Goal: Task Accomplishment & Management: Manage account settings

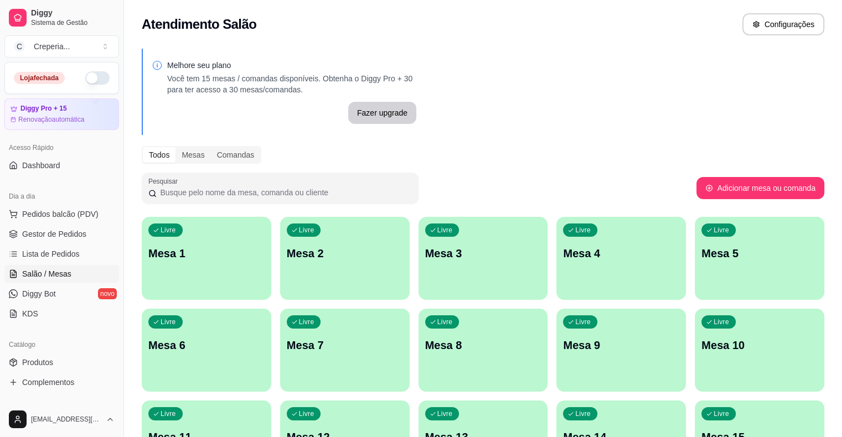
click at [171, 247] on p "Mesa 1" at bounding box center [206, 253] width 116 height 15
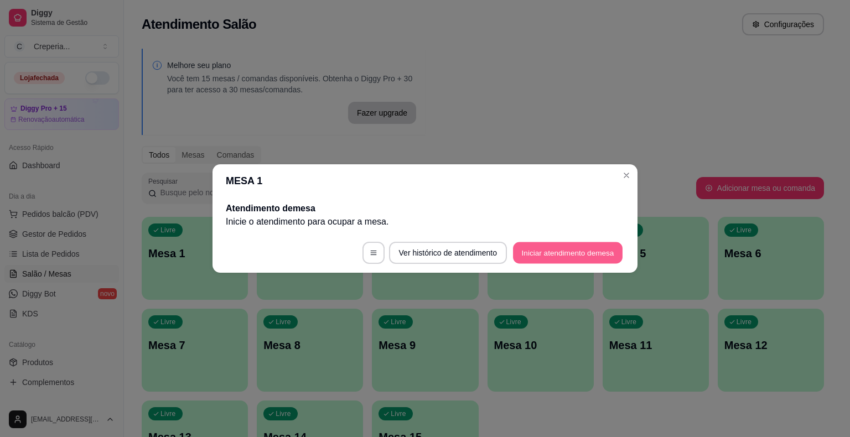
click at [535, 248] on button "Iniciar atendimento de mesa" at bounding box center [568, 253] width 110 height 22
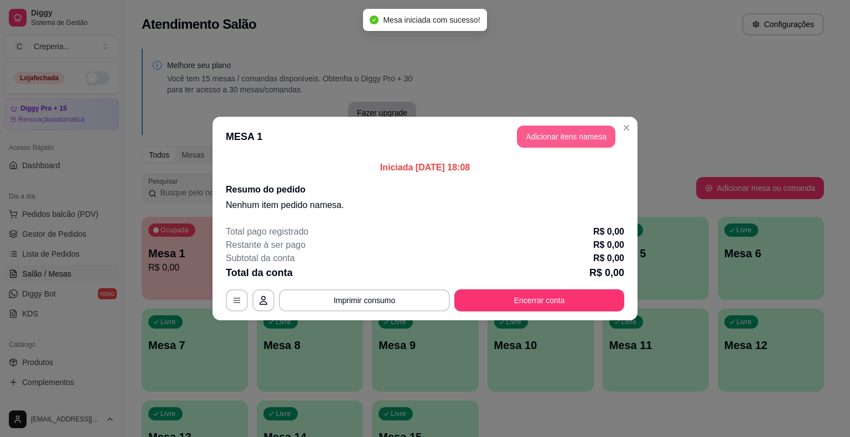
click at [544, 143] on button "Adicionar itens na mesa" at bounding box center [566, 137] width 99 height 22
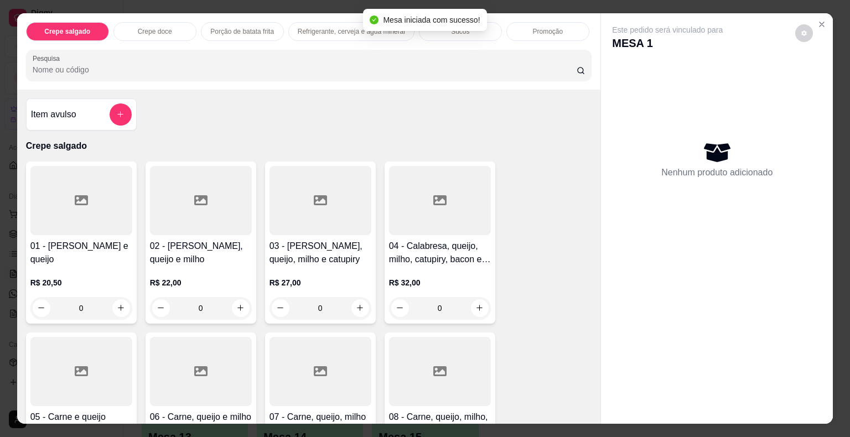
click at [128, 349] on div "05 - Carne e queijo R$ 21,00 0" at bounding box center [81, 414] width 111 height 162
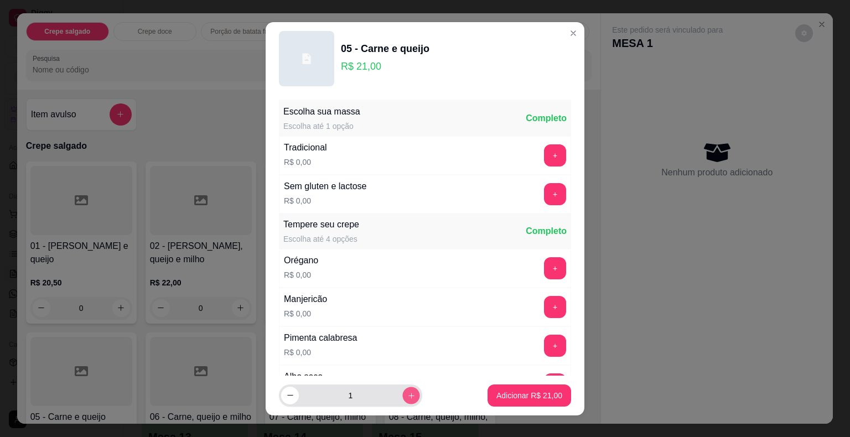
click at [403, 393] on button "increase-product-quantity" at bounding box center [410, 395] width 17 height 17
type input "2"
click at [505, 392] on p "Adicionar R$ 42,00" at bounding box center [529, 395] width 66 height 11
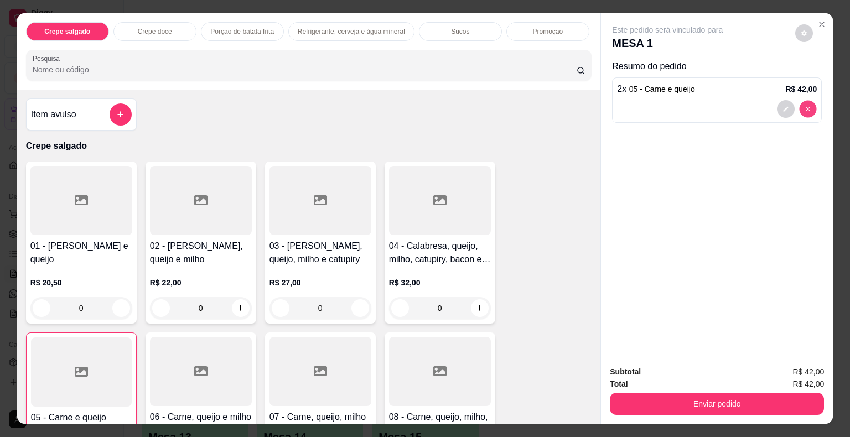
type input "0"
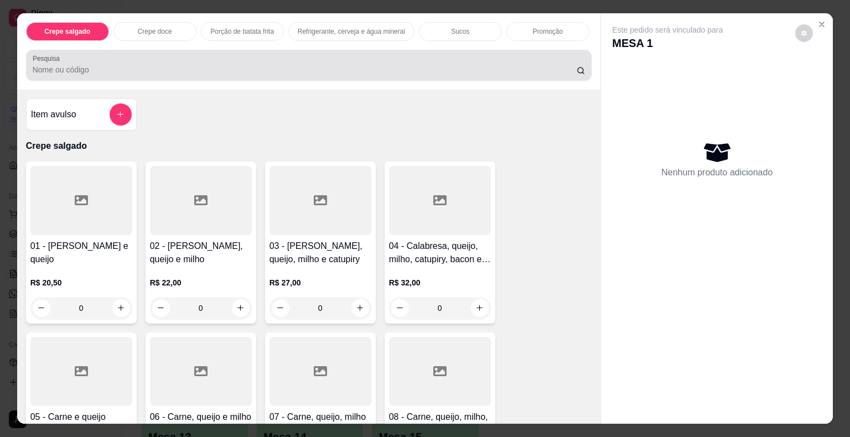
click at [172, 64] on input "Pesquisa" at bounding box center [305, 69] width 544 height 11
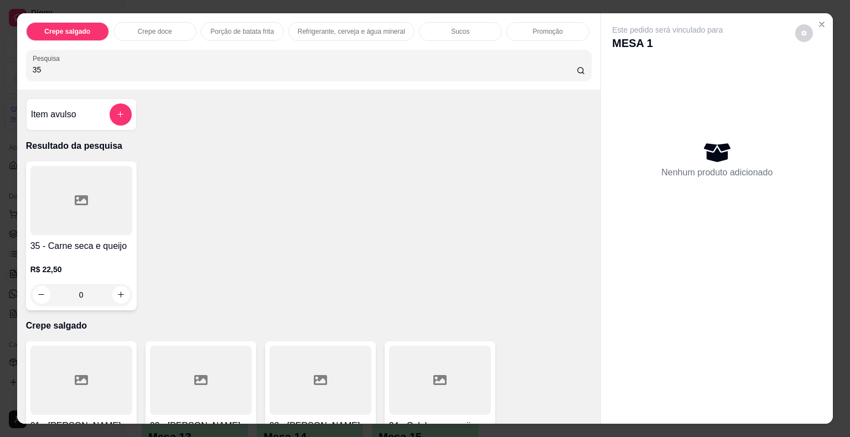
type input "35"
click at [90, 173] on div at bounding box center [81, 200] width 102 height 69
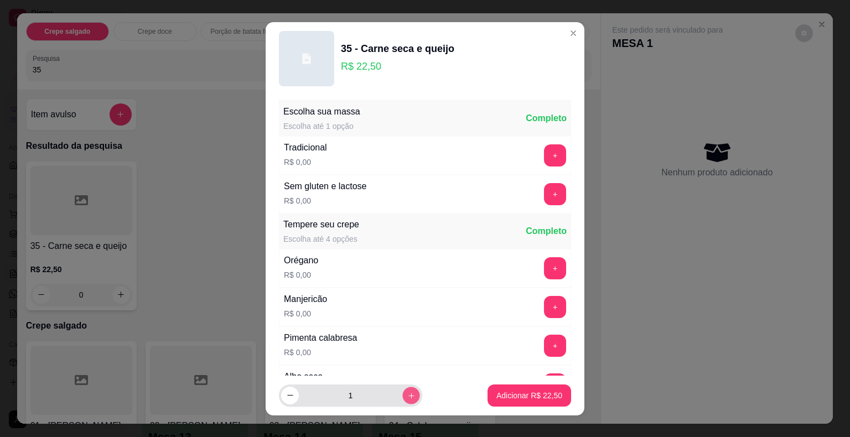
click at [402, 392] on button "increase-product-quantity" at bounding box center [410, 395] width 17 height 17
type input "2"
click at [496, 393] on p "Adicionar R$ 45,00" at bounding box center [529, 395] width 66 height 11
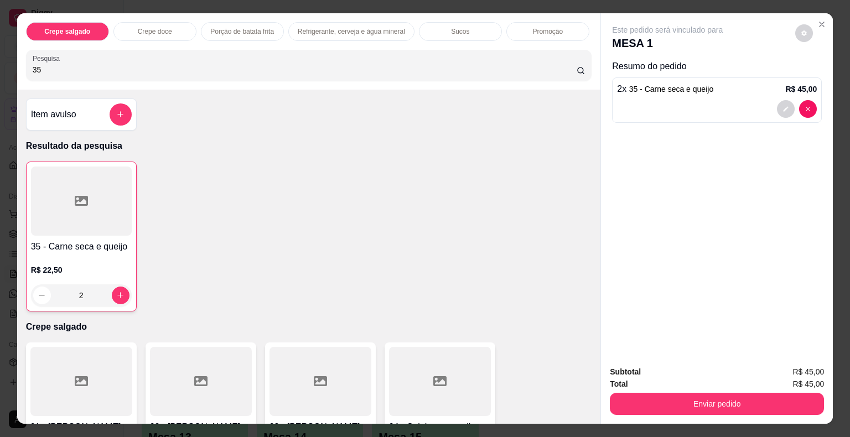
type input "2"
drag, startPoint x: 51, startPoint y: 68, endPoint x: 0, endPoint y: 64, distance: 51.1
click at [0, 64] on div "Crepe salgado Crepe doce Porção de batata frita Refrigerante, cerveja e água mi…" at bounding box center [425, 218] width 850 height 437
type input "13"
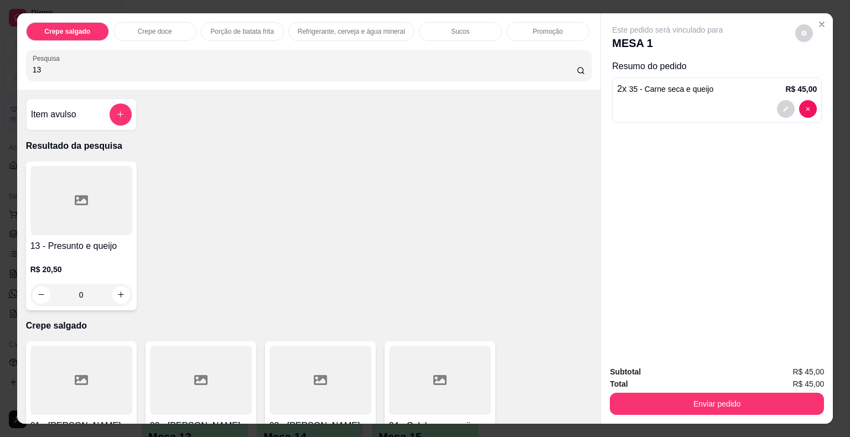
click at [80, 198] on icon at bounding box center [81, 200] width 13 height 13
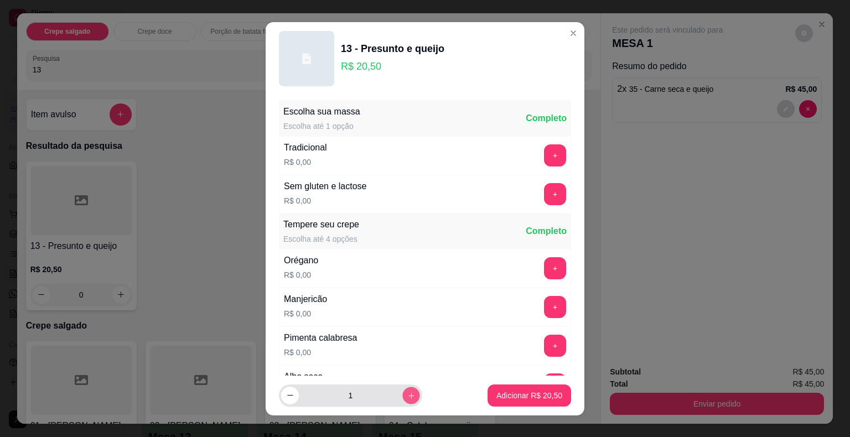
click at [402, 398] on button "increase-product-quantity" at bounding box center [410, 395] width 17 height 17
click at [407, 397] on icon "increase-product-quantity" at bounding box center [411, 395] width 8 height 8
type input "3"
click at [498, 391] on p "Adicionar R$ 61,50" at bounding box center [529, 395] width 66 height 11
type input "3"
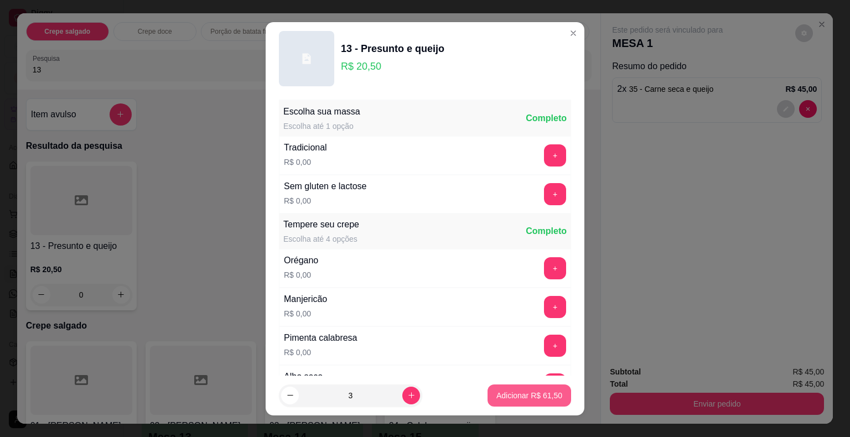
type input "3"
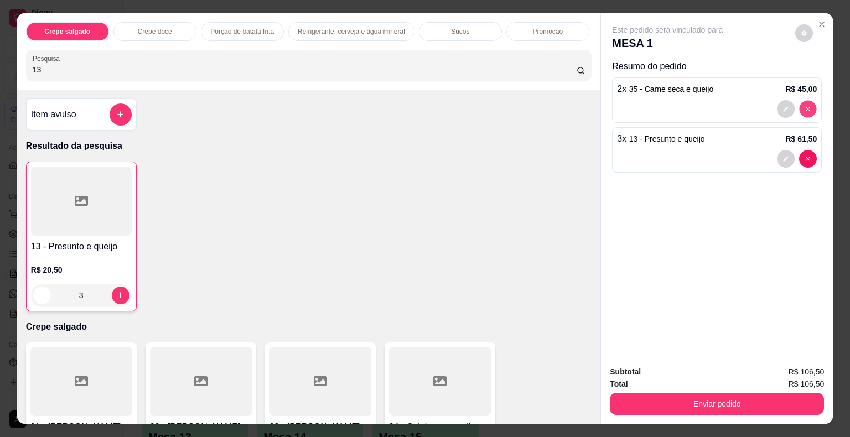
type input "0"
drag, startPoint x: 134, startPoint y: 64, endPoint x: 0, endPoint y: 50, distance: 135.2
click at [0, 50] on div "Crepe salgado Crepe doce Porção de batata frita Refrigerante, cerveja e água mi…" at bounding box center [425, 218] width 850 height 437
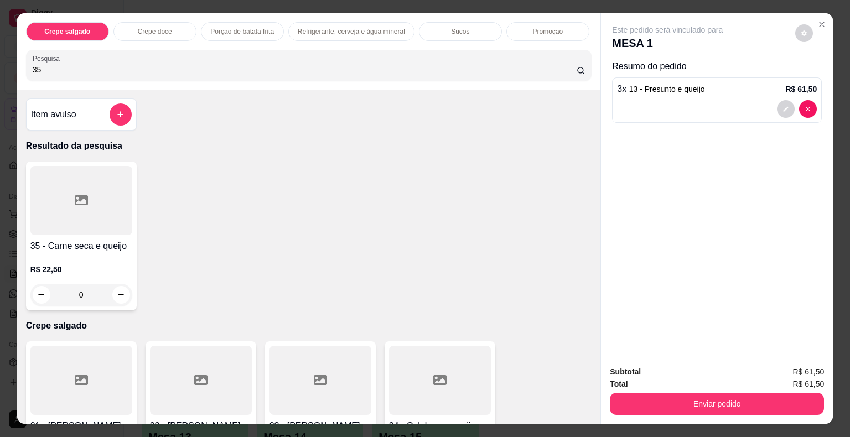
type input "35"
click at [78, 202] on icon at bounding box center [81, 200] width 13 height 13
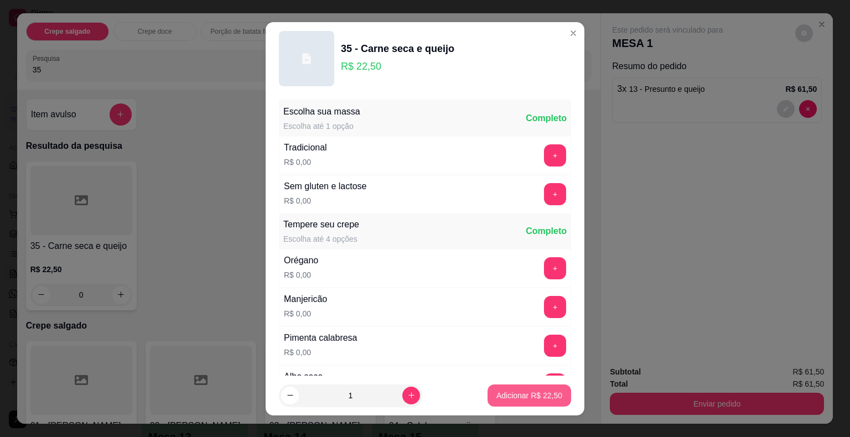
click at [543, 391] on p "Adicionar R$ 22,50" at bounding box center [529, 395] width 66 height 11
type input "1"
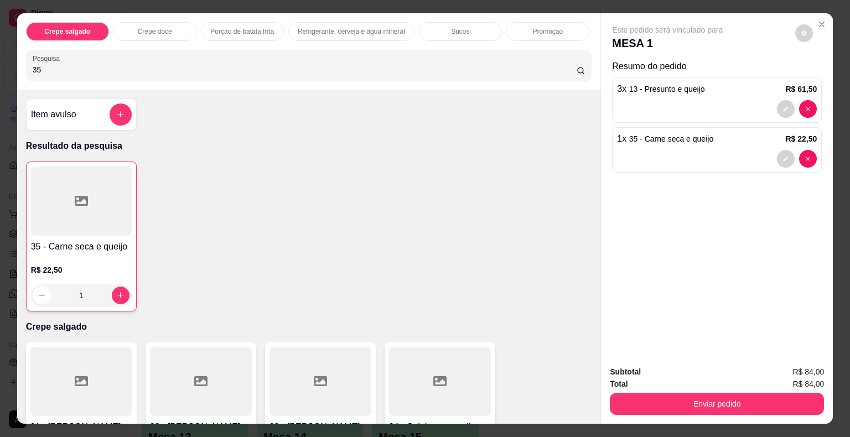
click at [132, 64] on input "35" at bounding box center [305, 69] width 544 height 11
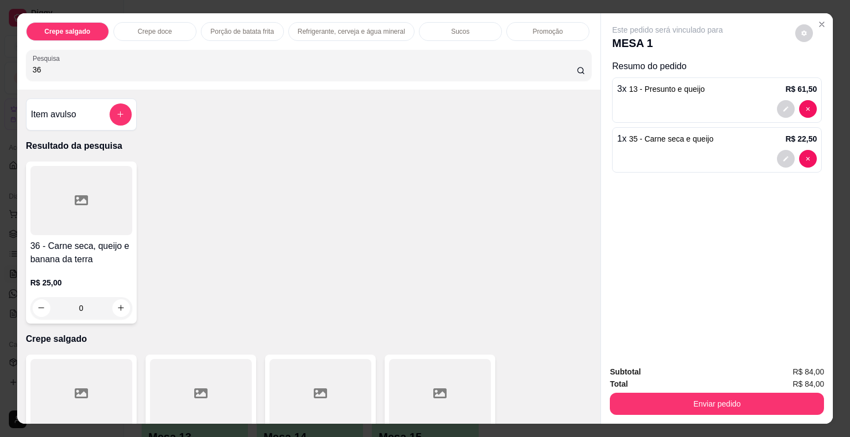
type input "36"
click at [58, 197] on div at bounding box center [81, 200] width 102 height 69
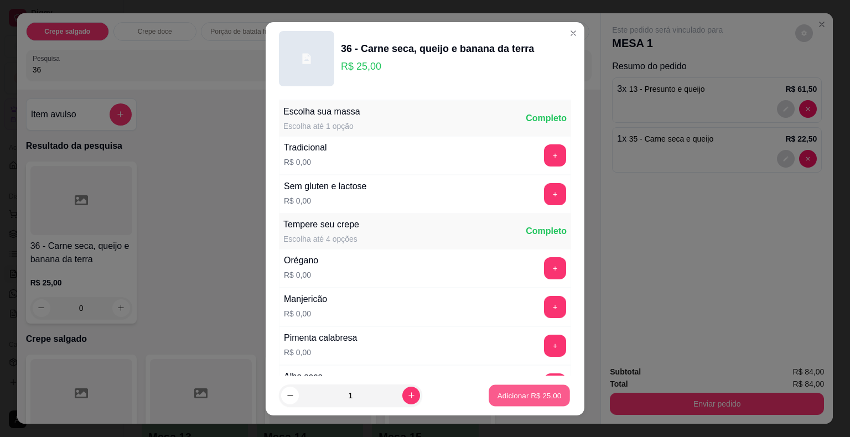
click at [503, 397] on p "Adicionar R$ 25,00" at bounding box center [530, 395] width 64 height 11
type input "1"
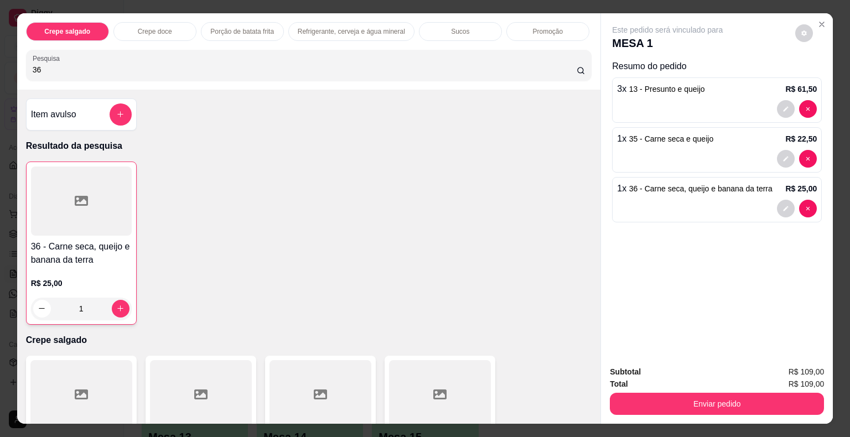
drag, startPoint x: 188, startPoint y: 68, endPoint x: 0, endPoint y: 64, distance: 188.2
click at [0, 64] on div "Crepe salgado Crepe doce Porção de batata frita Refrigerante, cerveja e água mi…" at bounding box center [425, 218] width 850 height 437
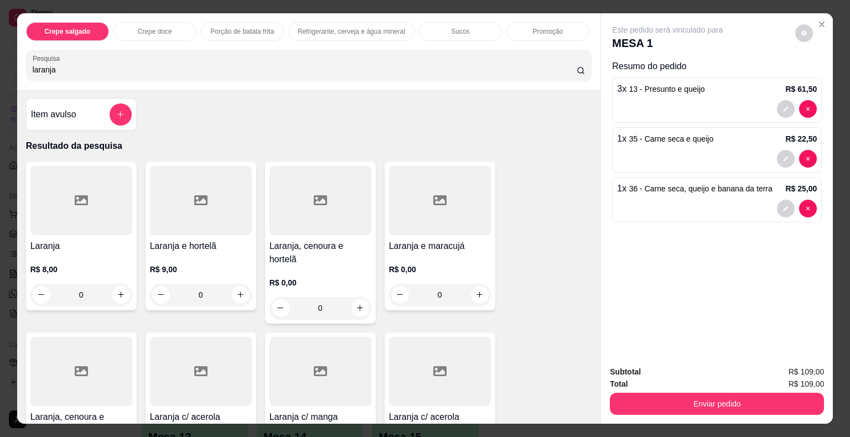
type input "laranja"
click at [62, 204] on div at bounding box center [81, 200] width 102 height 69
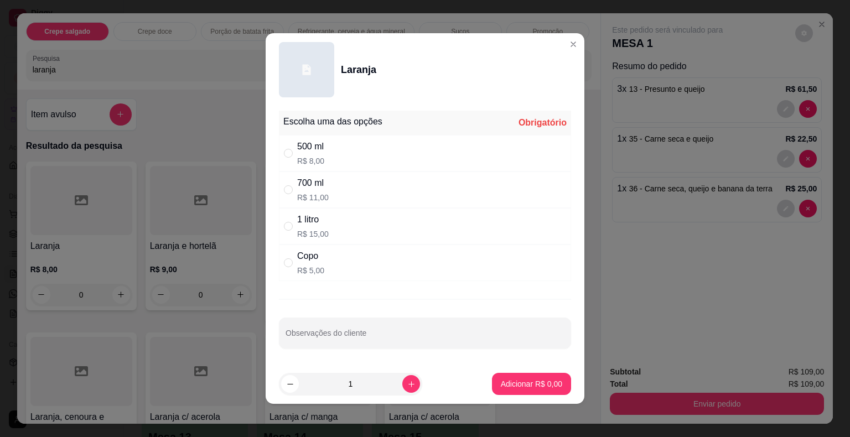
click at [341, 235] on div "1 litro R$ 15,00" at bounding box center [425, 226] width 292 height 37
radio input "true"
click at [500, 386] on p "Adicionar R$ 15,00" at bounding box center [529, 384] width 66 height 11
type input "1"
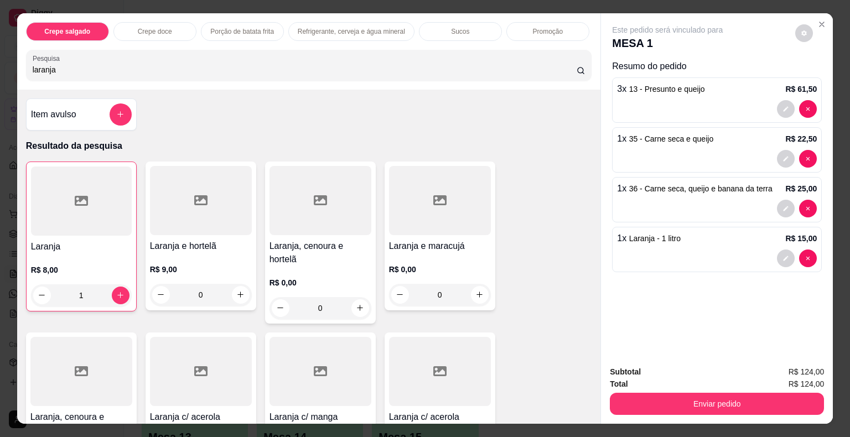
drag, startPoint x: 119, startPoint y: 65, endPoint x: 0, endPoint y: 77, distance: 119.7
click at [0, 77] on div "Crepe salgado Crepe doce Porção de batata frita Refrigerante, cerveja e água mi…" at bounding box center [425, 218] width 850 height 437
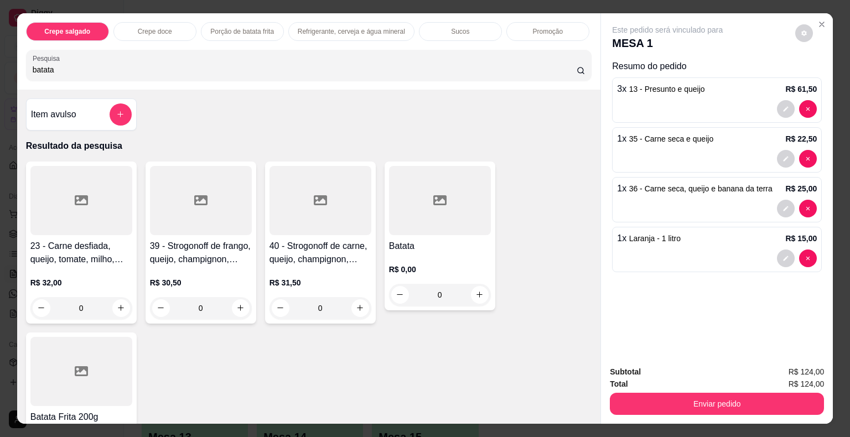
type input "batata"
click at [427, 206] on div at bounding box center [440, 200] width 102 height 69
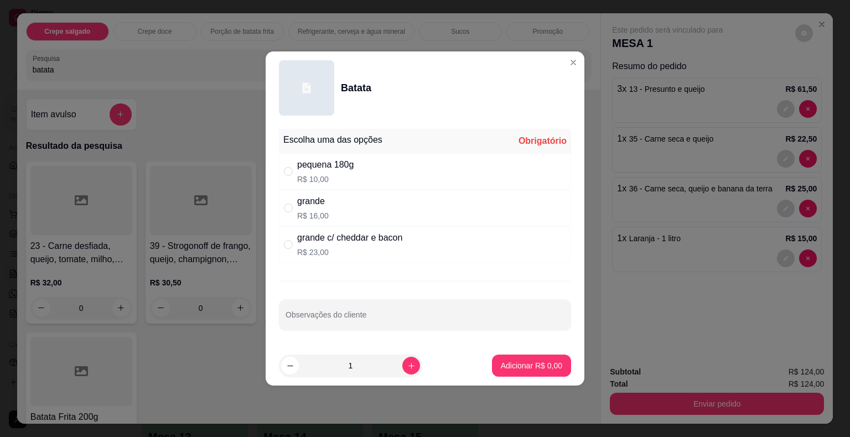
click at [378, 174] on div "pequena 180g R$ 10,00" at bounding box center [425, 171] width 292 height 37
radio input "true"
click at [552, 371] on button "Adicionar R$ 10,00" at bounding box center [529, 366] width 81 height 22
type input "1"
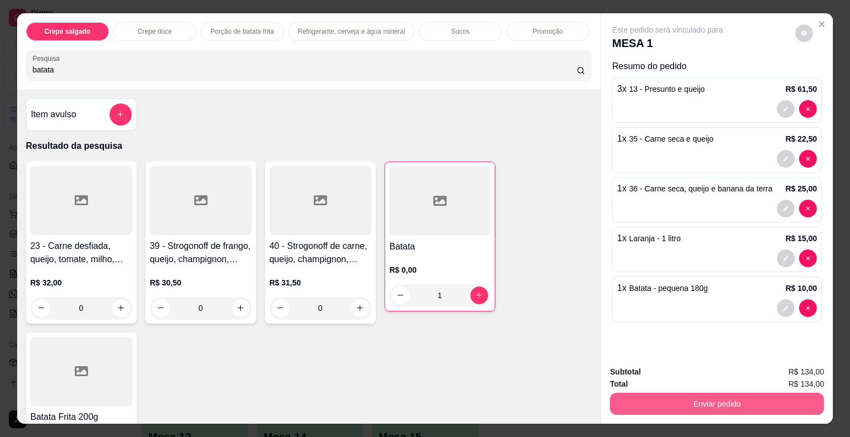
click at [687, 404] on button "Enviar pedido" at bounding box center [717, 404] width 214 height 22
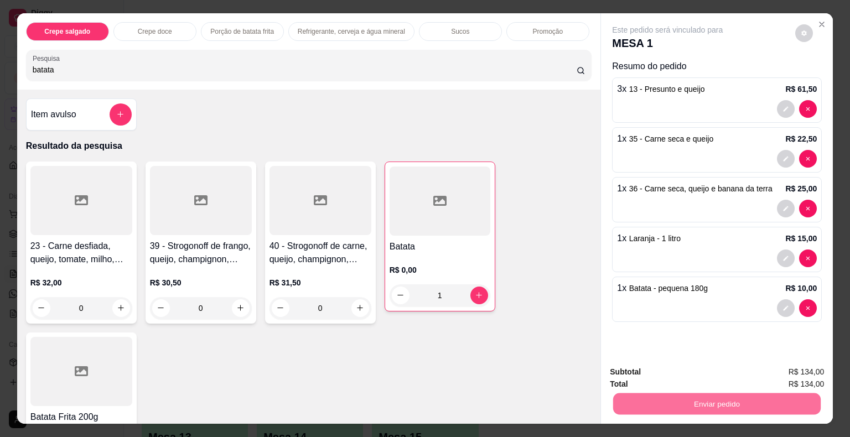
click at [654, 380] on button "Não registrar e enviar pedido" at bounding box center [680, 373] width 115 height 21
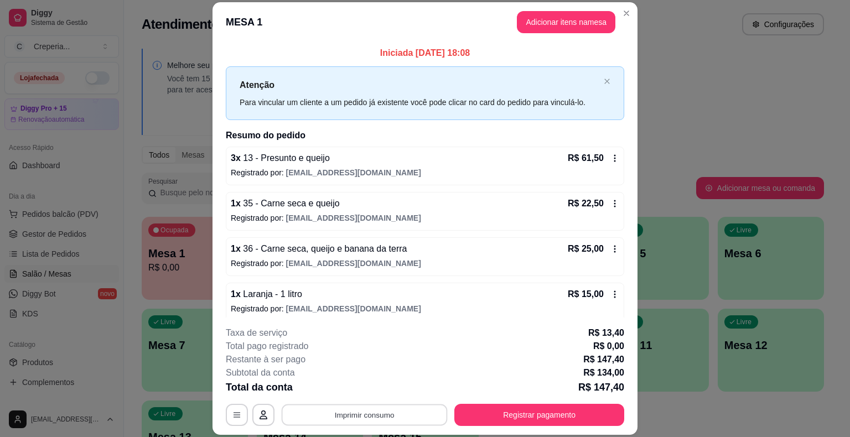
click at [323, 422] on button "Imprimir consumo" at bounding box center [365, 416] width 166 height 22
click at [346, 393] on button "IMPRESSORA" at bounding box center [363, 389] width 77 height 17
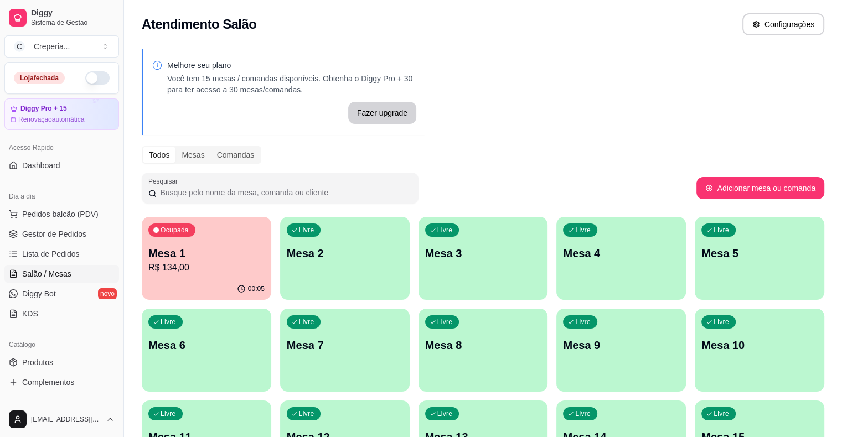
click at [287, 342] on p "Mesa 7" at bounding box center [345, 345] width 116 height 15
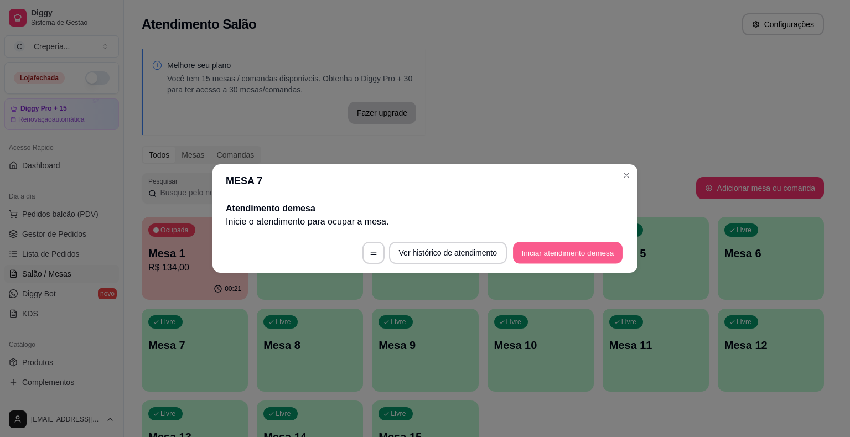
click at [552, 251] on button "Iniciar atendimento de mesa" at bounding box center [568, 253] width 110 height 22
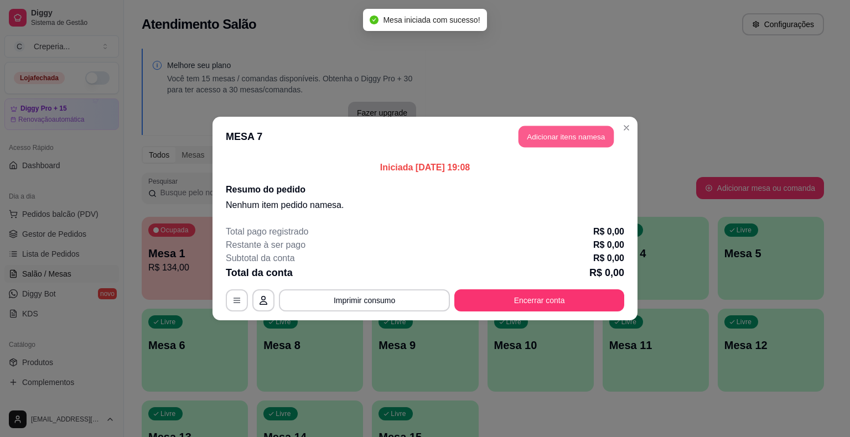
click at [555, 132] on button "Adicionar itens na mesa" at bounding box center [566, 137] width 95 height 22
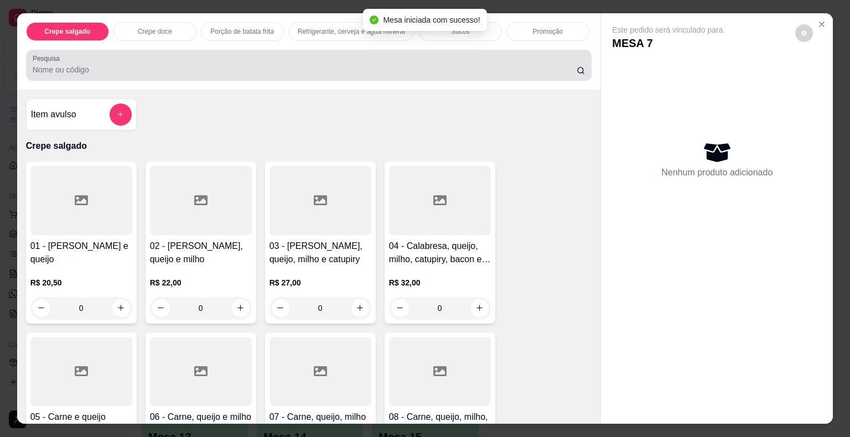
click at [508, 56] on div at bounding box center [309, 65] width 553 height 22
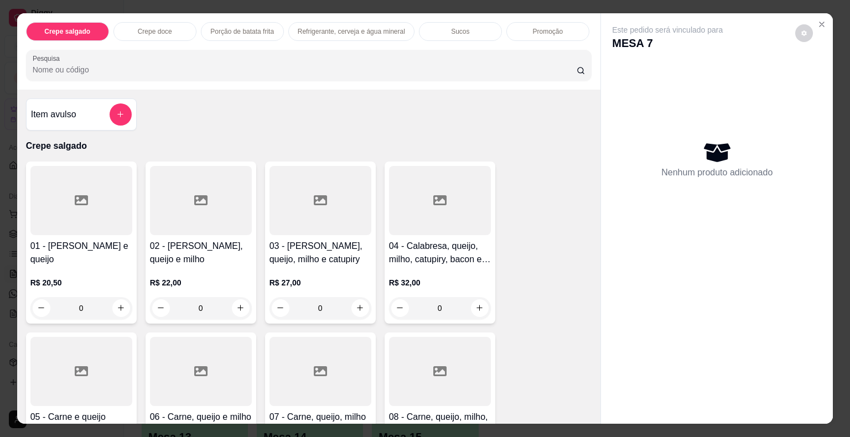
click at [508, 56] on div at bounding box center [309, 65] width 553 height 22
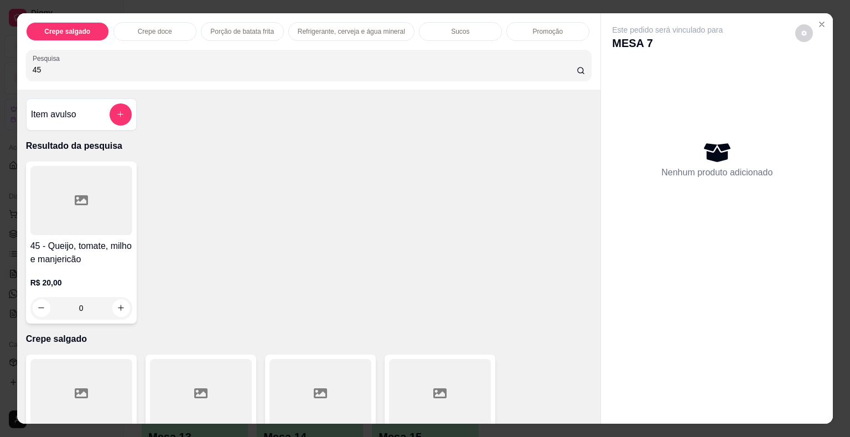
type input "45"
click at [84, 191] on div at bounding box center [81, 200] width 102 height 69
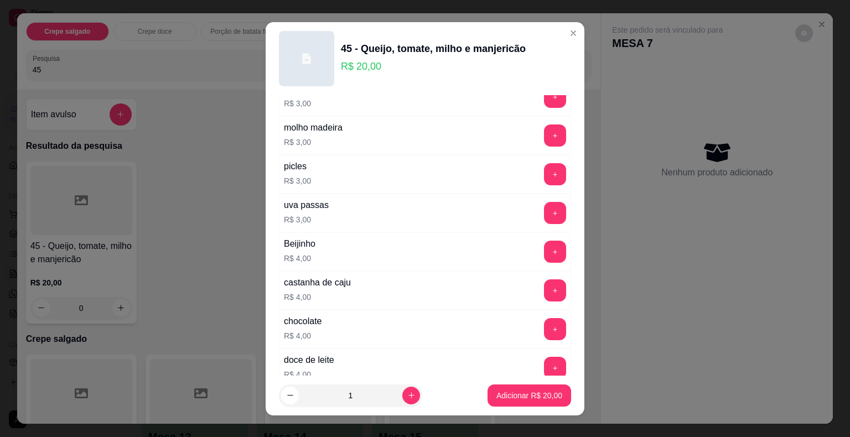
scroll to position [1955, 0]
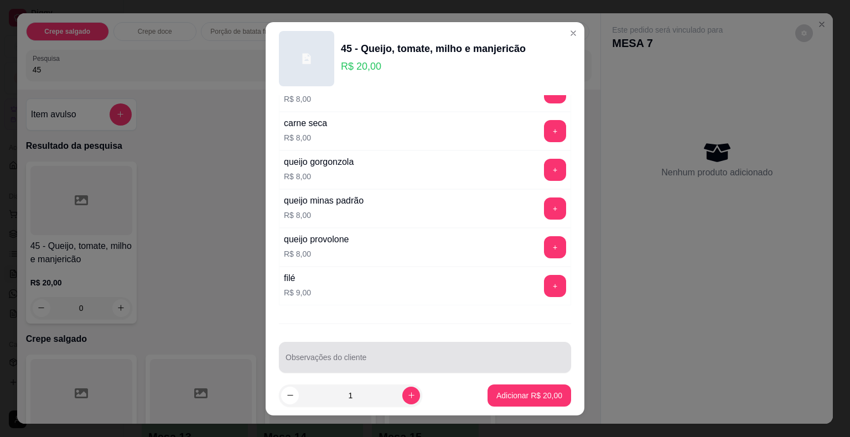
click at [490, 356] on input "Observações do cliente" at bounding box center [425, 361] width 279 height 11
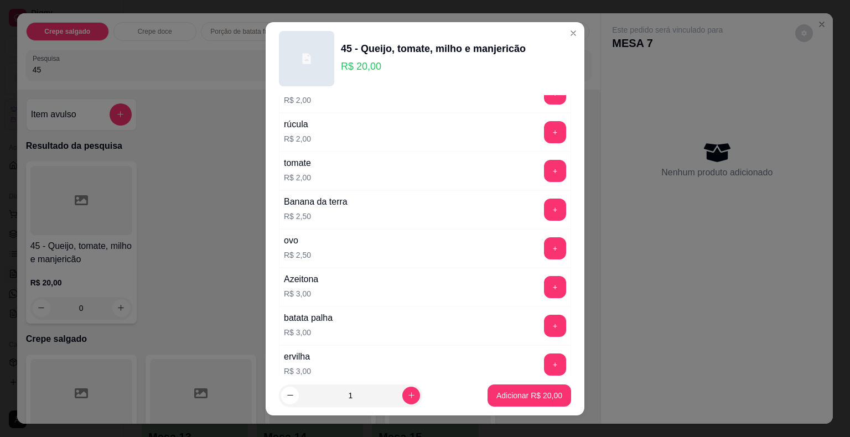
scroll to position [516, 0]
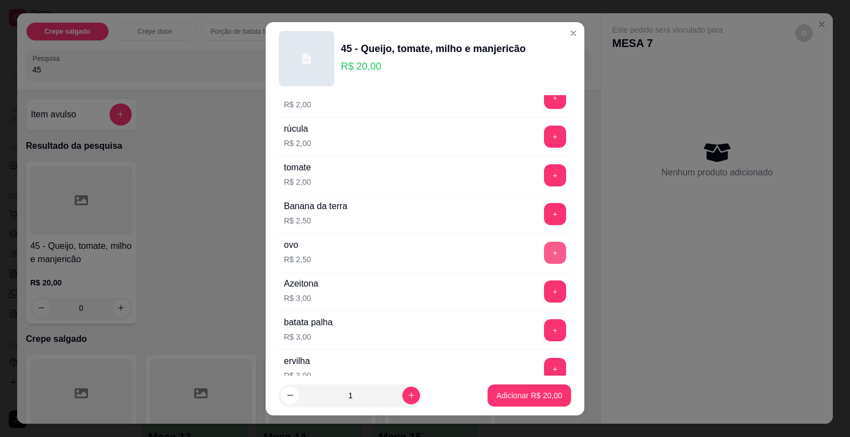
type input "SEM MANJERICÃO"
click at [545, 249] on button "+" at bounding box center [556, 253] width 22 height 22
click at [532, 397] on p "Adicionar R$ 22,50" at bounding box center [530, 395] width 64 height 11
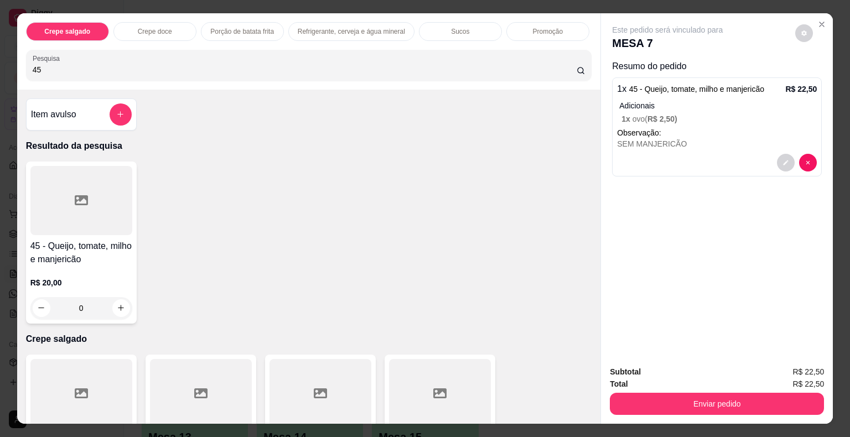
drag, startPoint x: 78, startPoint y: 65, endPoint x: 8, endPoint y: 68, distance: 69.8
click at [8, 68] on div "Crepe salgado Crepe doce Porção de batata frita Refrigerante, cerveja e água mi…" at bounding box center [425, 218] width 850 height 437
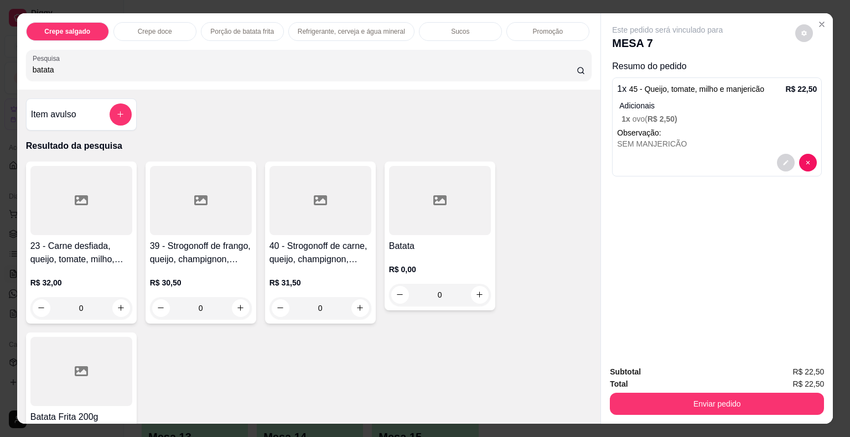
type input "batata"
click at [434, 204] on div at bounding box center [440, 200] width 102 height 69
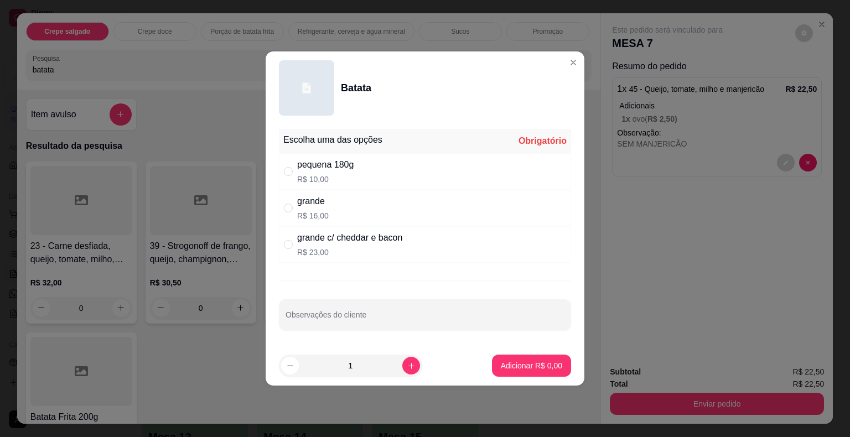
click at [329, 209] on div "grande R$ 16,00" at bounding box center [425, 208] width 292 height 37
radio input "true"
click at [501, 356] on button "Adicionar R$ 16,00" at bounding box center [529, 366] width 81 height 22
type input "1"
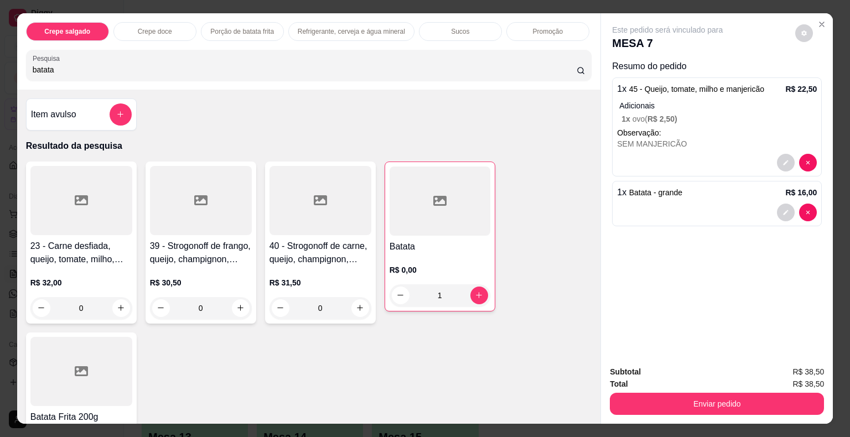
drag, startPoint x: 76, startPoint y: 71, endPoint x: 0, endPoint y: 63, distance: 76.3
click at [0, 63] on div "Crepe salgado Crepe doce Porção de batata frita Refrigerante, cerveja e água mi…" at bounding box center [425, 218] width 850 height 437
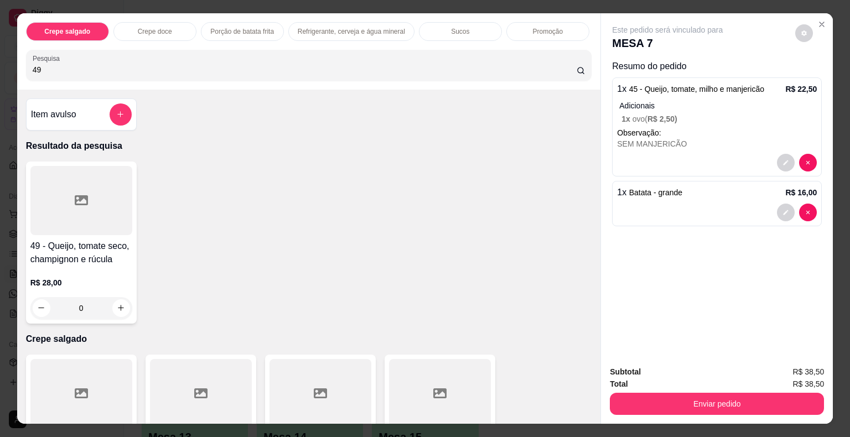
click at [80, 206] on div at bounding box center [81, 200] width 102 height 69
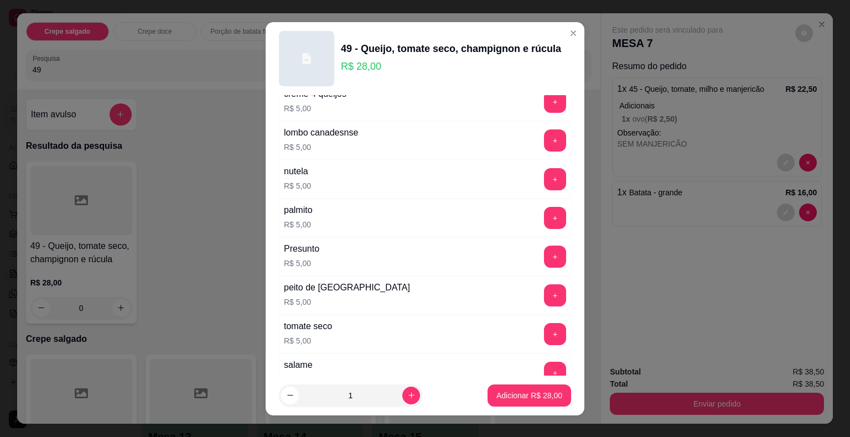
scroll to position [1384, 0]
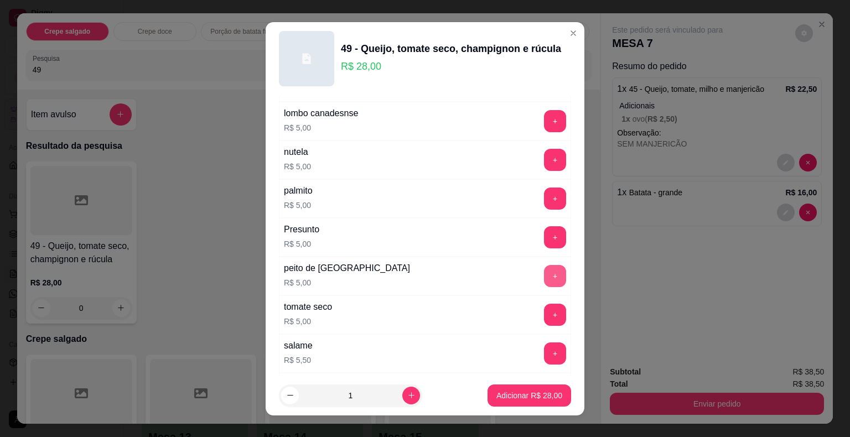
click at [544, 267] on button "+" at bounding box center [555, 276] width 22 height 22
click at [532, 395] on p "Adicionar R$ 33,00" at bounding box center [530, 395] width 64 height 11
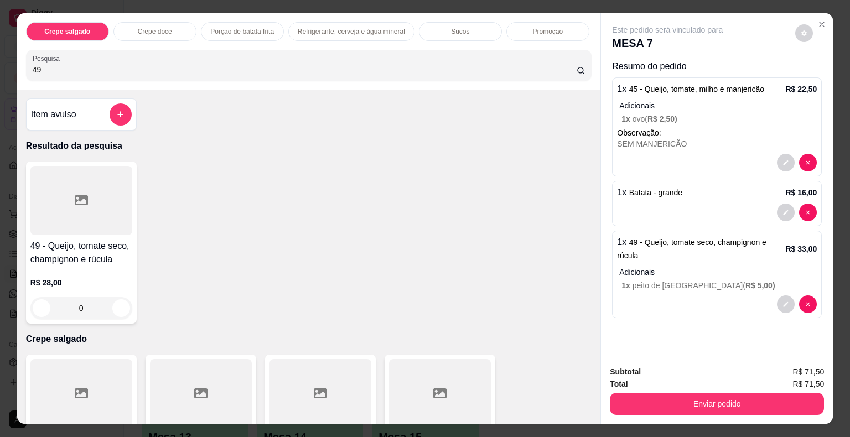
click at [0, 65] on div "Crepe salgado Crepe doce Porção de batata frita Refrigerante, cerveja e água mi…" at bounding box center [425, 218] width 850 height 437
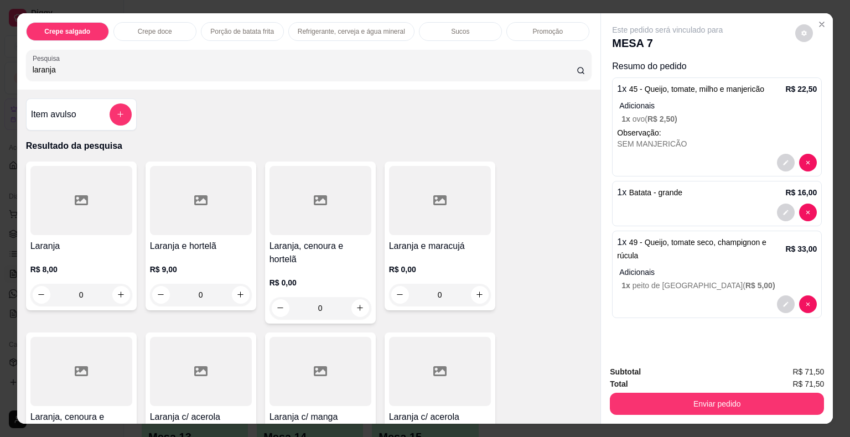
type input "laranja"
click at [188, 214] on div at bounding box center [201, 200] width 102 height 69
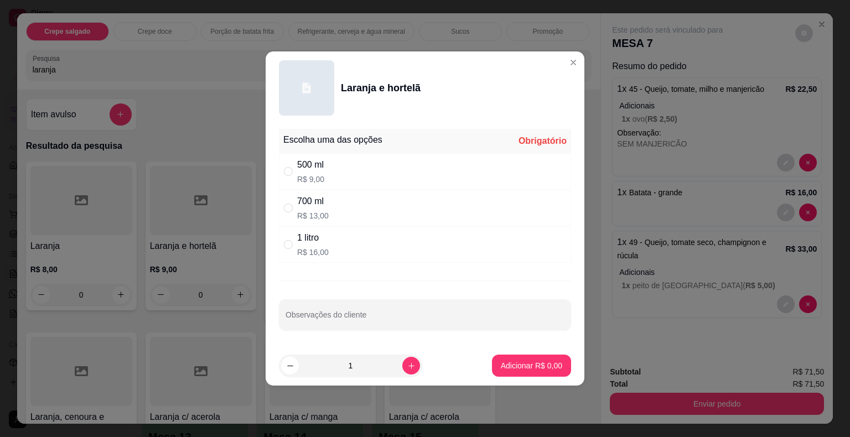
click at [315, 247] on p "R$ 16,00" at bounding box center [313, 252] width 32 height 11
radio input "true"
click at [498, 363] on p "Adicionar R$ 16,00" at bounding box center [529, 365] width 66 height 11
type input "1"
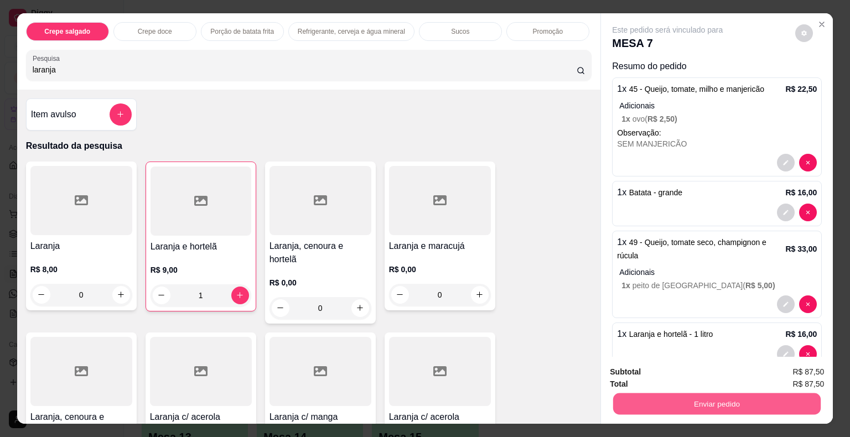
click at [653, 403] on button "Enviar pedido" at bounding box center [717, 405] width 208 height 22
click at [647, 377] on button "Não registrar e enviar pedido" at bounding box center [680, 373] width 115 height 21
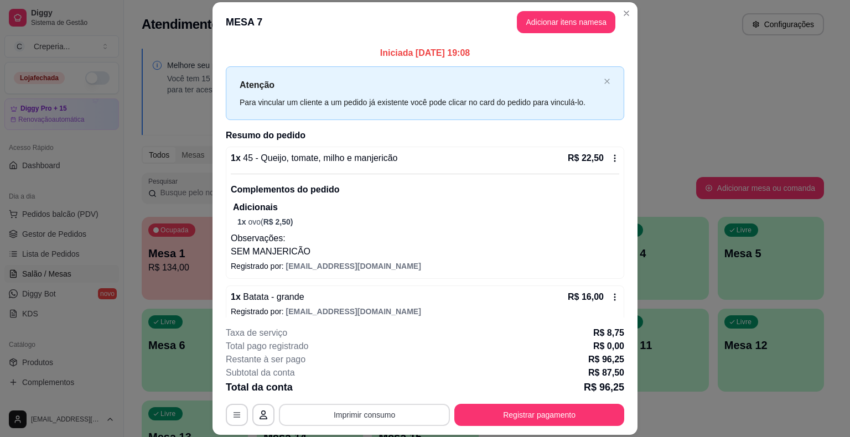
click at [377, 413] on button "Imprimir consumo" at bounding box center [364, 415] width 171 height 22
click at [379, 389] on button "IMPRESSORA" at bounding box center [364, 390] width 80 height 18
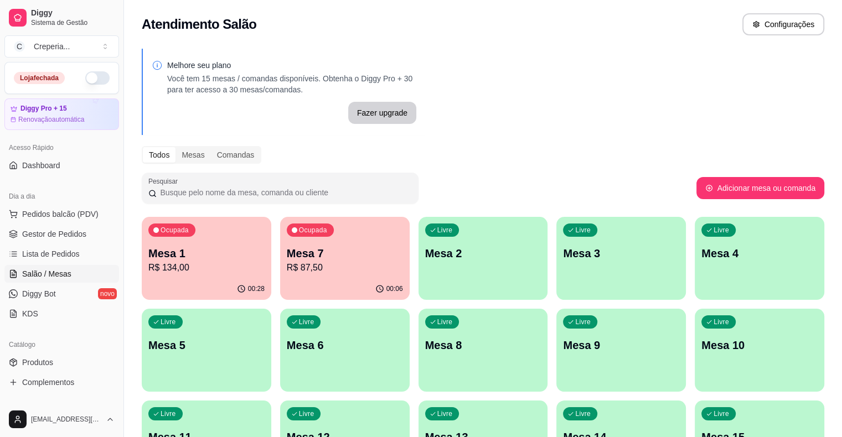
click at [610, 418] on div "Ocupada Mesa 1 R$ 134,00 00:28 Ocupada Mesa 7 R$ 87,50 00:06 Livre Mesa 2 Livre…" at bounding box center [483, 350] width 682 height 267
click at [202, 258] on p "Mesa 1" at bounding box center [206, 253] width 116 height 15
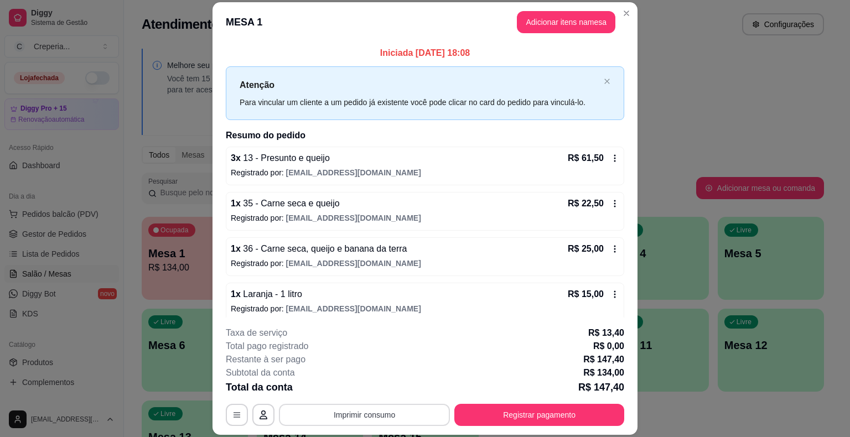
click at [362, 415] on button "Imprimir consumo" at bounding box center [364, 415] width 171 height 22
click at [363, 391] on button "IMPRESSORA" at bounding box center [363, 389] width 77 height 17
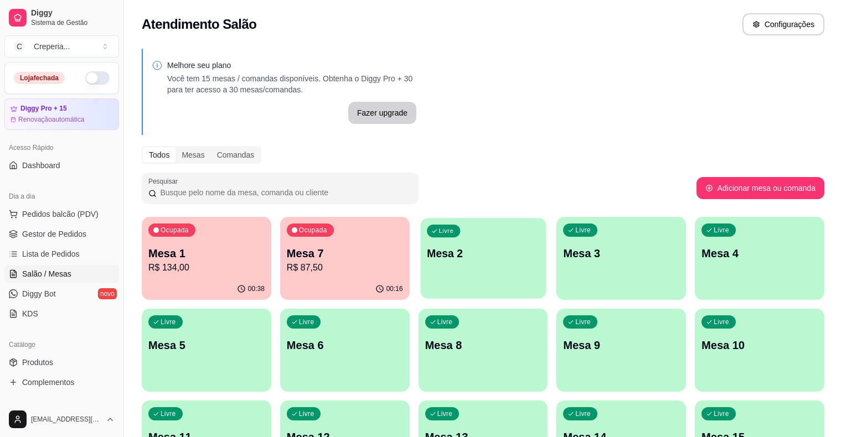
click at [427, 248] on p "Mesa 2" at bounding box center [483, 253] width 113 height 15
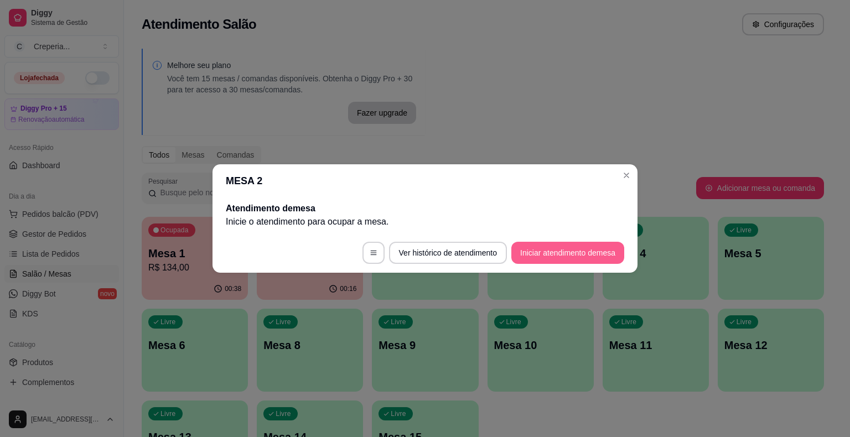
click at [603, 252] on button "Iniciar atendimento de mesa" at bounding box center [567, 253] width 113 height 22
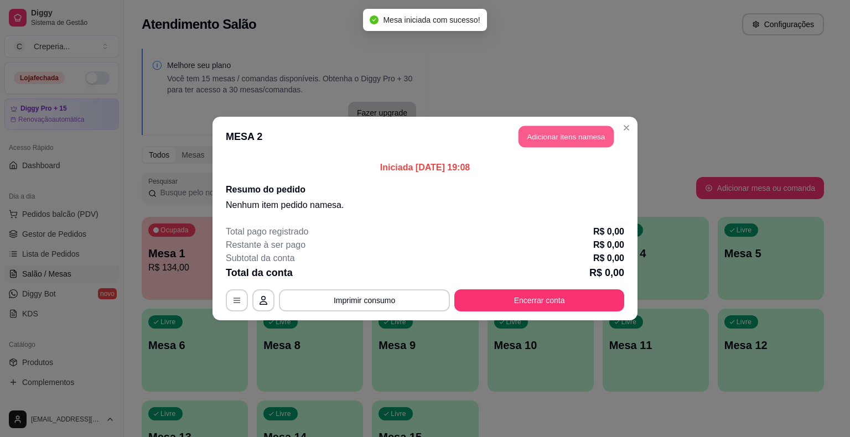
click at [538, 131] on button "Adicionar itens na mesa" at bounding box center [566, 137] width 95 height 22
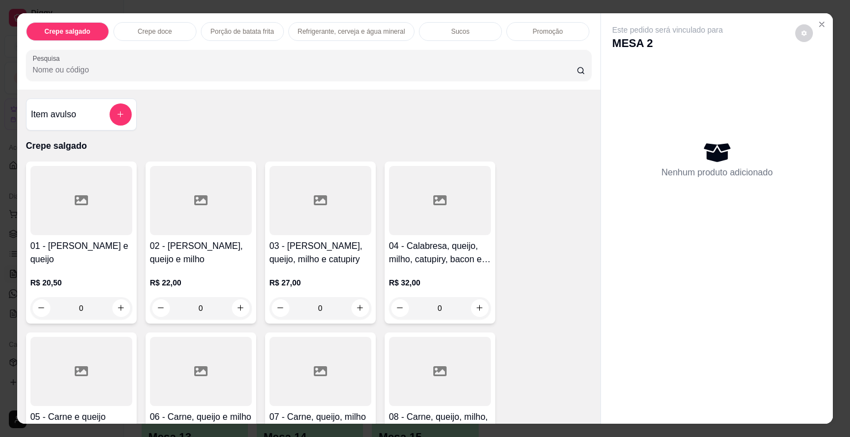
click at [440, 214] on div at bounding box center [440, 200] width 102 height 69
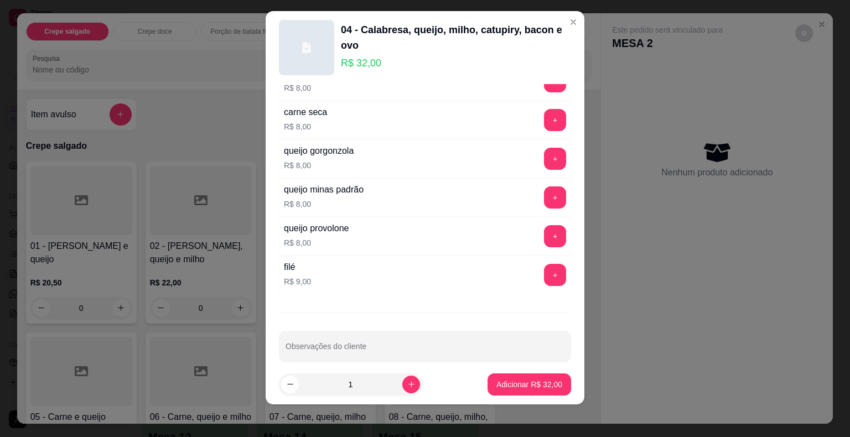
scroll to position [13, 0]
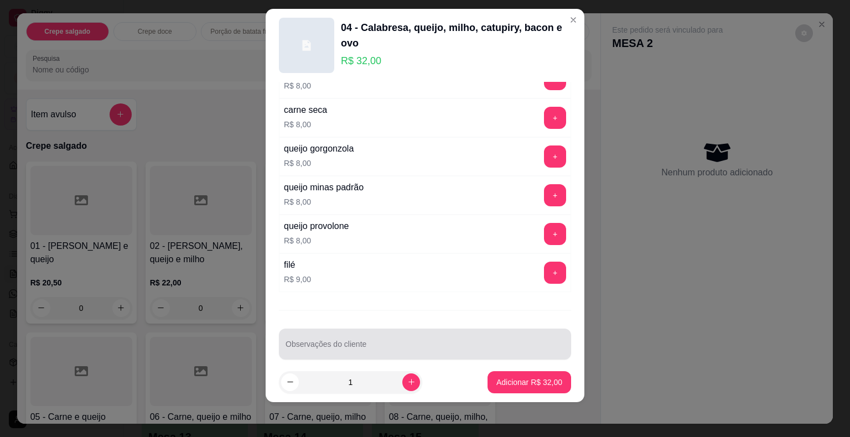
click at [374, 343] on input "Observações do cliente" at bounding box center [425, 348] width 279 height 11
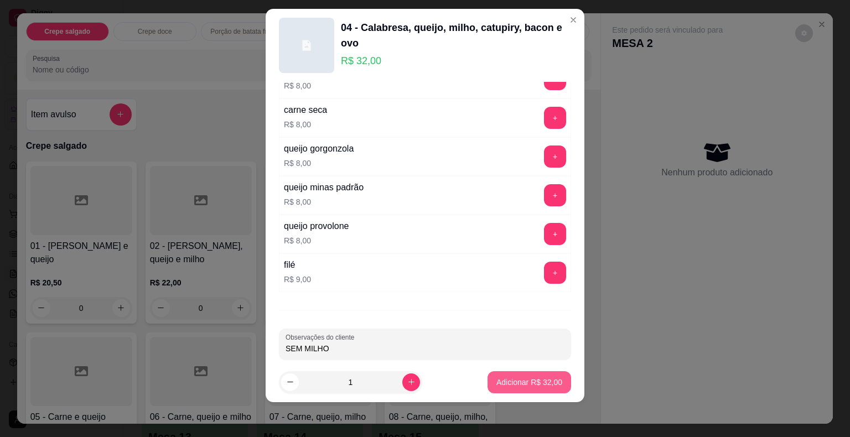
type input "SEM MILHO"
click at [522, 382] on p "Adicionar R$ 32,00" at bounding box center [529, 382] width 66 height 11
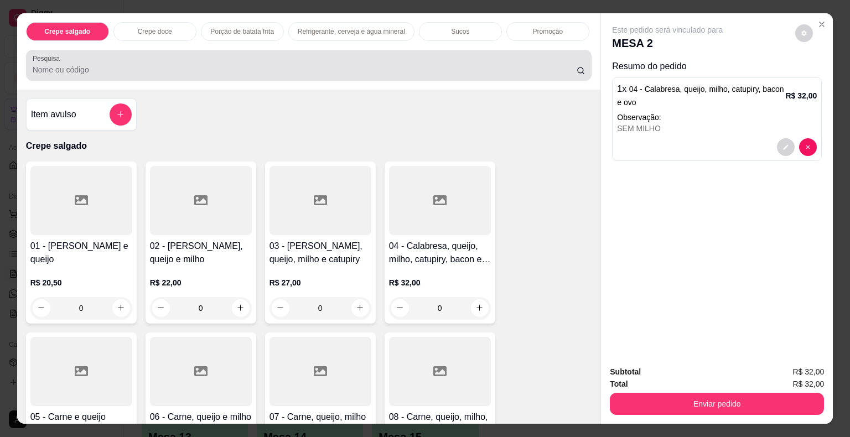
click at [43, 64] on input "Pesquisa" at bounding box center [305, 69] width 544 height 11
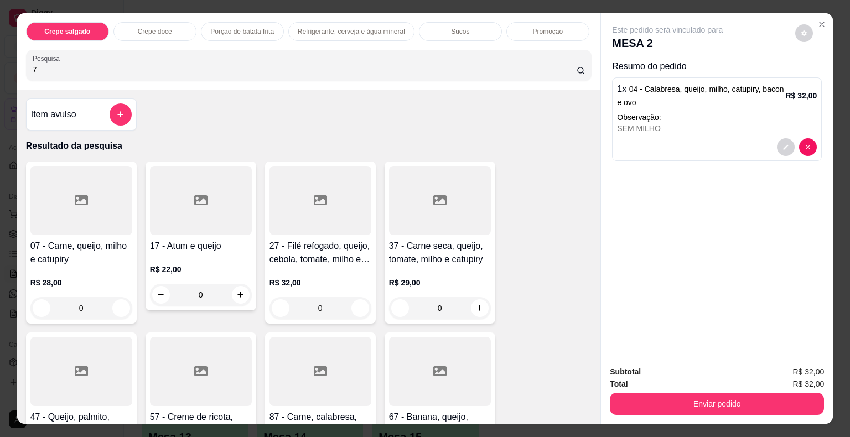
type input "7"
click at [60, 196] on div at bounding box center [81, 200] width 102 height 69
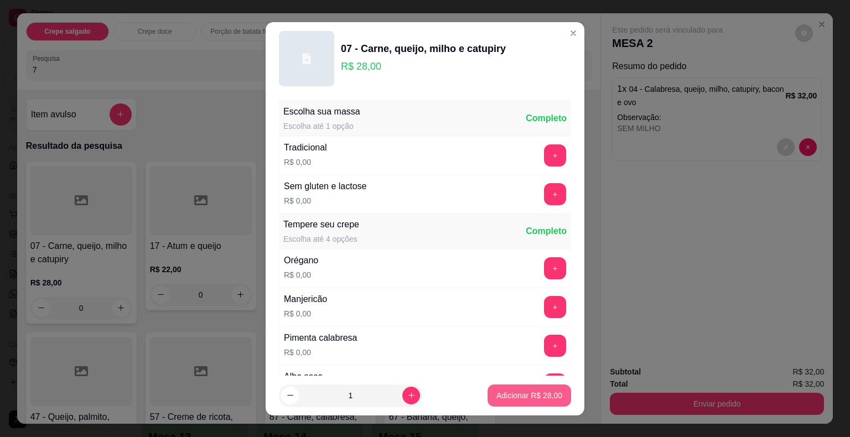
click at [519, 394] on p "Adicionar R$ 28,00" at bounding box center [529, 395] width 66 height 11
type input "1"
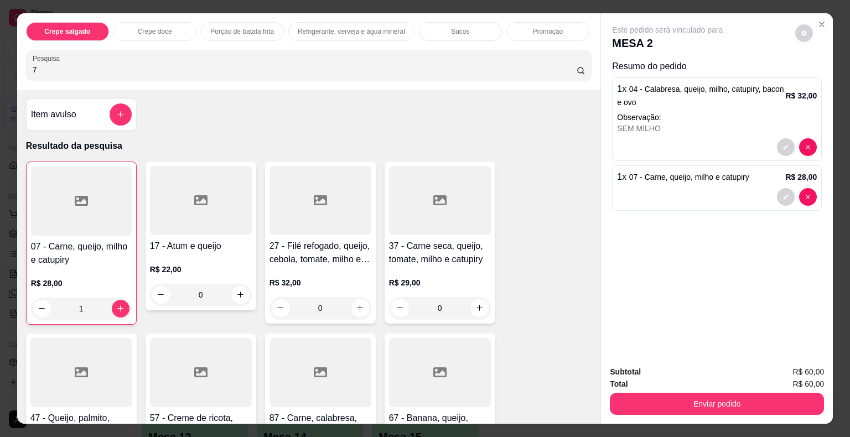
drag, startPoint x: 75, startPoint y: 66, endPoint x: 0, endPoint y: 70, distance: 75.3
click at [0, 70] on div "Crepe salgado Crepe doce Porção de batata frita Refrigerante, cerveja e água mi…" at bounding box center [425, 218] width 850 height 437
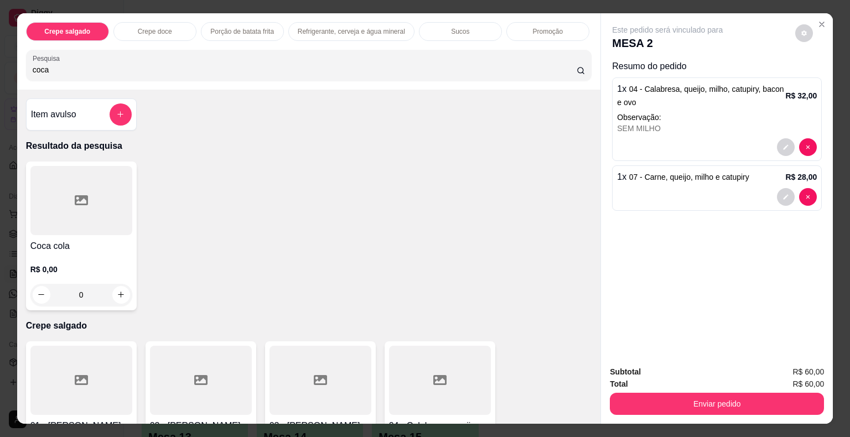
type input "coca"
click at [69, 198] on div at bounding box center [81, 200] width 102 height 69
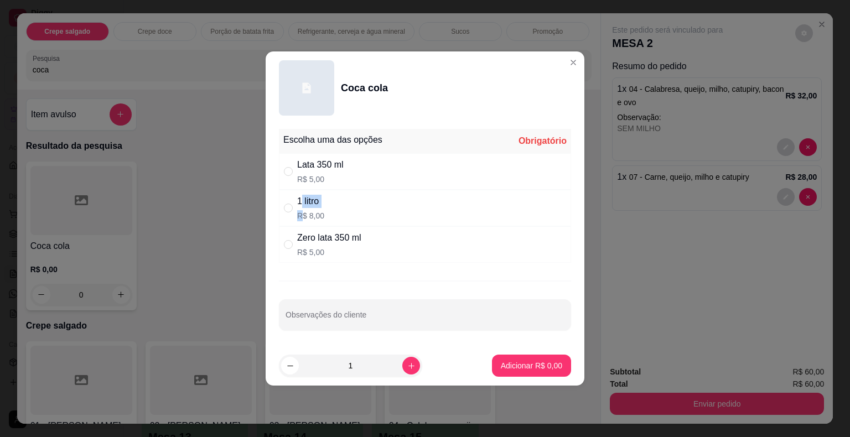
click at [301, 208] on div "1 litro R$ 8,00" at bounding box center [310, 208] width 27 height 27
radio input "true"
click at [531, 357] on button "Adicionar R$ 8,00" at bounding box center [531, 366] width 79 height 22
type input "1"
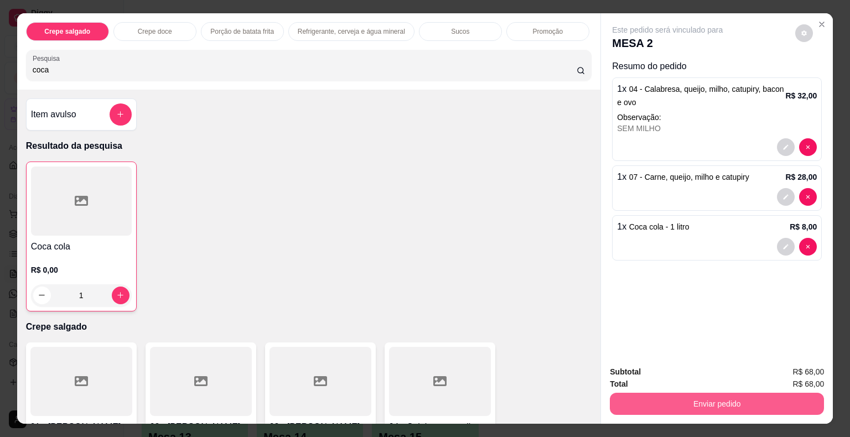
click at [686, 405] on button "Enviar pedido" at bounding box center [717, 404] width 214 height 22
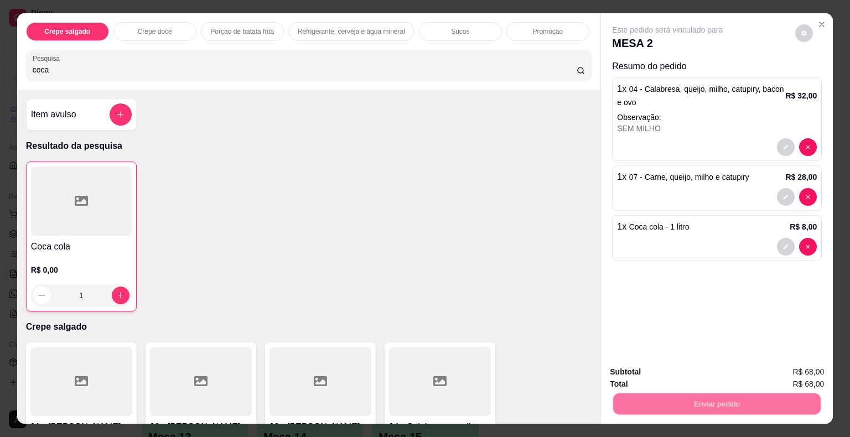
click at [669, 373] on button "Não registrar e enviar pedido" at bounding box center [680, 373] width 112 height 20
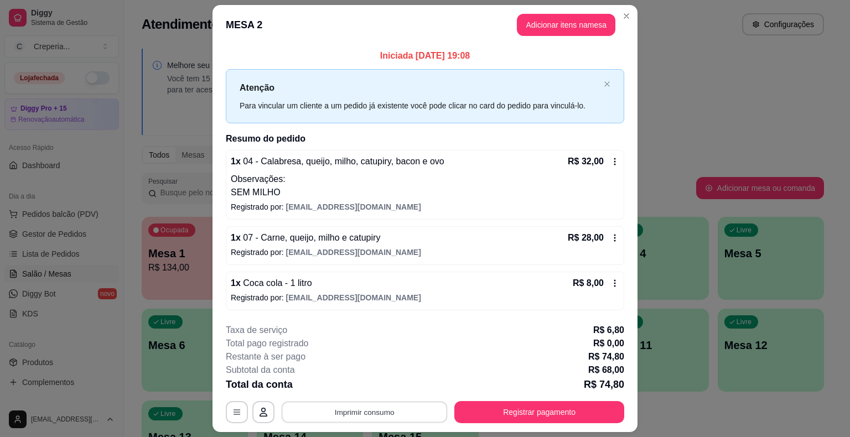
click at [403, 407] on button "Imprimir consumo" at bounding box center [365, 412] width 166 height 22
click at [378, 388] on button "IMPRESSORA" at bounding box center [364, 386] width 80 height 18
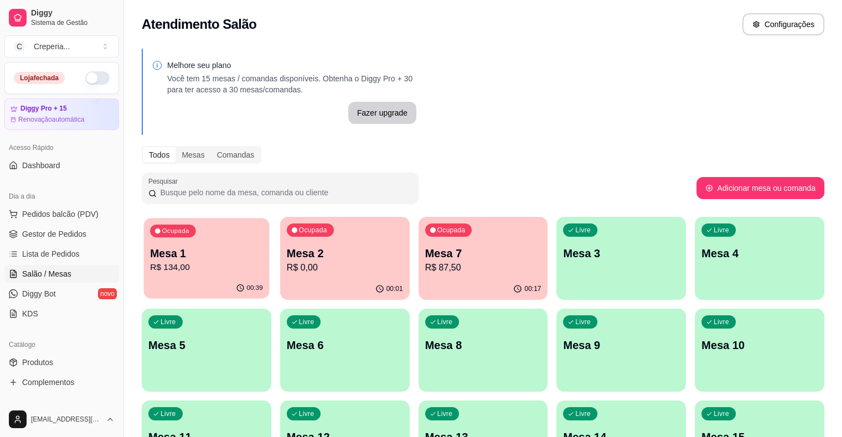
click at [198, 253] on p "Mesa 1" at bounding box center [206, 253] width 113 height 15
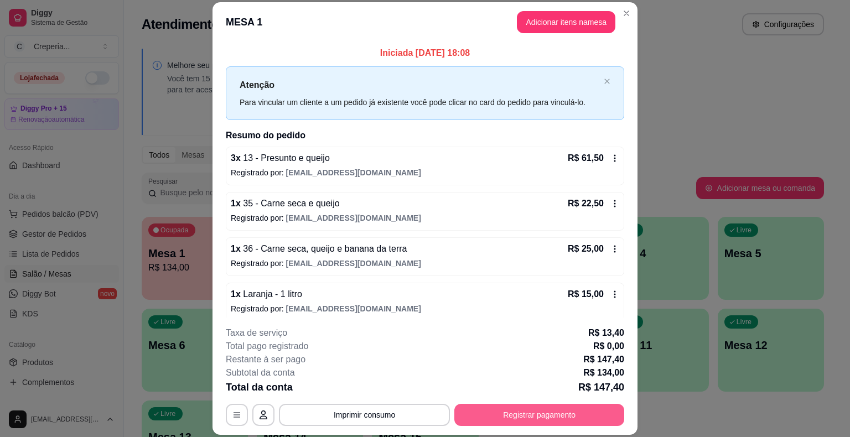
click at [557, 415] on button "Registrar pagamento" at bounding box center [539, 415] width 170 height 22
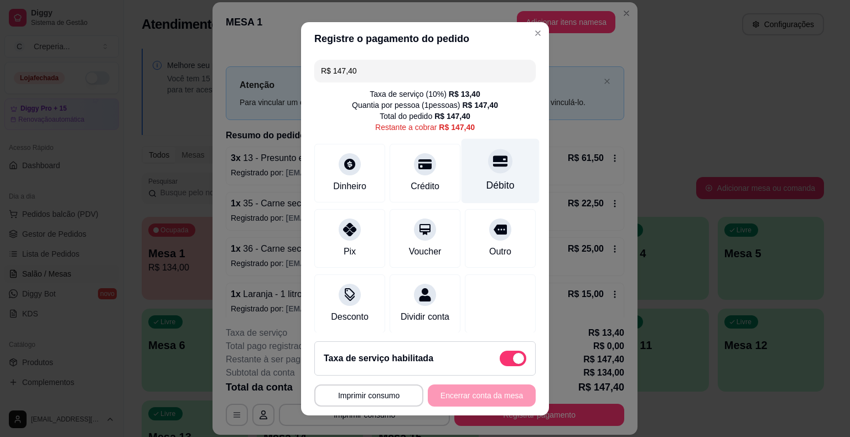
click at [493, 167] on icon at bounding box center [500, 161] width 14 height 14
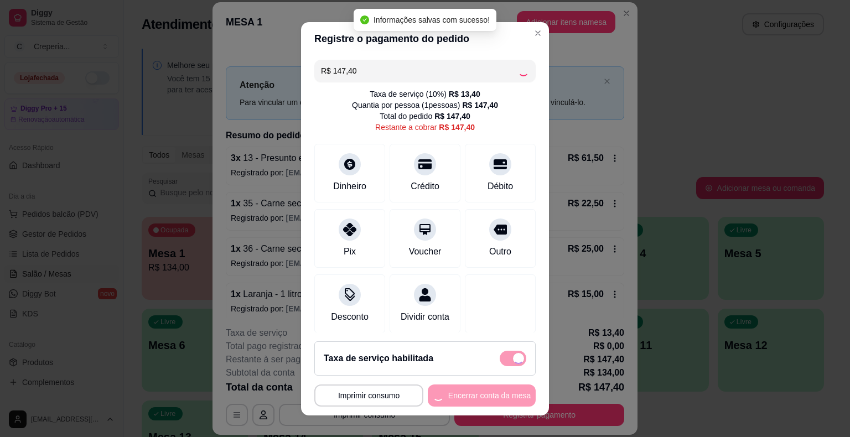
type input "R$ 0,00"
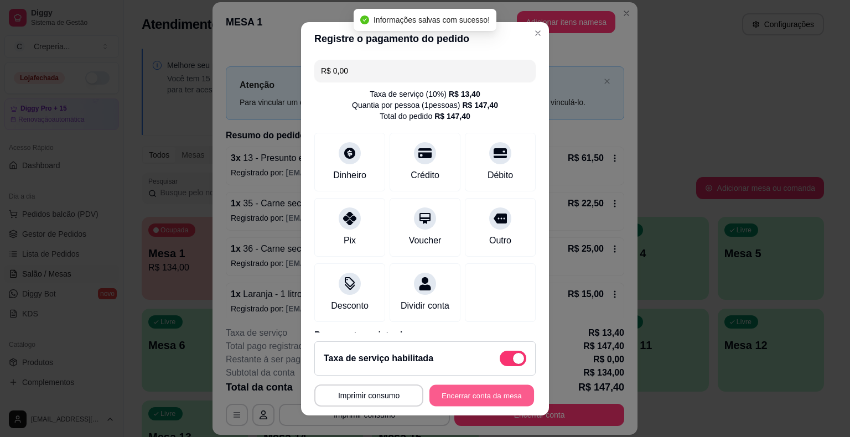
click at [495, 395] on button "Encerrar conta da mesa" at bounding box center [481, 396] width 105 height 22
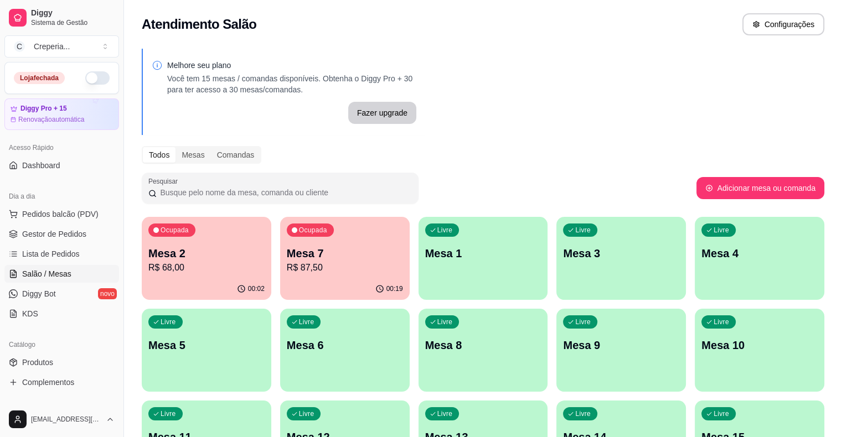
click at [265, 338] on p "Mesa 5" at bounding box center [206, 345] width 116 height 15
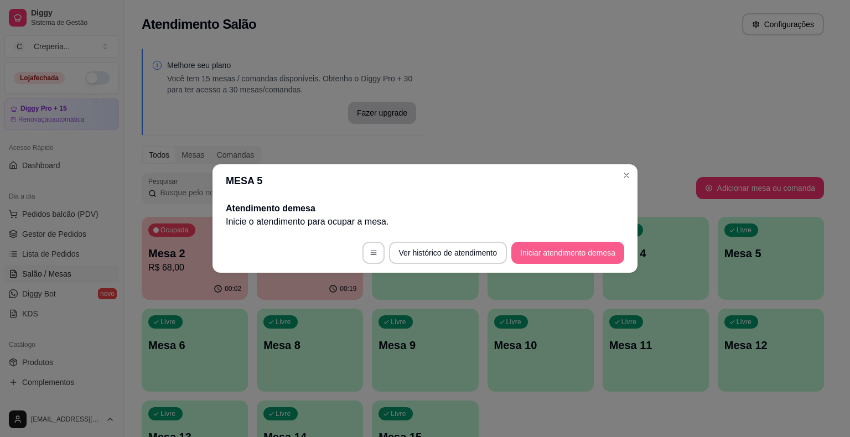
click at [581, 249] on button "Iniciar atendimento de mesa" at bounding box center [567, 253] width 113 height 22
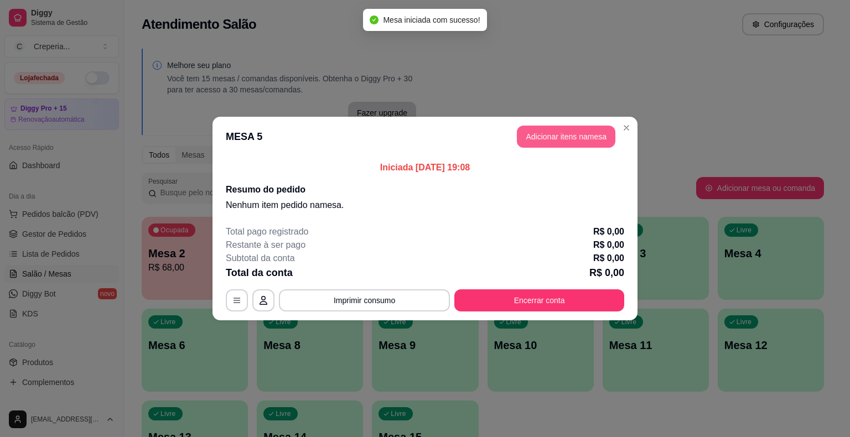
click at [542, 143] on button "Adicionar itens na mesa" at bounding box center [566, 137] width 99 height 22
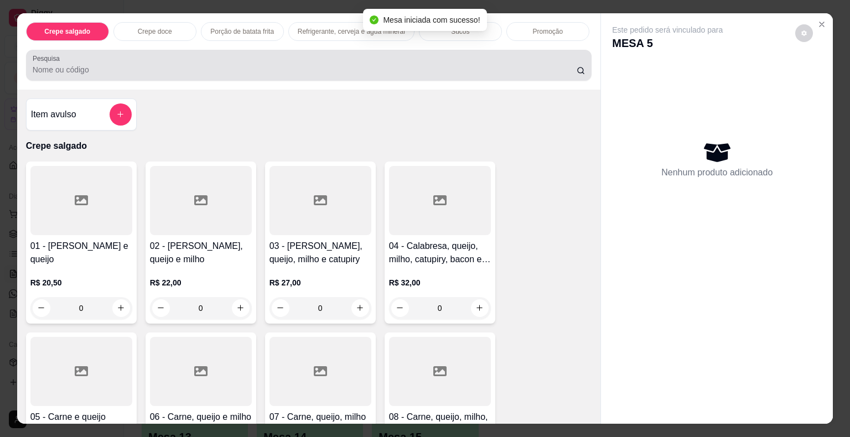
click at [288, 70] on input "Pesquisa" at bounding box center [305, 69] width 544 height 11
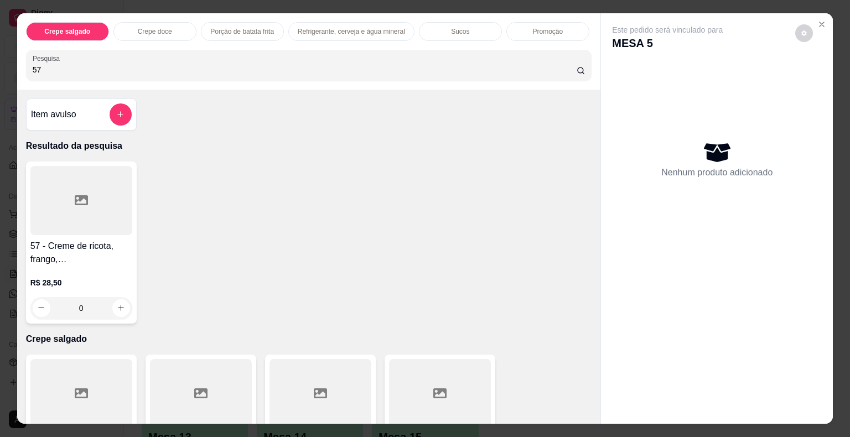
click at [80, 200] on icon at bounding box center [81, 200] width 13 height 10
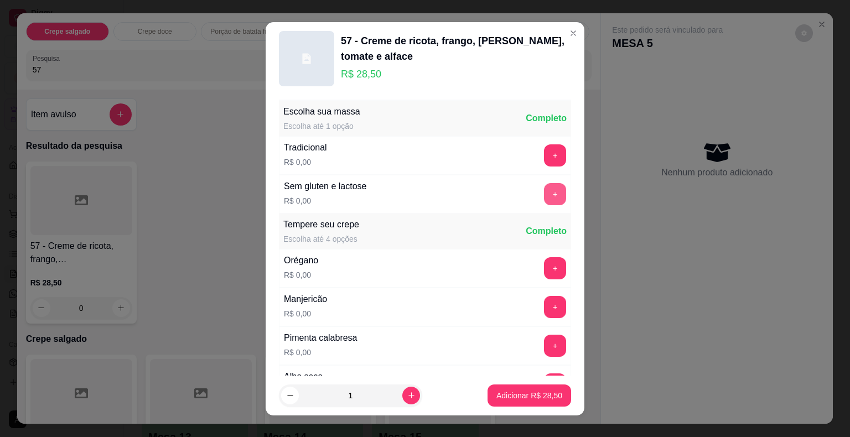
click at [544, 190] on button "+" at bounding box center [555, 194] width 22 height 22
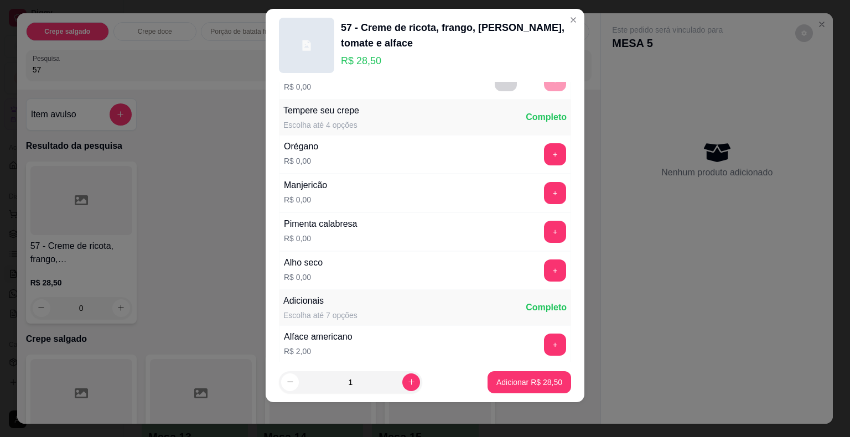
scroll to position [117, 0]
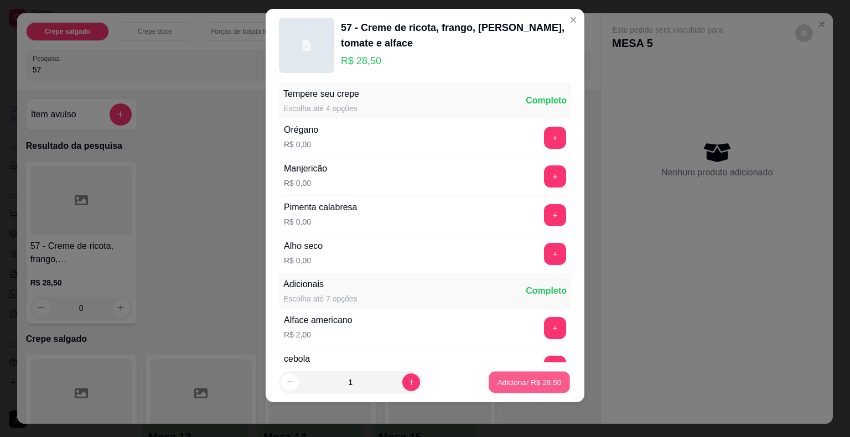
click at [498, 384] on p "Adicionar R$ 28,50" at bounding box center [530, 382] width 64 height 11
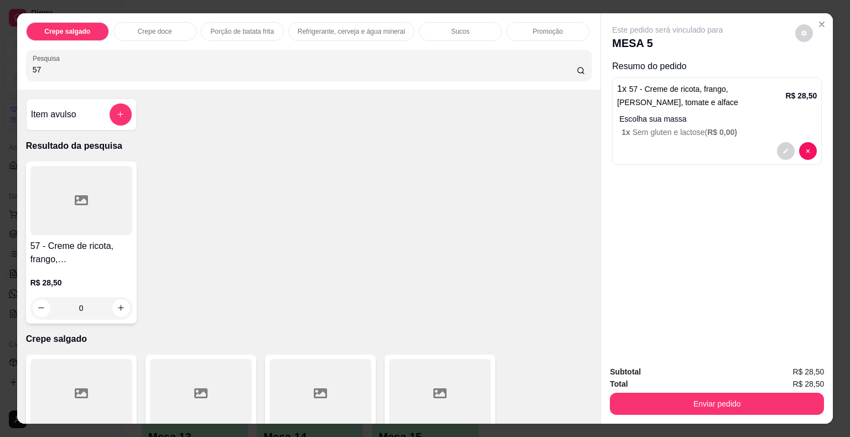
drag, startPoint x: 65, startPoint y: 60, endPoint x: 6, endPoint y: 71, distance: 60.3
click at [6, 71] on div "Crepe salgado Crepe doce Porção de batata frita Refrigerante, cerveja e água mi…" at bounding box center [425, 218] width 850 height 437
type input "37"
click at [85, 219] on div at bounding box center [81, 200] width 102 height 69
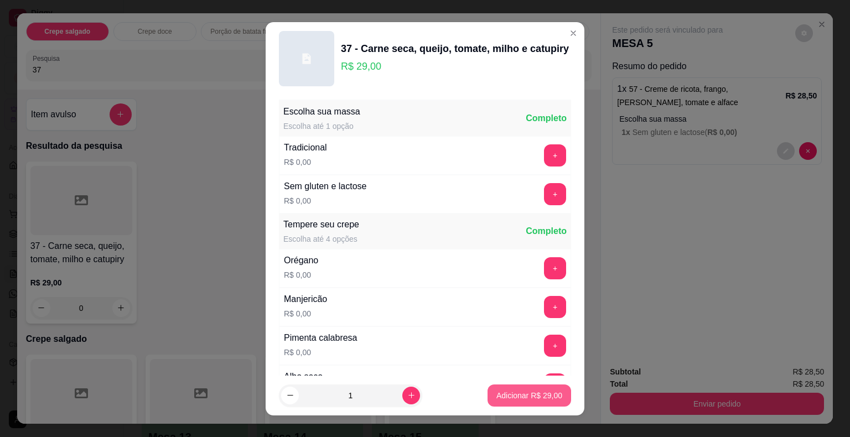
click at [496, 394] on p "Adicionar R$ 29,00" at bounding box center [529, 395] width 66 height 11
type input "1"
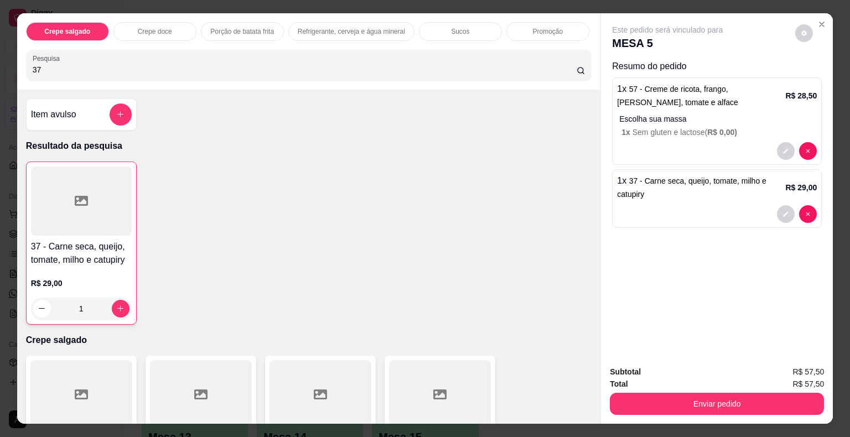
drag, startPoint x: 113, startPoint y: 56, endPoint x: 0, endPoint y: 64, distance: 113.2
click at [0, 64] on div "Crepe salgado Crepe doce Porção de batata frita Refrigerante, cerveja e água mi…" at bounding box center [425, 218] width 850 height 437
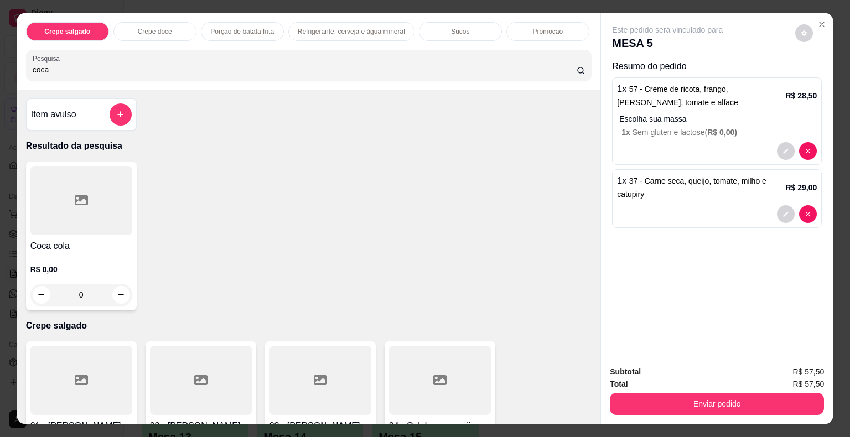
type input "coca"
click at [95, 198] on div at bounding box center [81, 200] width 102 height 69
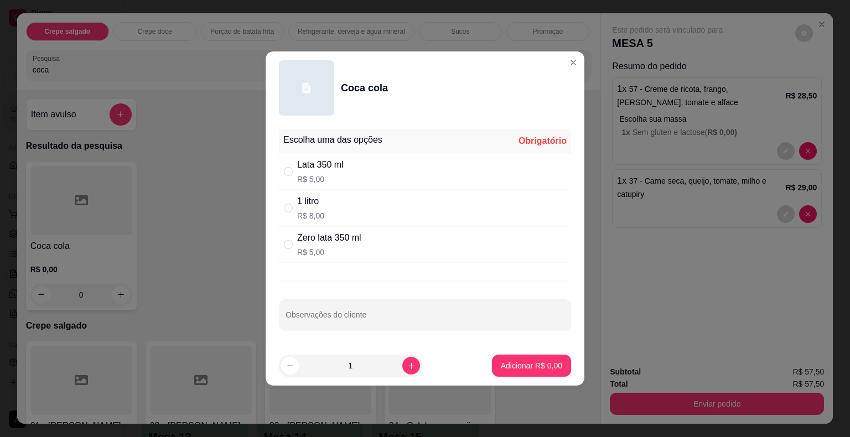
click at [328, 206] on div "1 litro R$ 8,00" at bounding box center [425, 208] width 292 height 37
radio input "true"
click at [506, 371] on p "Adicionar R$ 8,00" at bounding box center [531, 365] width 61 height 11
type input "1"
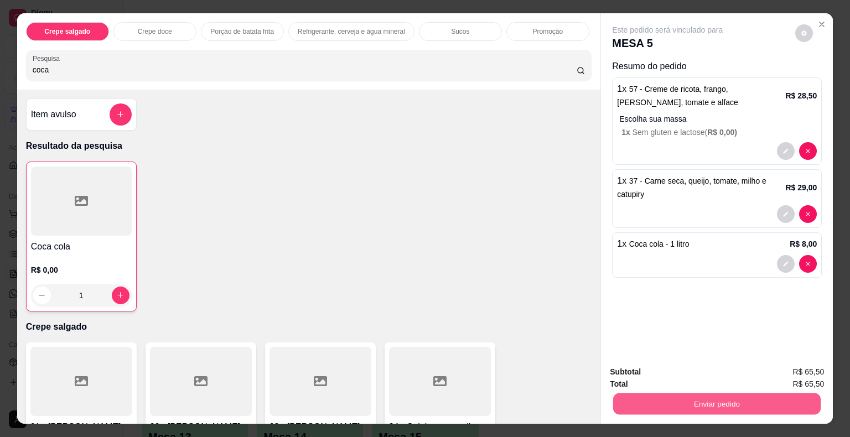
click at [656, 394] on button "Enviar pedido" at bounding box center [717, 405] width 208 height 22
click at [660, 376] on button "Não registrar e enviar pedido" at bounding box center [680, 373] width 115 height 21
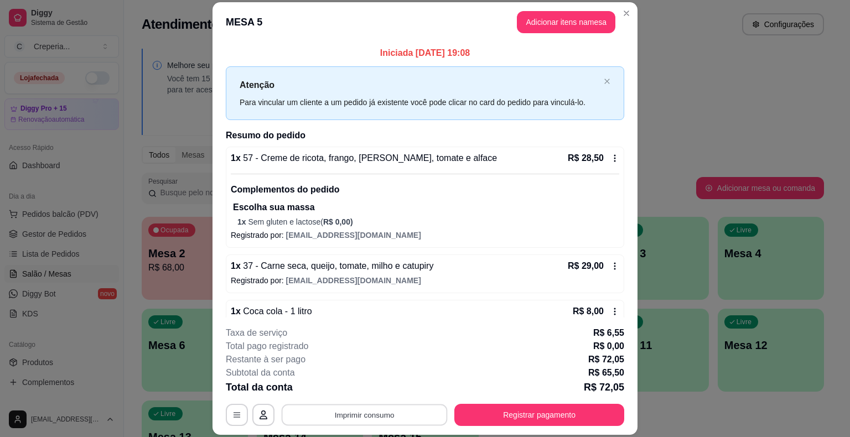
click at [402, 408] on button "Imprimir consumo" at bounding box center [365, 416] width 166 height 22
click at [395, 393] on button "IMPRESSORA" at bounding box center [363, 389] width 77 height 17
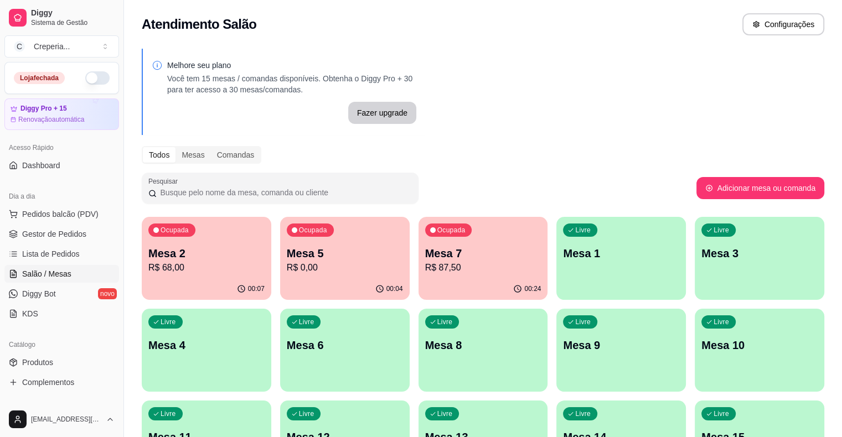
click at [227, 253] on p "Mesa 2" at bounding box center [206, 253] width 116 height 15
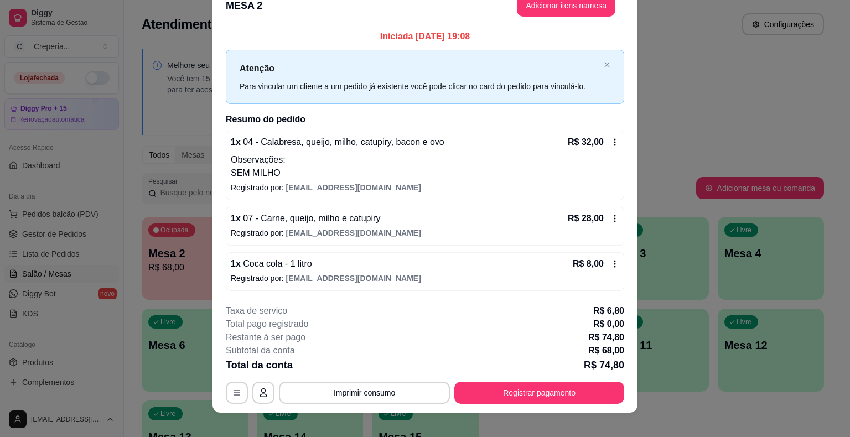
scroll to position [29, 0]
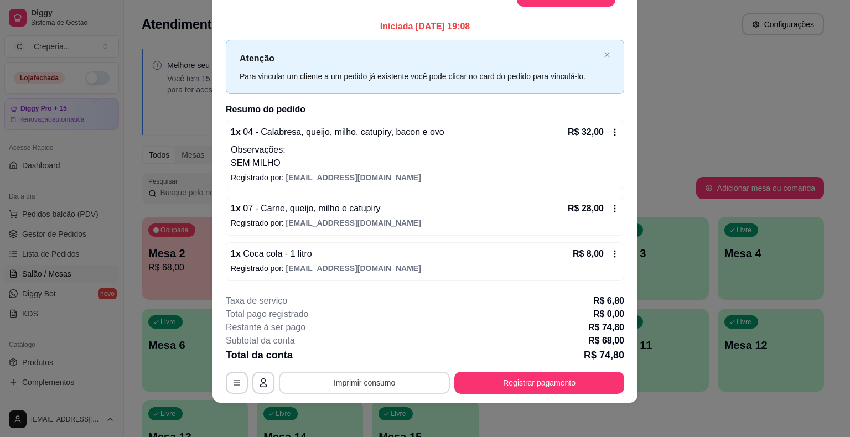
click at [338, 384] on button "Imprimir consumo" at bounding box center [364, 383] width 171 height 22
click at [346, 356] on button "IMPRESSORA" at bounding box center [364, 357] width 80 height 18
click at [505, 386] on button "Registrar pagamento" at bounding box center [539, 383] width 170 height 22
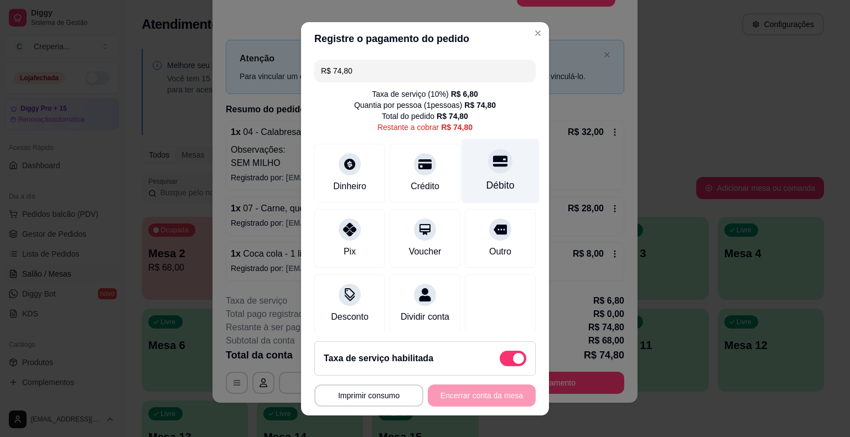
click at [488, 172] on div at bounding box center [500, 161] width 24 height 24
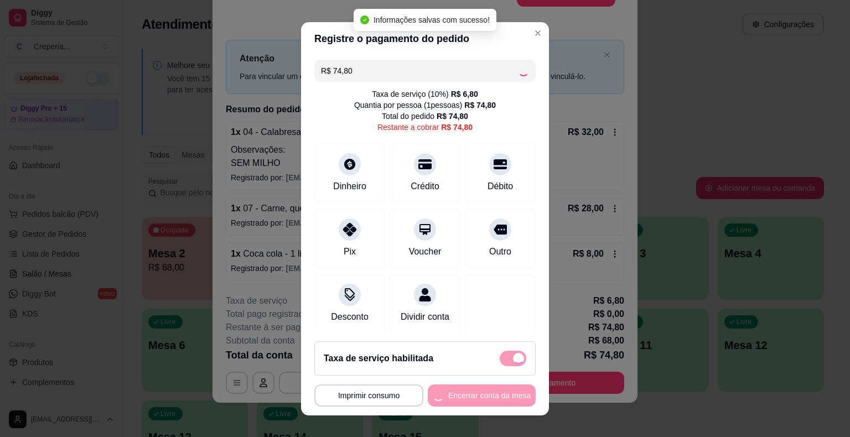
type input "R$ 0,00"
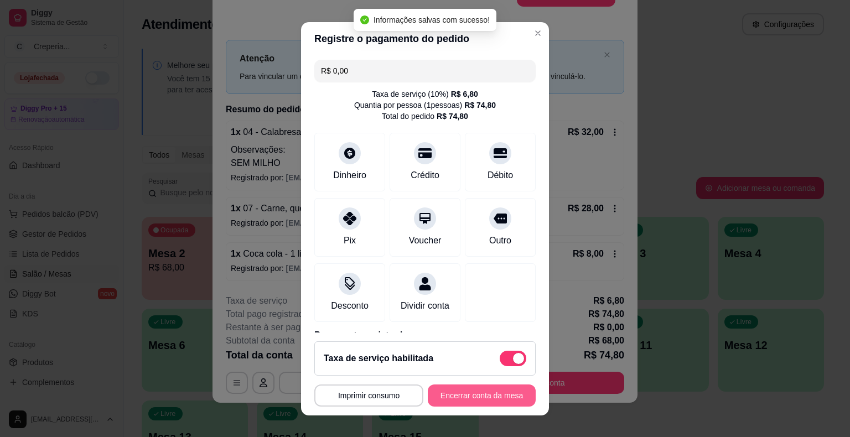
click at [473, 397] on button "Encerrar conta da mesa" at bounding box center [482, 396] width 108 height 22
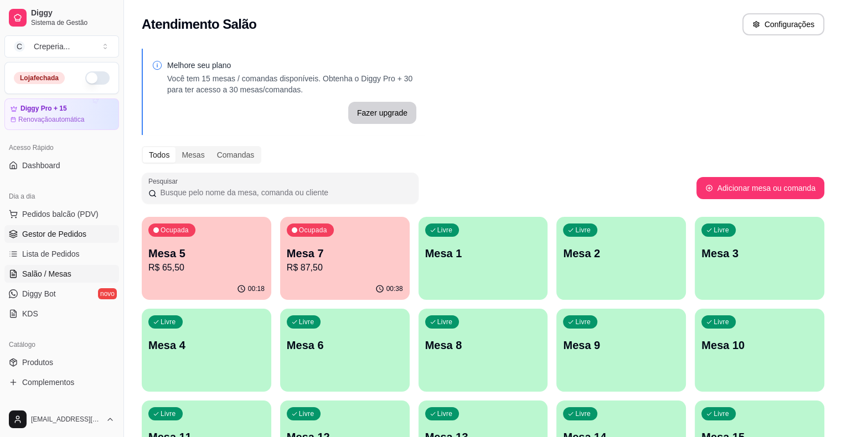
click at [54, 237] on span "Gestor de Pedidos" at bounding box center [54, 234] width 64 height 11
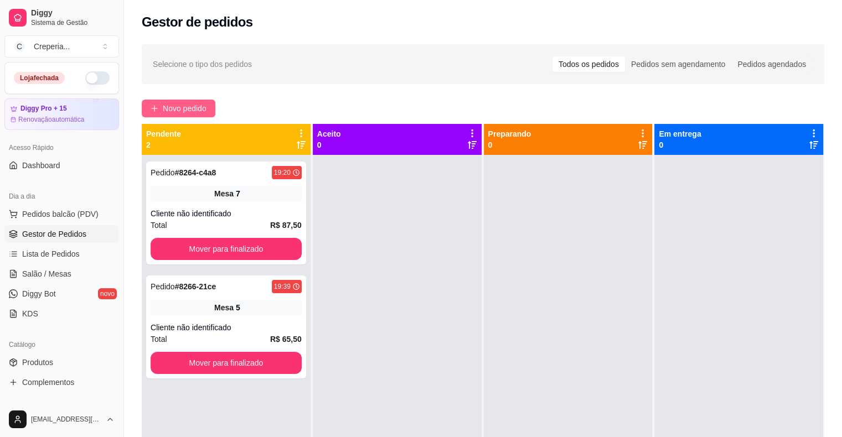
click at [186, 103] on span "Novo pedido" at bounding box center [185, 108] width 44 height 12
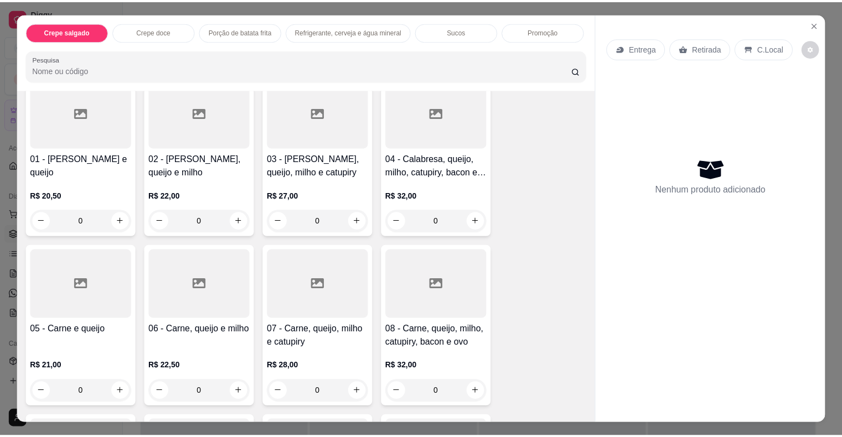
scroll to position [166, 0]
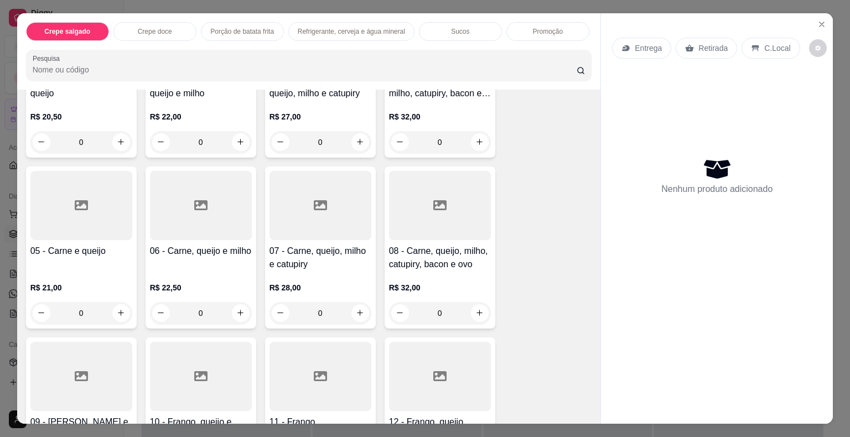
click at [438, 221] on div at bounding box center [440, 205] width 102 height 69
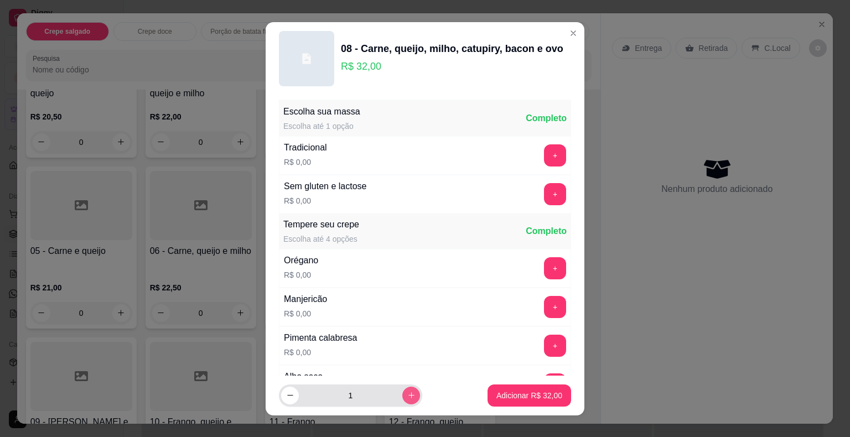
click at [407, 395] on icon "increase-product-quantity" at bounding box center [411, 395] width 8 height 8
type input "2"
click at [498, 392] on p "Adicionar R$ 64,00" at bounding box center [530, 395] width 64 height 11
type input "2"
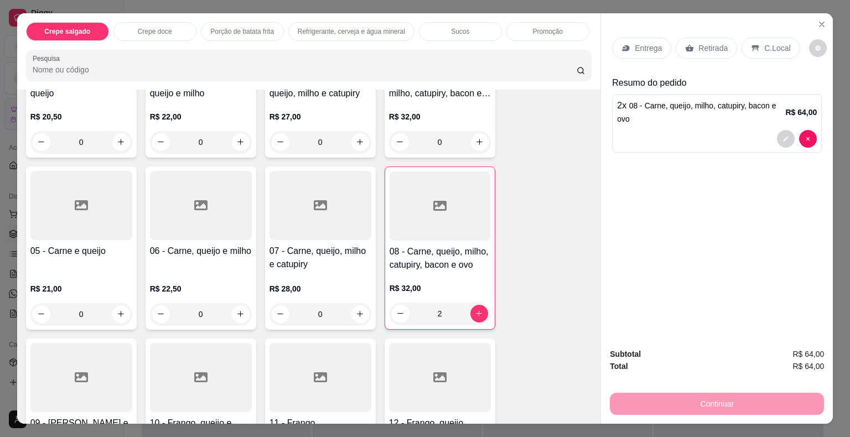
click at [688, 39] on div "Retirada" at bounding box center [706, 48] width 61 height 21
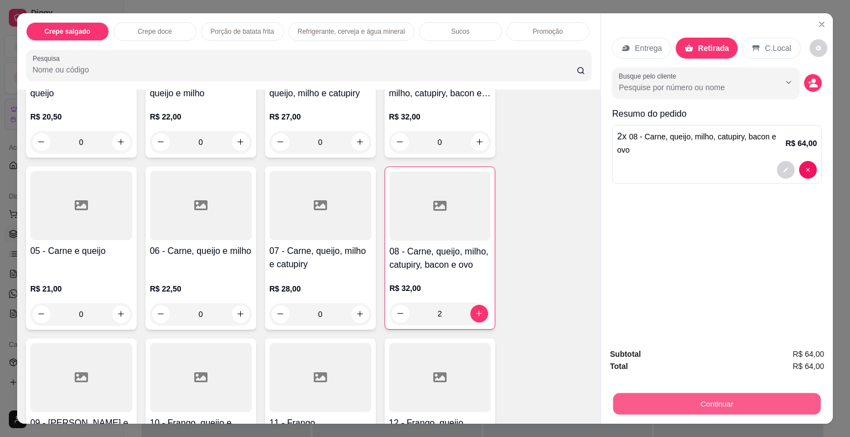
click at [703, 394] on button "Continuar" at bounding box center [717, 405] width 208 height 22
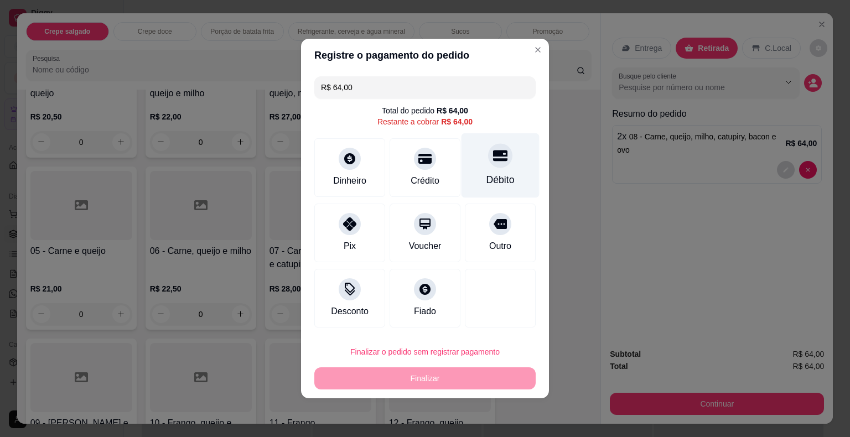
click at [497, 168] on div "Débito" at bounding box center [501, 165] width 78 height 65
type input "R$ 0,00"
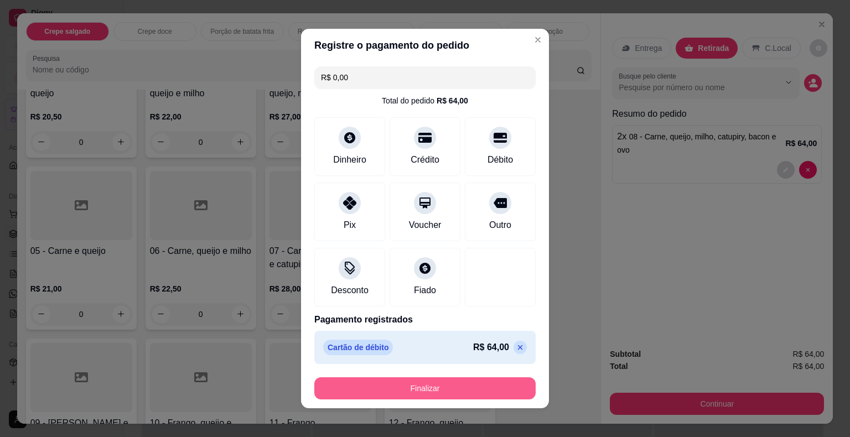
click at [445, 390] on button "Finalizar" at bounding box center [424, 388] width 221 height 22
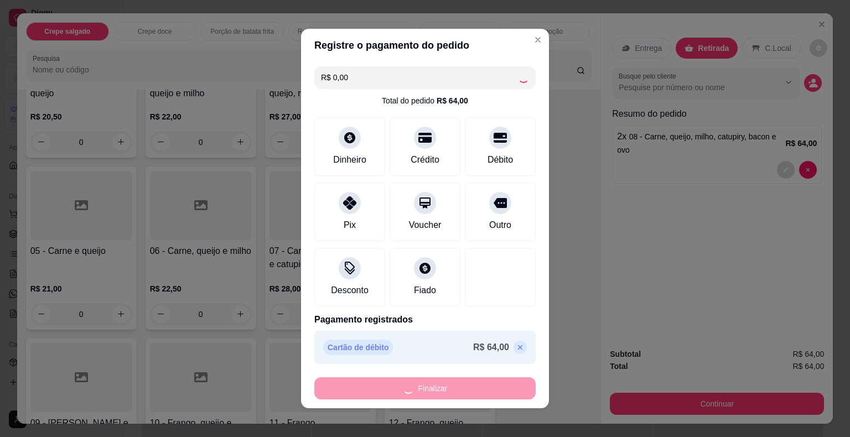
type input "0"
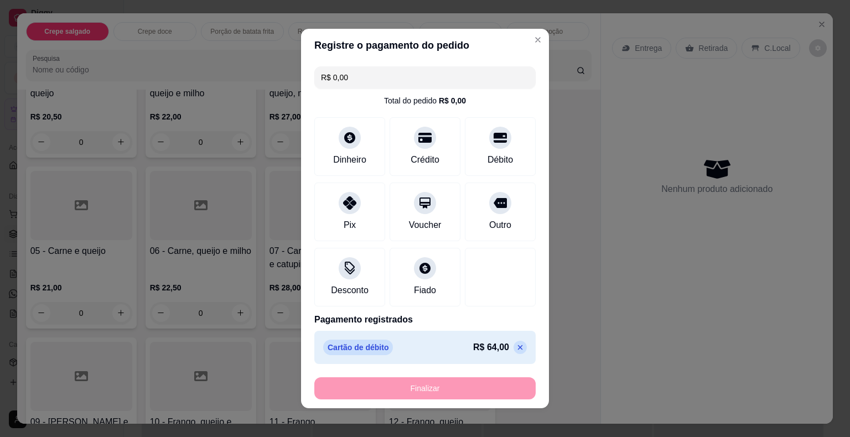
type input "-R$ 64,00"
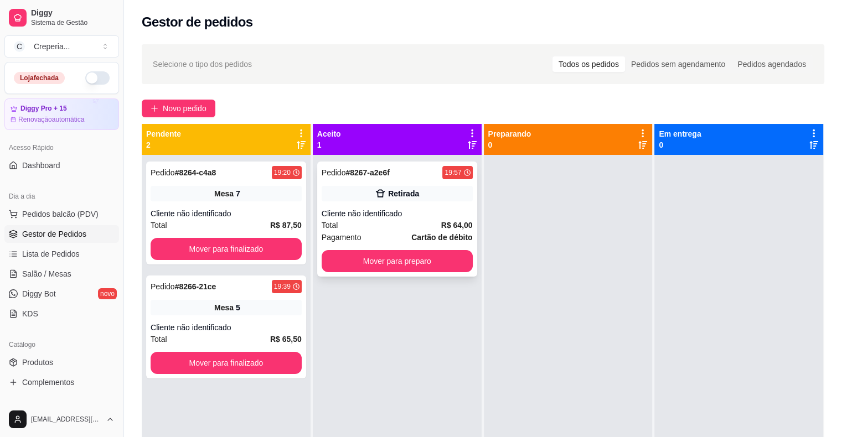
click at [424, 211] on div "Cliente não identificado" at bounding box center [397, 213] width 151 height 11
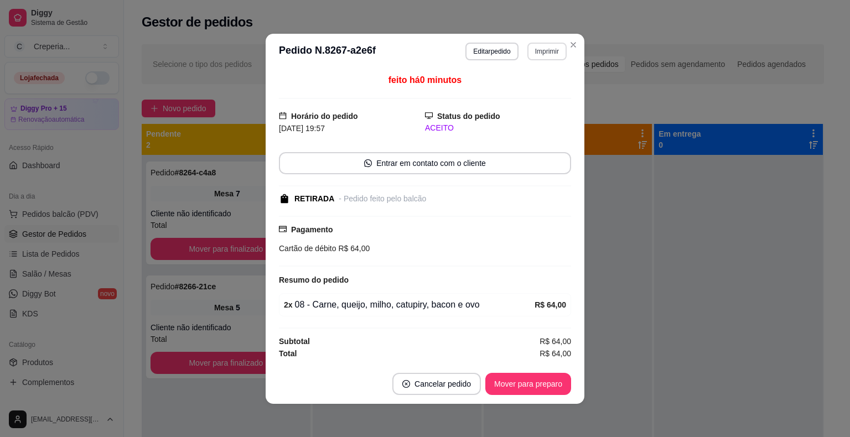
click at [536, 53] on button "Imprimir" at bounding box center [546, 52] width 39 height 18
click at [524, 89] on button "IMPRESSORA" at bounding box center [524, 91] width 80 height 18
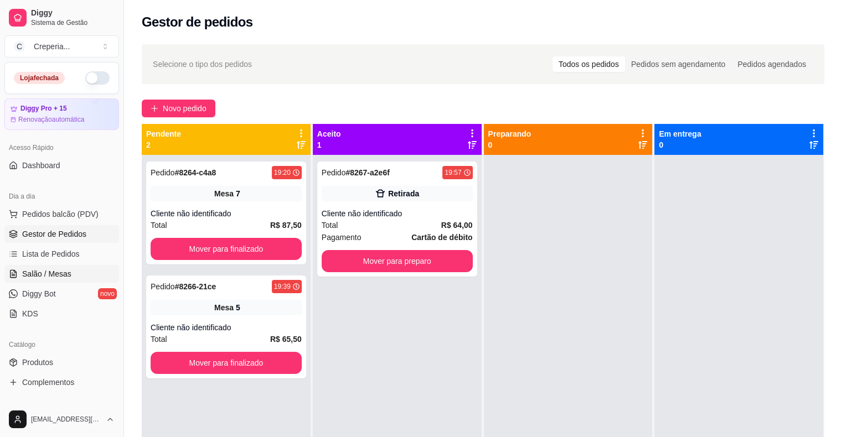
click at [46, 273] on span "Salão / Mesas" at bounding box center [46, 273] width 49 height 11
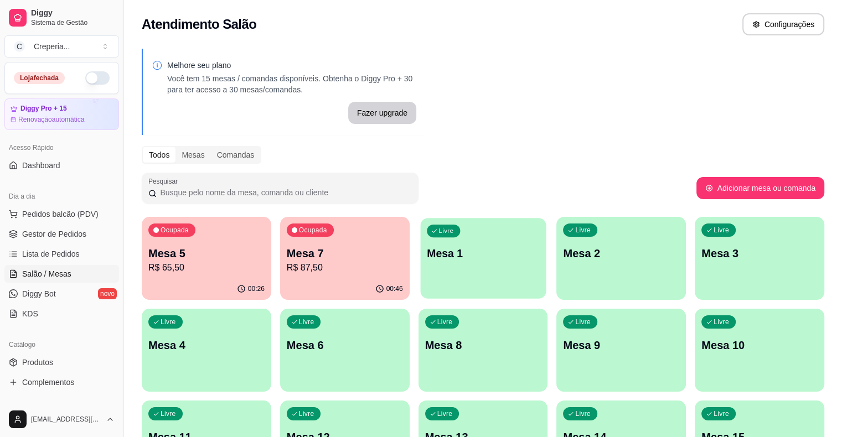
click at [433, 251] on p "Mesa 1" at bounding box center [483, 253] width 113 height 15
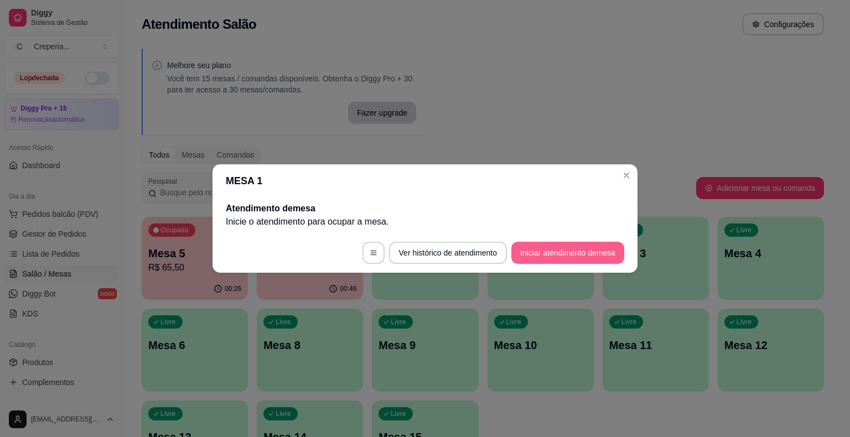
click at [540, 250] on button "Iniciar atendimento de mesa" at bounding box center [567, 253] width 113 height 22
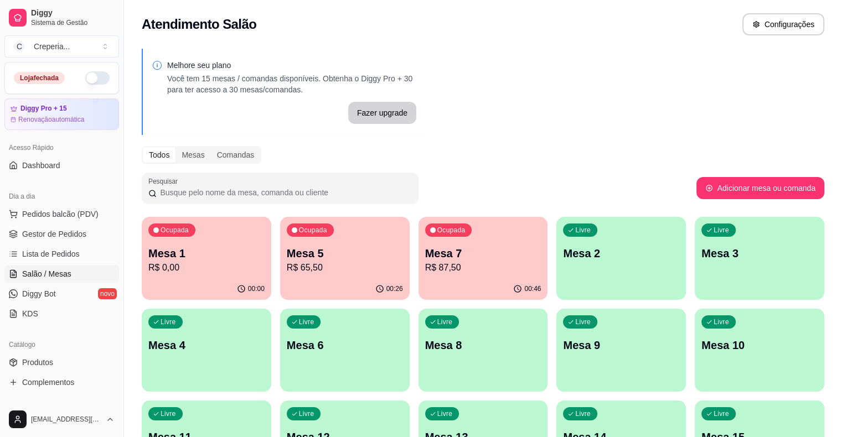
click at [231, 277] on div "Ocupada Mesa 1 R$ 0,00" at bounding box center [207, 247] width 130 height 61
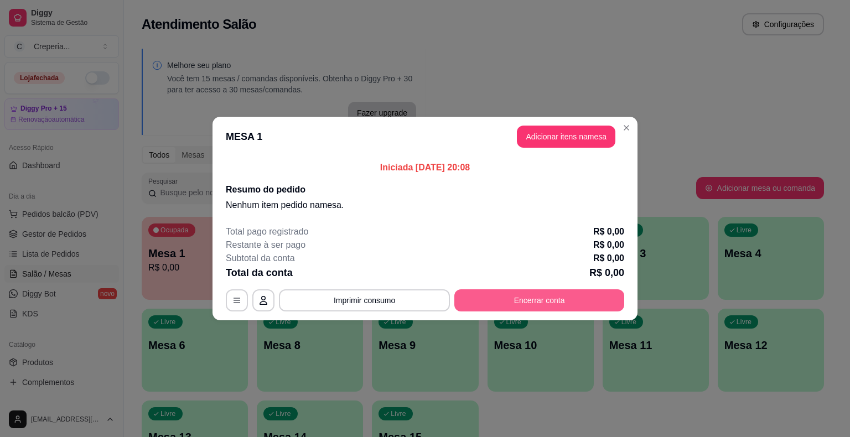
click at [537, 302] on button "Encerrar conta" at bounding box center [539, 300] width 170 height 22
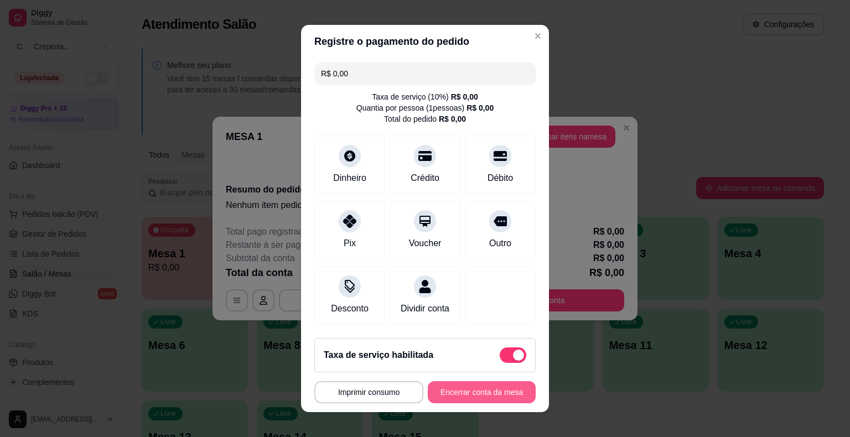
click at [494, 389] on button "Encerrar conta da mesa" at bounding box center [482, 392] width 108 height 22
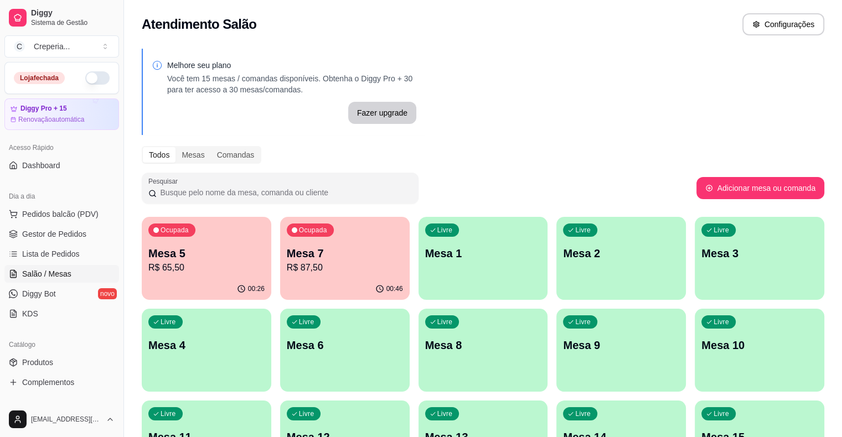
click at [208, 254] on p "Mesa 5" at bounding box center [206, 253] width 116 height 15
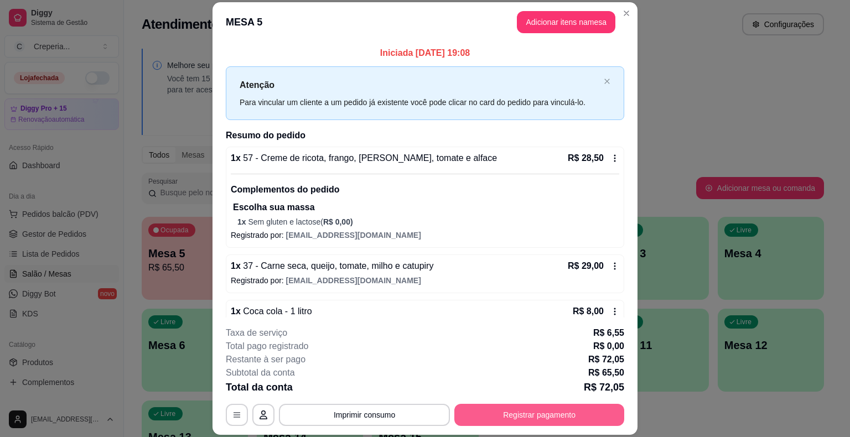
click at [478, 413] on button "Registrar pagamento" at bounding box center [539, 415] width 170 height 22
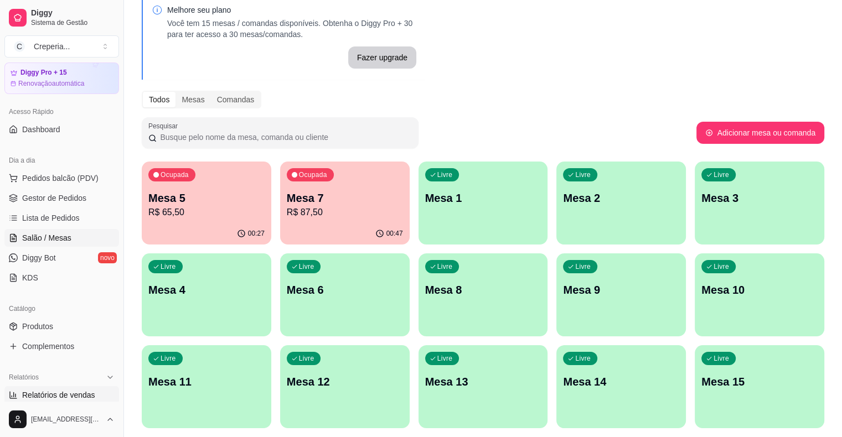
scroll to position [55, 0]
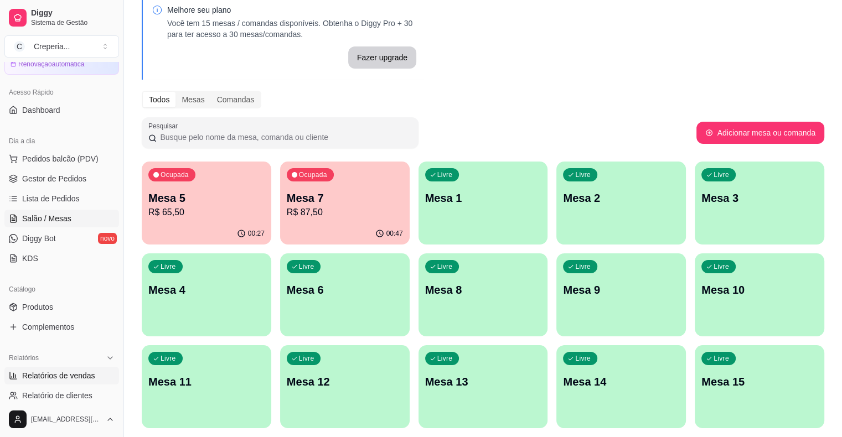
click at [58, 377] on span "Relatórios de vendas" at bounding box center [58, 375] width 73 height 11
select select "ALL"
select select "0"
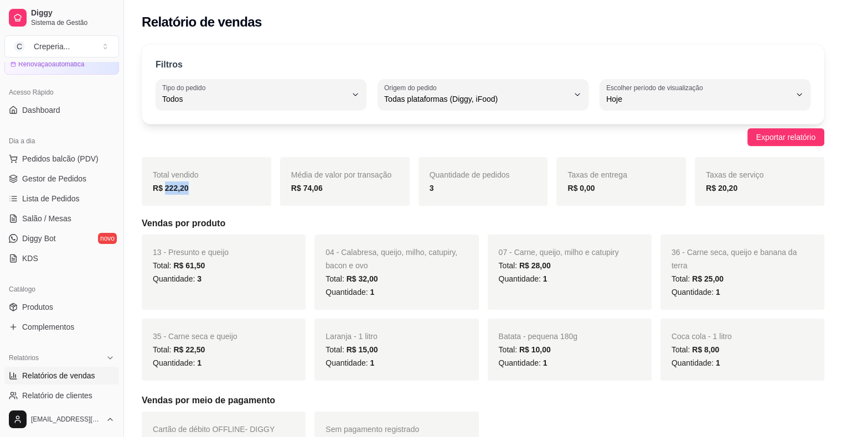
drag, startPoint x: 165, startPoint y: 190, endPoint x: 205, endPoint y: 184, distance: 40.9
click at [205, 184] on div "R$ 222,20" at bounding box center [206, 188] width 107 height 13
click at [49, 214] on span "Salão / Mesas" at bounding box center [46, 218] width 49 height 11
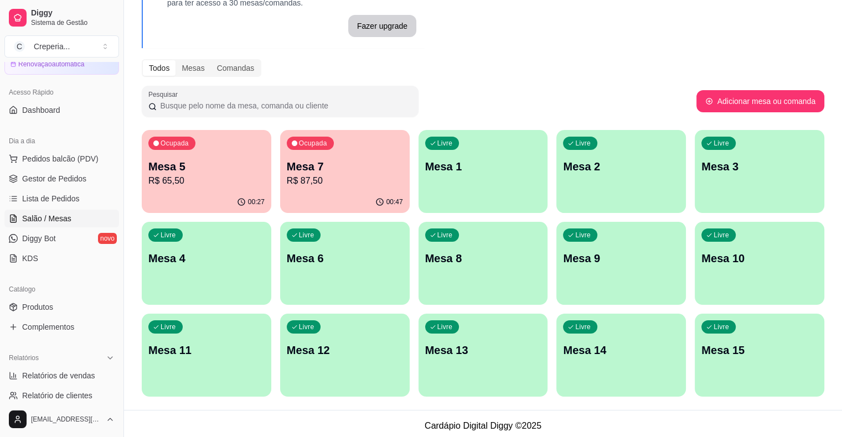
scroll to position [91, 0]
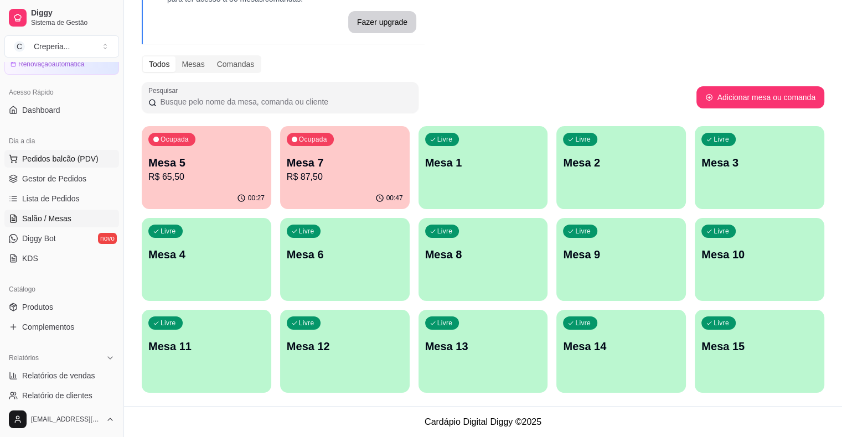
click at [35, 162] on span "Pedidos balcão (PDV)" at bounding box center [60, 158] width 76 height 11
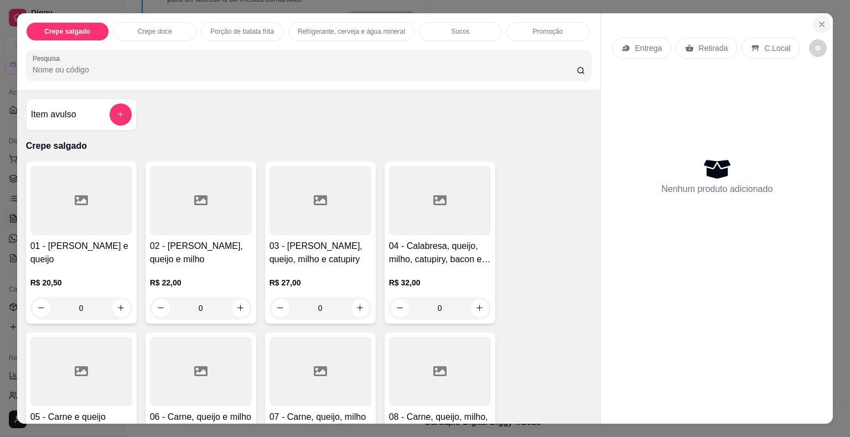
click at [817, 20] on icon "Close" at bounding box center [821, 24] width 9 height 9
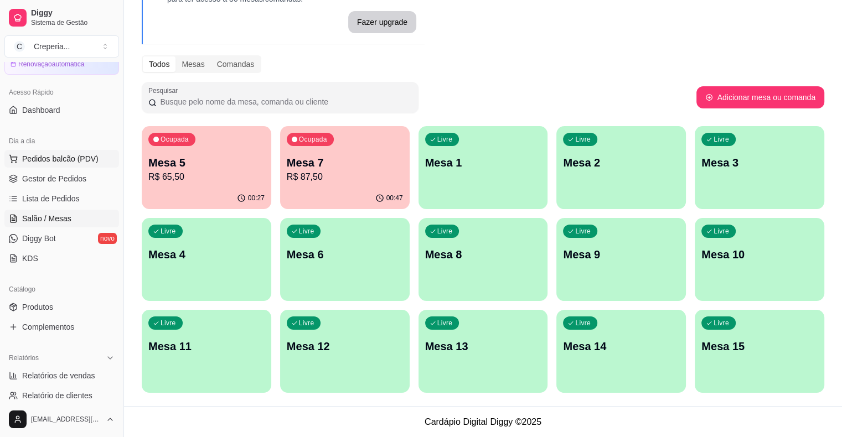
click at [28, 163] on span "Pedidos balcão (PDV)" at bounding box center [60, 158] width 76 height 11
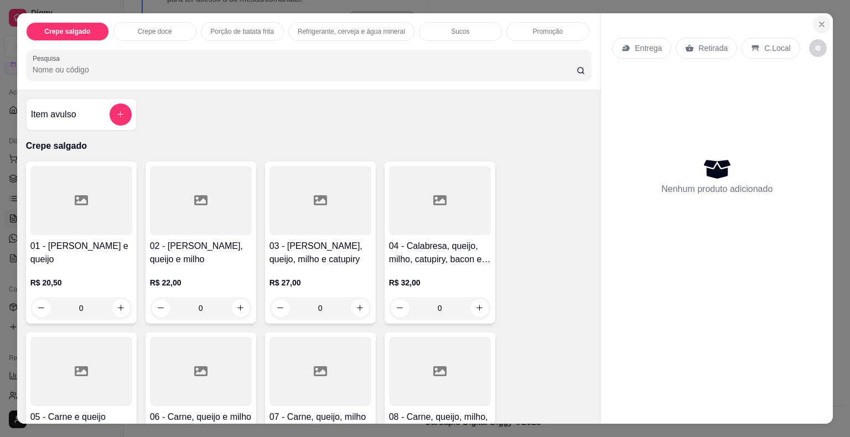
click at [820, 20] on icon "Close" at bounding box center [821, 24] width 9 height 9
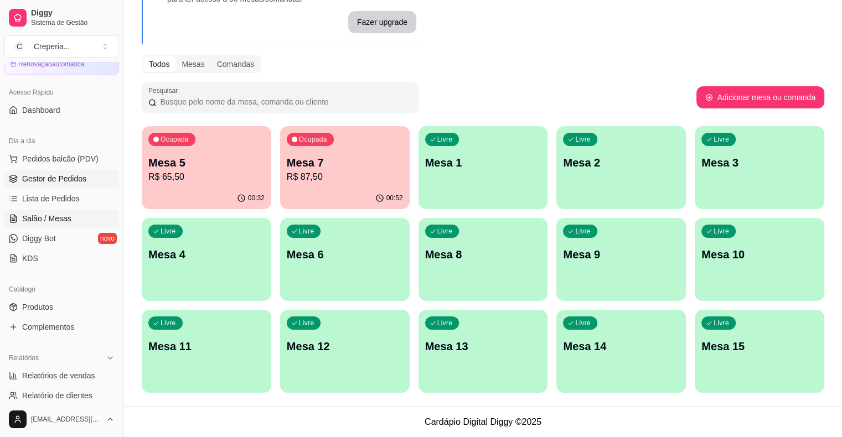
click at [47, 175] on span "Gestor de Pedidos" at bounding box center [54, 178] width 64 height 11
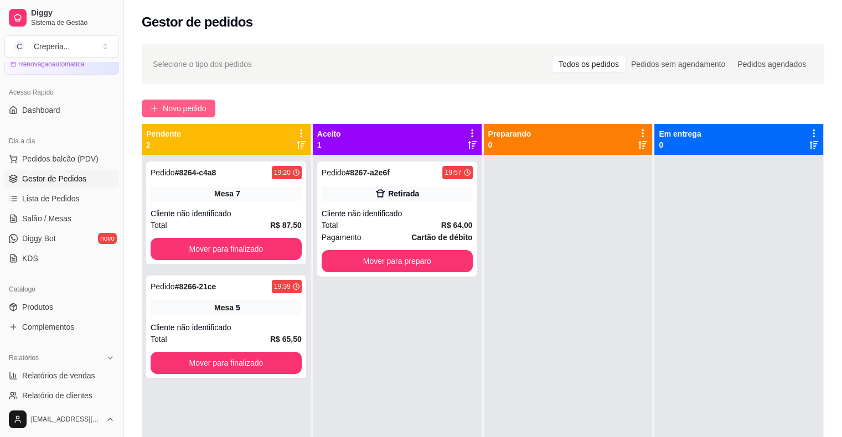
click at [190, 106] on span "Novo pedido" at bounding box center [185, 108] width 44 height 12
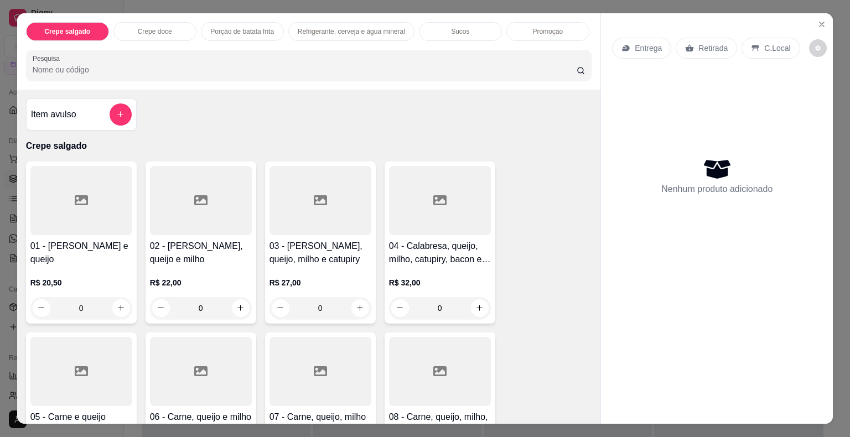
click at [175, 64] on input "Pesquisa" at bounding box center [305, 69] width 544 height 11
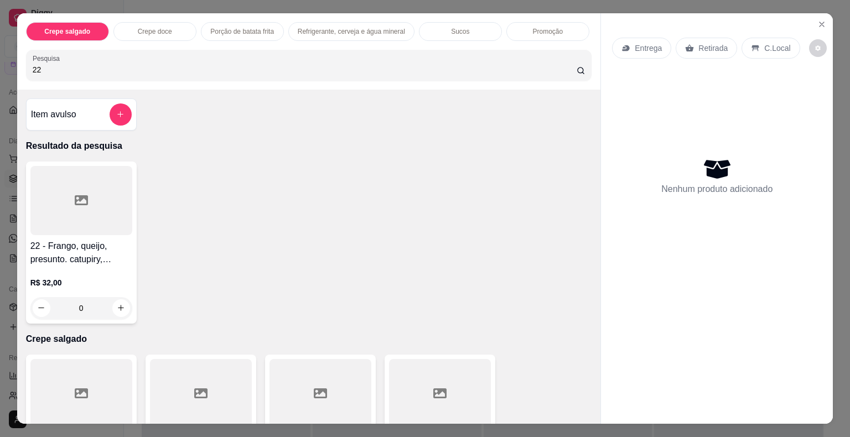
type input "22"
click at [121, 301] on div "0" at bounding box center [81, 308] width 102 height 22
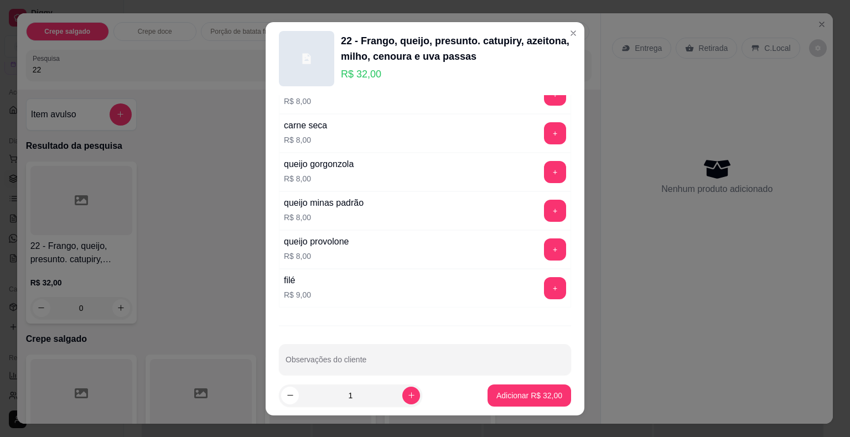
scroll to position [1955, 0]
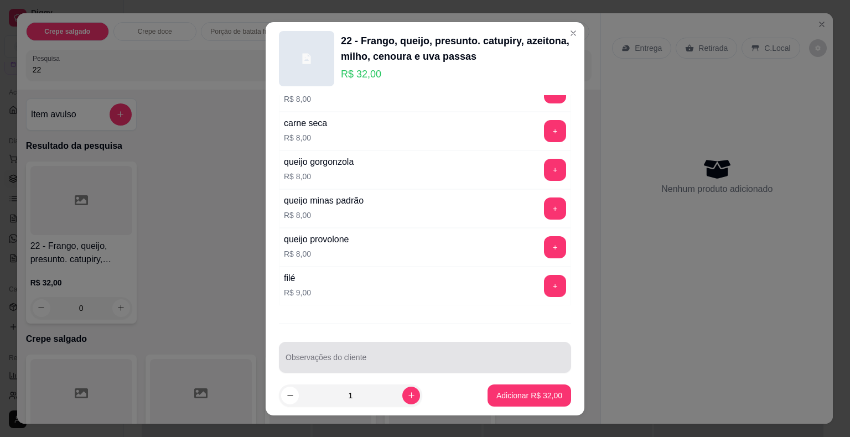
click at [341, 356] on input "Observações do cliente" at bounding box center [425, 361] width 279 height 11
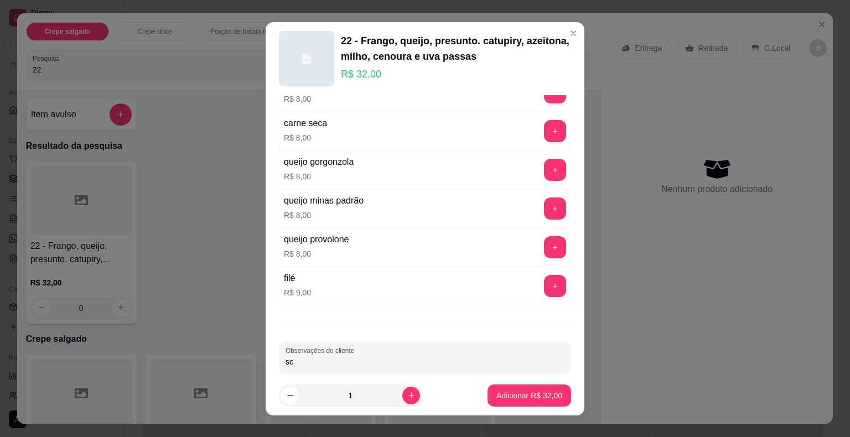
type input "s"
type input "SEM AZEITONA"
click at [525, 401] on p "Adicionar R$ 32,00" at bounding box center [530, 395] width 64 height 11
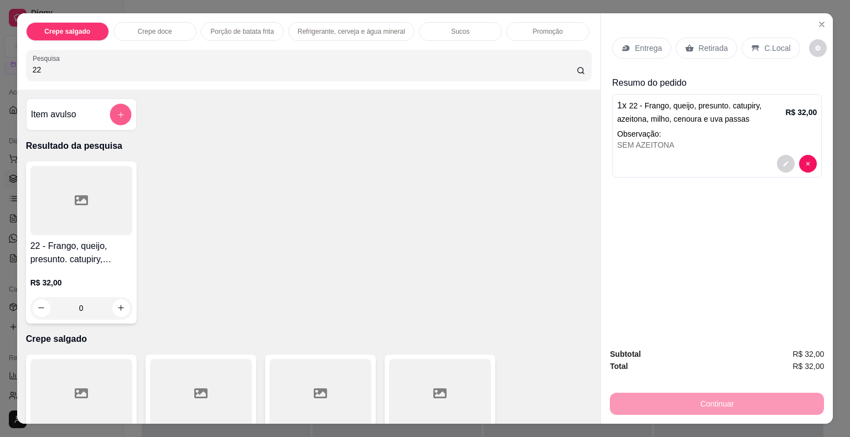
click at [111, 104] on button "add-separate-item" at bounding box center [121, 114] width 22 height 22
drag, startPoint x: 43, startPoint y: 69, endPoint x: 20, endPoint y: 61, distance: 24.2
click at [20, 61] on div "Crepe salgado Crepe doce Porção de batata frita Refrigerante, cerveja e água mi…" at bounding box center [309, 51] width 584 height 76
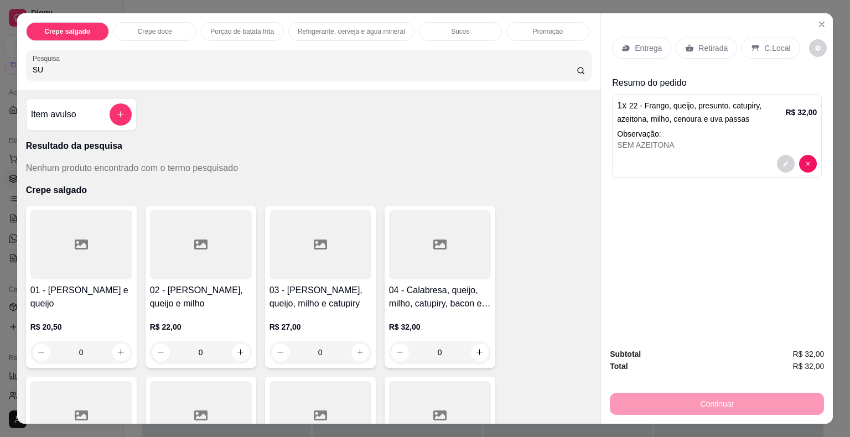
type input "S"
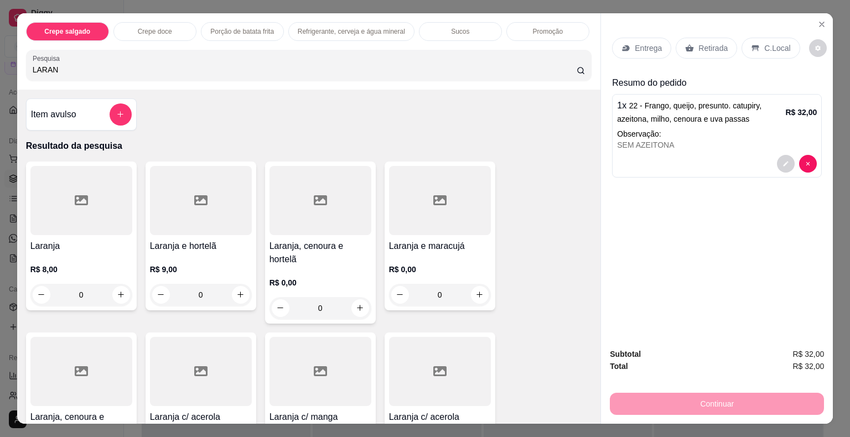
type input "LARAN"
click at [125, 287] on div "0" at bounding box center [81, 295] width 102 height 22
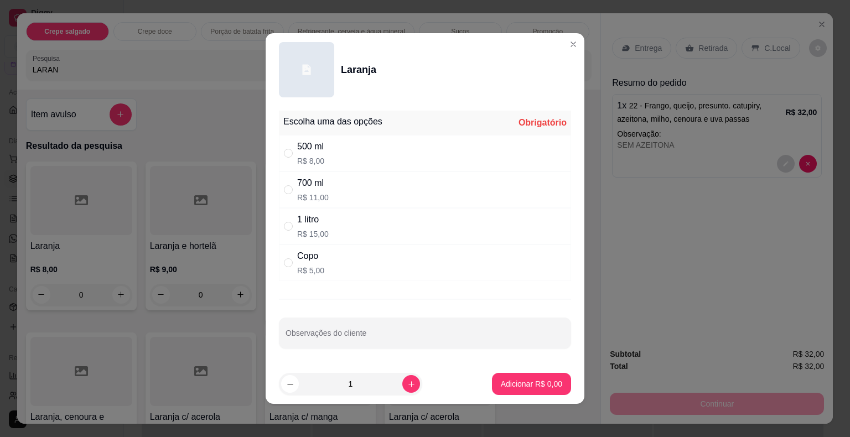
click at [311, 149] on div "500 ml" at bounding box center [310, 146] width 27 height 13
radio input "true"
click at [512, 390] on button "Adicionar R$ 8,00" at bounding box center [531, 384] width 79 height 22
type input "1"
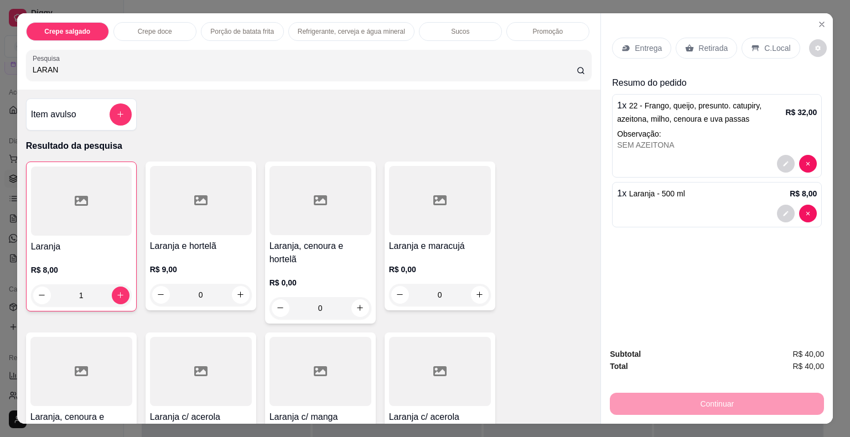
click at [698, 43] on p "Retirada" at bounding box center [712, 48] width 29 height 11
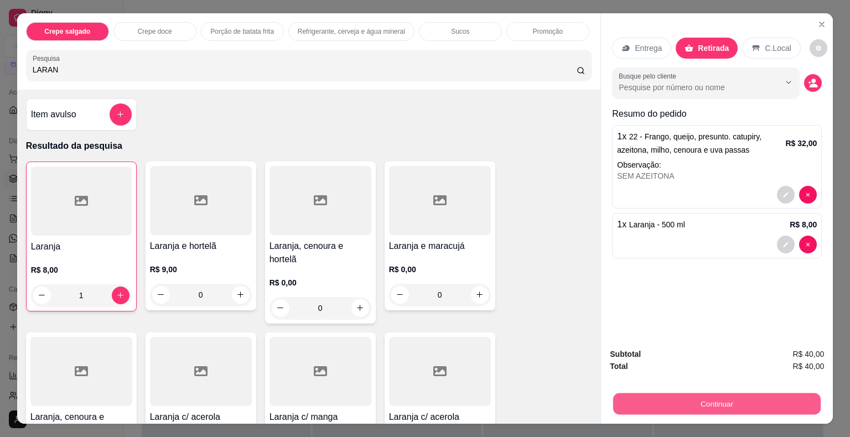
click at [746, 407] on button "Continuar" at bounding box center [717, 405] width 208 height 22
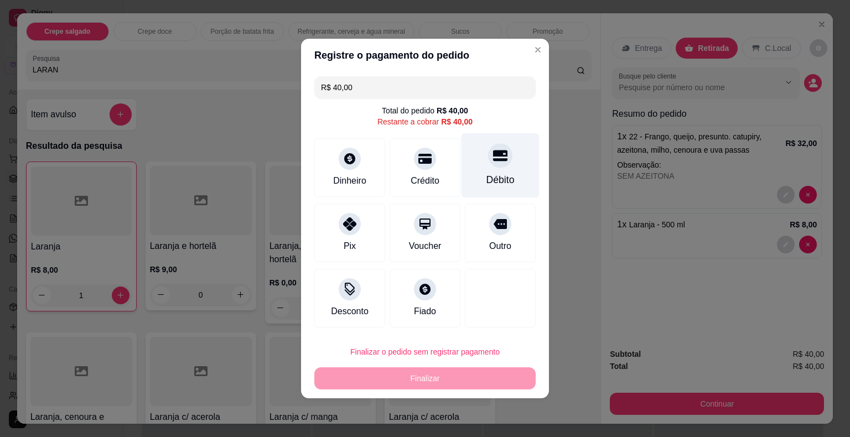
click at [486, 174] on div "Débito" at bounding box center [500, 180] width 28 height 14
type input "R$ 0,00"
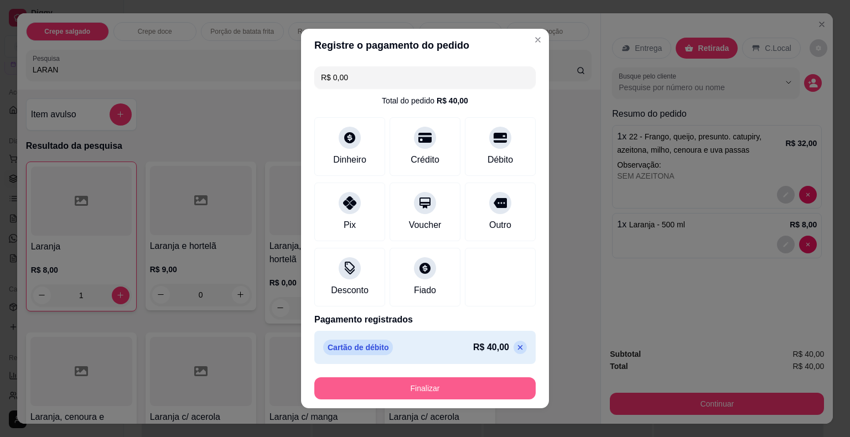
click at [467, 386] on button "Finalizar" at bounding box center [424, 388] width 221 height 22
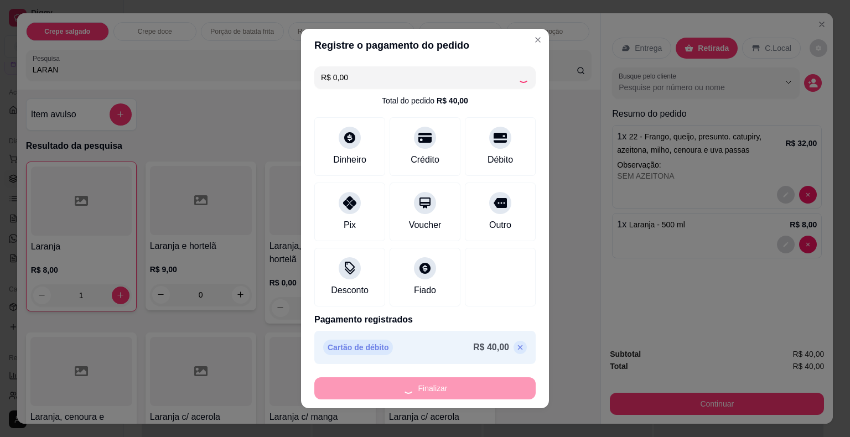
type input "0"
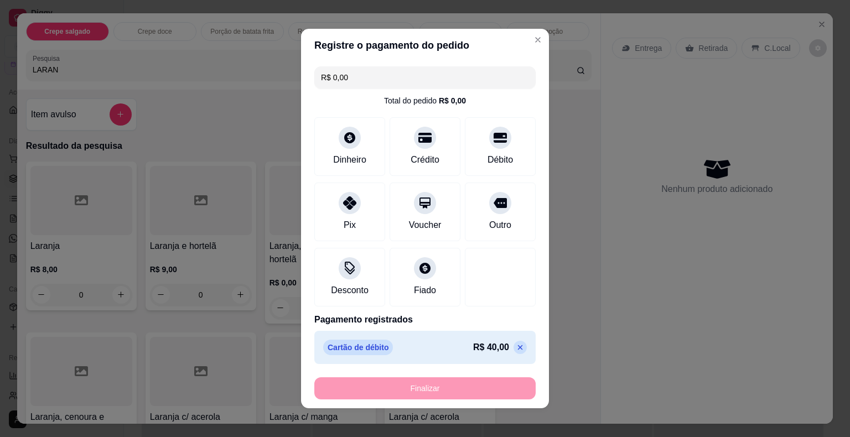
type input "-R$ 40,00"
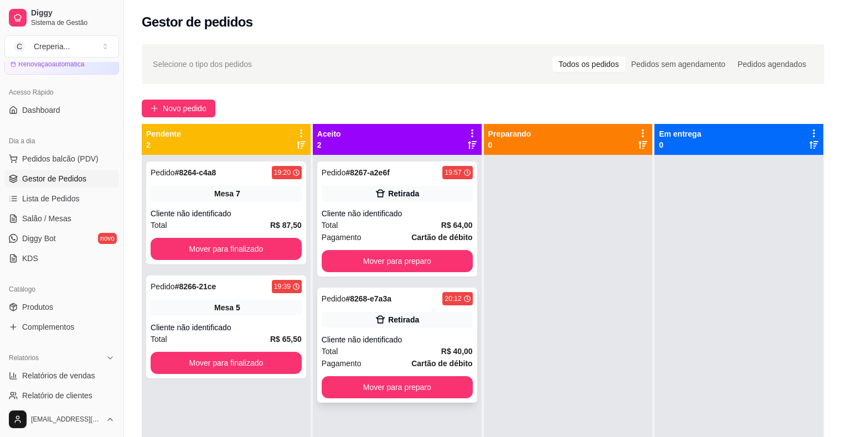
click at [382, 346] on div "Total R$ 40,00" at bounding box center [397, 351] width 151 height 12
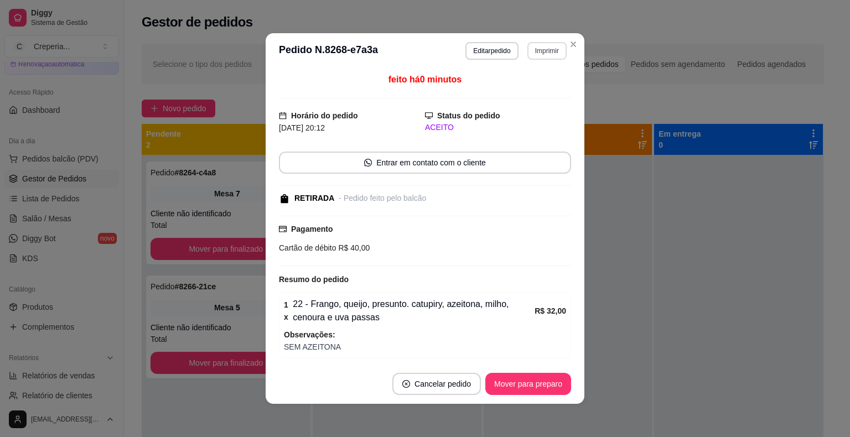
click at [541, 50] on button "Imprimir" at bounding box center [546, 51] width 39 height 18
click at [504, 94] on button "IMPRESSORA" at bounding box center [522, 89] width 77 height 17
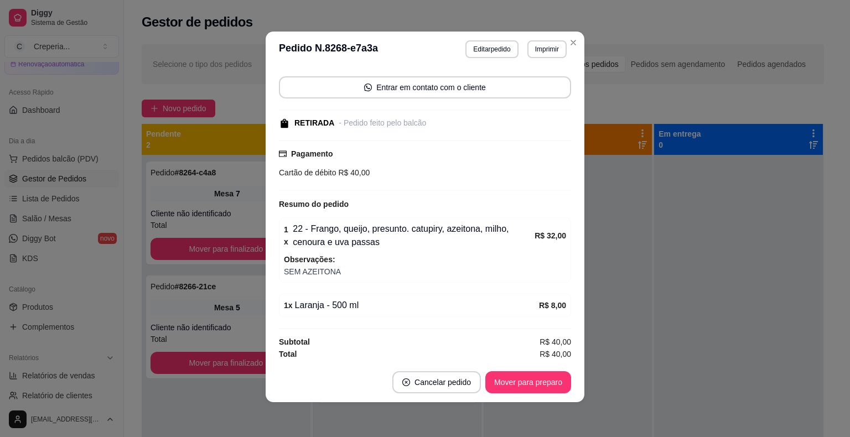
scroll to position [2, 0]
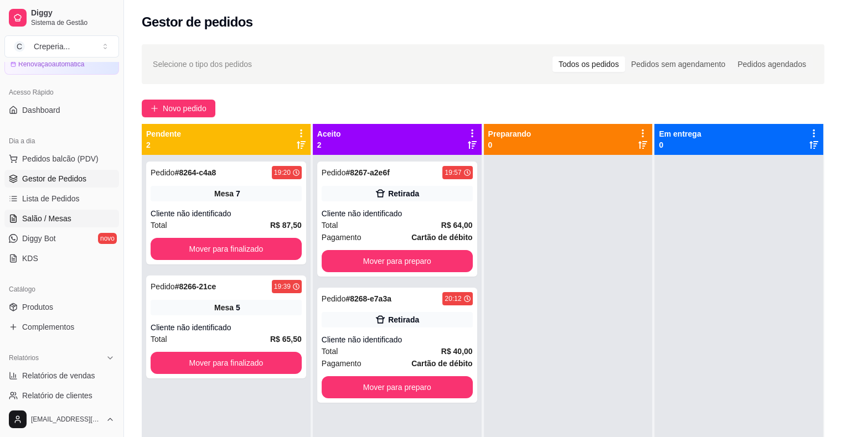
click at [58, 219] on span "Salão / Mesas" at bounding box center [46, 218] width 49 height 11
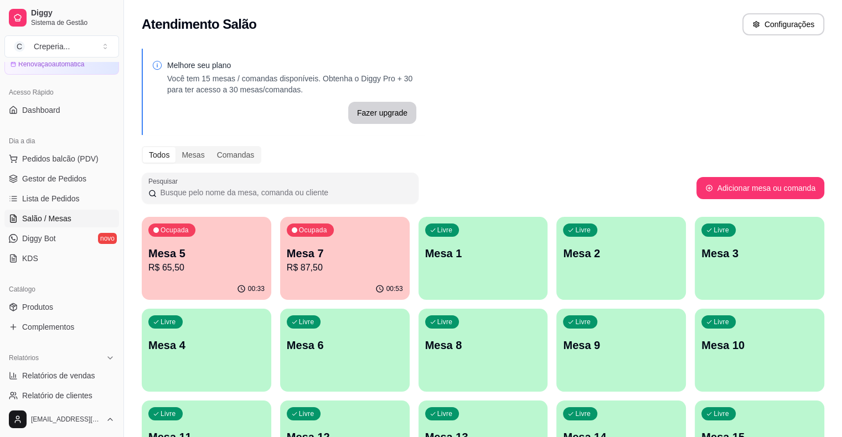
click at [203, 258] on p "Mesa 5" at bounding box center [206, 253] width 116 height 15
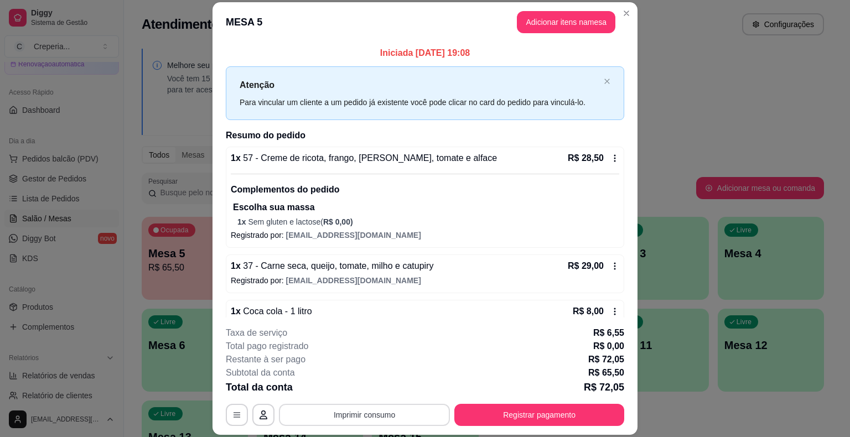
click at [394, 417] on button "Imprimir consumo" at bounding box center [364, 415] width 171 height 22
click at [372, 386] on button "IMPRESSORA" at bounding box center [364, 390] width 80 height 18
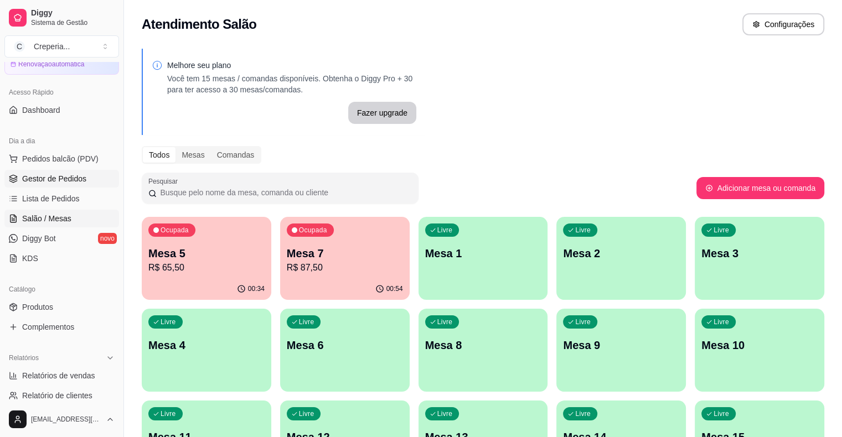
click at [79, 183] on span "Gestor de Pedidos" at bounding box center [54, 178] width 64 height 11
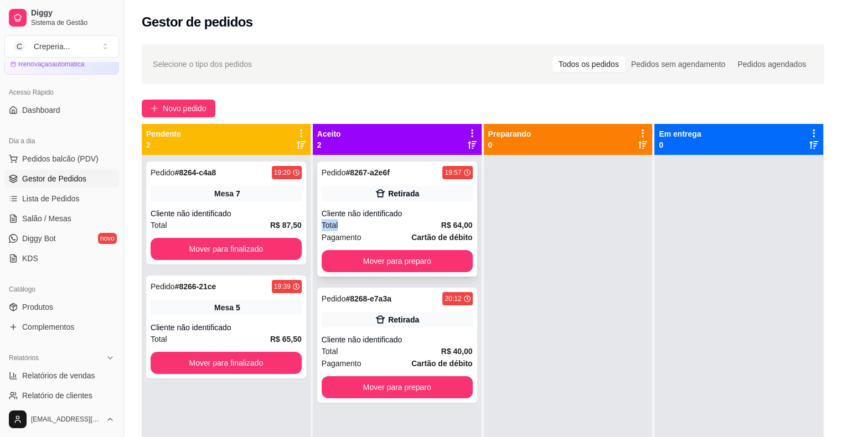
click at [408, 219] on div "Pedido # 8267-a2e6f 19:57 Retirada Cliente não identificado Total R$ 64,00 Paga…" at bounding box center [397, 219] width 160 height 115
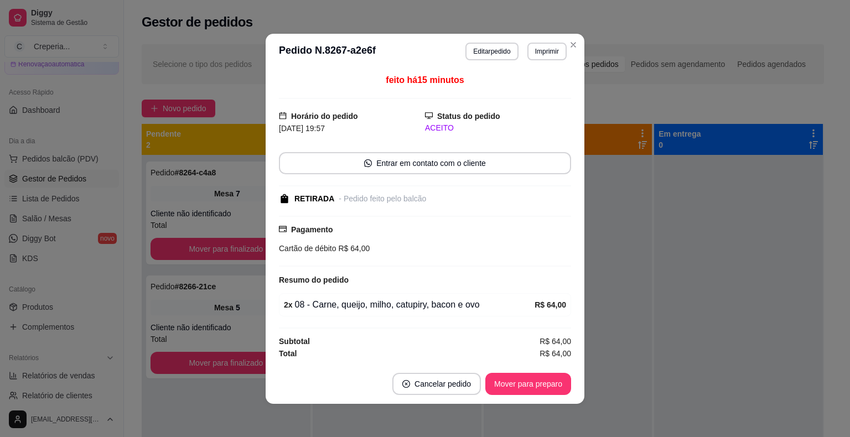
scroll to position [1, 0]
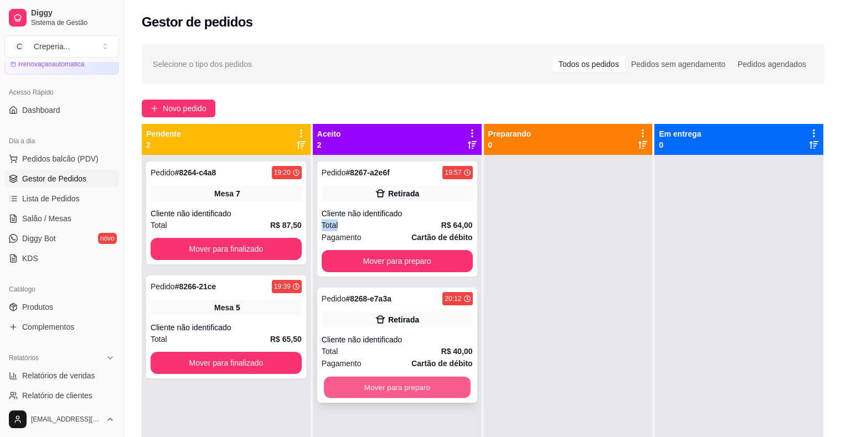
click at [431, 385] on button "Mover para preparo" at bounding box center [397, 388] width 147 height 22
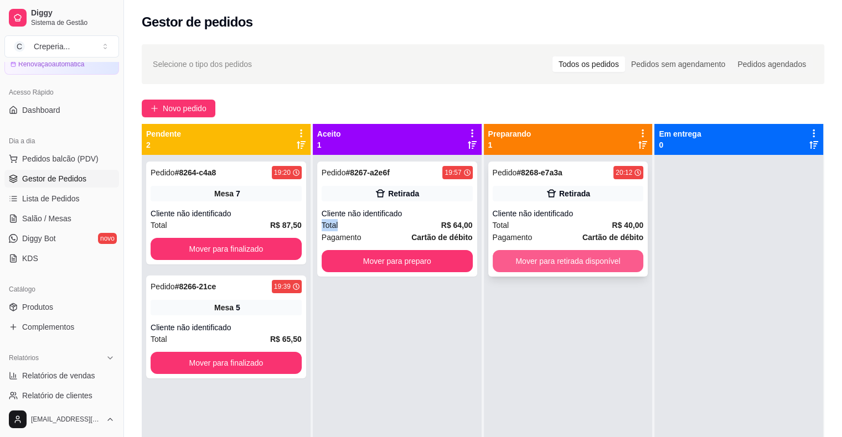
click at [584, 260] on button "Mover para retirada disponível" at bounding box center [568, 261] width 151 height 22
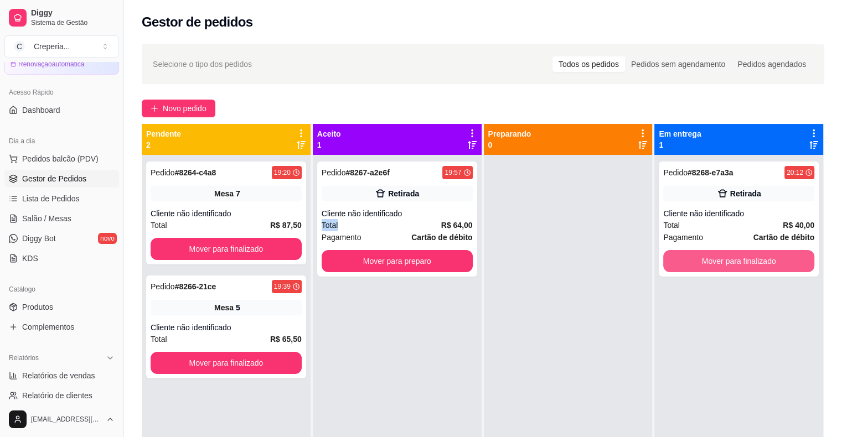
click at [717, 260] on button "Mover para finalizado" at bounding box center [738, 261] width 151 height 22
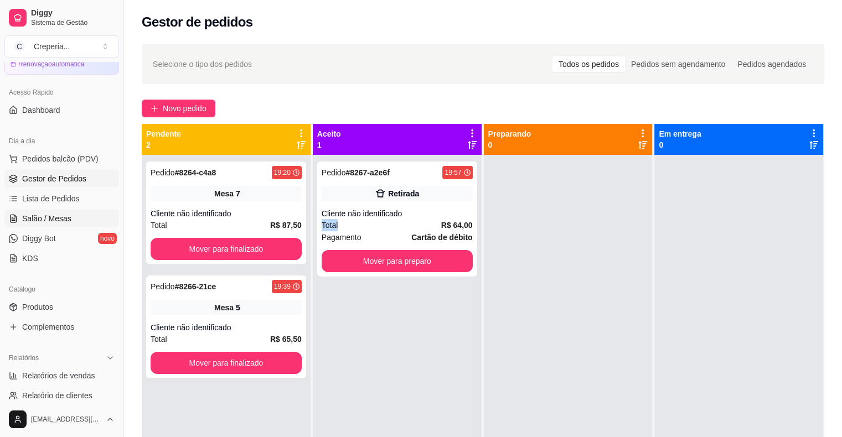
click at [51, 213] on span "Salão / Mesas" at bounding box center [46, 218] width 49 height 11
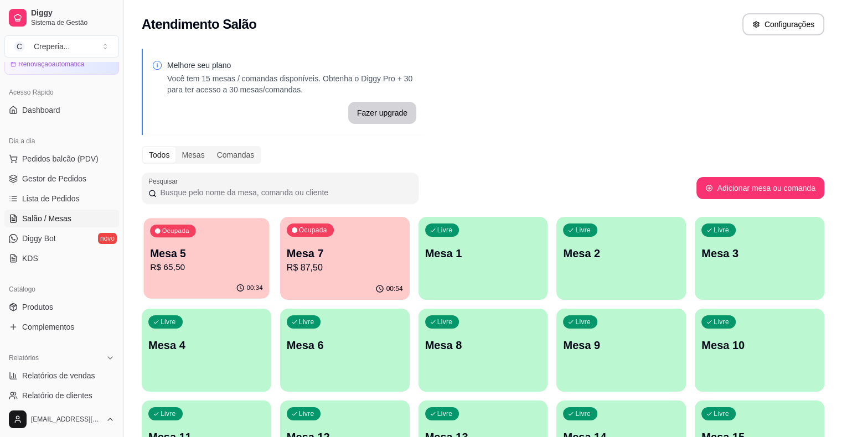
click at [190, 261] on p "R$ 65,50" at bounding box center [206, 267] width 113 height 13
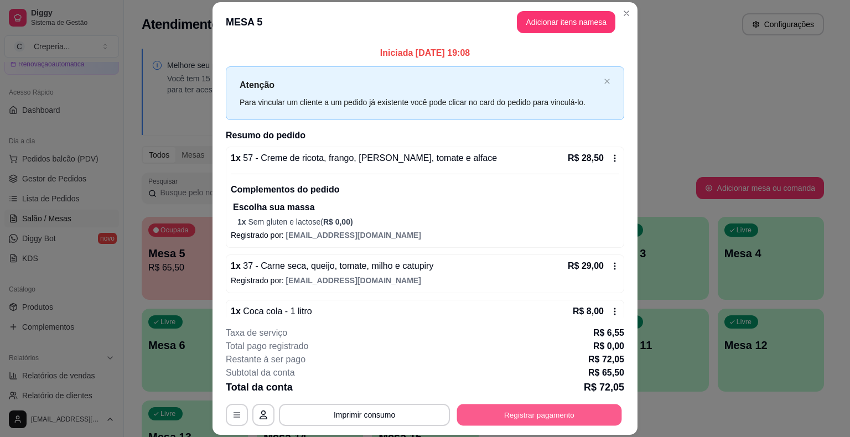
click at [485, 411] on button "Registrar pagamento" at bounding box center [539, 416] width 165 height 22
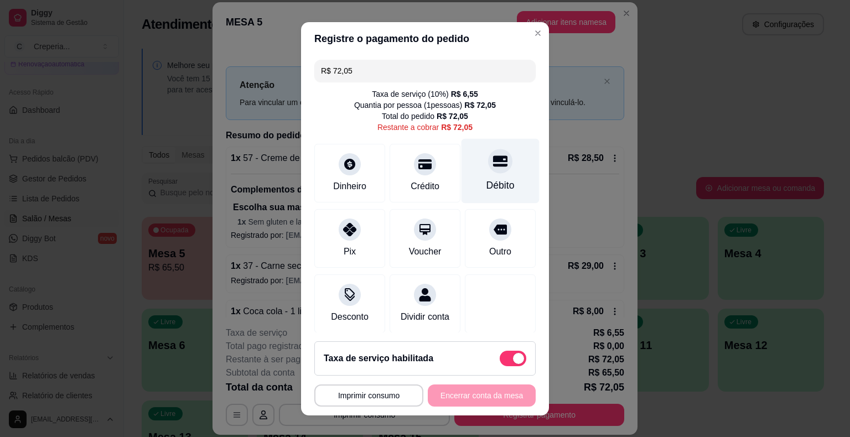
click at [490, 179] on div "Débito" at bounding box center [500, 185] width 28 height 14
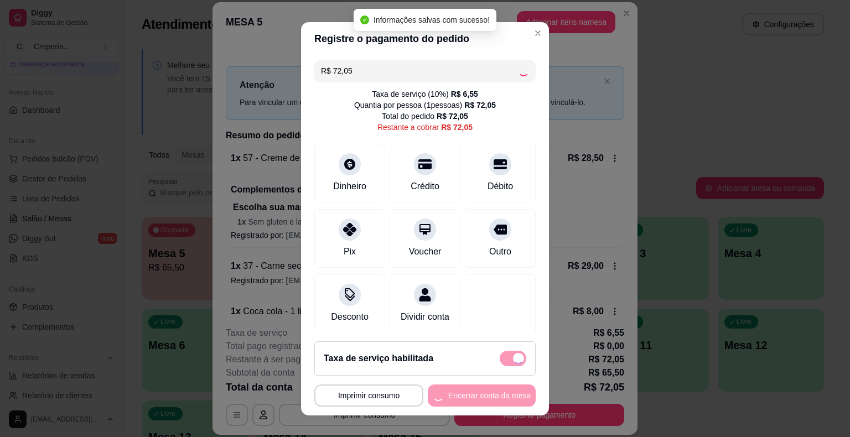
type input "R$ 0,00"
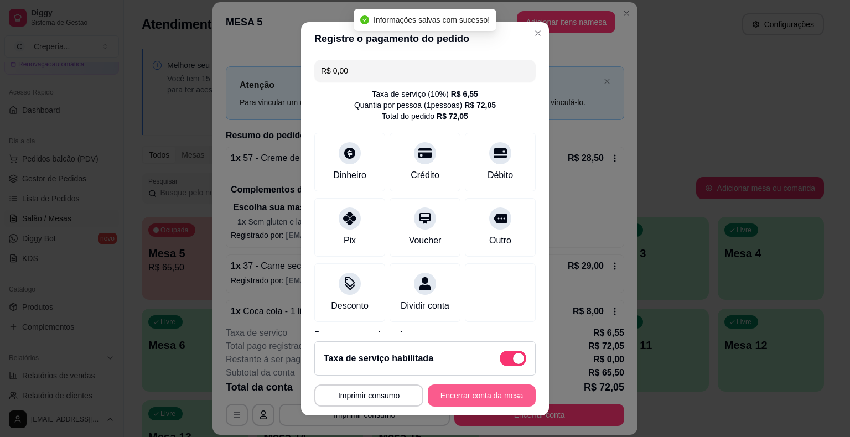
click at [481, 397] on button "Encerrar conta da mesa" at bounding box center [482, 396] width 108 height 22
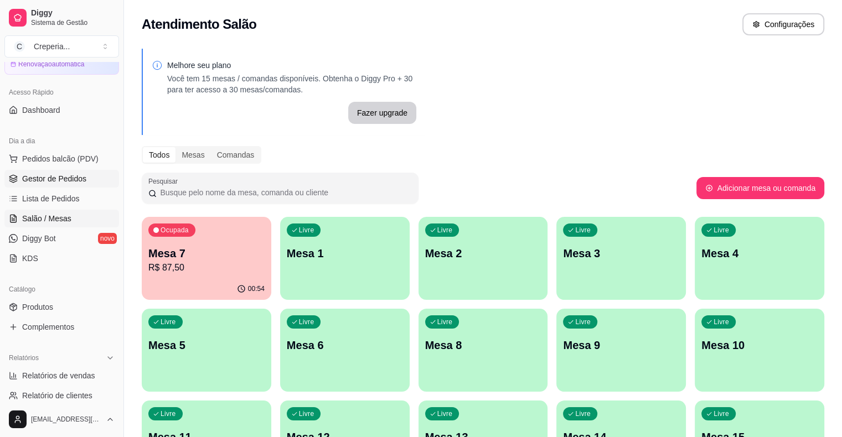
click at [87, 175] on link "Gestor de Pedidos" at bounding box center [61, 179] width 115 height 18
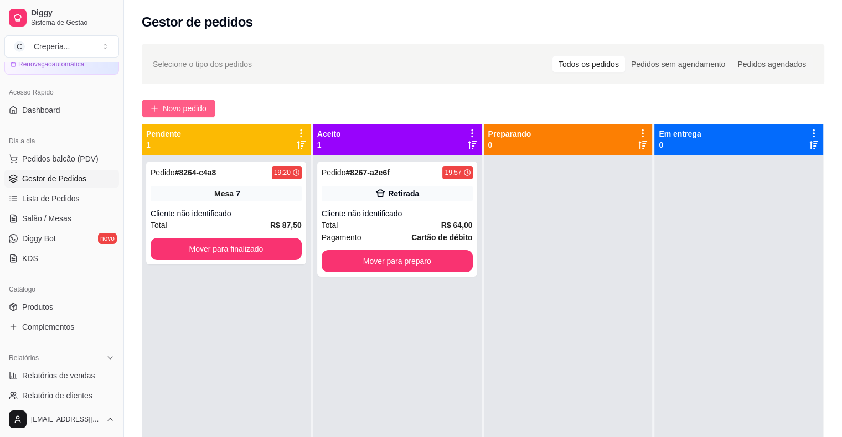
click at [188, 110] on span "Novo pedido" at bounding box center [185, 108] width 44 height 12
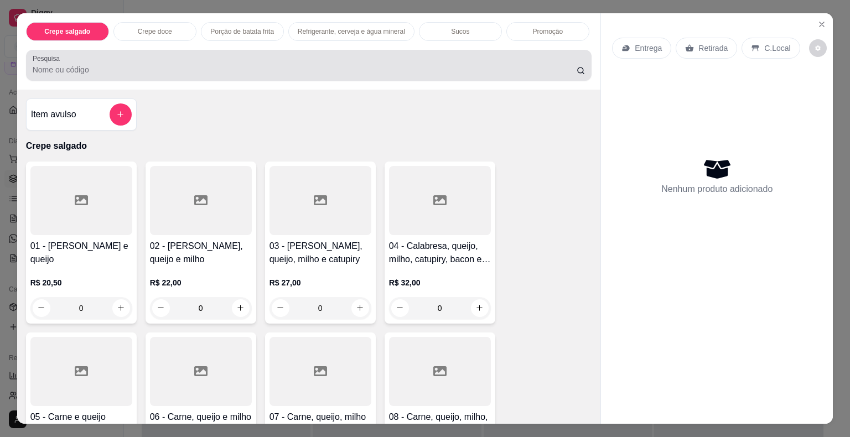
click at [250, 56] on div at bounding box center [309, 65] width 553 height 22
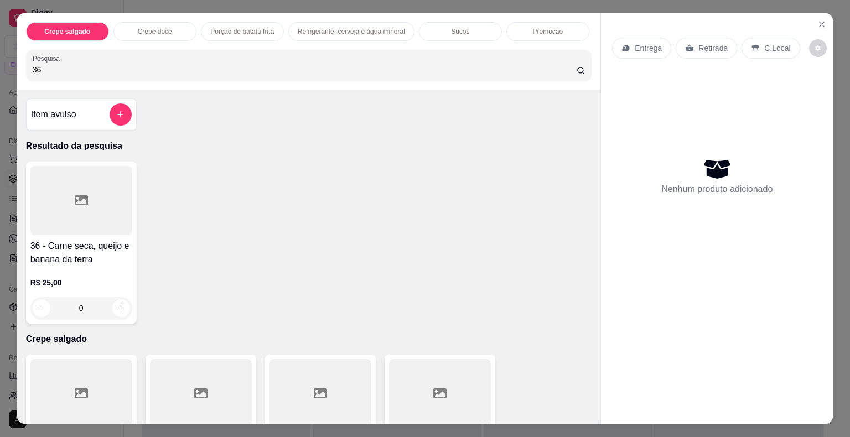
type input "36"
click at [115, 196] on div at bounding box center [81, 200] width 102 height 69
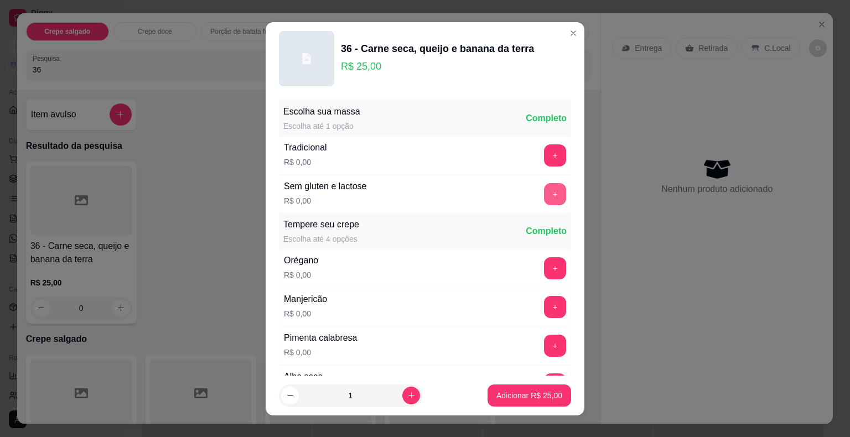
click at [544, 194] on button "+" at bounding box center [555, 194] width 22 height 22
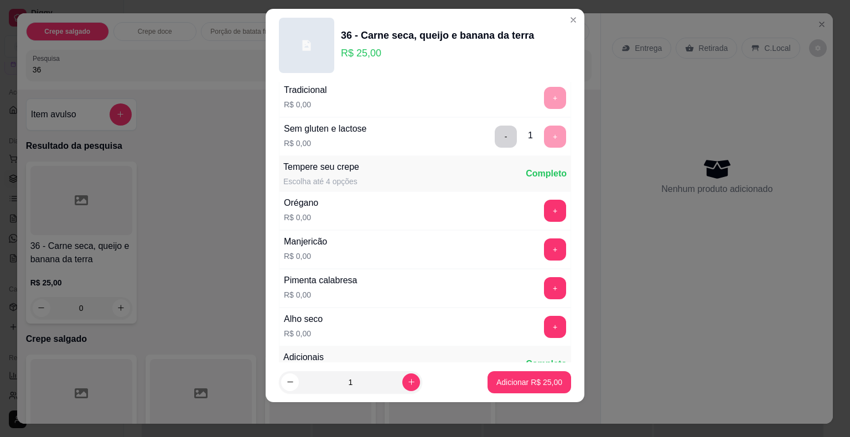
scroll to position [117, 0]
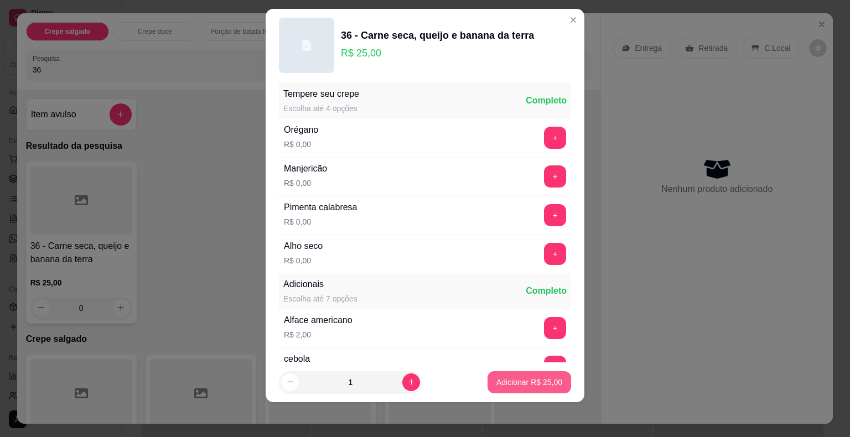
click at [506, 384] on p "Adicionar R$ 25,00" at bounding box center [529, 382] width 66 height 11
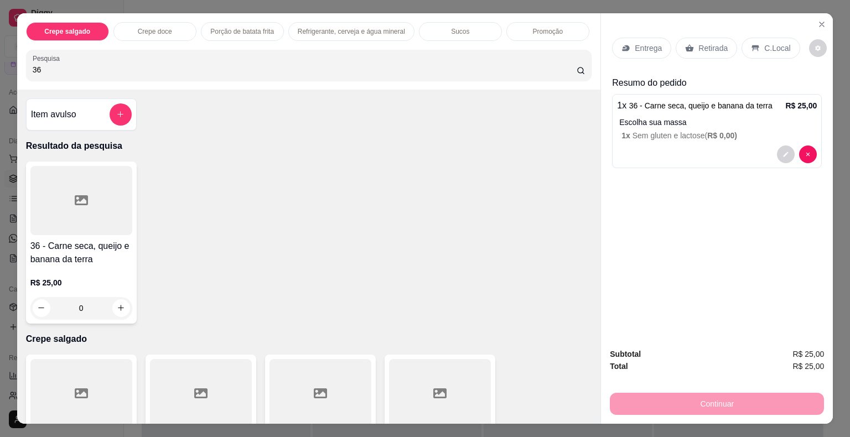
drag, startPoint x: 51, startPoint y: 70, endPoint x: 0, endPoint y: 76, distance: 51.8
click at [0, 76] on div "Crepe salgado Crepe doce Porção de batata frita Refrigerante, cerveja e água mi…" at bounding box center [425, 218] width 850 height 437
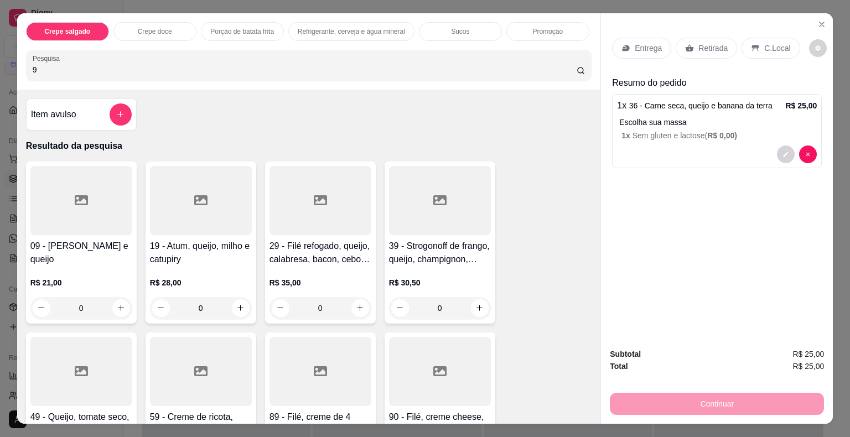
type input "9"
click at [64, 201] on div at bounding box center [81, 200] width 102 height 69
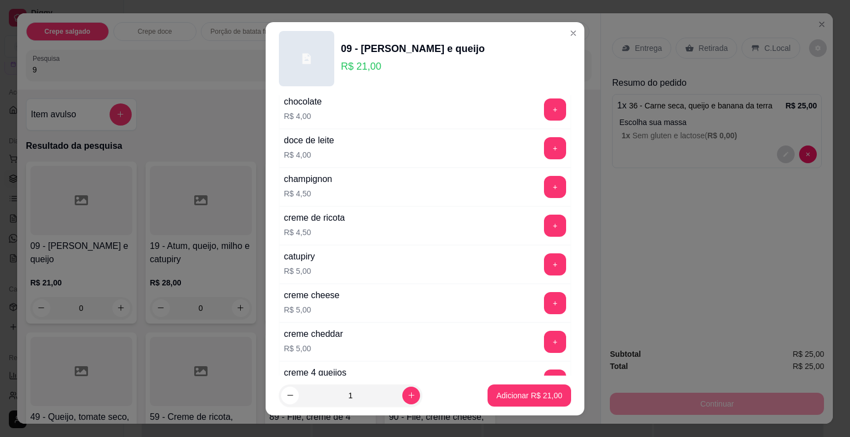
scroll to position [1955, 0]
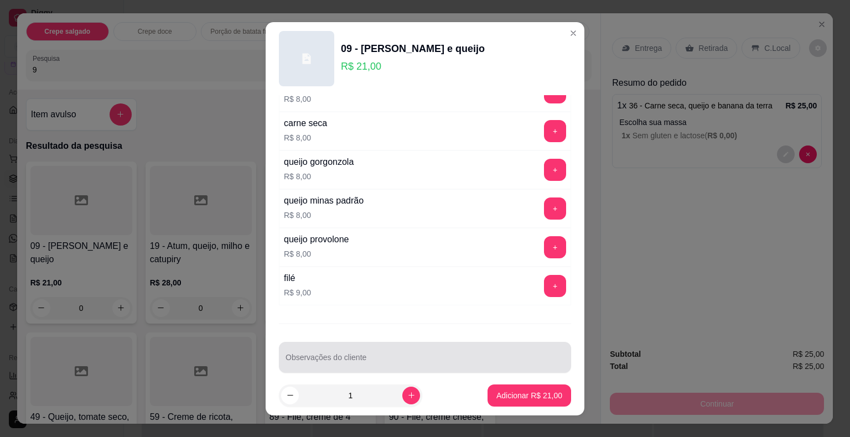
click at [483, 356] on div "Observações do cliente" at bounding box center [425, 357] width 292 height 31
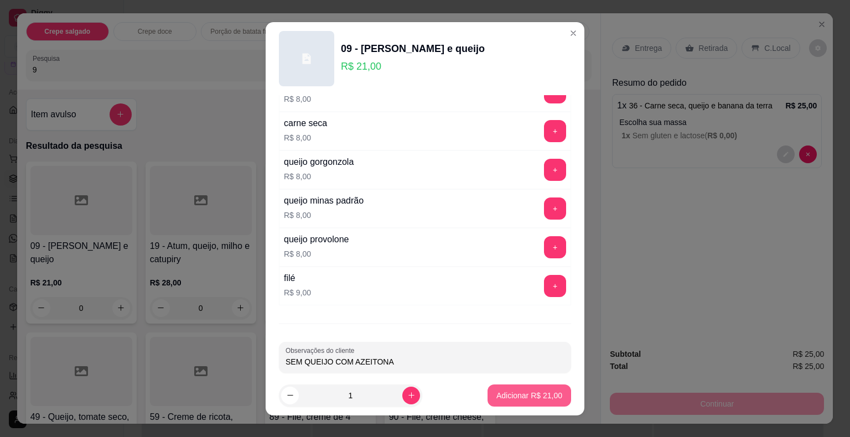
type input "SEM QUEIJO COM AZEITONA"
click at [524, 393] on p "Adicionar R$ 21,00" at bounding box center [529, 395] width 66 height 11
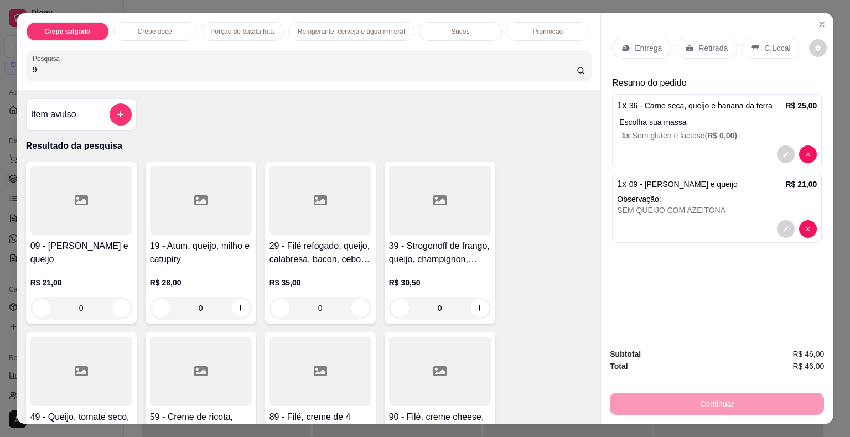
click at [111, 197] on div at bounding box center [81, 200] width 102 height 69
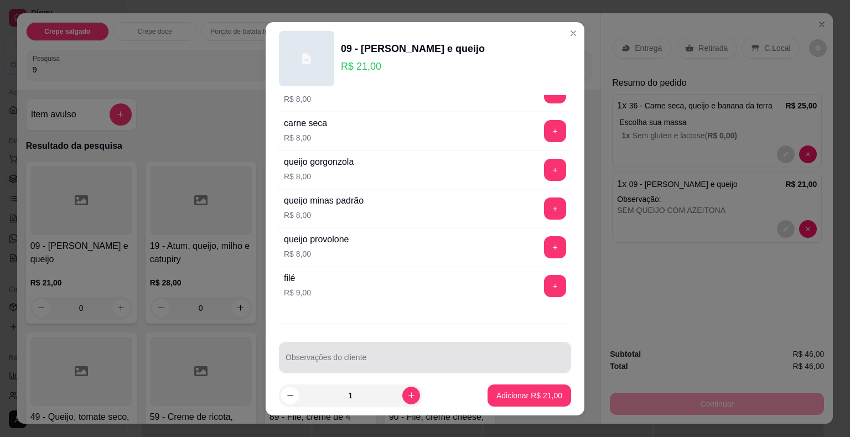
click at [527, 356] on input "Observações do cliente" at bounding box center [425, 361] width 279 height 11
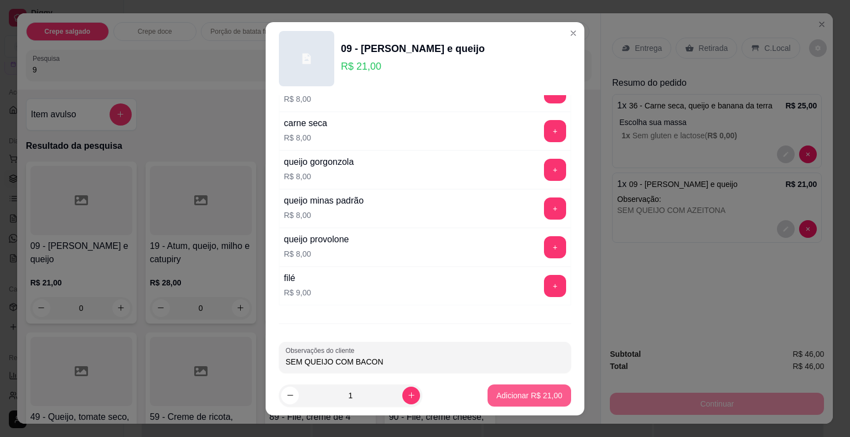
type input "SEM QUEIJO COM BACON"
click at [530, 392] on p "Adicionar R$ 21,00" at bounding box center [530, 395] width 64 height 11
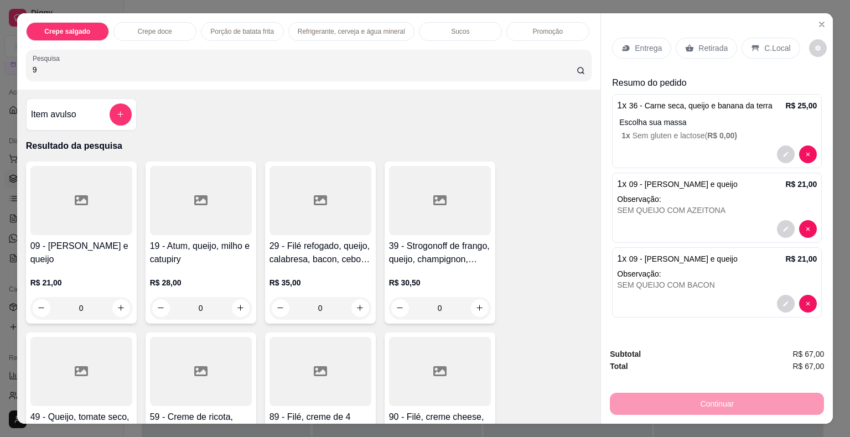
click at [698, 45] on p "Retirada" at bounding box center [712, 48] width 29 height 11
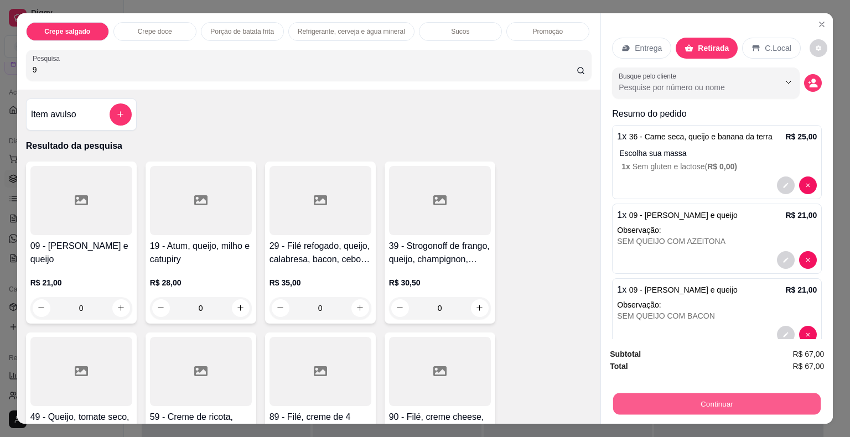
click at [719, 404] on button "Continuar" at bounding box center [717, 405] width 208 height 22
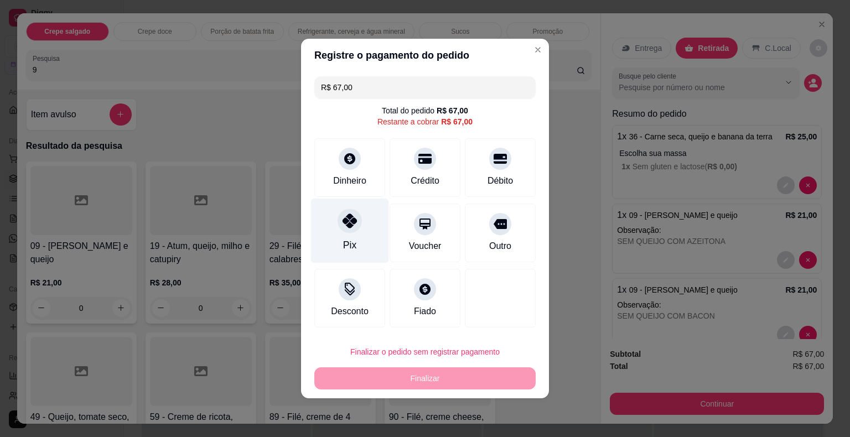
click at [343, 225] on icon at bounding box center [350, 221] width 14 height 14
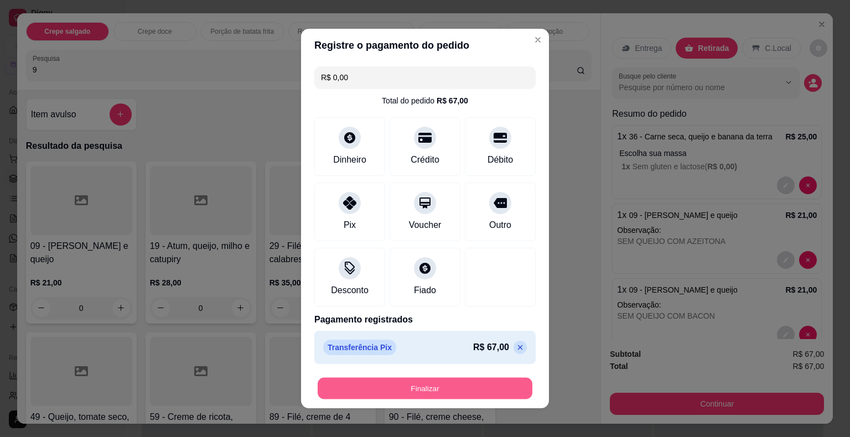
click at [406, 388] on button "Finalizar" at bounding box center [425, 389] width 215 height 22
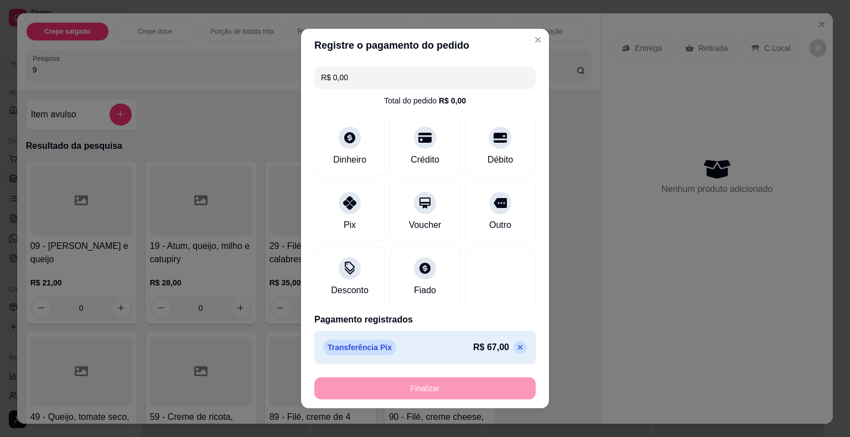
type input "-R$ 67,00"
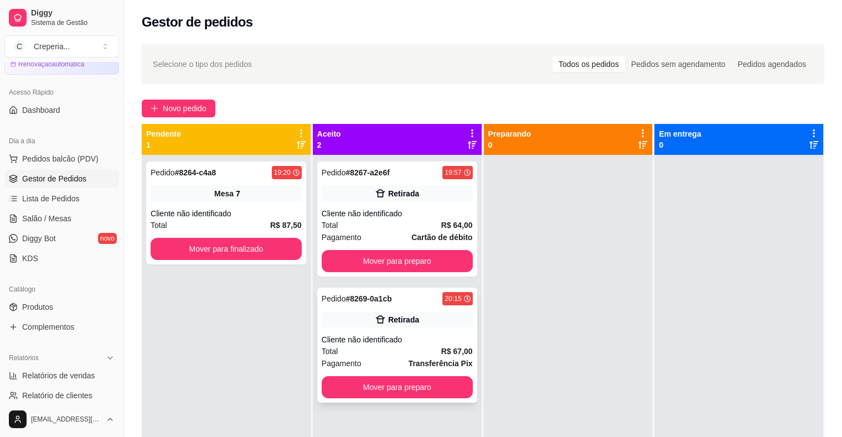
click at [418, 331] on div "Pedido # 8269-0a1cb 20:15 Retirada Cliente não identificado Total R$ 67,00 Paga…" at bounding box center [397, 345] width 160 height 115
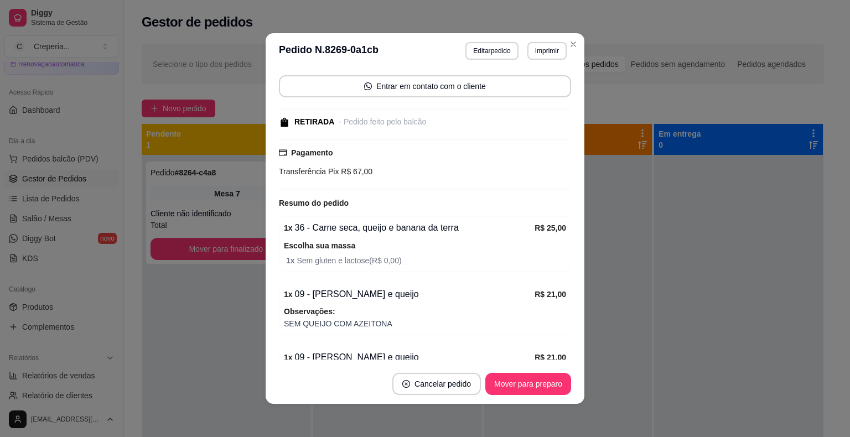
scroll to position [156, 0]
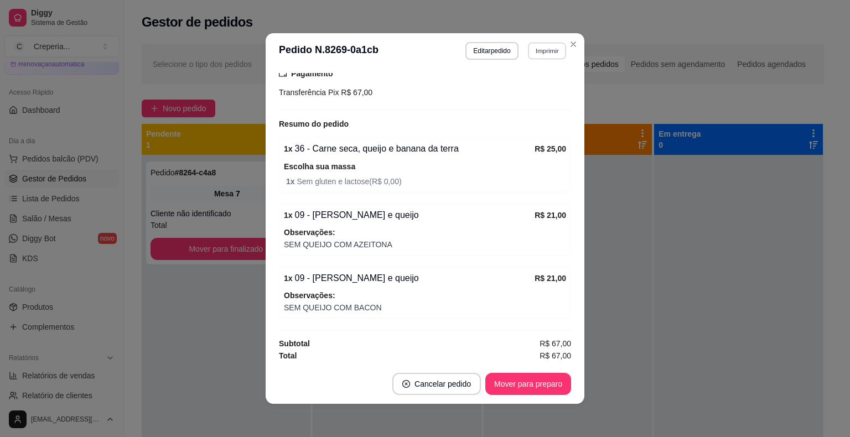
click at [545, 50] on button "Imprimir" at bounding box center [547, 50] width 38 height 17
click at [536, 90] on button "IMPRESSORA" at bounding box center [523, 90] width 80 height 18
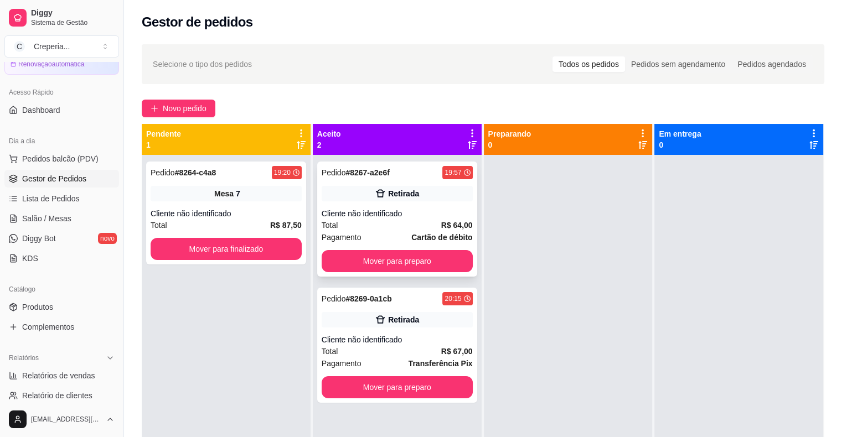
click at [418, 205] on div "Pedido # 8267-a2e6f 19:57 Retirada Cliente não identificado Total R$ 64,00 Paga…" at bounding box center [397, 219] width 160 height 115
click at [418, 258] on button "Mover para preparo" at bounding box center [397, 261] width 151 height 22
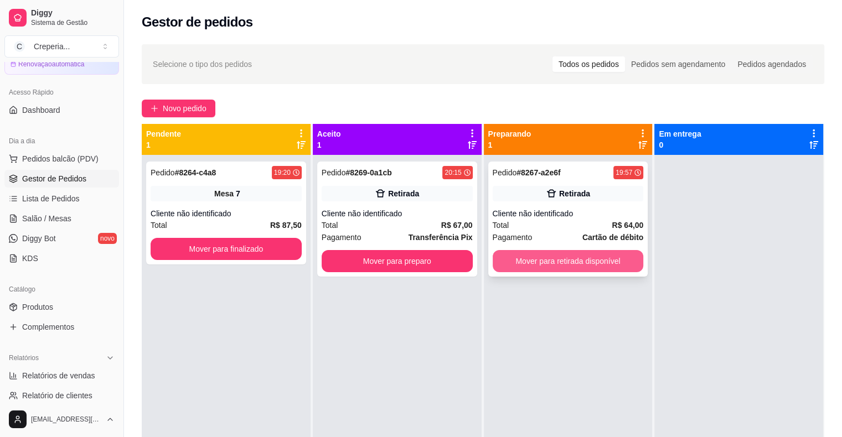
click at [558, 262] on button "Mover para retirada disponível" at bounding box center [568, 261] width 151 height 22
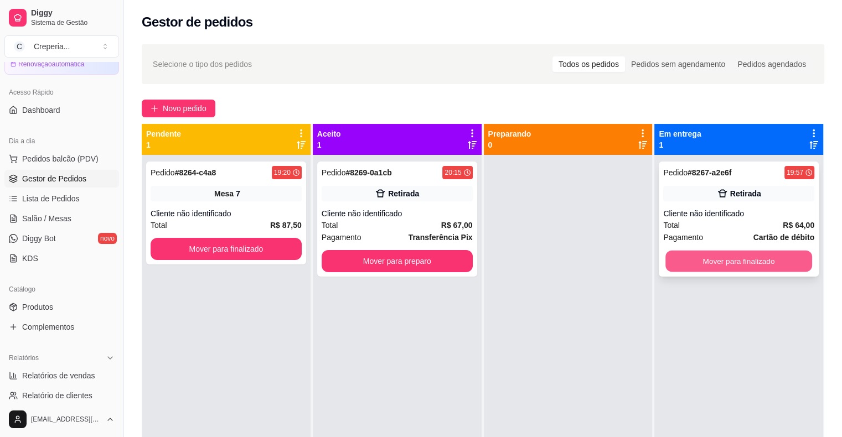
click at [731, 261] on button "Mover para finalizado" at bounding box center [738, 262] width 147 height 22
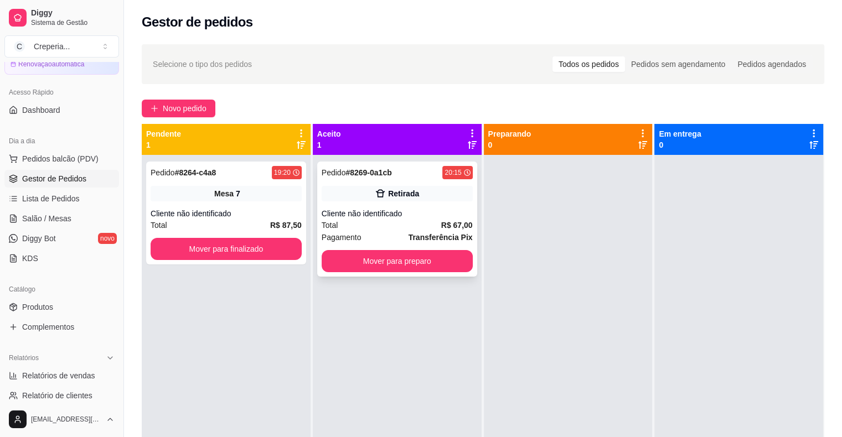
click at [429, 220] on div "Total R$ 67,00" at bounding box center [397, 225] width 151 height 12
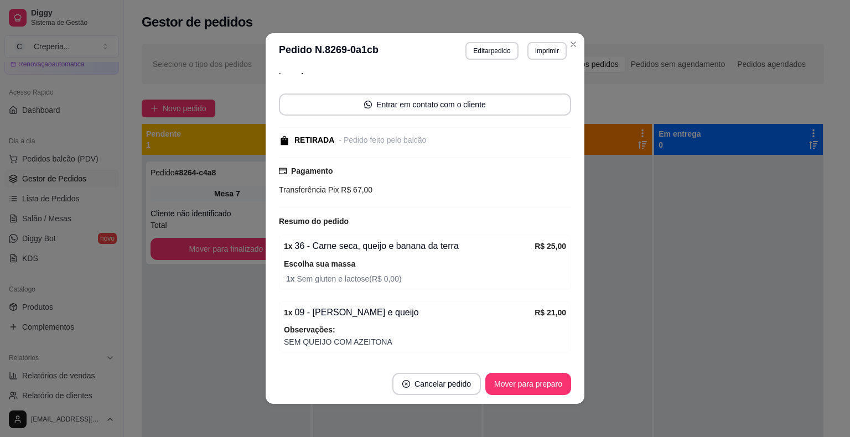
scroll to position [0, 0]
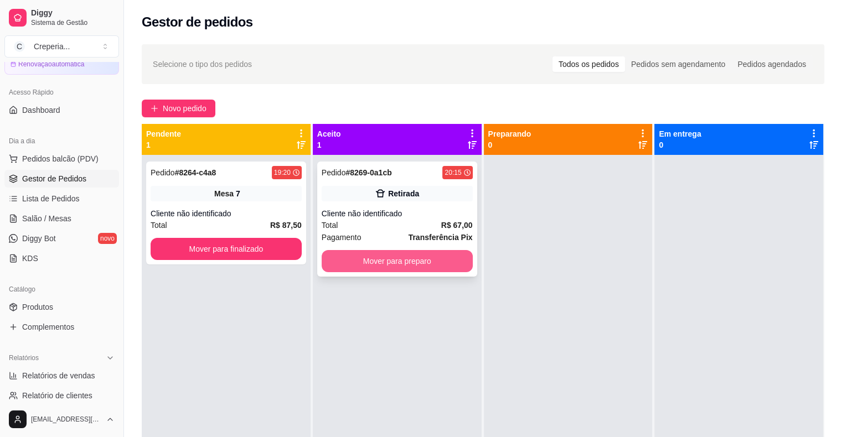
click at [402, 266] on button "Mover para preparo" at bounding box center [397, 261] width 151 height 22
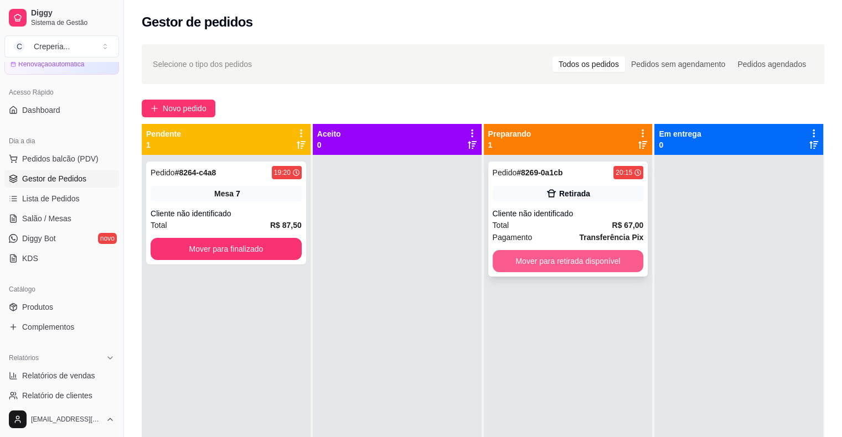
click at [522, 262] on button "Mover para retirada disponível" at bounding box center [568, 261] width 151 height 22
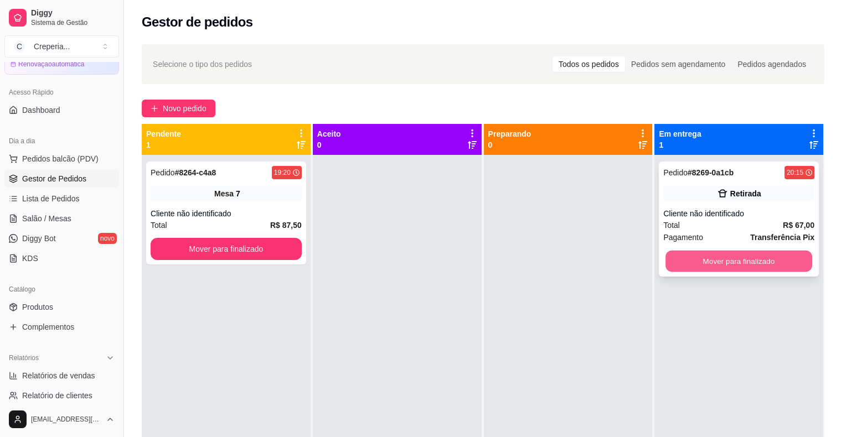
click at [700, 261] on button "Mover para finalizado" at bounding box center [738, 262] width 147 height 22
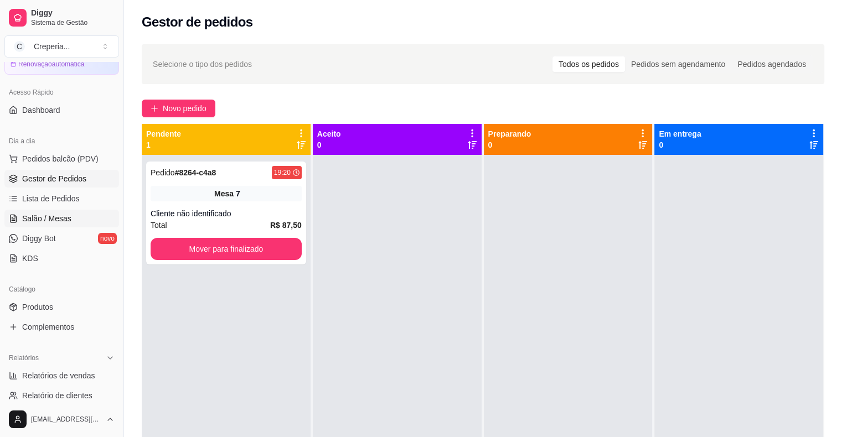
click at [68, 215] on span "Salão / Mesas" at bounding box center [46, 218] width 49 height 11
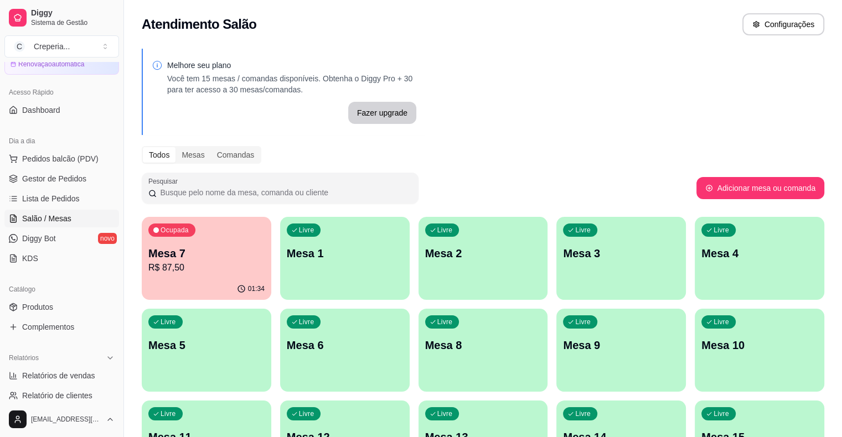
click at [88, 281] on div "Catálogo" at bounding box center [61, 290] width 115 height 18
click at [55, 379] on span "Relatórios de vendas" at bounding box center [58, 375] width 73 height 11
select select "ALL"
select select "0"
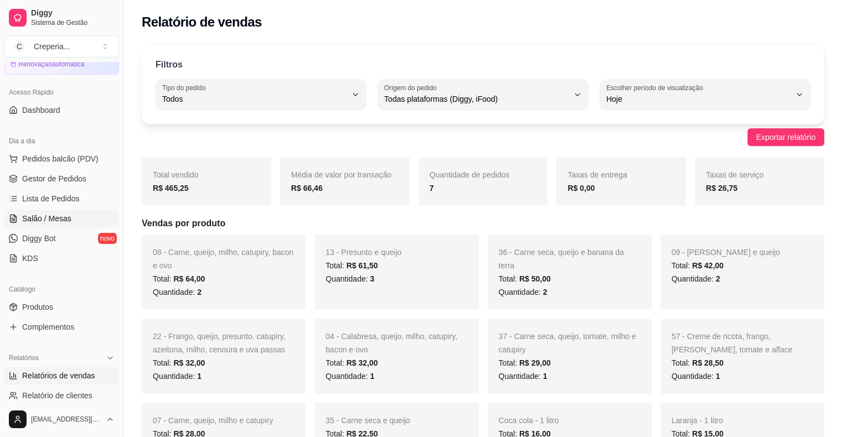
click at [68, 213] on span "Salão / Mesas" at bounding box center [46, 218] width 49 height 11
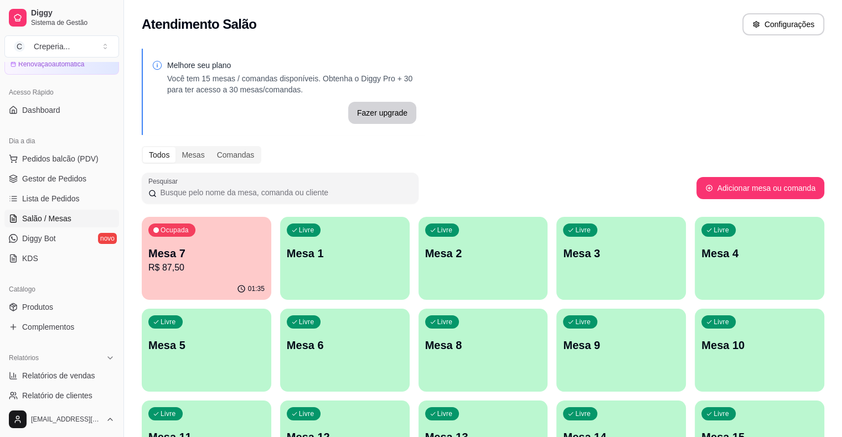
click at [265, 338] on p "Mesa 5" at bounding box center [206, 345] width 116 height 15
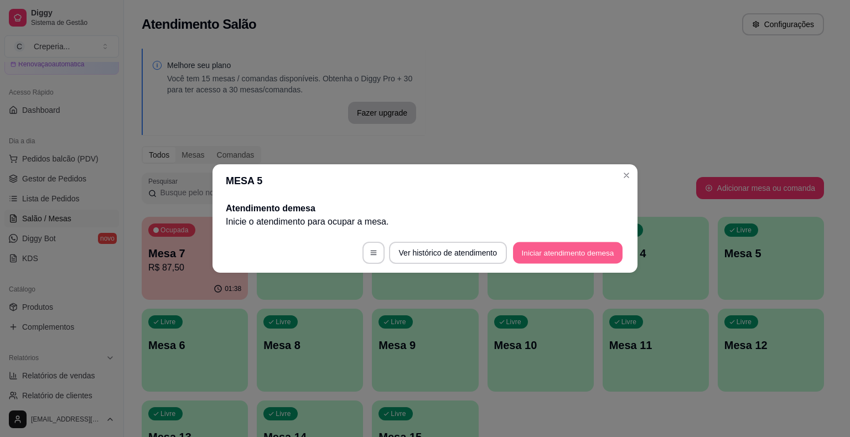
click at [532, 251] on button "Iniciar atendimento de mesa" at bounding box center [568, 253] width 110 height 22
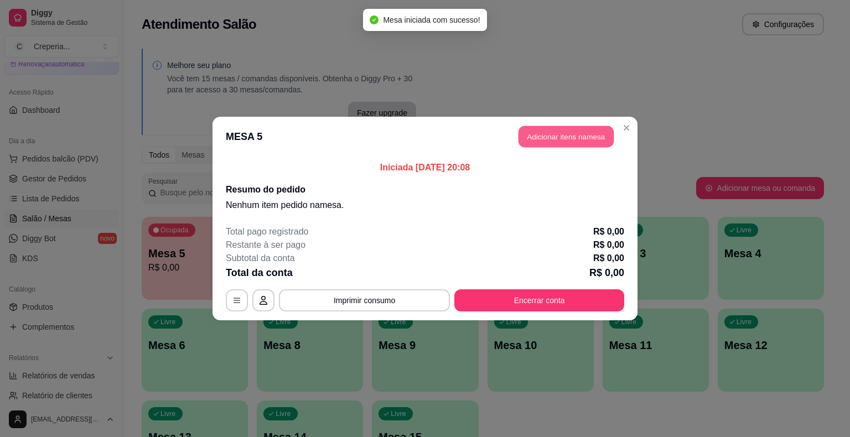
click at [535, 142] on button "Adicionar itens na mesa" at bounding box center [566, 137] width 95 height 22
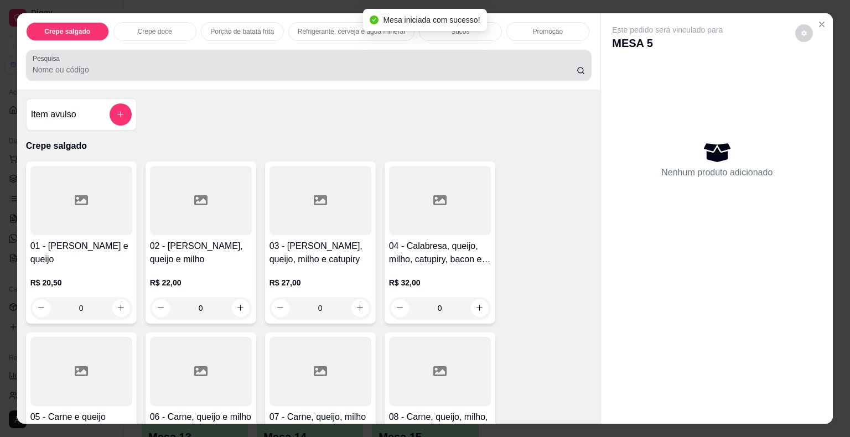
click at [385, 58] on div at bounding box center [309, 65] width 553 height 22
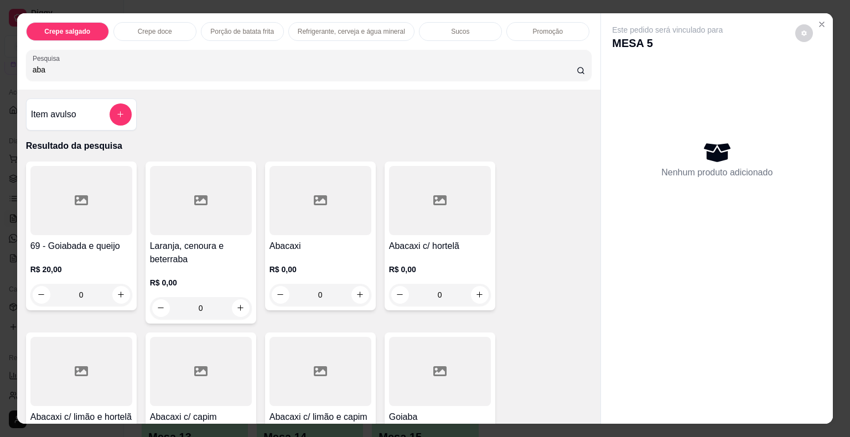
scroll to position [111, 0]
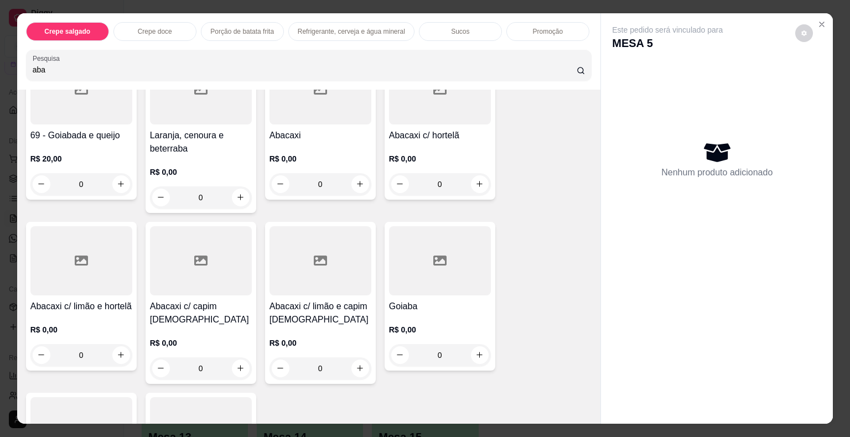
type input "aba"
click at [319, 288] on div at bounding box center [321, 260] width 102 height 69
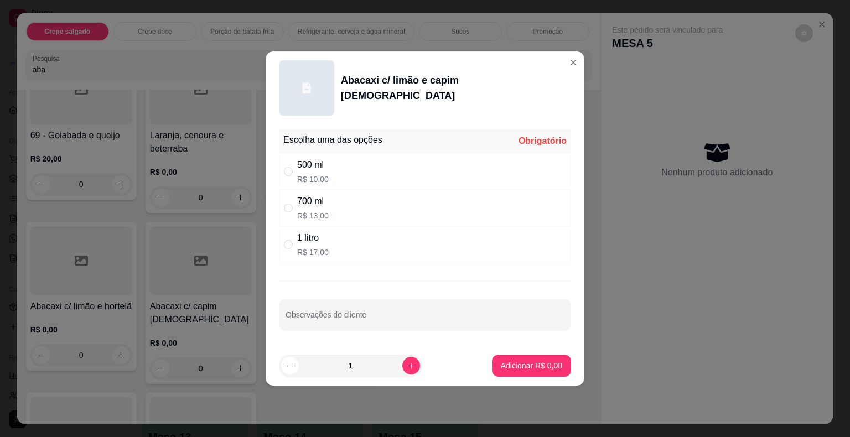
click at [305, 253] on p "R$ 17,00" at bounding box center [313, 252] width 32 height 11
radio input "true"
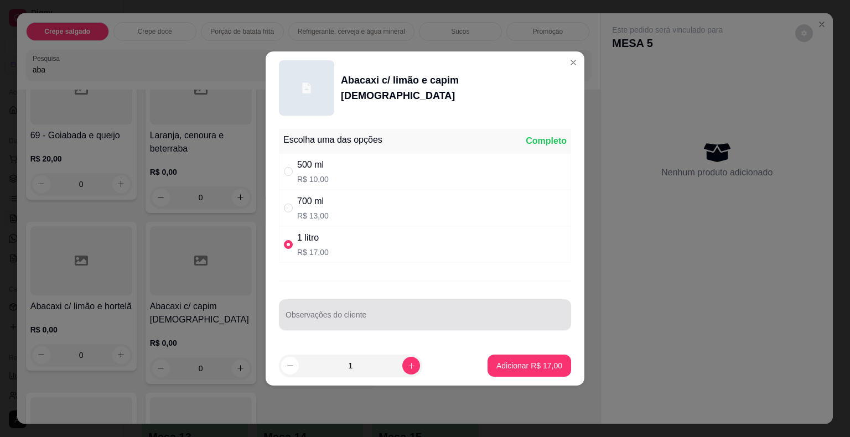
click at [329, 313] on div at bounding box center [425, 315] width 279 height 22
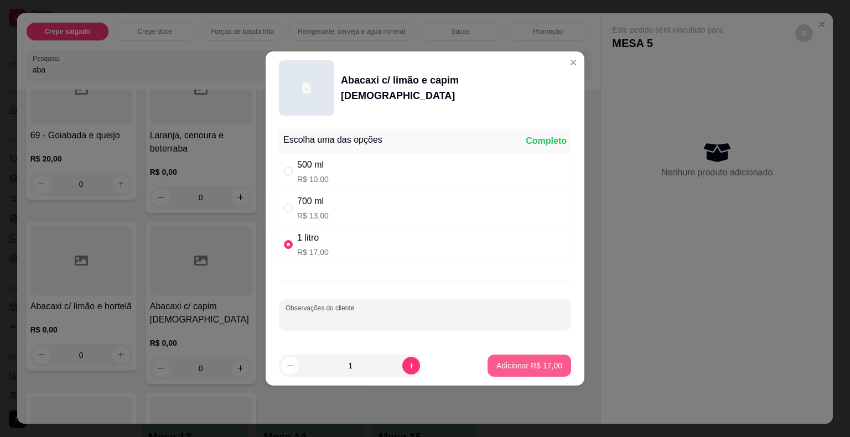
click at [510, 364] on p "Adicionar R$ 17,00" at bounding box center [529, 365] width 66 height 11
type input "1"
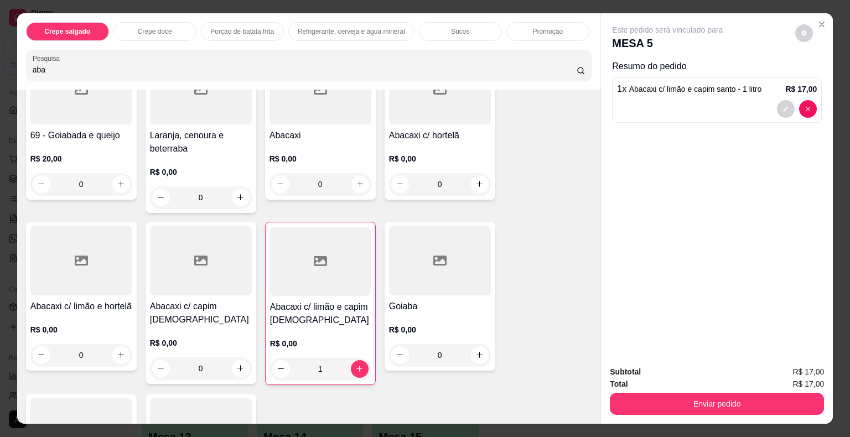
drag, startPoint x: 75, startPoint y: 68, endPoint x: 1, endPoint y: 60, distance: 74.1
click at [1, 60] on div "Crepe salgado Crepe doce Porção de batata frita Refrigerante, cerveja e água mi…" at bounding box center [425, 218] width 850 height 437
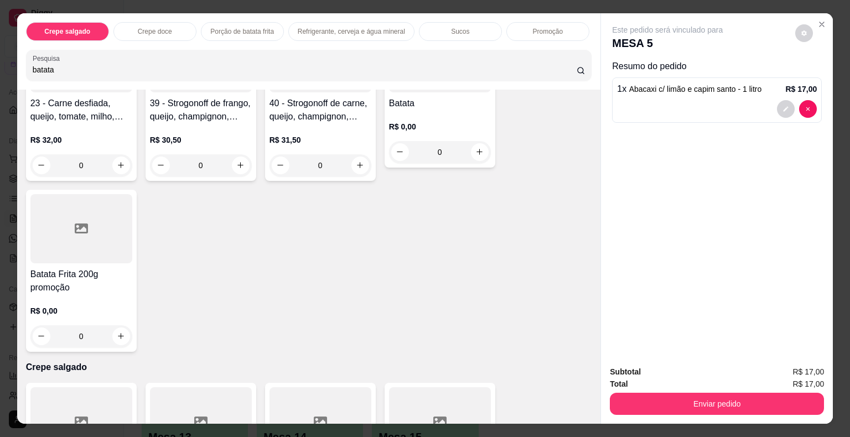
scroll to position [0, 0]
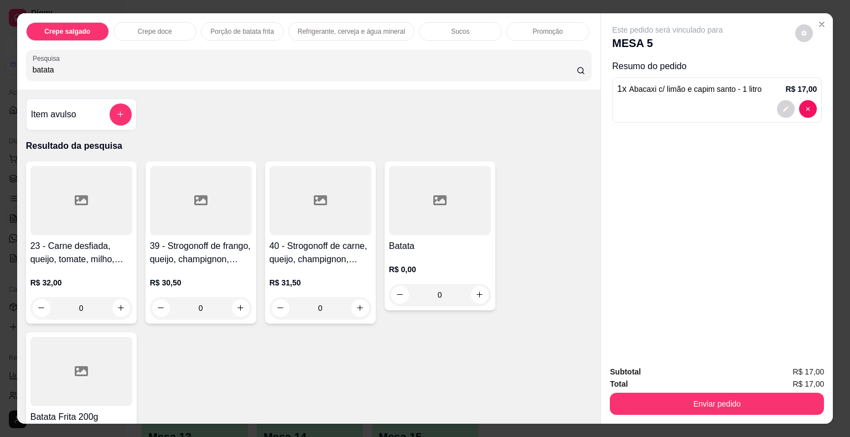
type input "batata"
click at [424, 225] on div at bounding box center [440, 200] width 102 height 69
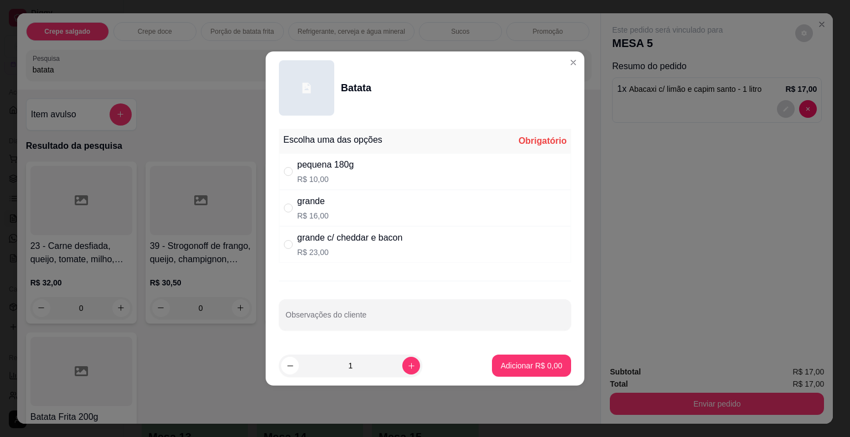
click at [328, 198] on div "grande R$ 16,00" at bounding box center [425, 208] width 292 height 37
radio input "true"
click at [514, 365] on p "Adicionar R$ 16,00" at bounding box center [530, 365] width 64 height 11
type input "1"
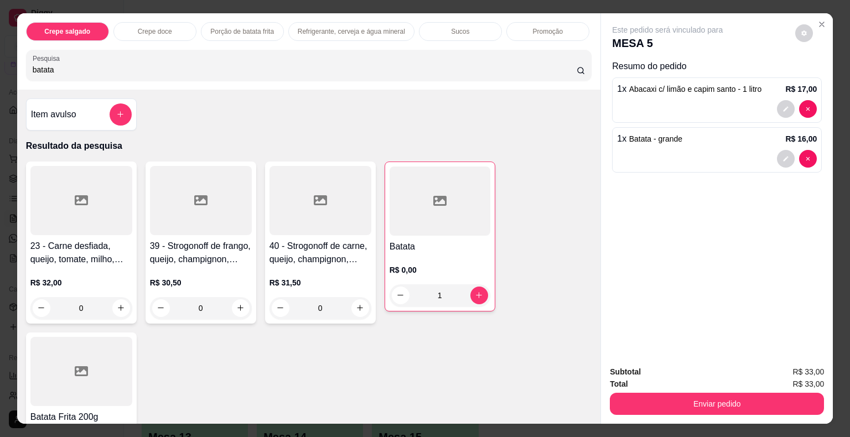
drag, startPoint x: 59, startPoint y: 70, endPoint x: 0, endPoint y: 70, distance: 59.2
click at [0, 70] on div "Crepe salgado Crepe doce Porção de batata frita Refrigerante, cerveja e água mi…" at bounding box center [425, 218] width 850 height 437
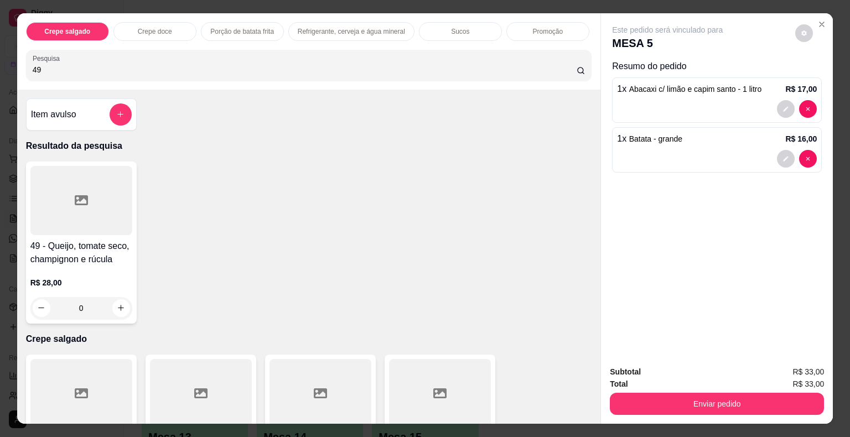
type input "49"
click at [51, 208] on div at bounding box center [81, 200] width 102 height 69
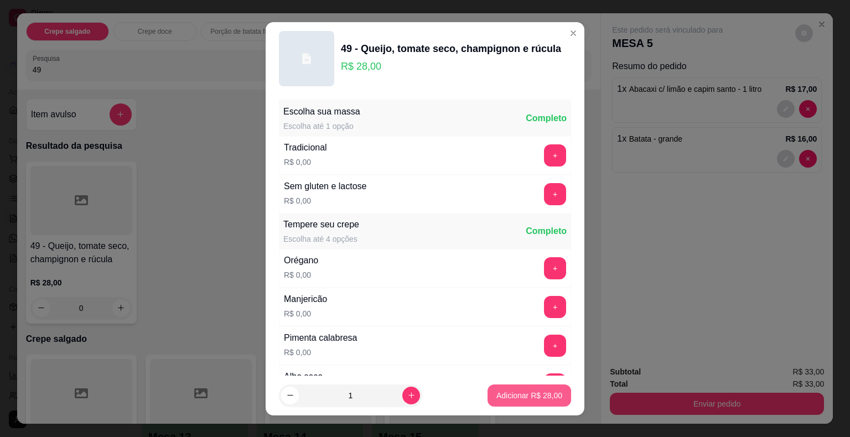
click at [512, 393] on p "Adicionar R$ 28,00" at bounding box center [529, 395] width 66 height 11
type input "1"
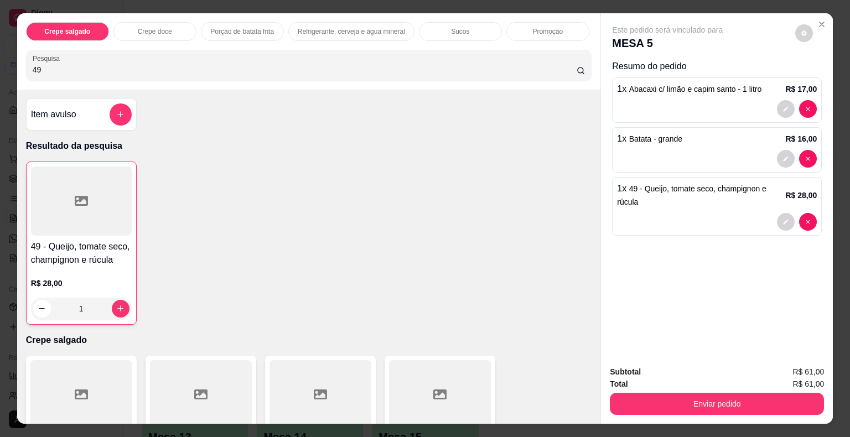
click at [72, 64] on input "49" at bounding box center [305, 69] width 544 height 11
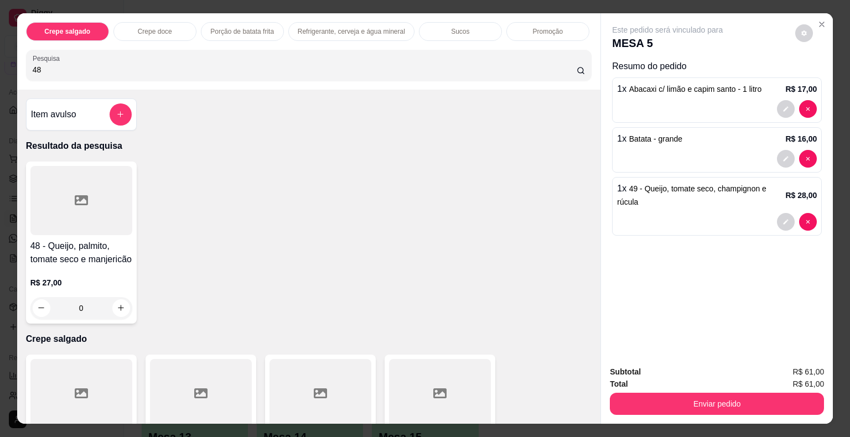
type input "48"
click at [75, 208] on div at bounding box center [81, 200] width 102 height 69
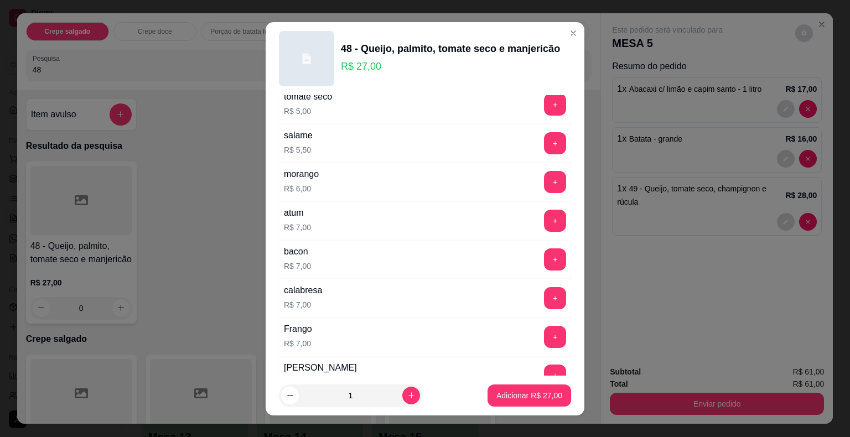
scroll to position [1955, 0]
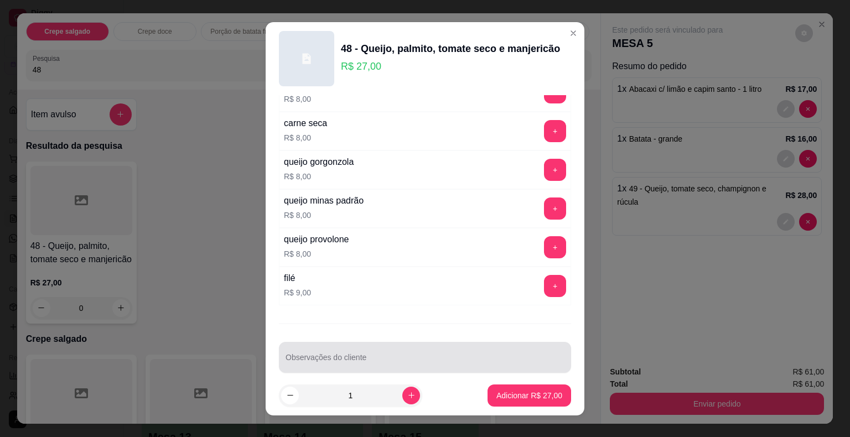
click at [363, 356] on input "Observações do cliente" at bounding box center [425, 361] width 279 height 11
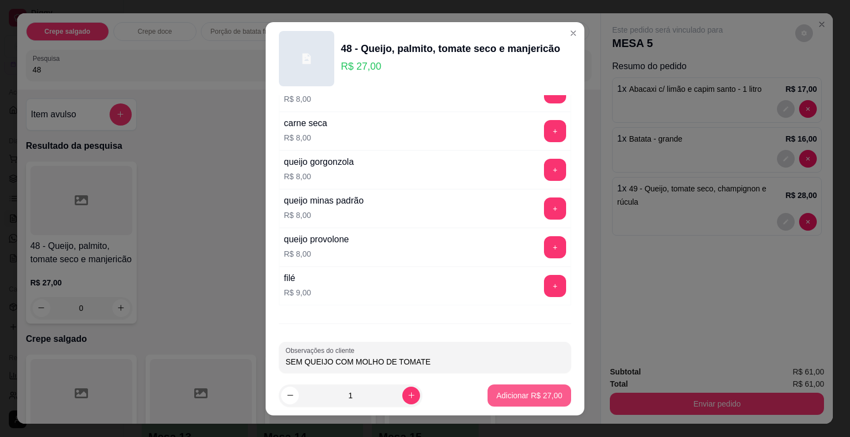
type input "SEM QUEIJO COM MOLHO DE TOMATE"
click at [509, 393] on p "Adicionar R$ 27,00" at bounding box center [530, 395] width 64 height 11
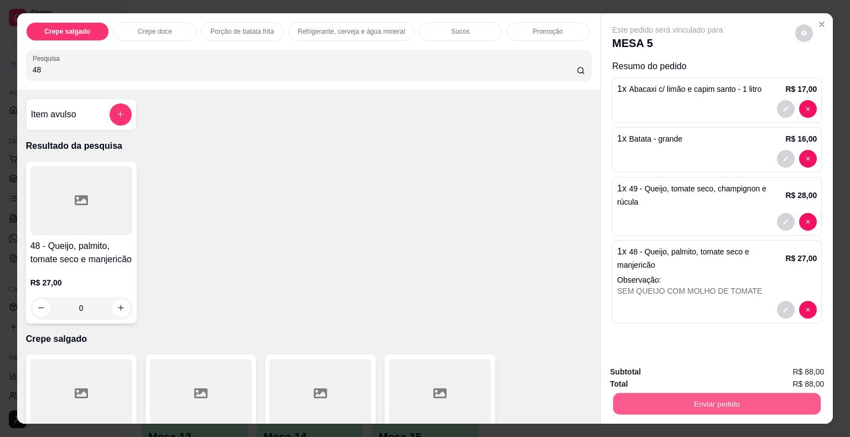
click at [651, 405] on button "Enviar pedido" at bounding box center [717, 405] width 208 height 22
click at [651, 375] on button "Não registrar e enviar pedido" at bounding box center [680, 373] width 115 height 21
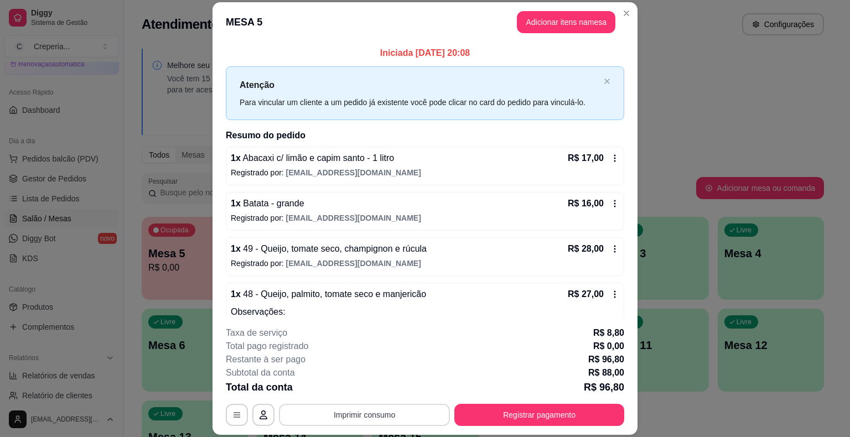
click at [324, 411] on button "Imprimir consumo" at bounding box center [364, 415] width 171 height 22
click at [338, 391] on button "IMPRESSORA" at bounding box center [363, 389] width 77 height 17
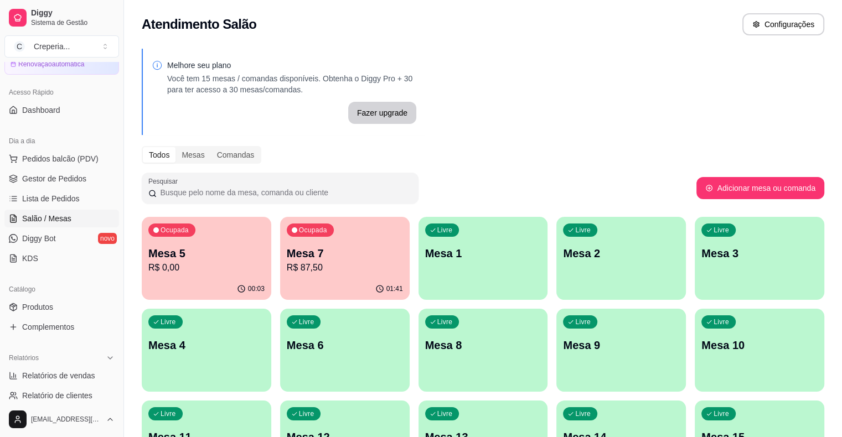
click at [338, 249] on p "Mesa 7" at bounding box center [345, 253] width 116 height 15
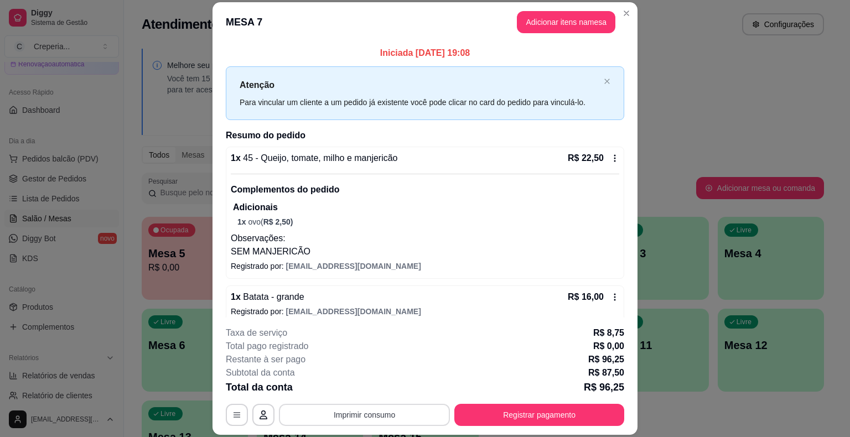
click at [392, 417] on button "Imprimir consumo" at bounding box center [364, 415] width 171 height 22
click at [380, 389] on button "IMPRESSORA" at bounding box center [364, 390] width 80 height 18
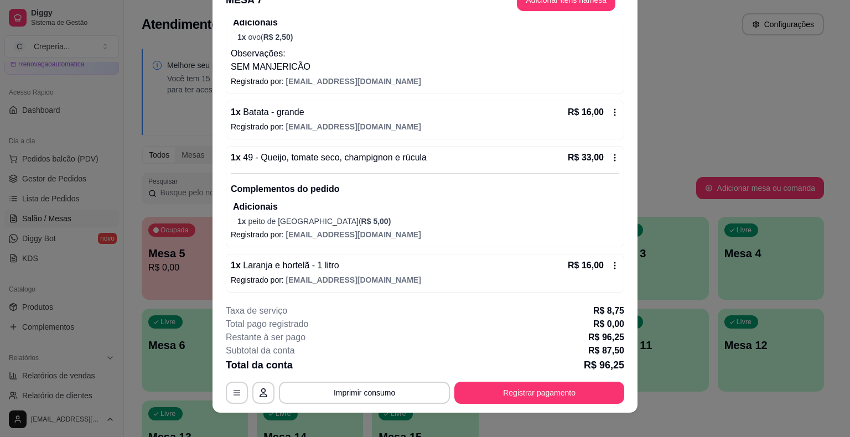
scroll to position [33, 0]
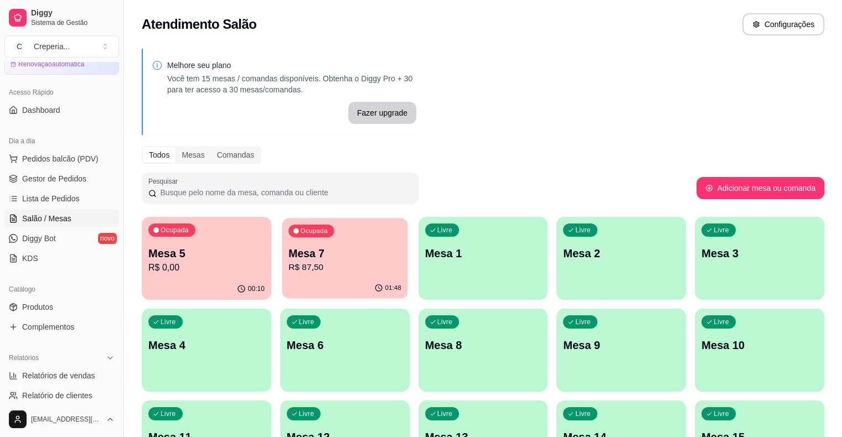
click at [338, 255] on p "Mesa 7" at bounding box center [344, 253] width 113 height 15
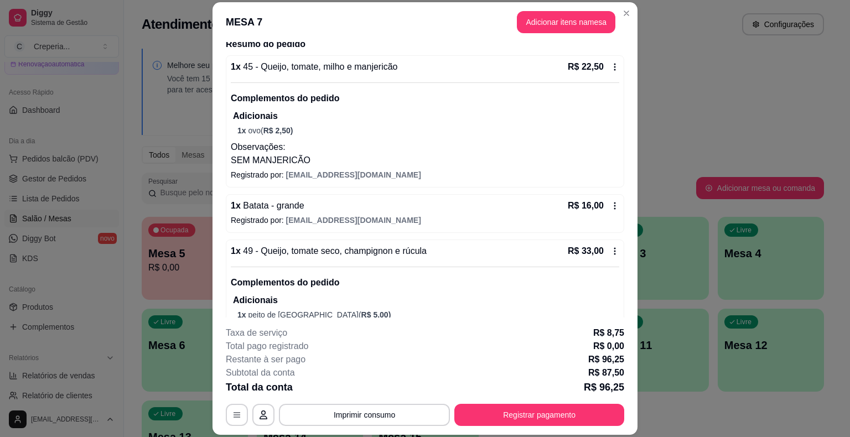
scroll to position [111, 0]
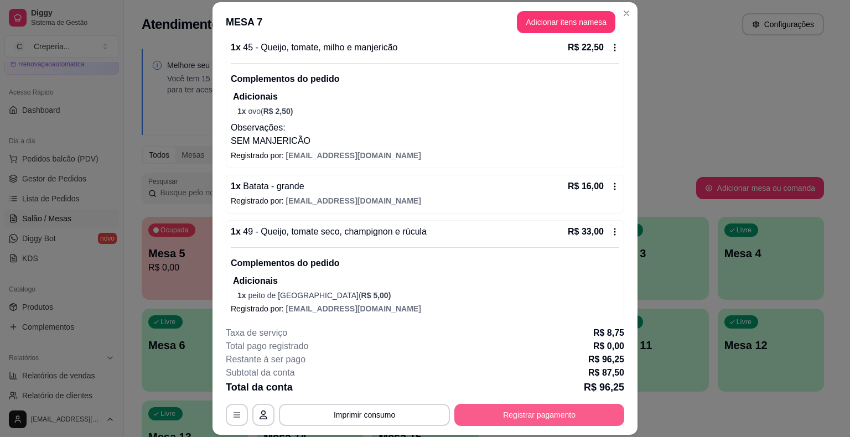
click at [499, 416] on button "Registrar pagamento" at bounding box center [539, 415] width 170 height 22
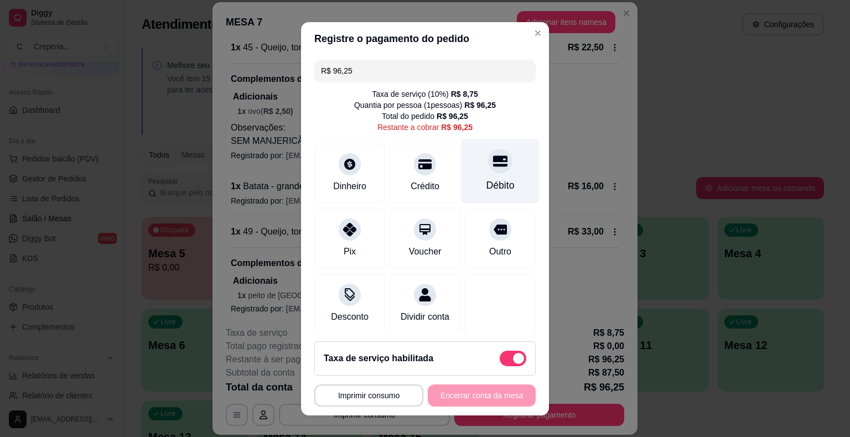
click at [488, 169] on div at bounding box center [500, 161] width 24 height 24
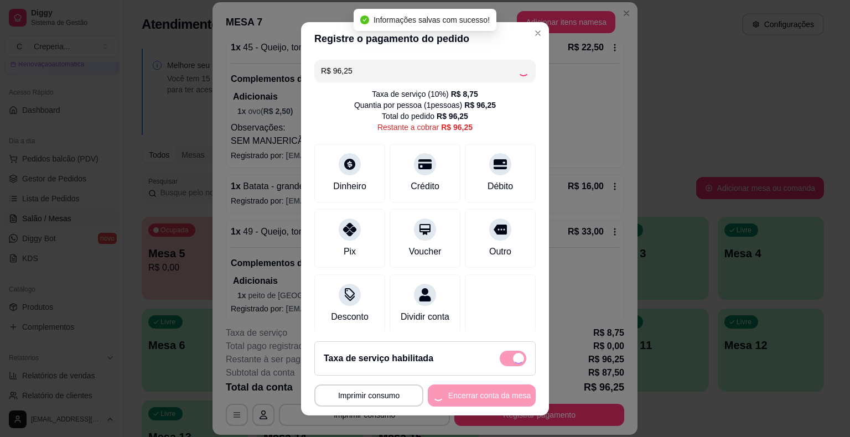
type input "R$ 0,00"
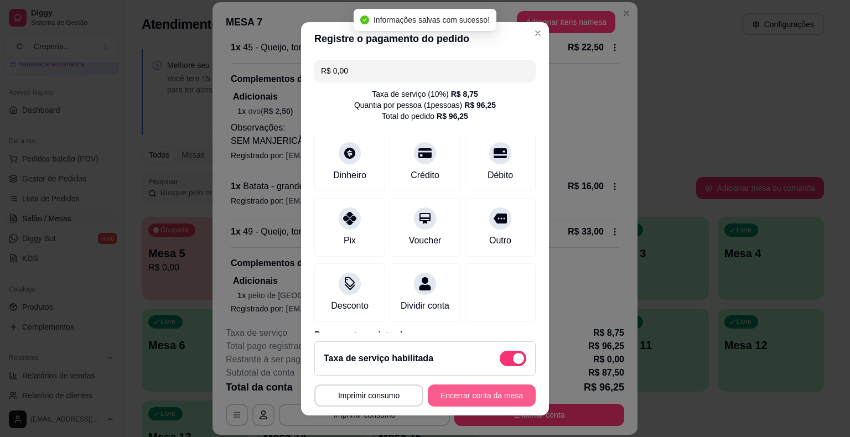
click at [465, 396] on button "Encerrar conta da mesa" at bounding box center [482, 396] width 108 height 22
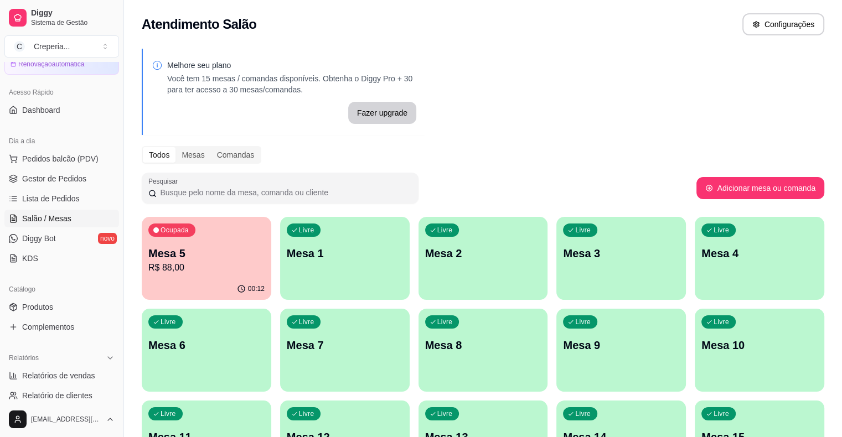
click at [287, 257] on p "Mesa 1" at bounding box center [345, 253] width 116 height 15
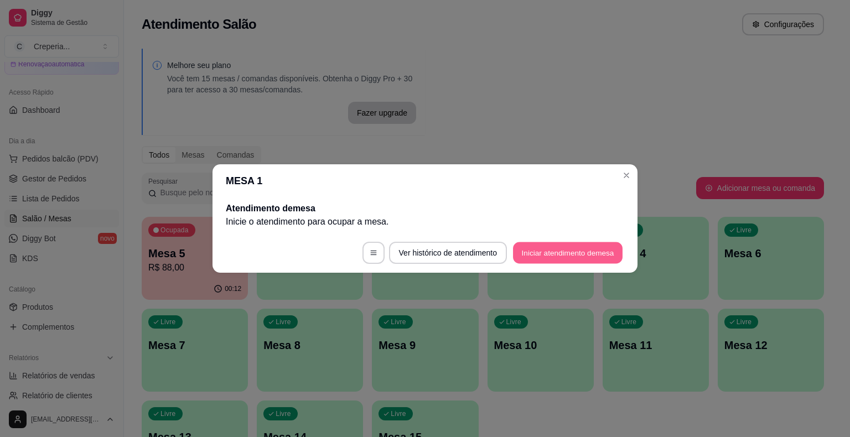
click at [564, 254] on button "Iniciar atendimento de mesa" at bounding box center [568, 253] width 110 height 22
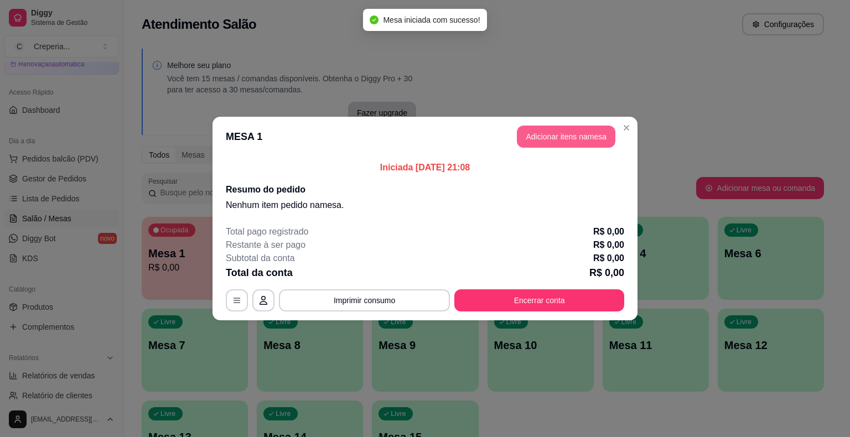
click at [544, 137] on button "Adicionar itens na mesa" at bounding box center [566, 137] width 99 height 22
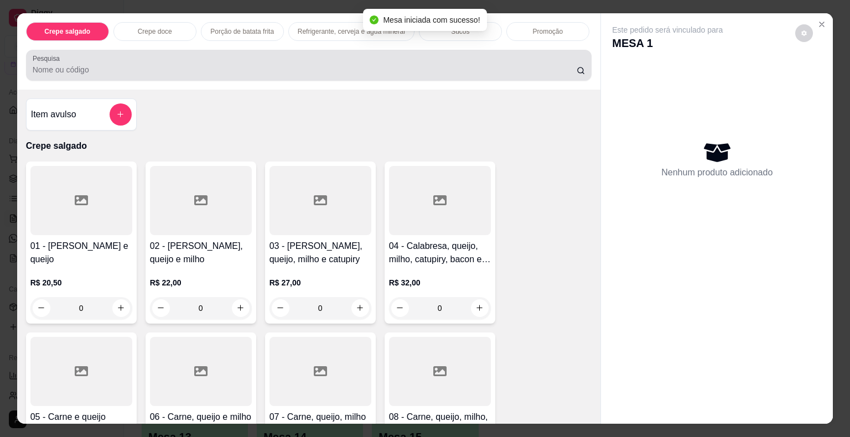
click at [204, 70] on input "Pesquisa" at bounding box center [305, 69] width 544 height 11
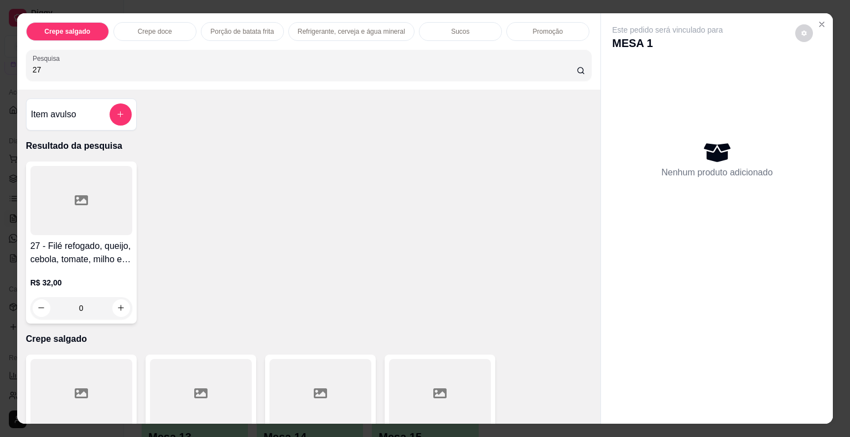
type input "27"
click at [60, 232] on div "27 - Filé refogado, queijo, cebola, tomate, milho e alface R$ 32,00 0" at bounding box center [81, 243] width 111 height 162
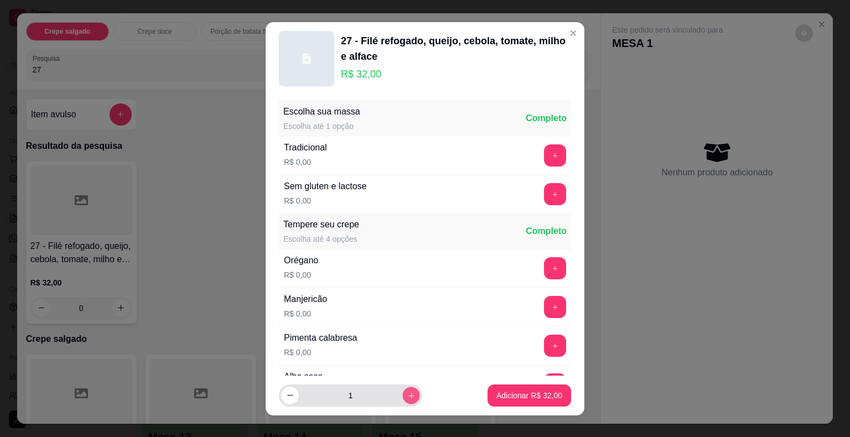
click at [407, 396] on icon "increase-product-quantity" at bounding box center [411, 395] width 8 height 8
type input "2"
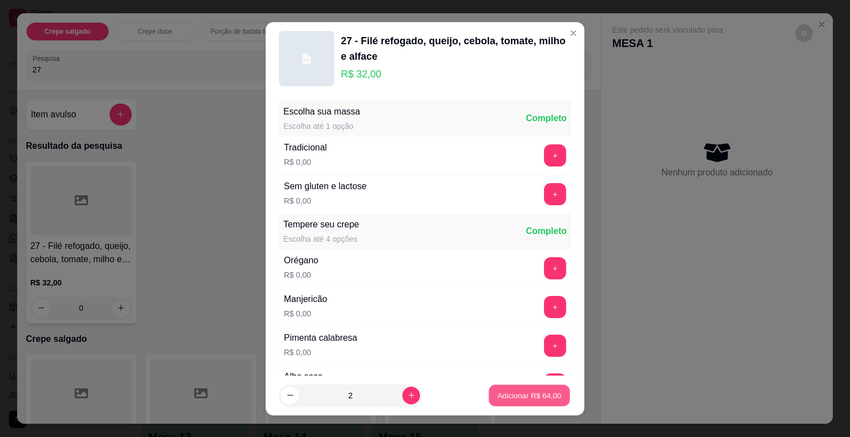
click at [516, 391] on p "Adicionar R$ 64,00" at bounding box center [530, 395] width 64 height 11
type input "2"
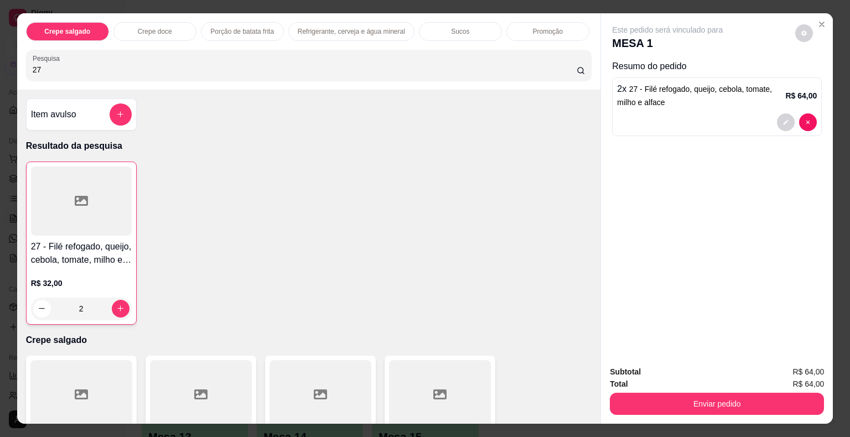
drag, startPoint x: 60, startPoint y: 74, endPoint x: 0, endPoint y: 80, distance: 60.1
click at [0, 80] on div "Crepe salgado Crepe doce Porção de batata frita Refrigerante, cerveja e água mi…" at bounding box center [425, 218] width 850 height 437
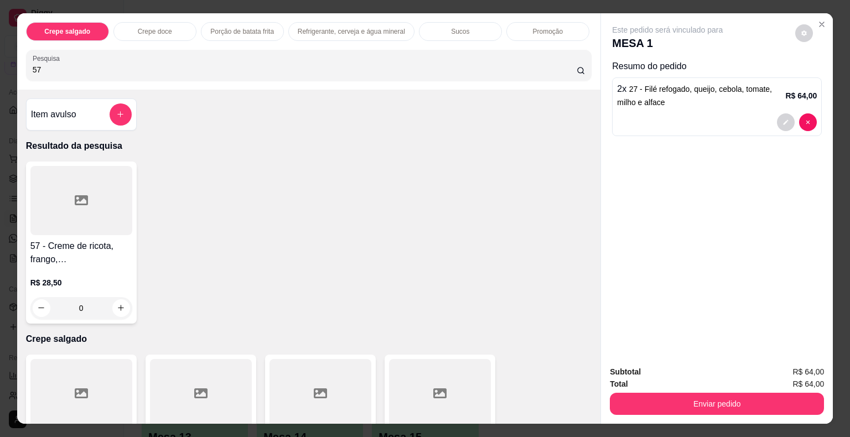
type input "57"
click at [92, 206] on div at bounding box center [81, 200] width 102 height 69
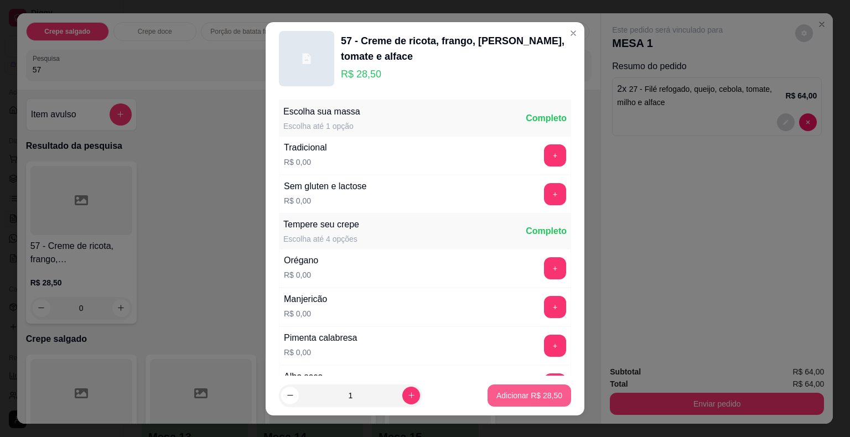
click at [513, 395] on p "Adicionar R$ 28,50" at bounding box center [529, 395] width 66 height 11
type input "1"
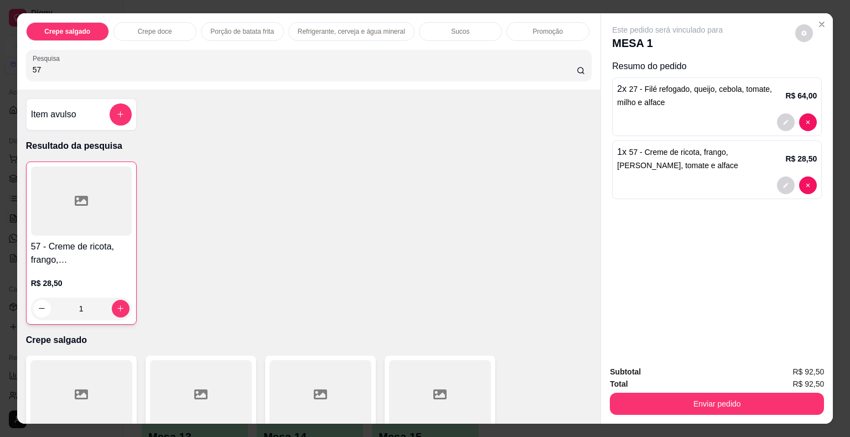
drag, startPoint x: 50, startPoint y: 64, endPoint x: 0, endPoint y: 61, distance: 49.9
click at [0, 61] on div "Crepe salgado Crepe doce Porção de batata frita Refrigerante, cerveja e água mi…" at bounding box center [425, 218] width 850 height 437
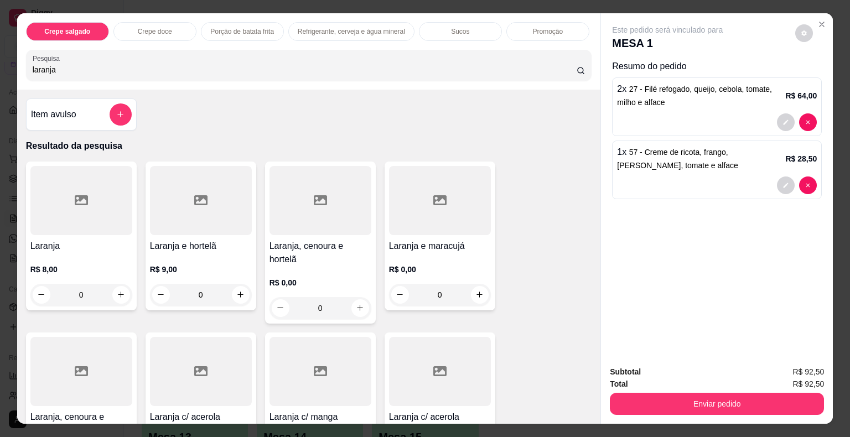
type input "laranja"
click at [91, 202] on div at bounding box center [81, 200] width 102 height 69
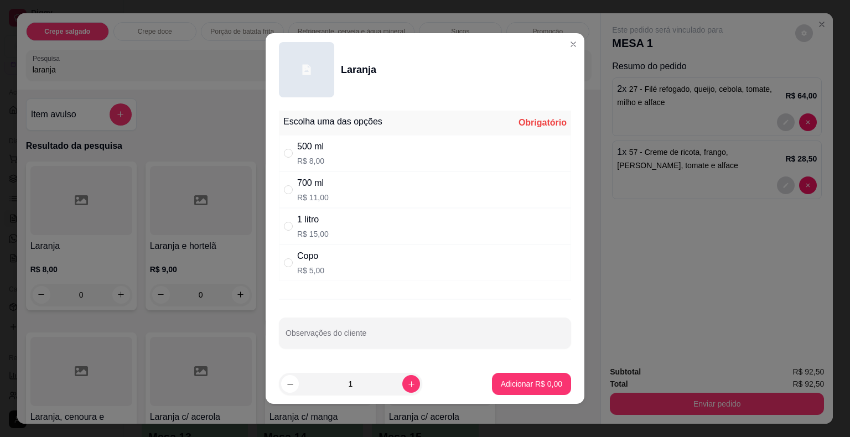
click at [308, 183] on div "700 ml" at bounding box center [313, 183] width 32 height 13
radio input "true"
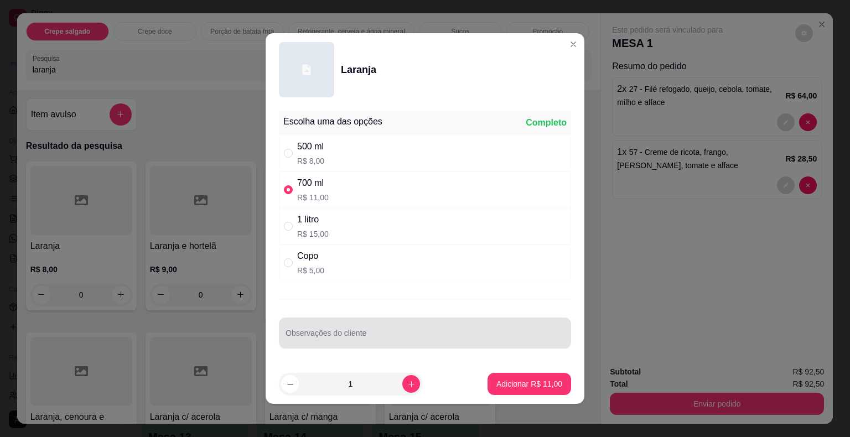
click at [403, 328] on div at bounding box center [425, 333] width 279 height 22
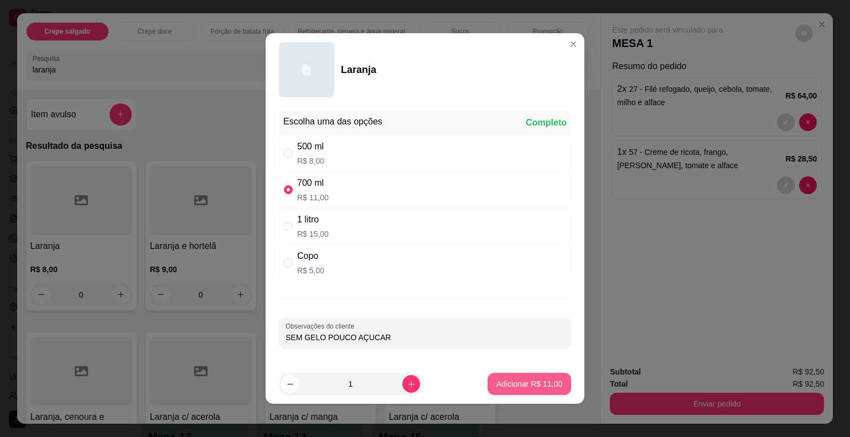
type input "SEM GELO POUCO AÇUCAR"
click at [525, 376] on button "Adicionar R$ 11,00" at bounding box center [529, 385] width 81 height 22
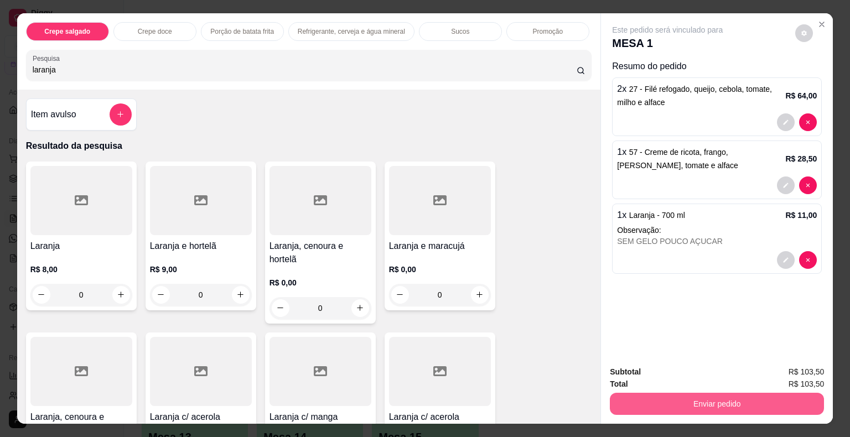
click at [647, 405] on button "Enviar pedido" at bounding box center [717, 404] width 214 height 22
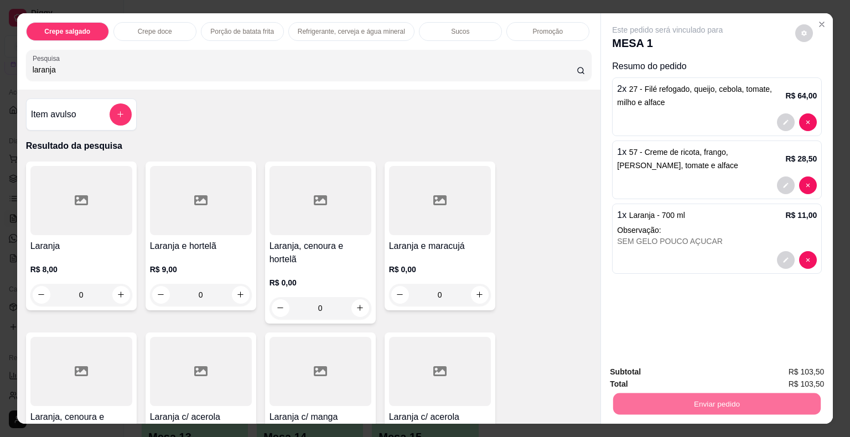
click at [662, 371] on button "Não registrar e enviar pedido" at bounding box center [680, 373] width 115 height 21
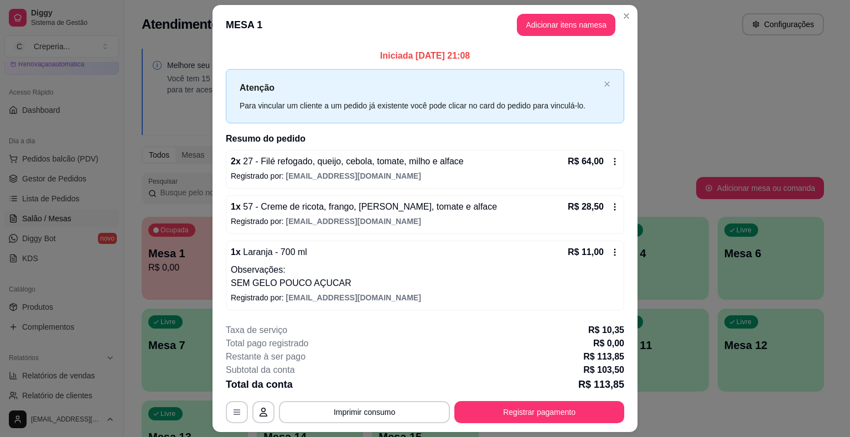
click at [416, 424] on footer "**********" at bounding box center [425, 373] width 425 height 117
click at [414, 420] on button "Imprimir consumo" at bounding box center [364, 412] width 171 height 22
click at [377, 392] on button "IMPRESSORA" at bounding box center [363, 385] width 77 height 17
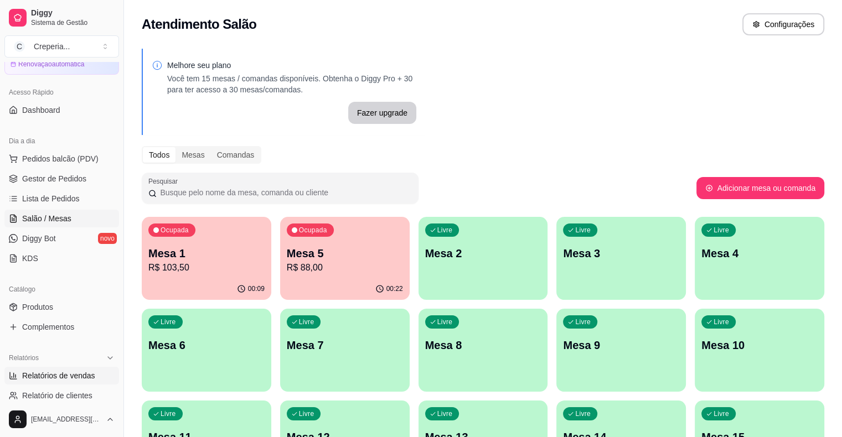
click at [90, 380] on span "Relatórios de vendas" at bounding box center [58, 375] width 73 height 11
select select "ALL"
select select "0"
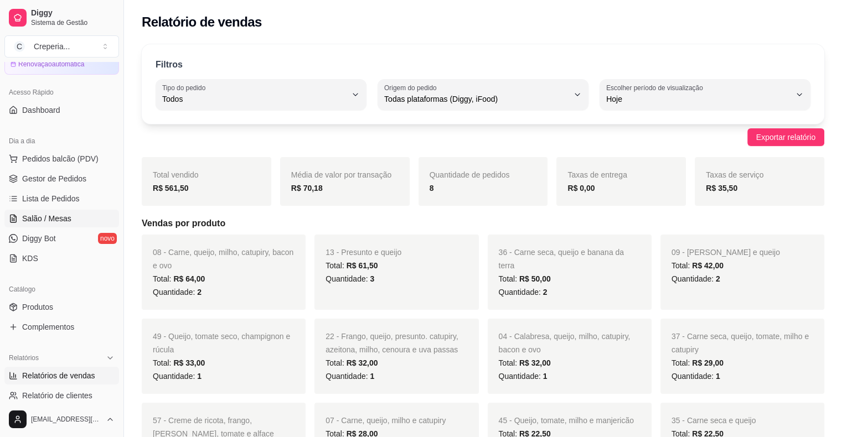
click at [52, 210] on link "Salão / Mesas" at bounding box center [61, 219] width 115 height 18
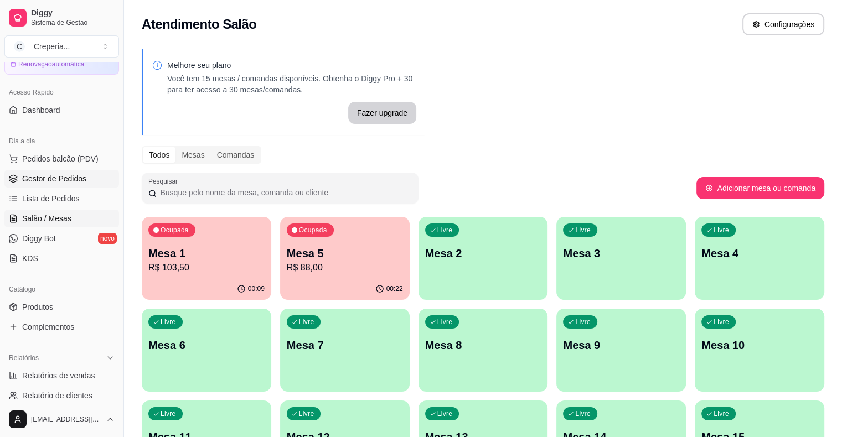
click at [70, 177] on span "Gestor de Pedidos" at bounding box center [54, 178] width 64 height 11
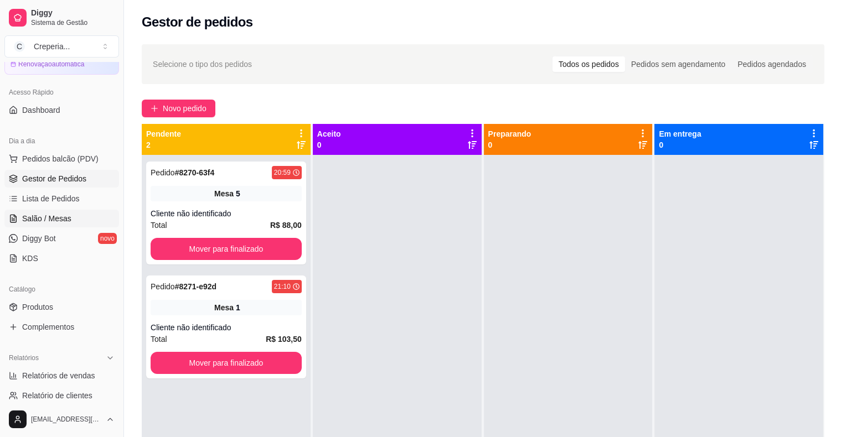
click at [55, 219] on span "Salão / Mesas" at bounding box center [46, 218] width 49 height 11
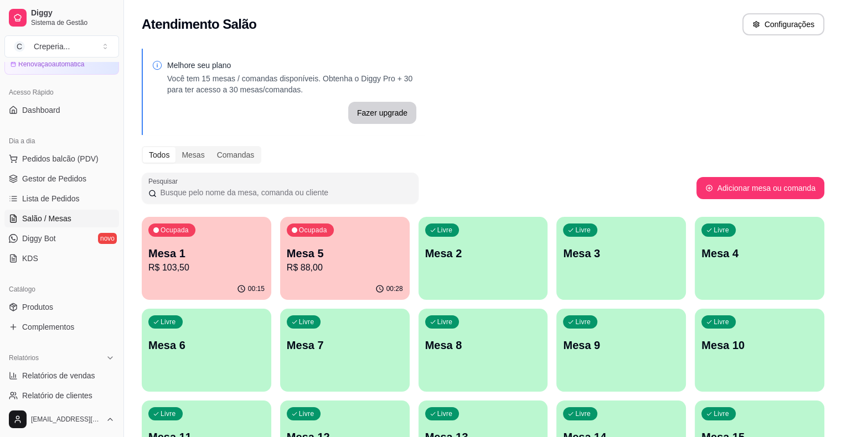
click at [280, 360] on div "Livre Mesa 7" at bounding box center [345, 344] width 130 height 70
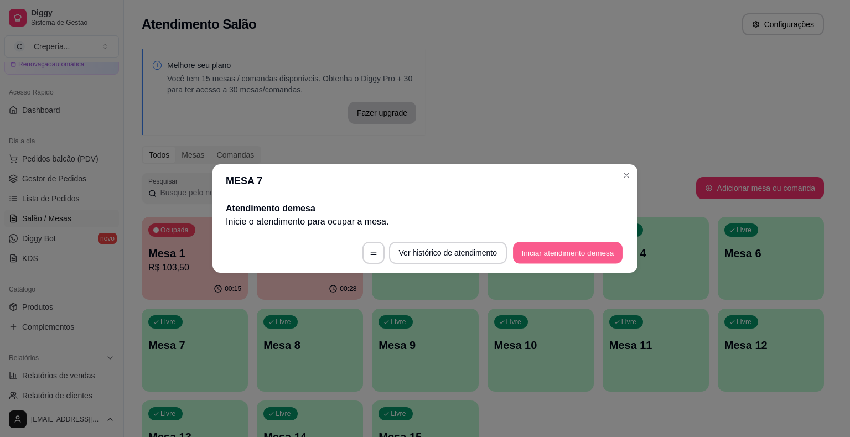
click at [561, 261] on button "Iniciar atendimento de mesa" at bounding box center [568, 253] width 110 height 22
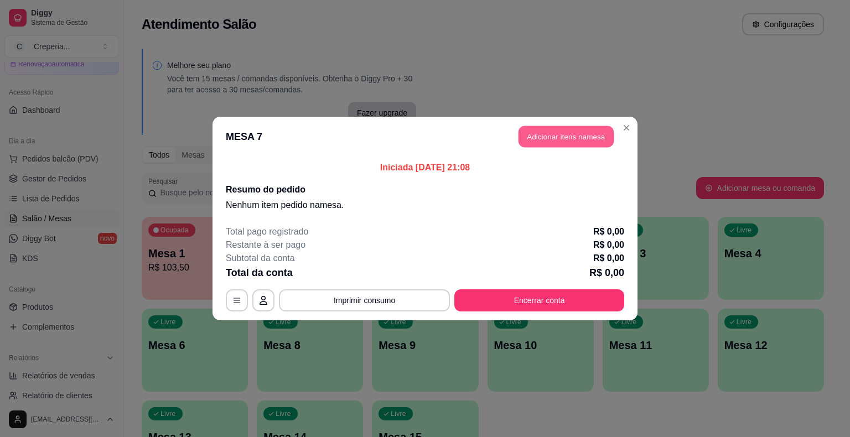
click at [537, 147] on button "Adicionar itens na mesa" at bounding box center [566, 137] width 95 height 22
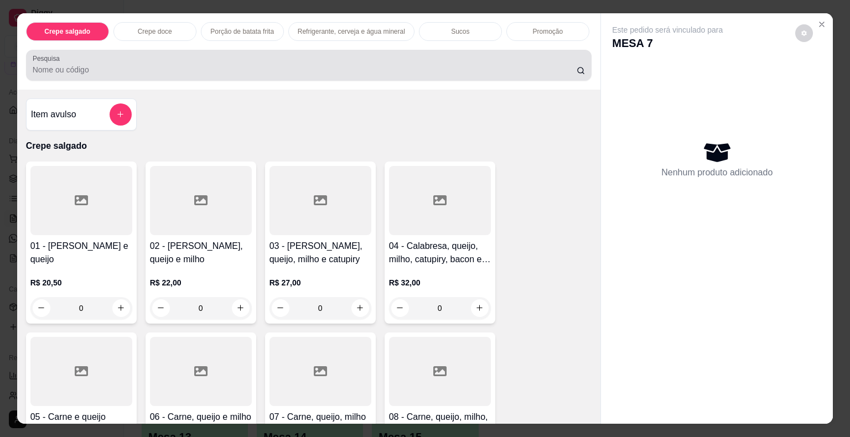
click at [95, 64] on input "Pesquisa" at bounding box center [305, 69] width 544 height 11
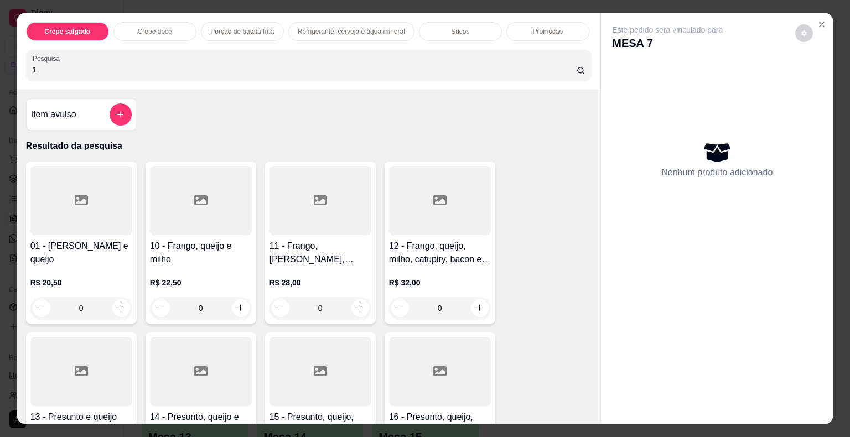
type input "1"
click at [123, 299] on div "0" at bounding box center [81, 308] width 102 height 22
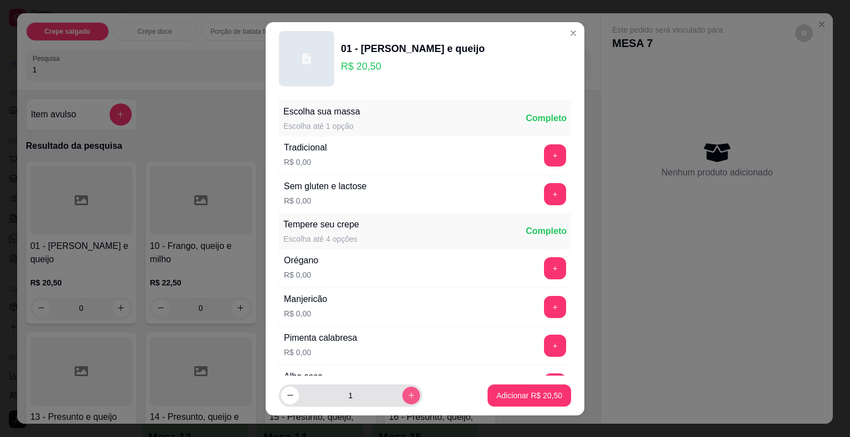
click at [407, 396] on icon "increase-product-quantity" at bounding box center [411, 395] width 8 height 8
type input "2"
click at [489, 401] on button "Adicionar R$ 41,00" at bounding box center [530, 396] width 84 height 22
type input "2"
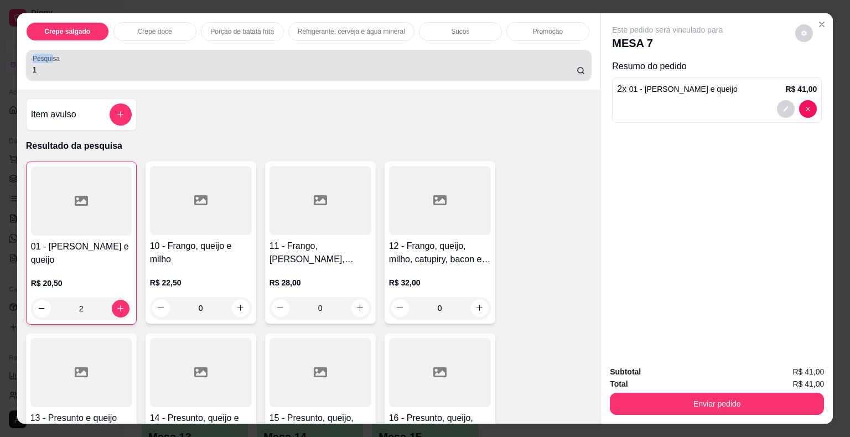
drag, startPoint x: 47, startPoint y: 58, endPoint x: 27, endPoint y: 53, distance: 21.2
click at [27, 53] on div "Pesquisa 1" at bounding box center [309, 65] width 566 height 31
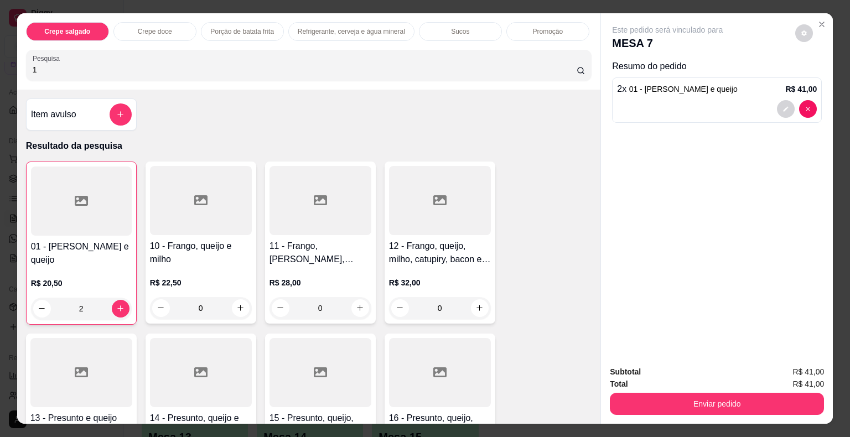
drag, startPoint x: 33, startPoint y: 69, endPoint x: 18, endPoint y: 65, distance: 15.4
click at [18, 65] on div "Crepe salgado Crepe doce Porção de batata frita Refrigerante, cerveja e água mi…" at bounding box center [309, 51] width 584 height 76
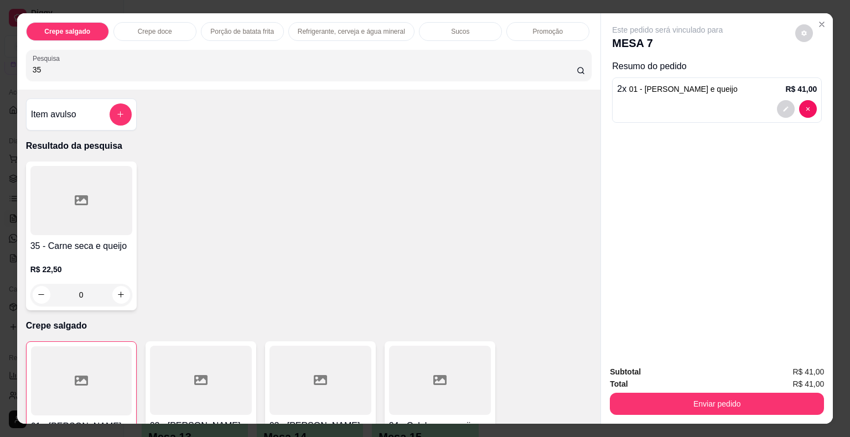
type input "35"
click at [119, 293] on div "0" at bounding box center [81, 295] width 102 height 22
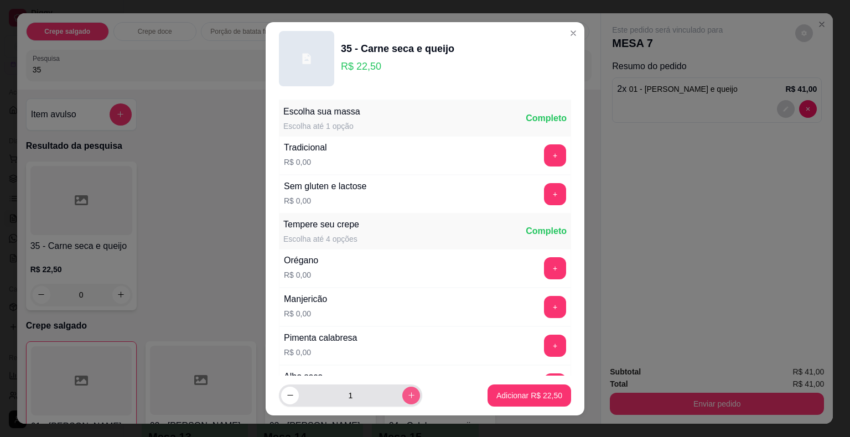
click at [407, 397] on icon "increase-product-quantity" at bounding box center [411, 395] width 8 height 8
type input "2"
click at [526, 399] on p "Adicionar R$ 45,00" at bounding box center [529, 395] width 66 height 11
type input "2"
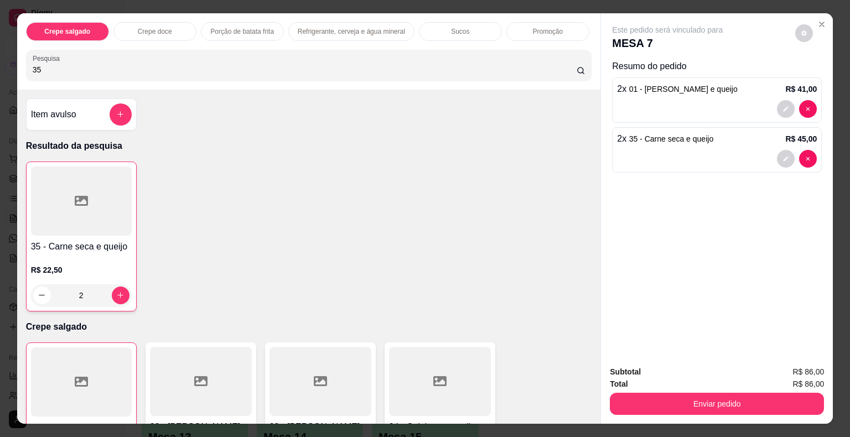
drag, startPoint x: 49, startPoint y: 65, endPoint x: 0, endPoint y: 52, distance: 50.3
click at [0, 52] on div "Crepe salgado Crepe doce Porção de batata frita Refrigerante, cerveja e água mi…" at bounding box center [425, 218] width 850 height 437
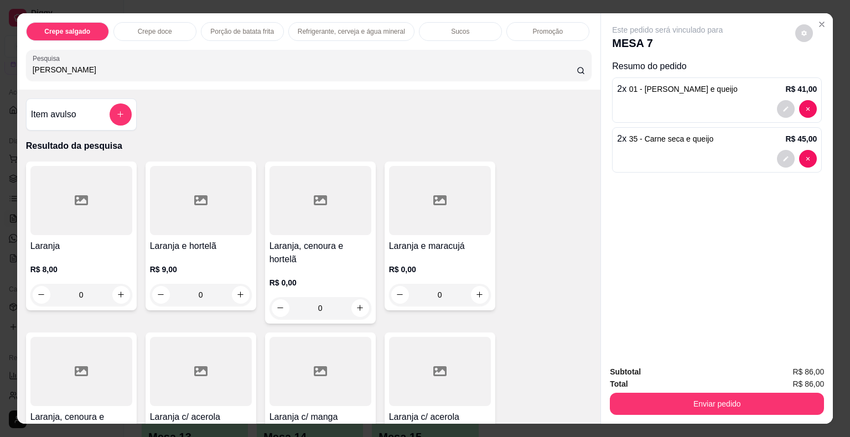
type input "[PERSON_NAME]"
click at [87, 242] on h4 "Laranja" at bounding box center [81, 246] width 102 height 13
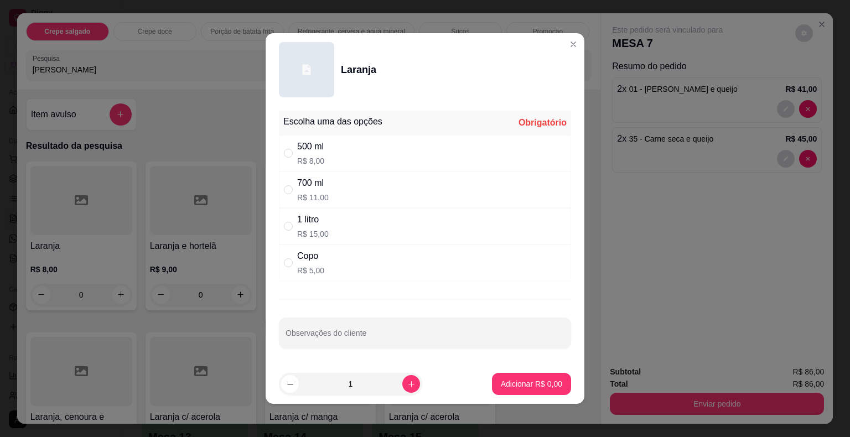
click at [325, 198] on div "700 ml R$ 11,00" at bounding box center [425, 190] width 292 height 37
radio input "true"
click at [501, 385] on p "Adicionar R$ 11,00" at bounding box center [530, 384] width 64 height 11
type input "1"
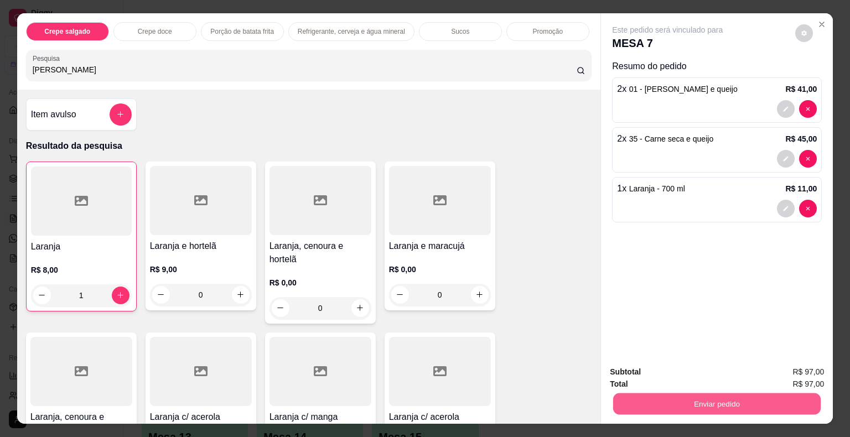
click at [692, 394] on button "Enviar pedido" at bounding box center [717, 405] width 208 height 22
click at [689, 380] on button "Não registrar e enviar pedido" at bounding box center [680, 373] width 115 height 21
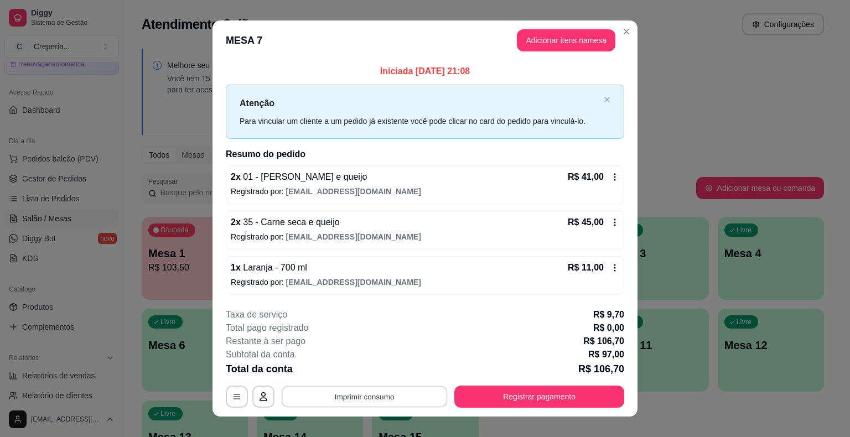
click at [379, 403] on button "Imprimir consumo" at bounding box center [365, 397] width 166 height 22
click at [339, 374] on button "IMPRESSORA" at bounding box center [364, 371] width 80 height 18
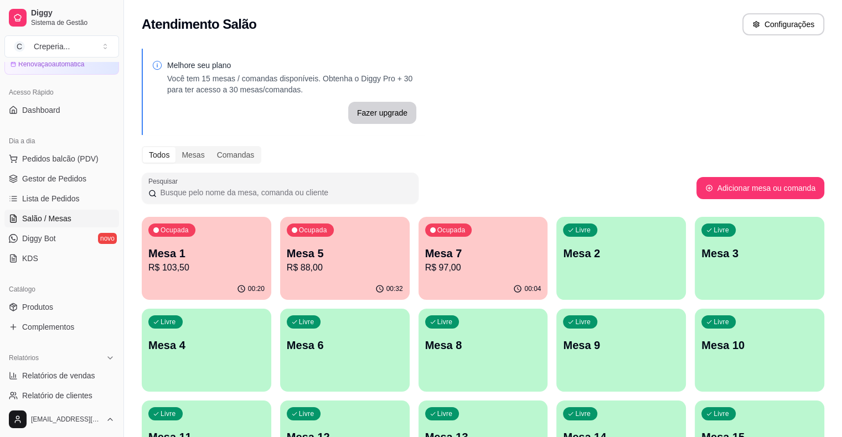
click at [556, 273] on div "Livre Mesa 2" at bounding box center [621, 252] width 130 height 70
click at [425, 269] on p "R$ 97,00" at bounding box center [483, 267] width 116 height 13
click at [565, 250] on p "Mesa 2" at bounding box center [621, 253] width 113 height 15
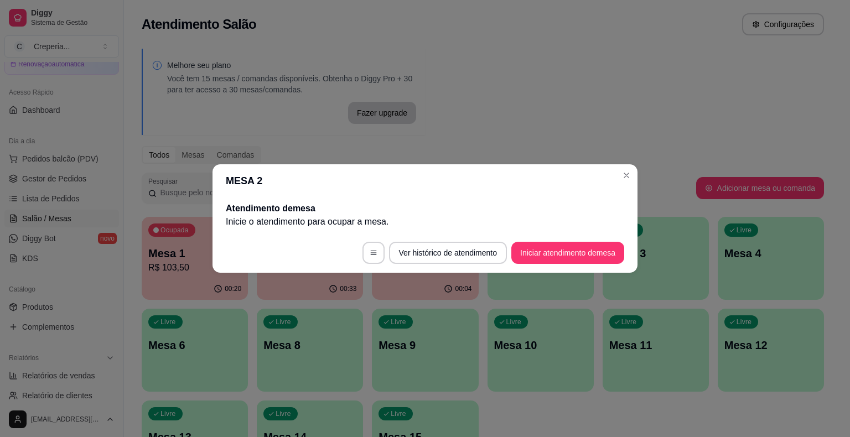
click at [547, 265] on footer "Ver histórico de atendimento Iniciar atendimento de mesa" at bounding box center [425, 253] width 425 height 40
click at [550, 258] on button "Iniciar atendimento de mesa" at bounding box center [568, 253] width 110 height 22
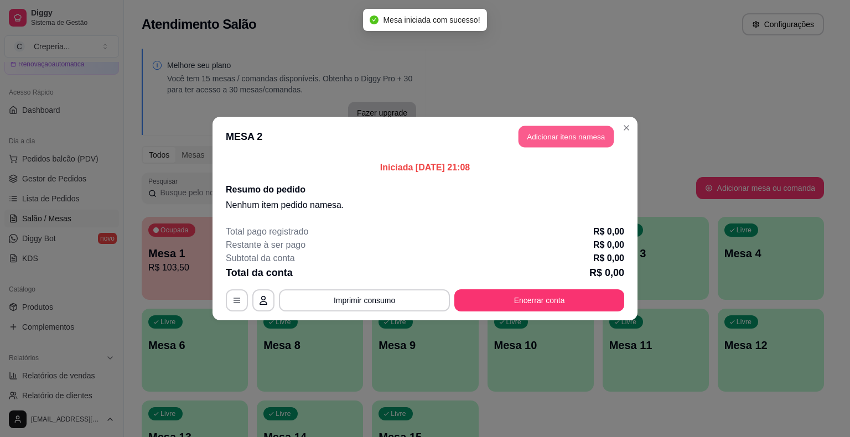
click at [599, 142] on button "Adicionar itens na mesa" at bounding box center [566, 137] width 95 height 22
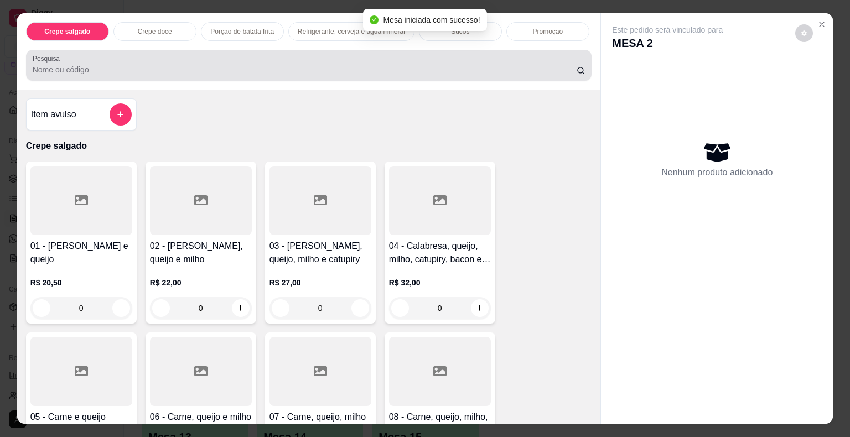
click at [122, 72] on div "Pesquisa" at bounding box center [309, 65] width 566 height 31
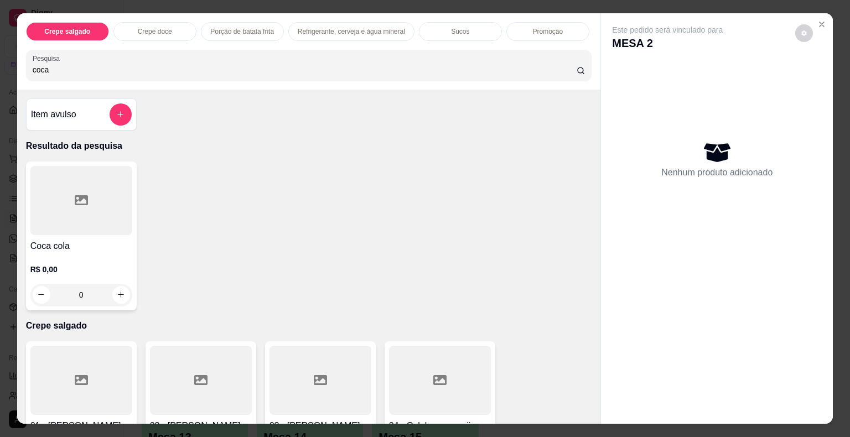
type input "coca"
click at [101, 178] on div at bounding box center [81, 200] width 102 height 69
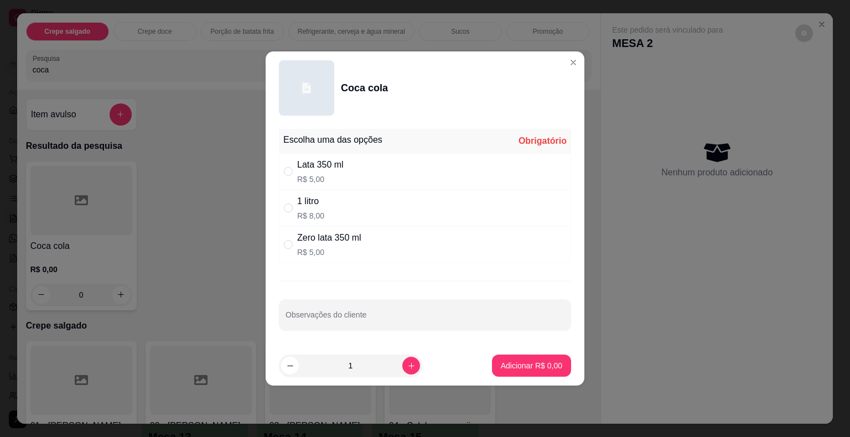
click at [321, 203] on div "1 litro" at bounding box center [310, 201] width 27 height 13
radio input "true"
click at [541, 374] on button "Adicionar R$ 8,00" at bounding box center [531, 366] width 77 height 22
type input "1"
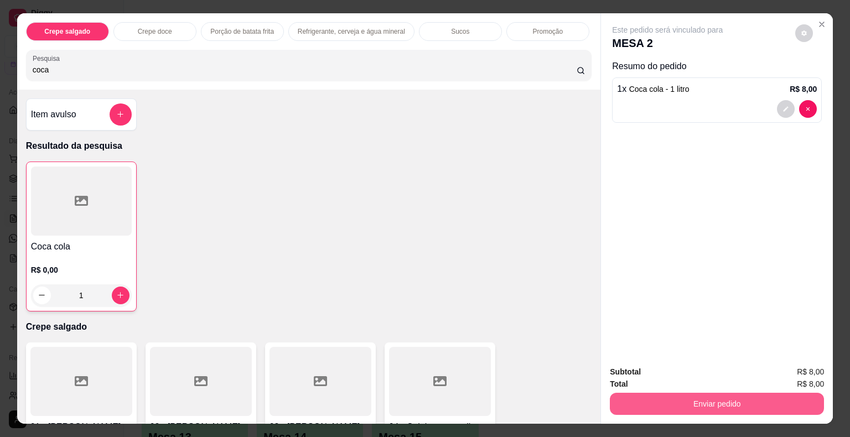
click at [627, 398] on button "Enviar pedido" at bounding box center [717, 404] width 214 height 22
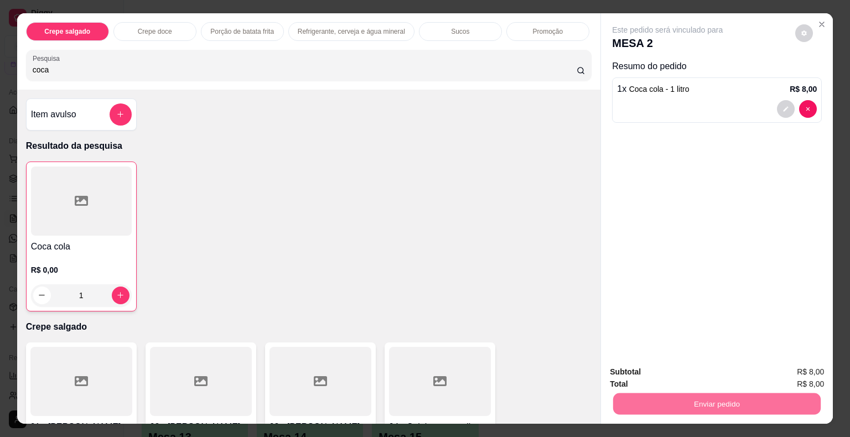
click at [649, 370] on button "Não registrar e enviar pedido" at bounding box center [680, 373] width 115 height 21
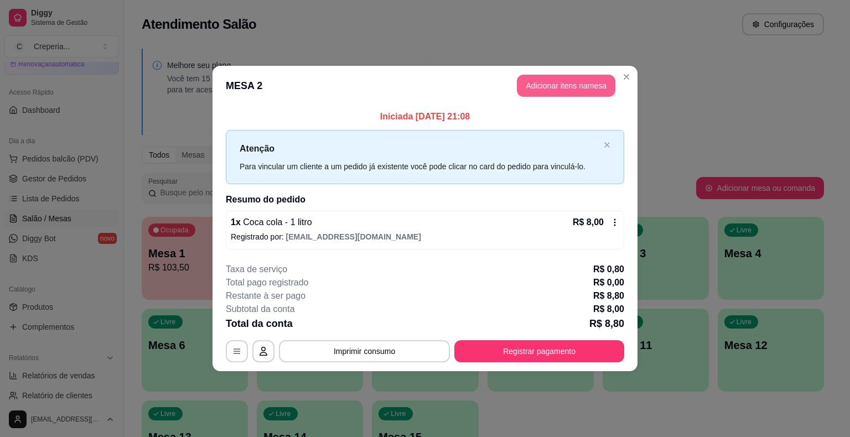
click at [579, 93] on button "Adicionar itens na mesa" at bounding box center [566, 86] width 99 height 22
click at [241, 71] on div at bounding box center [309, 65] width 553 height 22
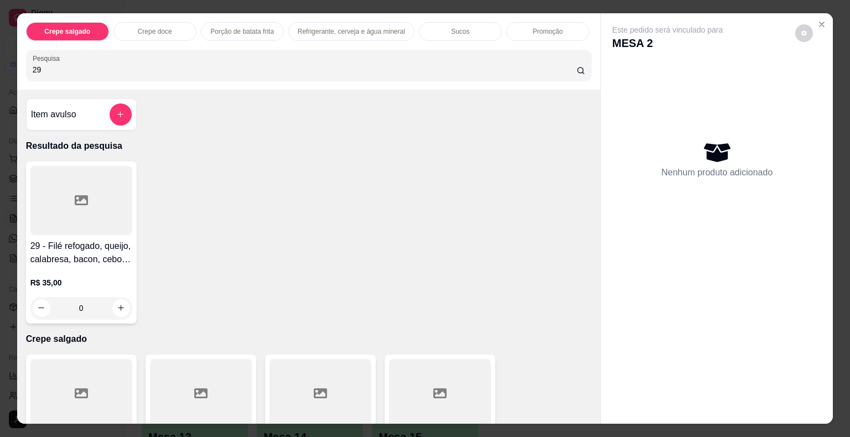
type input "29"
click at [118, 193] on div at bounding box center [81, 200] width 102 height 69
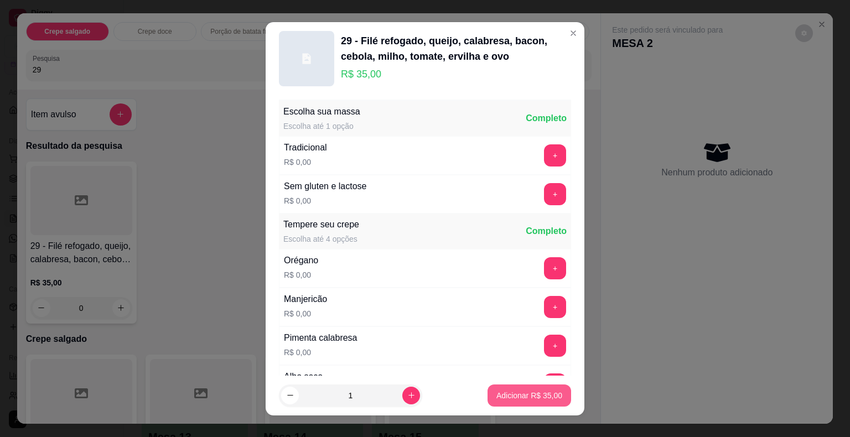
click at [513, 398] on p "Adicionar R$ 35,00" at bounding box center [529, 395] width 66 height 11
type input "1"
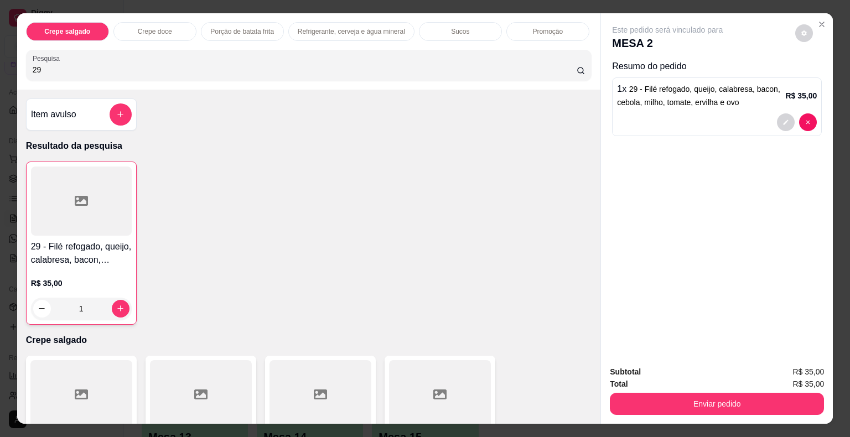
drag, startPoint x: 61, startPoint y: 66, endPoint x: 0, endPoint y: 65, distance: 60.9
click at [0, 65] on div "Crepe salgado Crepe doce Porção de batata frita Refrigerante, cerveja e água mi…" at bounding box center [425, 218] width 850 height 437
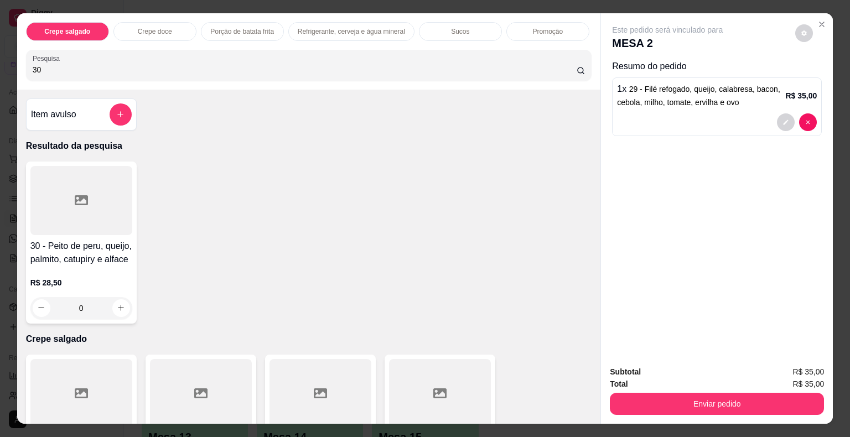
type input "30"
click at [74, 188] on div at bounding box center [81, 200] width 102 height 69
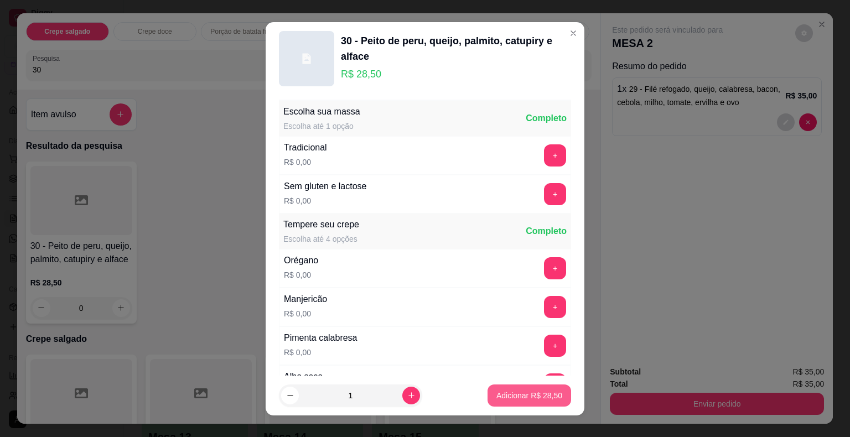
click at [529, 399] on p "Adicionar R$ 28,50" at bounding box center [529, 395] width 66 height 11
type input "1"
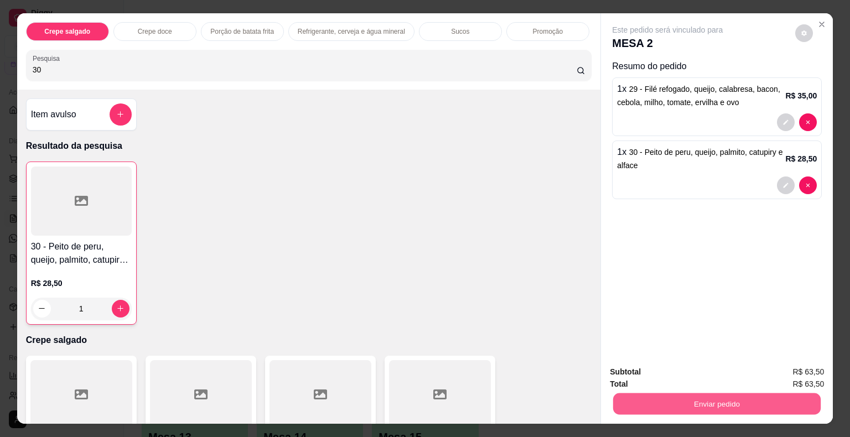
click at [687, 399] on button "Enviar pedido" at bounding box center [717, 405] width 208 height 22
click at [679, 375] on button "Não registrar e enviar pedido" at bounding box center [680, 373] width 112 height 20
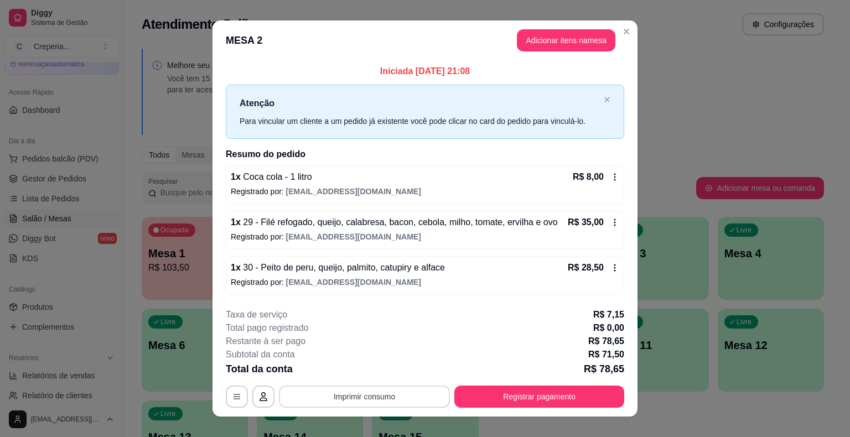
click at [324, 395] on button "Imprimir consumo" at bounding box center [364, 397] width 171 height 22
click at [346, 366] on button "IMPRESSORA" at bounding box center [364, 371] width 80 height 18
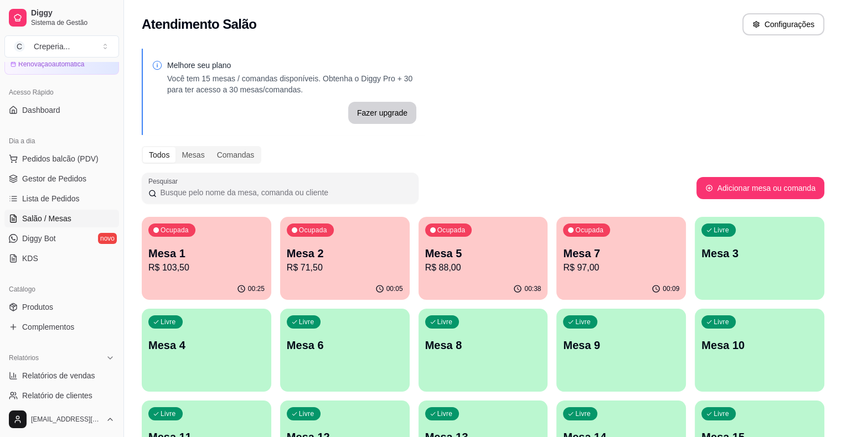
click at [425, 270] on p "R$ 88,00" at bounding box center [483, 267] width 116 height 13
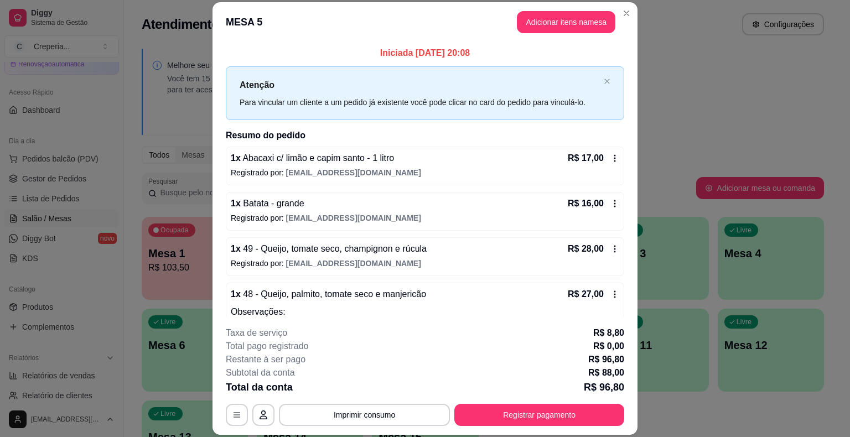
scroll to position [38, 0]
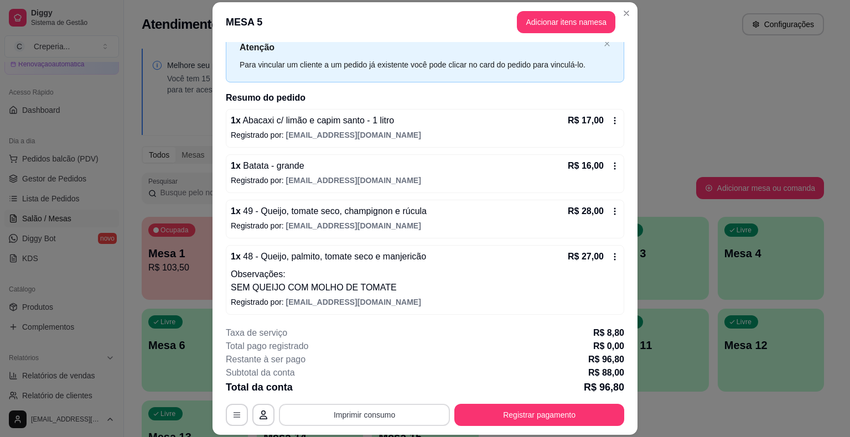
click at [334, 420] on button "Imprimir consumo" at bounding box center [364, 415] width 171 height 22
click at [342, 393] on button "IMPRESSORA" at bounding box center [363, 389] width 77 height 17
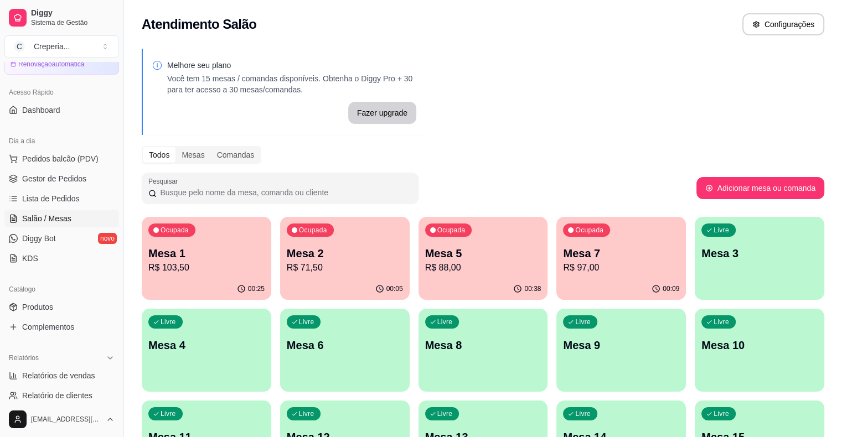
click at [433, 248] on p "Mesa 5" at bounding box center [483, 253] width 116 height 15
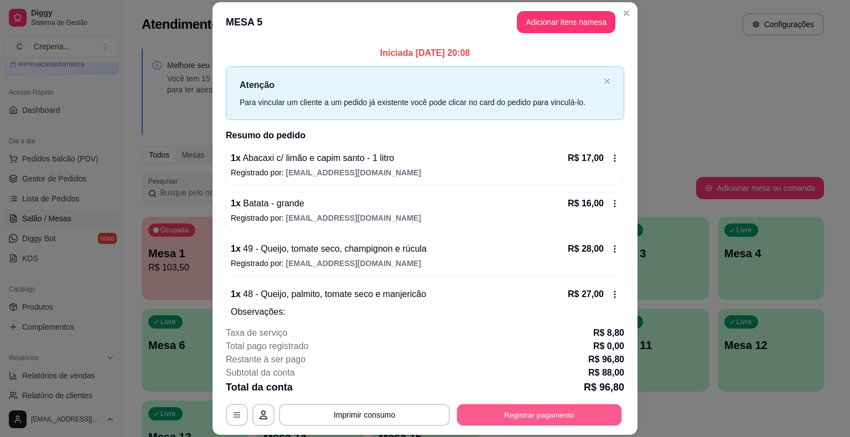
click at [532, 417] on button "Registrar pagamento" at bounding box center [539, 416] width 165 height 22
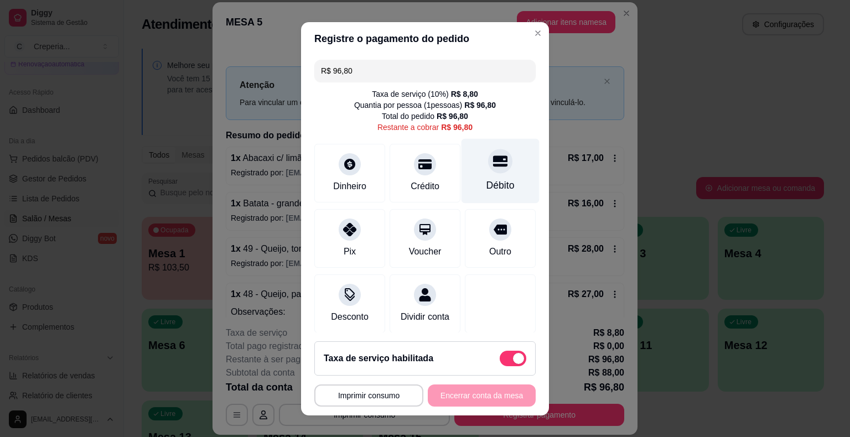
click at [489, 170] on div at bounding box center [500, 161] width 24 height 24
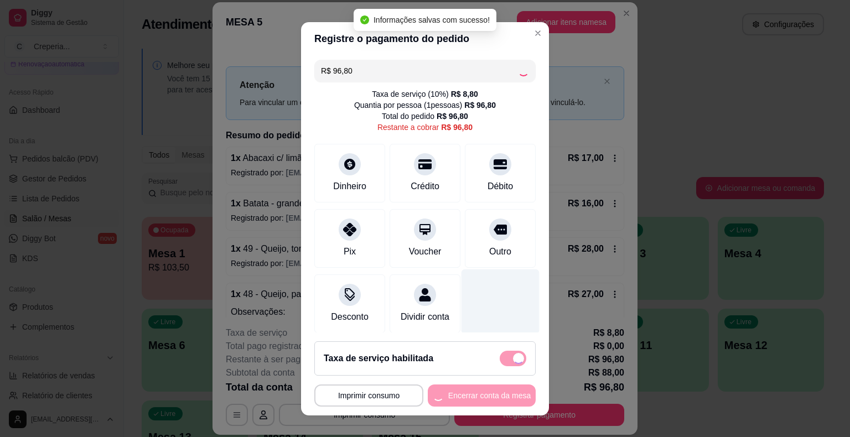
type input "R$ 0,00"
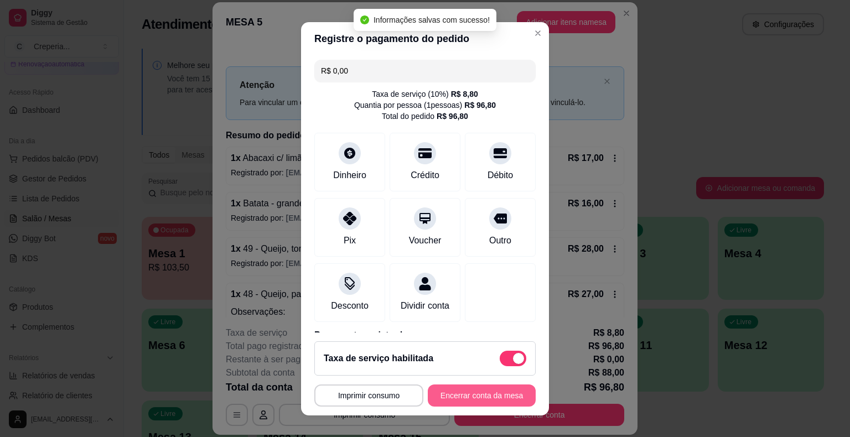
click at [453, 393] on button "Encerrar conta da mesa" at bounding box center [482, 396] width 108 height 22
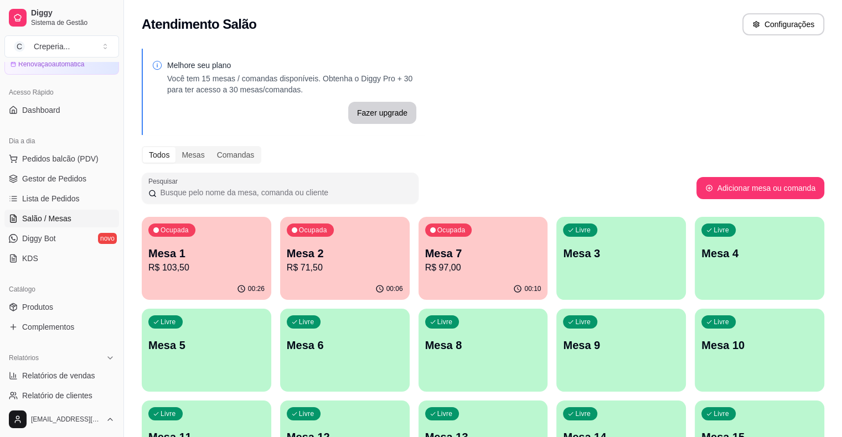
click at [695, 261] on div "Livre Mesa 4" at bounding box center [760, 252] width 130 height 70
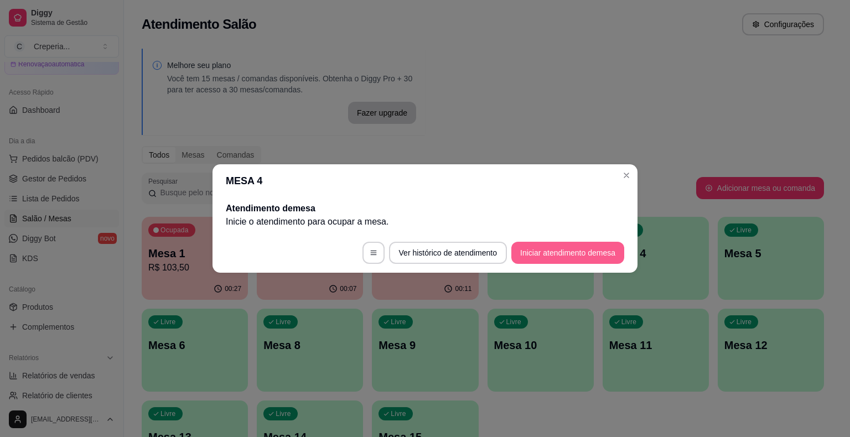
click at [539, 250] on button "Iniciar atendimento de mesa" at bounding box center [567, 253] width 113 height 22
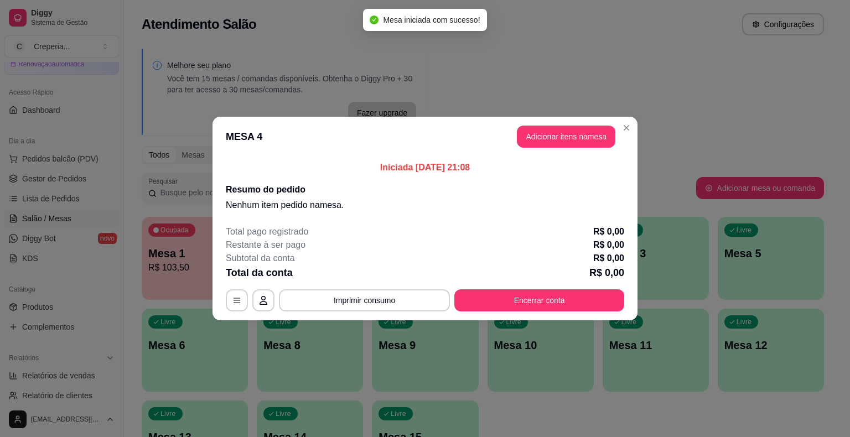
click at [563, 141] on button "Adicionar itens na mesa" at bounding box center [566, 137] width 99 height 22
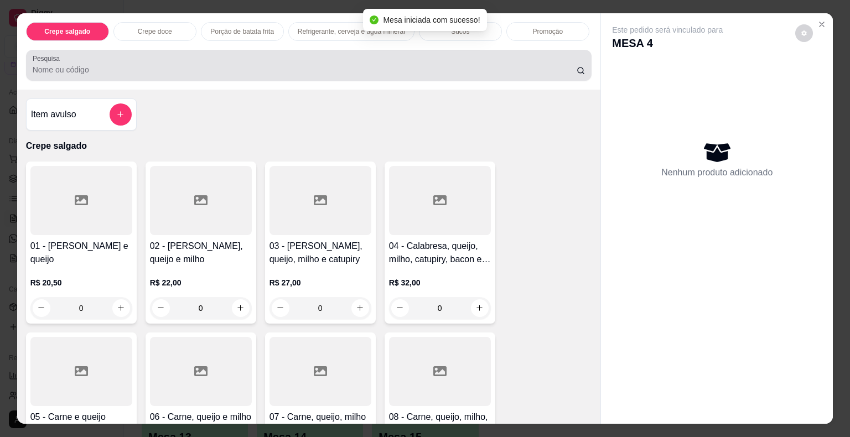
click at [168, 69] on input "Pesquisa" at bounding box center [305, 69] width 544 height 11
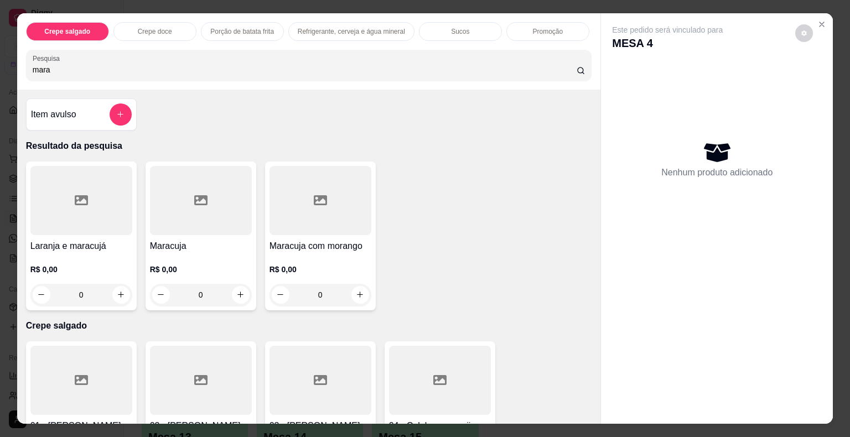
type input "mara"
click at [227, 205] on div at bounding box center [201, 200] width 102 height 69
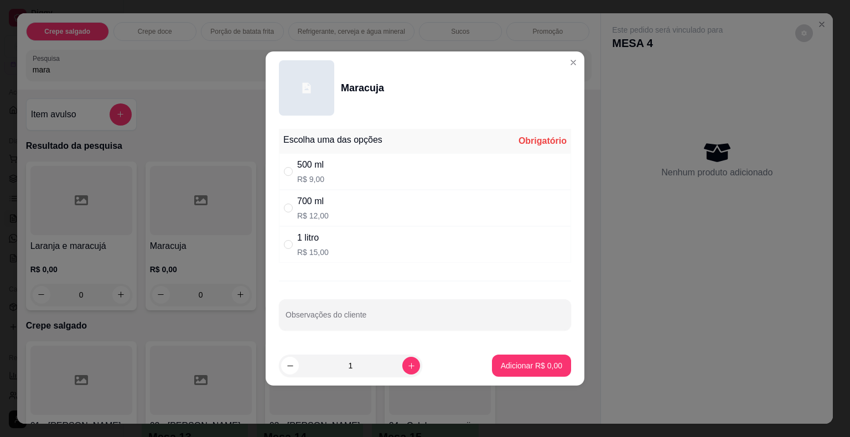
click at [308, 251] on p "R$ 15,00" at bounding box center [313, 252] width 32 height 11
radio input "true"
click at [498, 367] on p "Adicionar R$ 15,00" at bounding box center [530, 365] width 64 height 11
type input "1"
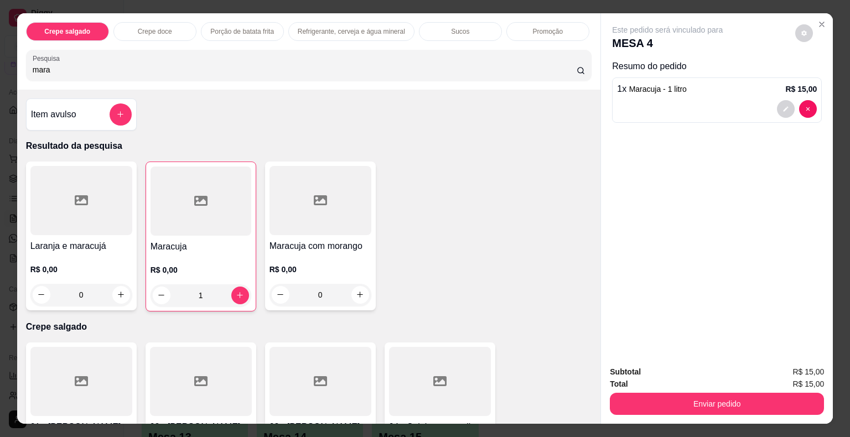
drag, startPoint x: 60, startPoint y: 74, endPoint x: 34, endPoint y: 66, distance: 27.8
click at [34, 66] on div "Pesquisa mara" at bounding box center [309, 65] width 566 height 31
type input "m"
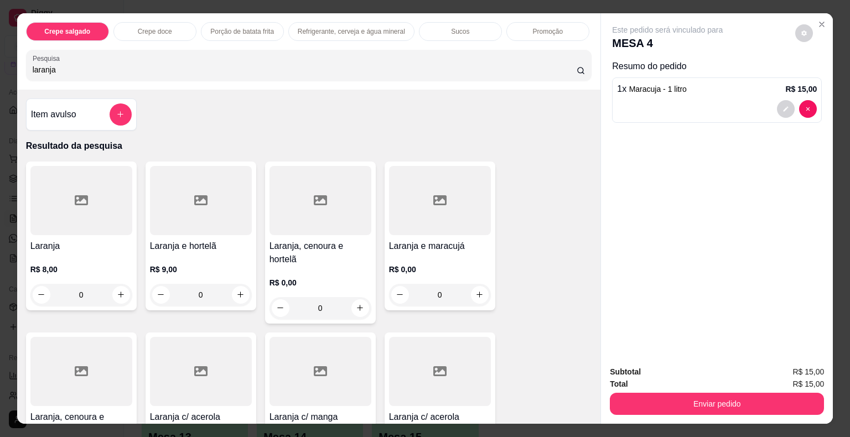
type input "laranja"
click at [73, 216] on div at bounding box center [81, 200] width 102 height 69
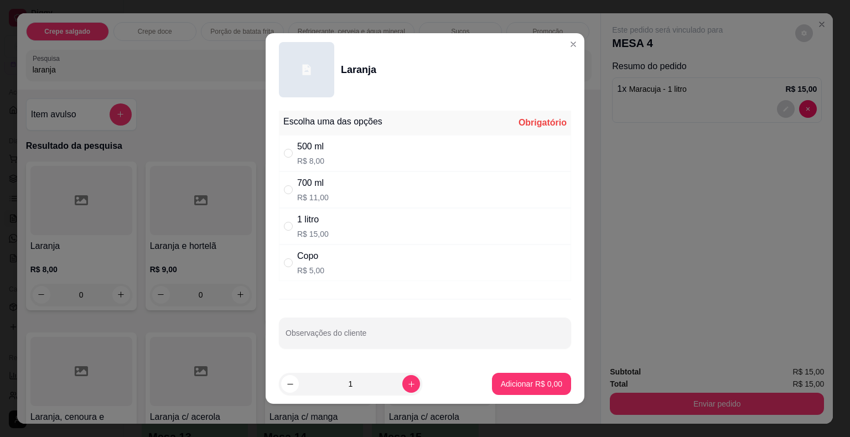
drag, startPoint x: 304, startPoint y: 225, endPoint x: 390, endPoint y: 281, distance: 102.1
click at [306, 225] on div "1 litro" at bounding box center [313, 219] width 32 height 13
radio input "true"
click at [496, 384] on p "Adicionar R$ 15,00" at bounding box center [529, 384] width 66 height 11
type input "1"
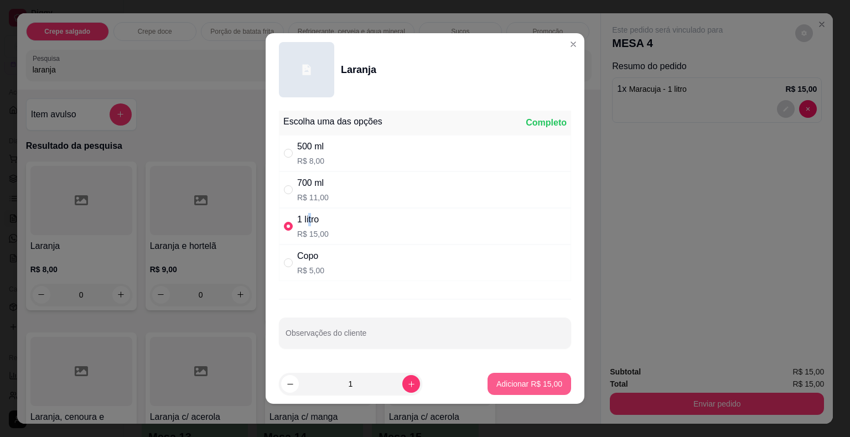
type input "1"
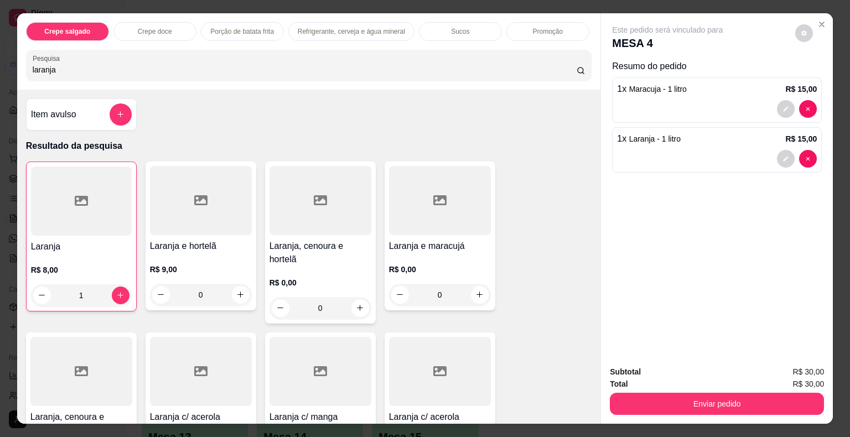
drag, startPoint x: 99, startPoint y: 66, endPoint x: 0, endPoint y: 58, distance: 98.9
click at [0, 58] on div "Crepe salgado Crepe doce Porção de batata frita Refrigerante, cerveja e água mi…" at bounding box center [425, 218] width 850 height 437
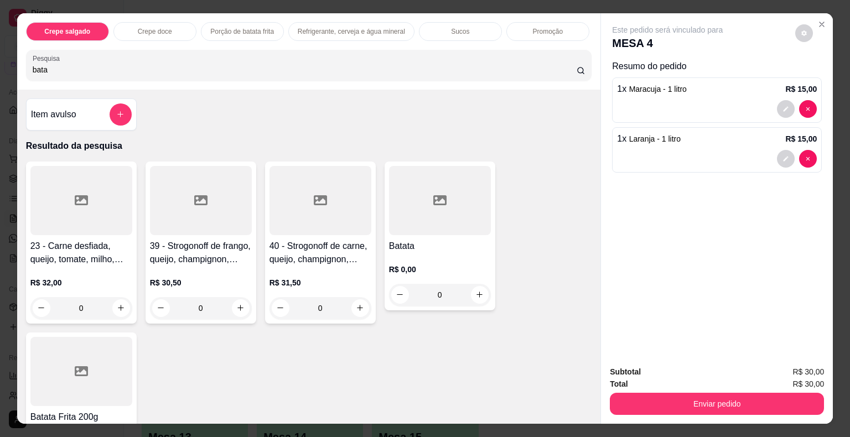
type input "bata"
click at [433, 197] on icon at bounding box center [439, 200] width 13 height 10
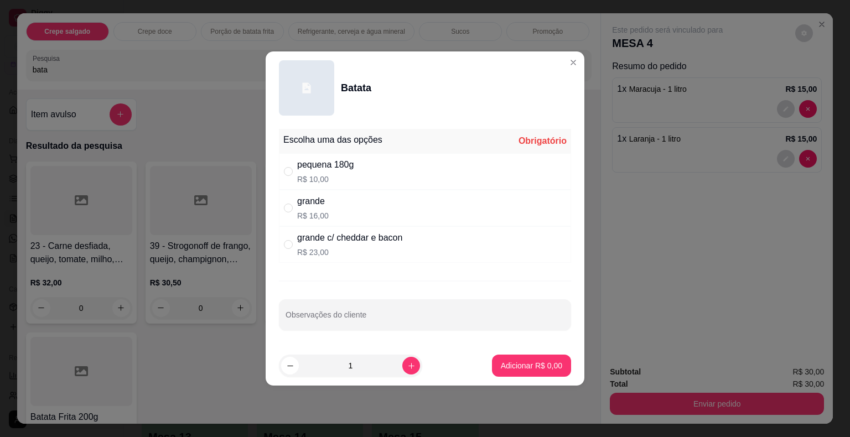
click at [327, 207] on div "grande R$ 16,00" at bounding box center [425, 208] width 292 height 37
radio input "true"
click at [507, 366] on p "Adicionar R$ 16,00" at bounding box center [530, 365] width 64 height 11
type input "1"
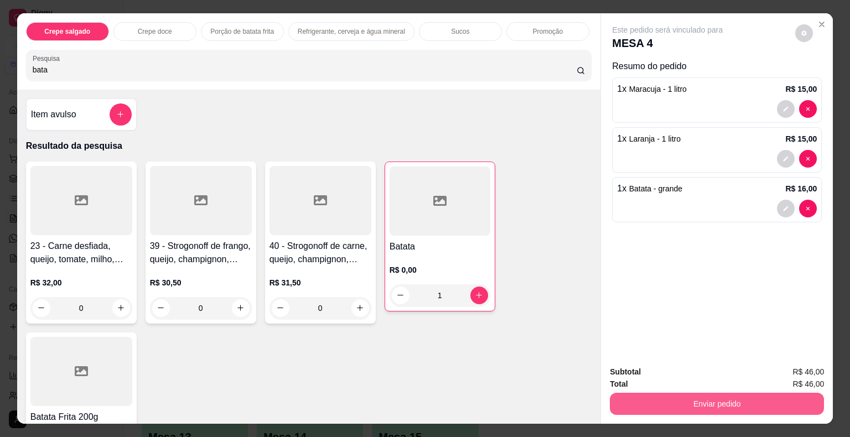
click at [658, 398] on button "Enviar pedido" at bounding box center [717, 404] width 214 height 22
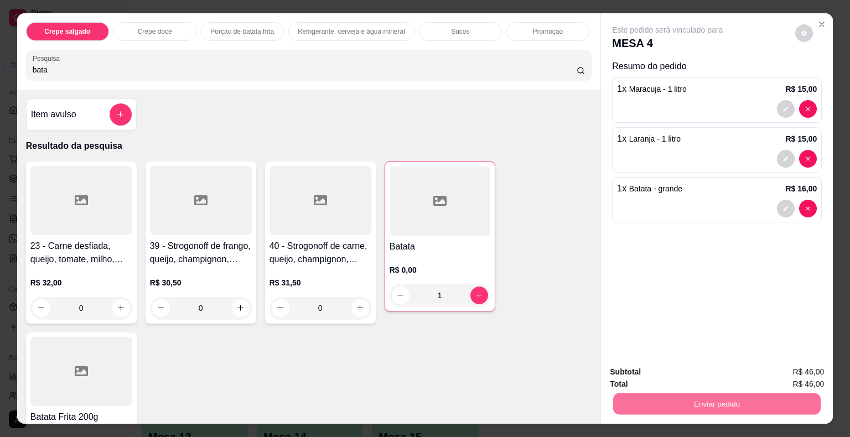
click at [651, 373] on button "Não registrar e enviar pedido" at bounding box center [680, 373] width 115 height 21
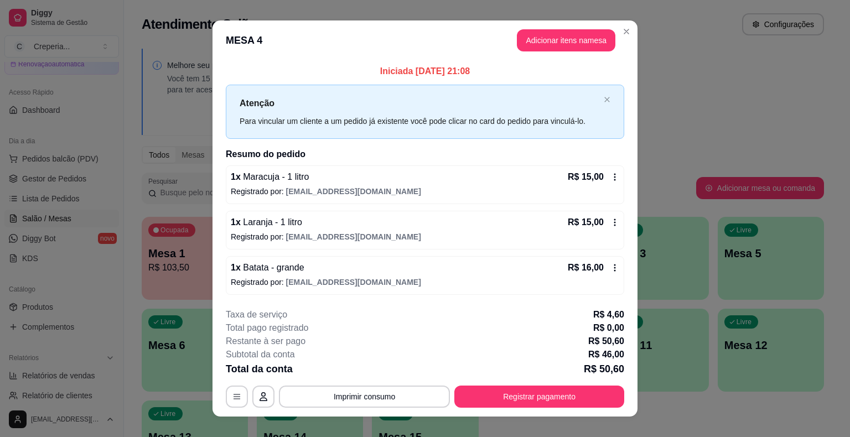
click at [435, 397] on button "Imprimir consumo" at bounding box center [364, 397] width 171 height 22
click at [377, 364] on button "IMPRESSORA" at bounding box center [363, 370] width 77 height 17
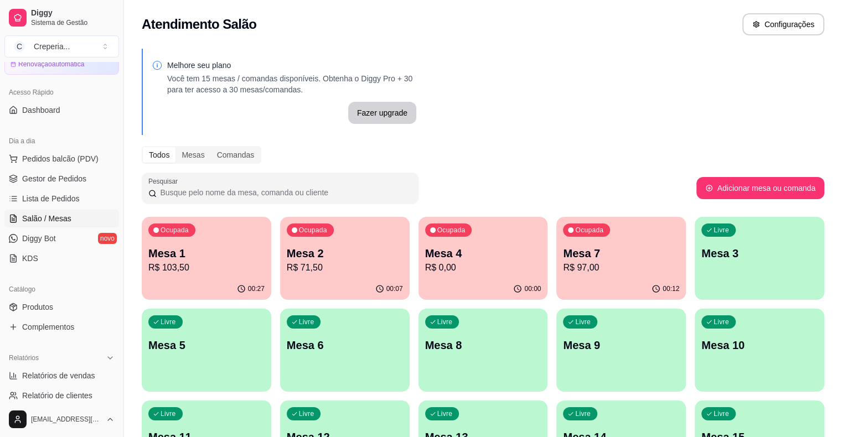
click at [201, 258] on p "Mesa 1" at bounding box center [206, 253] width 116 height 15
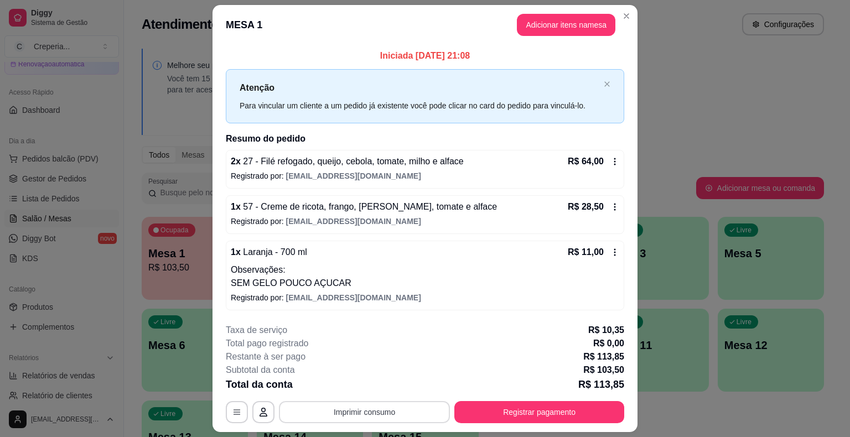
click at [387, 412] on button "Imprimir consumo" at bounding box center [364, 412] width 171 height 22
click at [385, 389] on button "IMPRESSORA" at bounding box center [363, 385] width 77 height 17
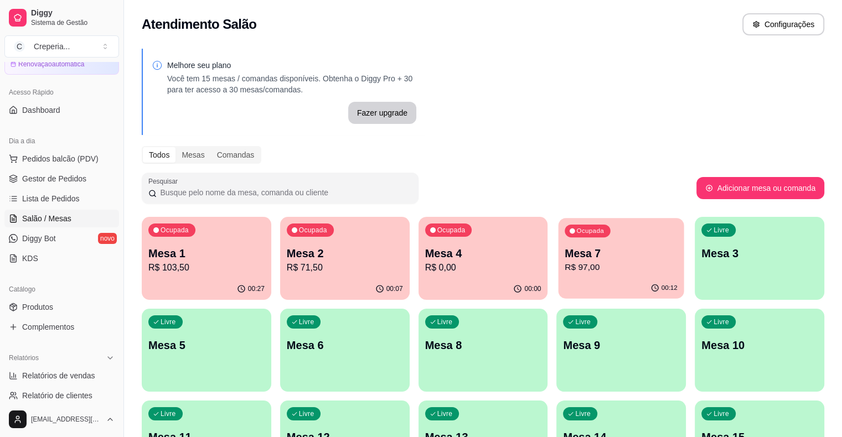
click at [558, 245] on div "Ocupada Mesa 7 R$ 97,00" at bounding box center [621, 248] width 126 height 60
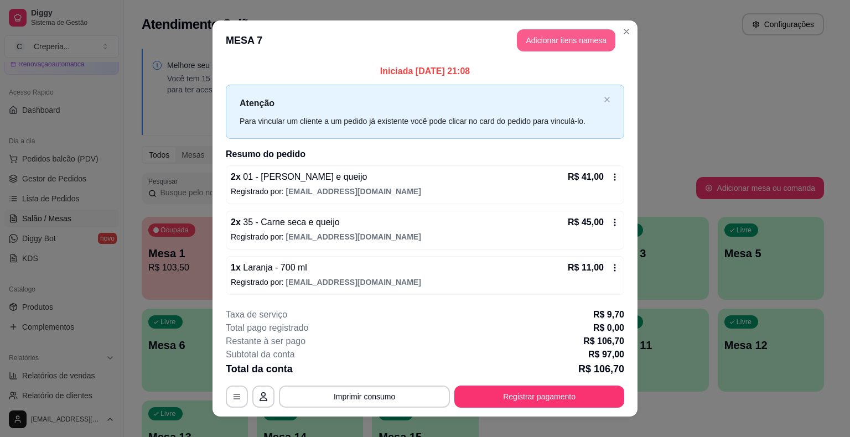
click at [557, 43] on button "Adicionar itens na mesa" at bounding box center [566, 40] width 99 height 22
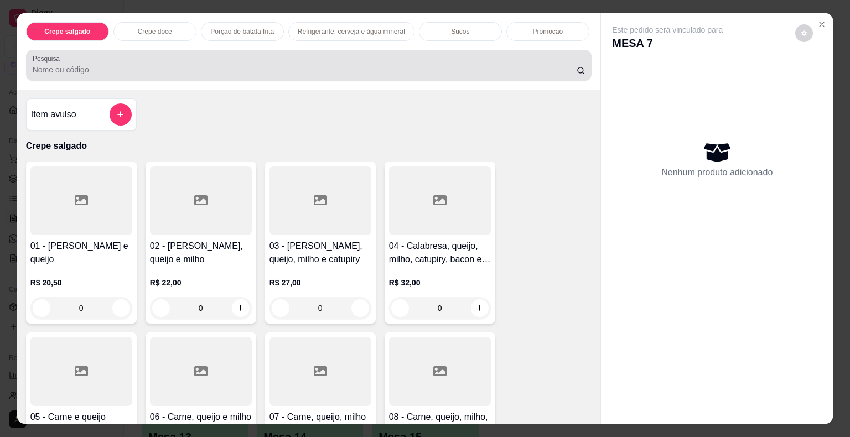
click at [290, 55] on div at bounding box center [309, 65] width 553 height 22
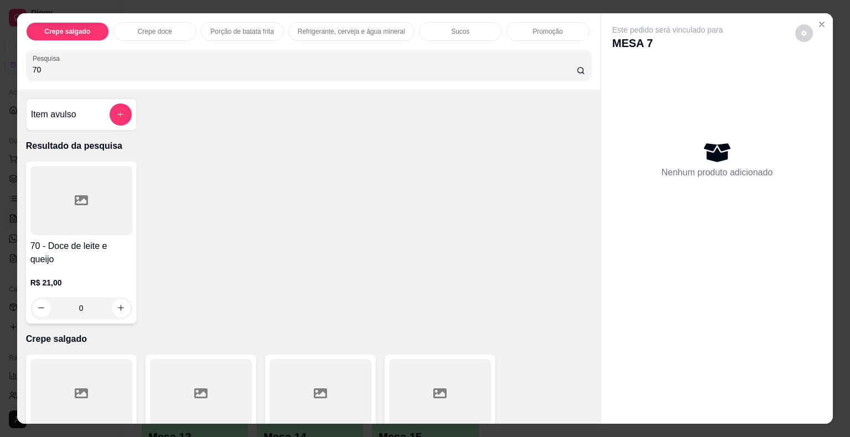
type input "70"
click at [103, 189] on div at bounding box center [81, 200] width 102 height 69
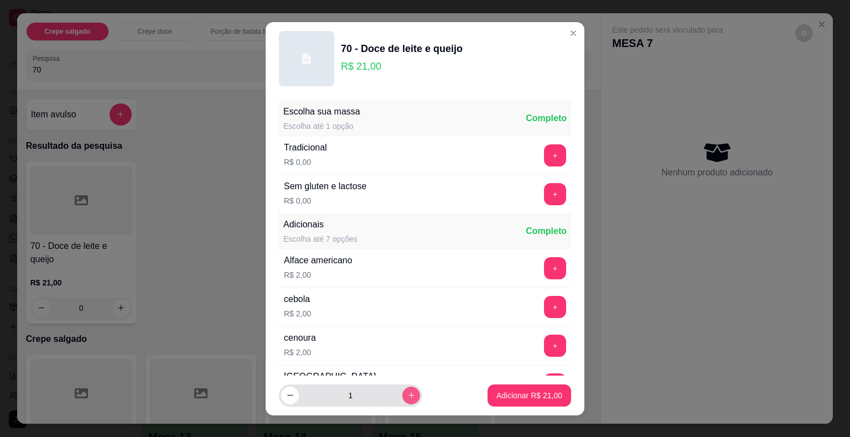
click at [402, 397] on button "increase-product-quantity" at bounding box center [411, 396] width 18 height 18
type input "2"
click at [498, 394] on p "Adicionar R$ 42,00" at bounding box center [530, 395] width 64 height 11
type input "2"
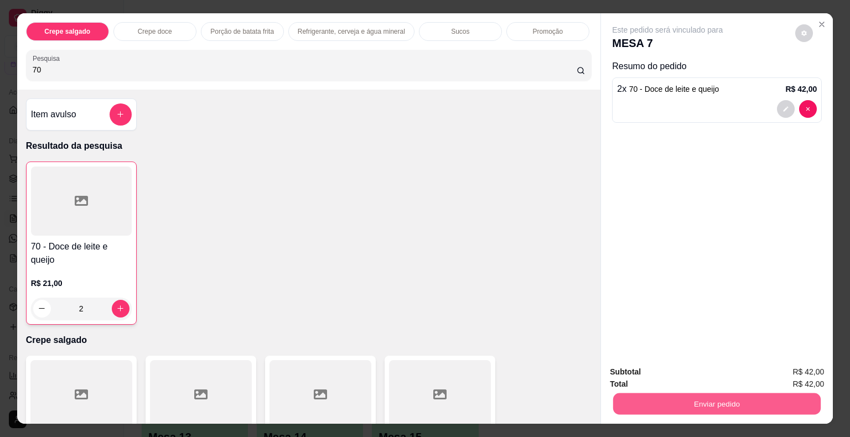
click at [697, 407] on button "Enviar pedido" at bounding box center [717, 405] width 208 height 22
click at [693, 370] on button "Não registrar e enviar pedido" at bounding box center [680, 373] width 115 height 21
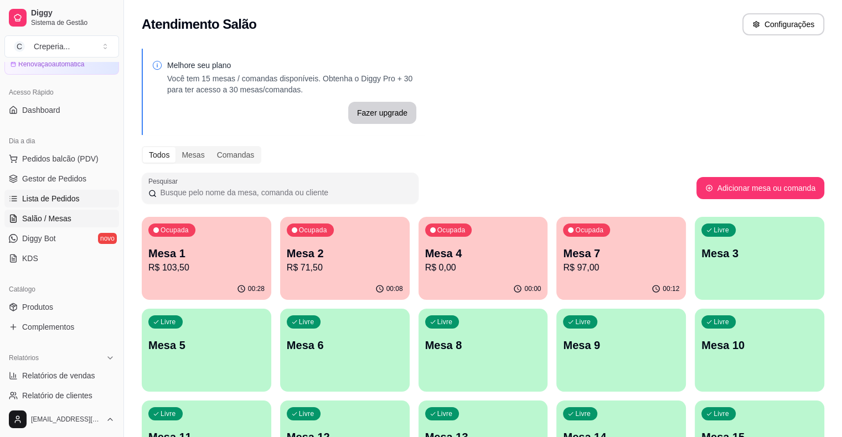
click at [38, 200] on span "Lista de Pedidos" at bounding box center [51, 198] width 58 height 11
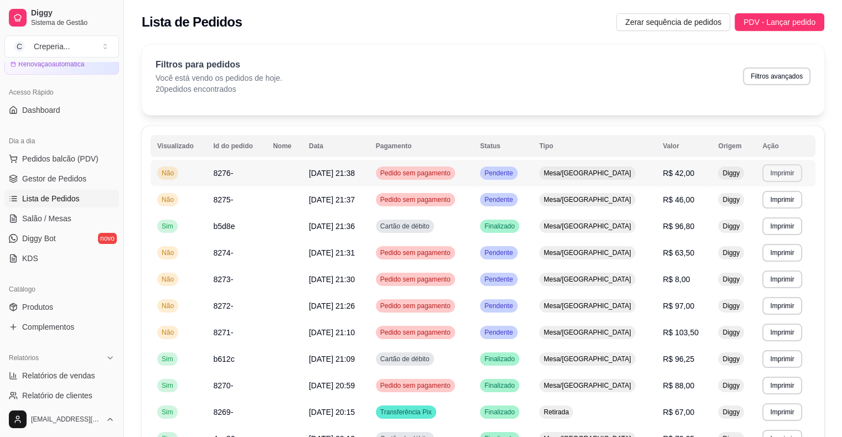
click at [770, 178] on button "Imprimir" at bounding box center [781, 173] width 39 height 18
click at [750, 213] on button "IMPRESSORA" at bounding box center [759, 212] width 80 height 18
click at [62, 221] on span "Salão / Mesas" at bounding box center [46, 218] width 49 height 11
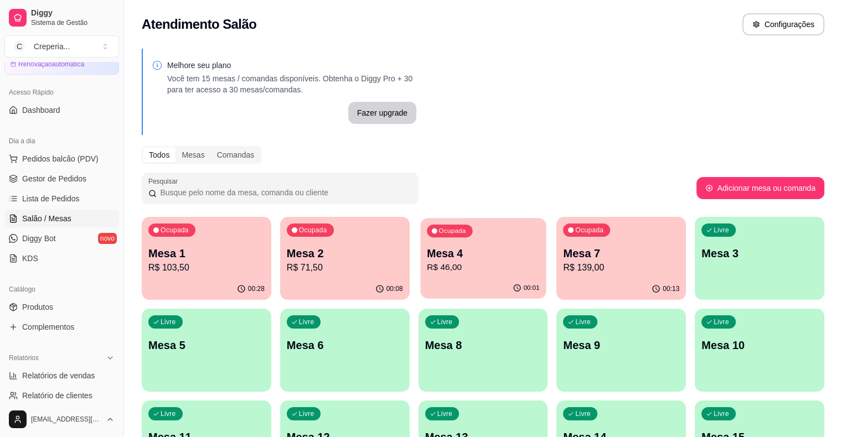
click at [427, 255] on p "Mesa 4" at bounding box center [483, 253] width 113 height 15
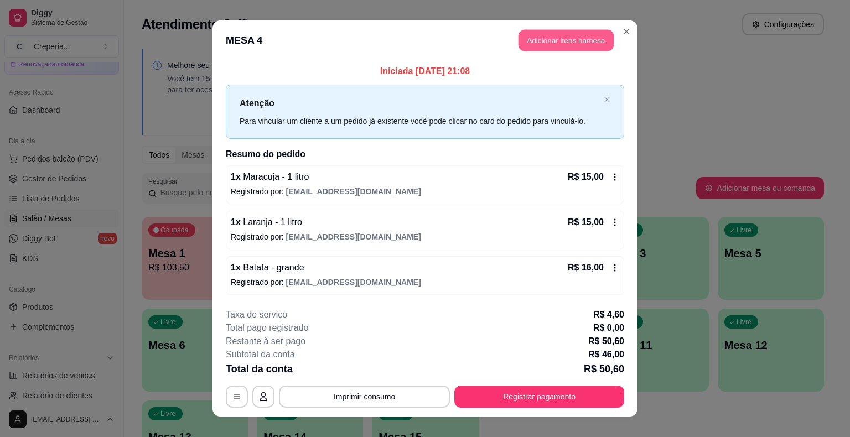
click at [549, 39] on button "Adicionar itens na mesa" at bounding box center [566, 41] width 95 height 22
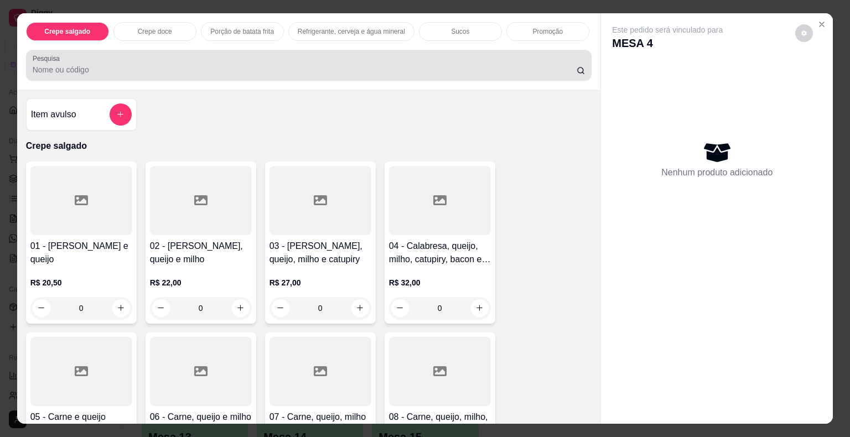
click at [127, 58] on div at bounding box center [309, 65] width 553 height 22
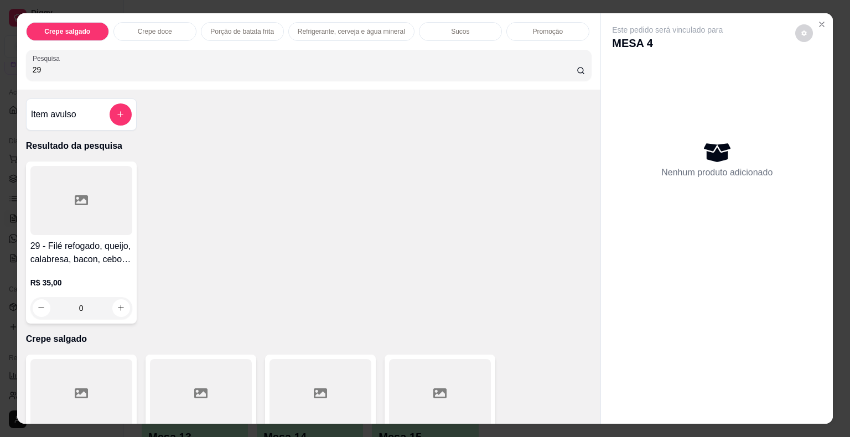
type input "29"
click at [100, 227] on div at bounding box center [81, 200] width 102 height 69
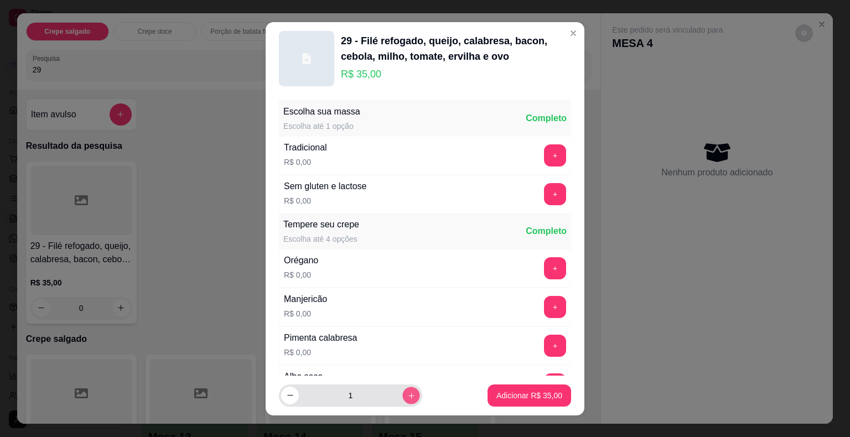
click at [402, 390] on button "increase-product-quantity" at bounding box center [410, 395] width 17 height 17
type input "2"
click at [545, 187] on button "+" at bounding box center [556, 194] width 22 height 22
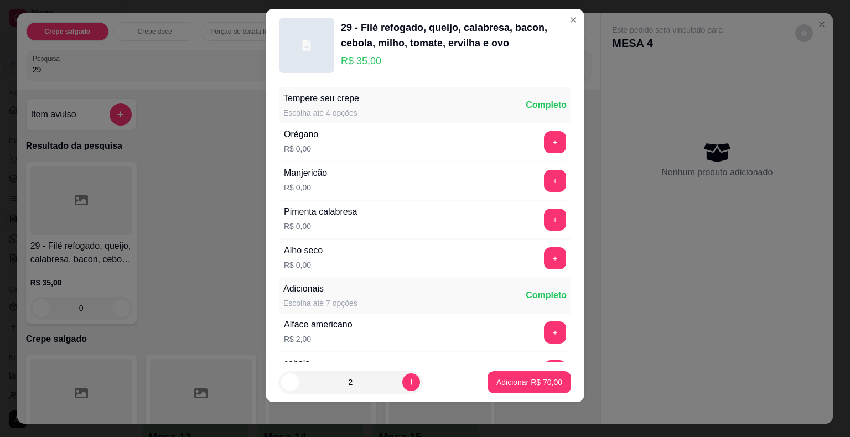
scroll to position [117, 0]
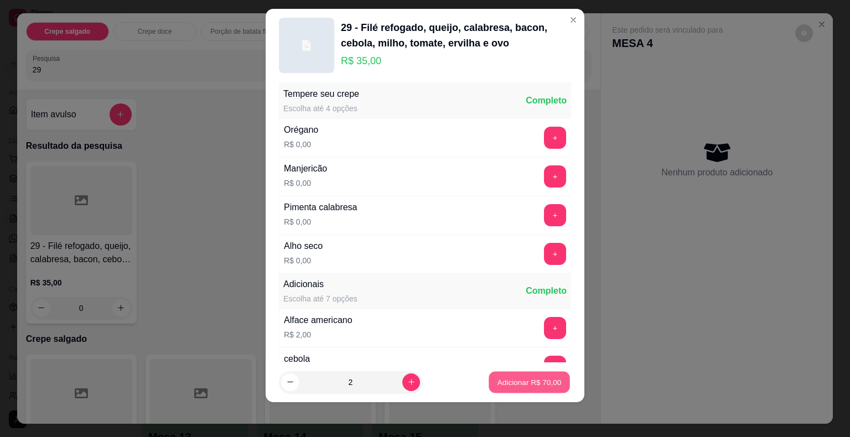
click at [533, 384] on p "Adicionar R$ 70,00" at bounding box center [530, 382] width 64 height 11
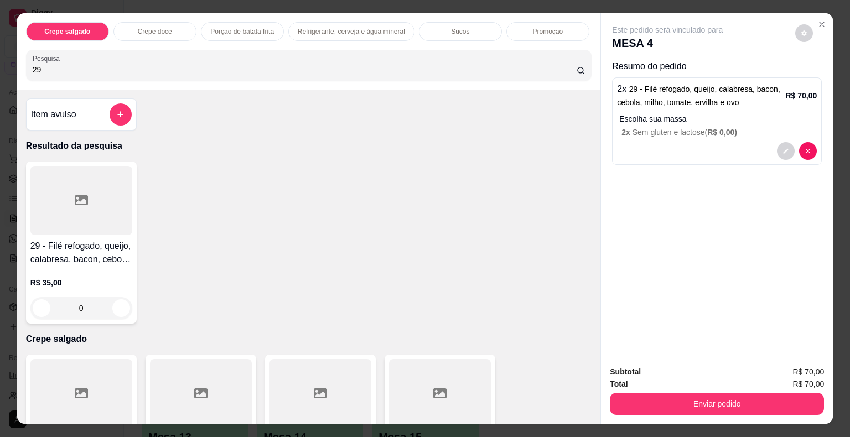
click at [77, 180] on div at bounding box center [81, 200] width 102 height 69
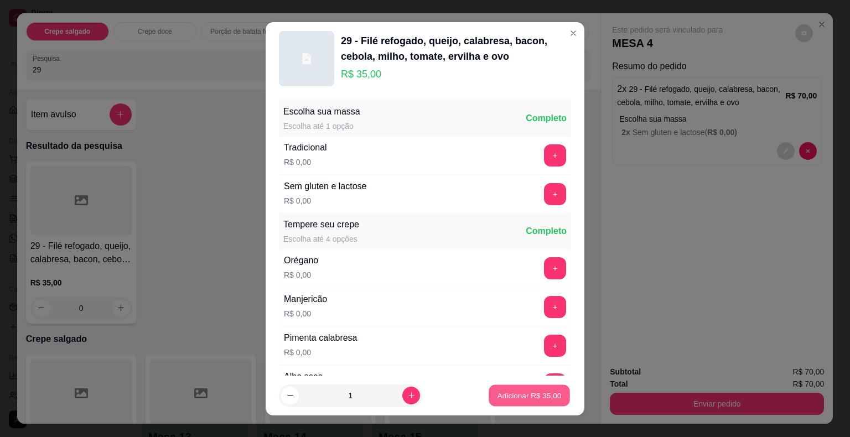
click at [498, 400] on p "Adicionar R$ 35,00" at bounding box center [530, 395] width 64 height 11
type input "1"
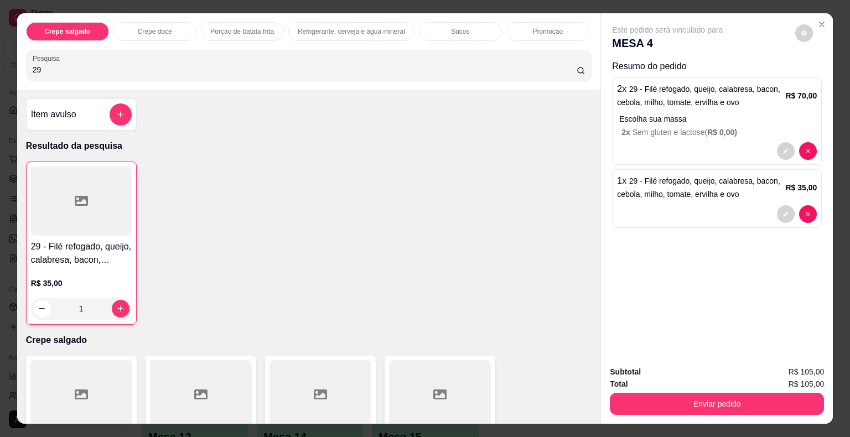
drag, startPoint x: 59, startPoint y: 64, endPoint x: 0, endPoint y: 64, distance: 59.2
click at [0, 64] on div "Crepe salgado Crepe doce Porção de batata frita Refrigerante, cerveja e água mi…" at bounding box center [425, 218] width 850 height 437
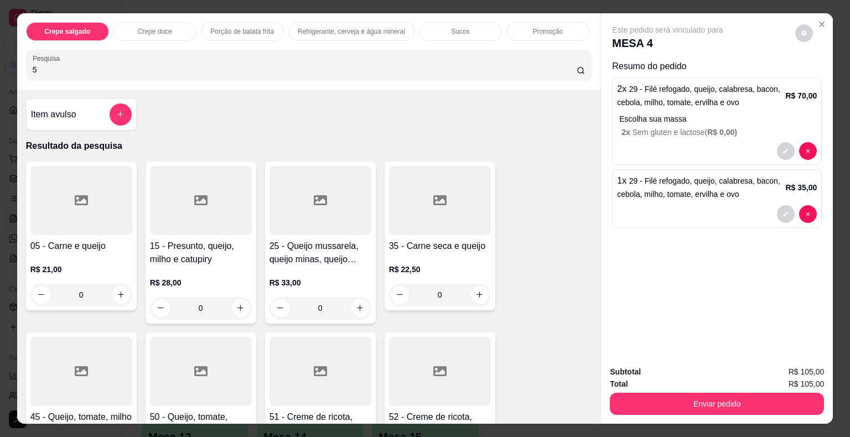
click at [89, 198] on div at bounding box center [81, 200] width 102 height 69
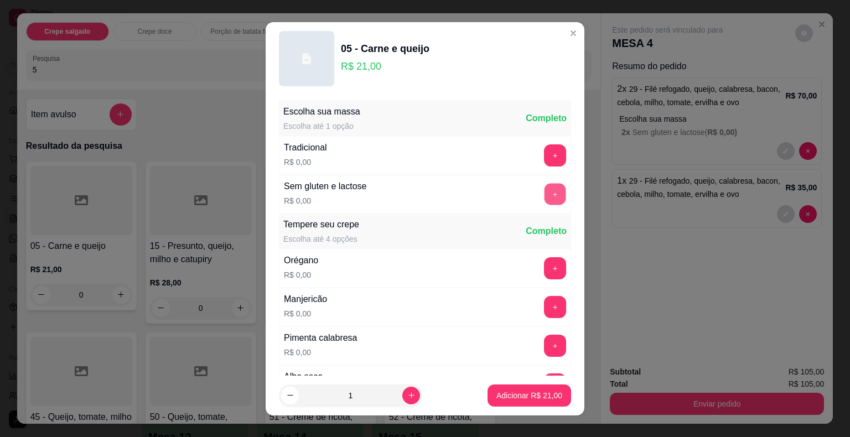
click at [545, 189] on button "+" at bounding box center [556, 194] width 22 height 22
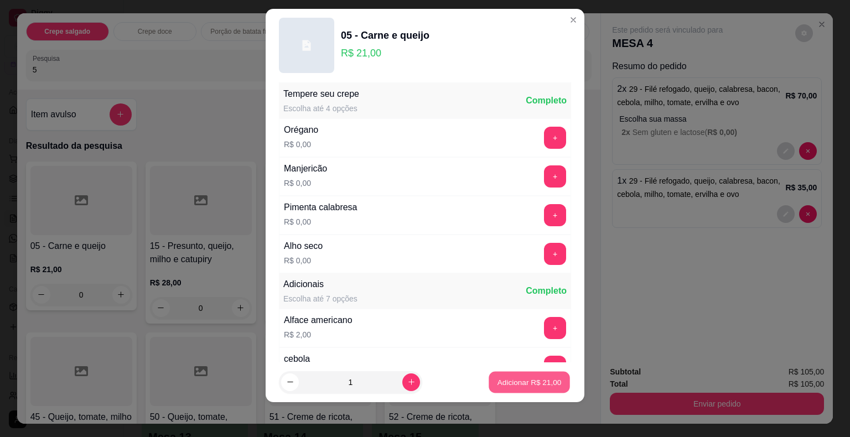
click at [510, 377] on p "Adicionar R$ 21,00" at bounding box center [530, 382] width 64 height 11
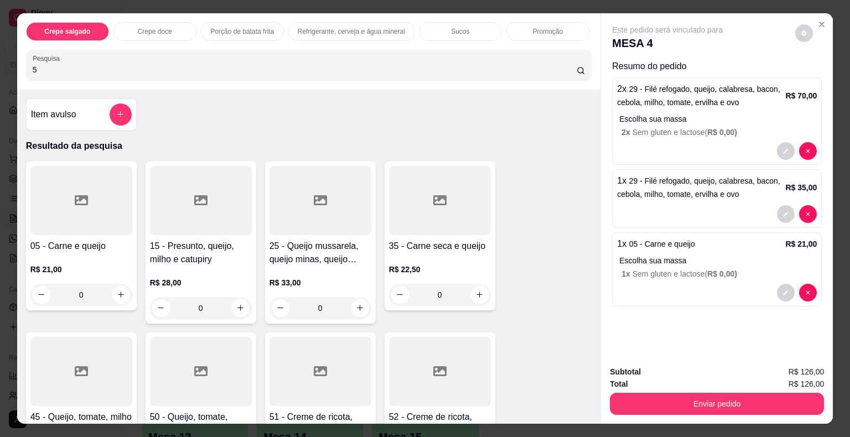
drag, startPoint x: 57, startPoint y: 69, endPoint x: 0, endPoint y: 56, distance: 58.4
click at [0, 57] on div "Crepe salgado Crepe doce Porção de batata frita Refrigerante, cerveja e água mi…" at bounding box center [425, 218] width 850 height 437
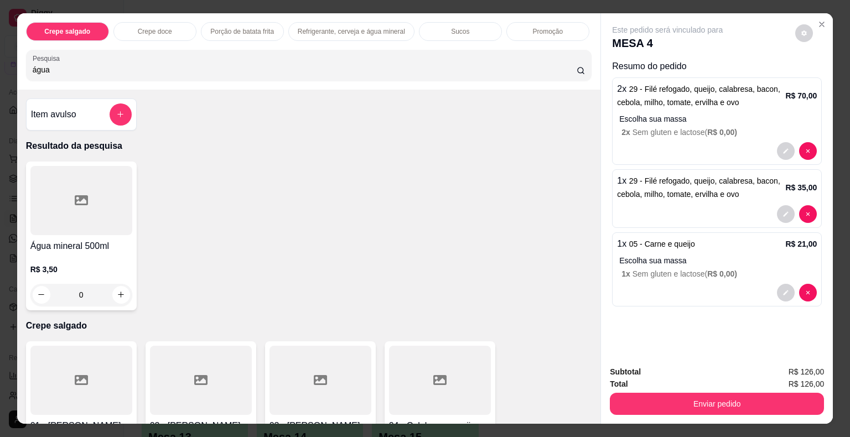
type input "água"
click at [88, 213] on div at bounding box center [81, 200] width 102 height 69
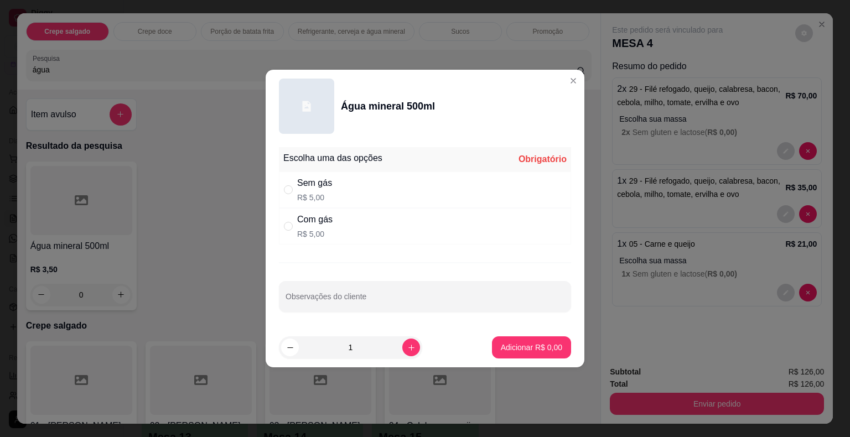
click at [354, 224] on div "Com gás R$ 5,00" at bounding box center [425, 226] width 292 height 37
radio input "true"
click at [537, 347] on p "Adicionar R$ 5,00" at bounding box center [531, 347] width 60 height 11
type input "1"
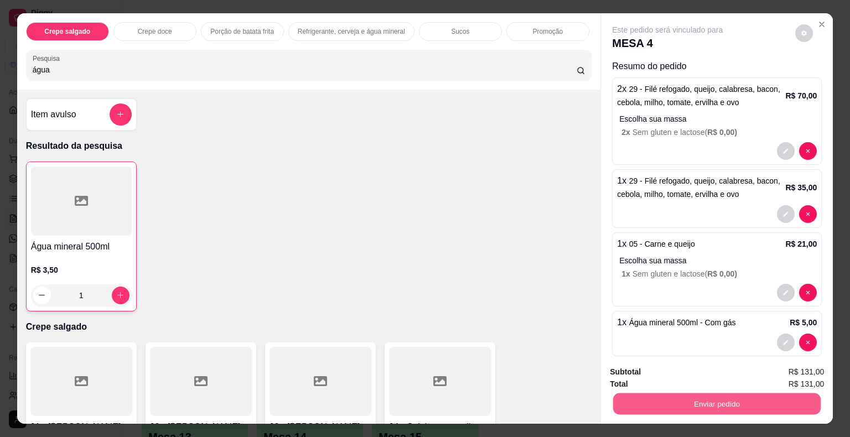
click at [649, 395] on button "Enviar pedido" at bounding box center [717, 405] width 208 height 22
click at [637, 376] on button "Não registrar e enviar pedido" at bounding box center [680, 373] width 115 height 21
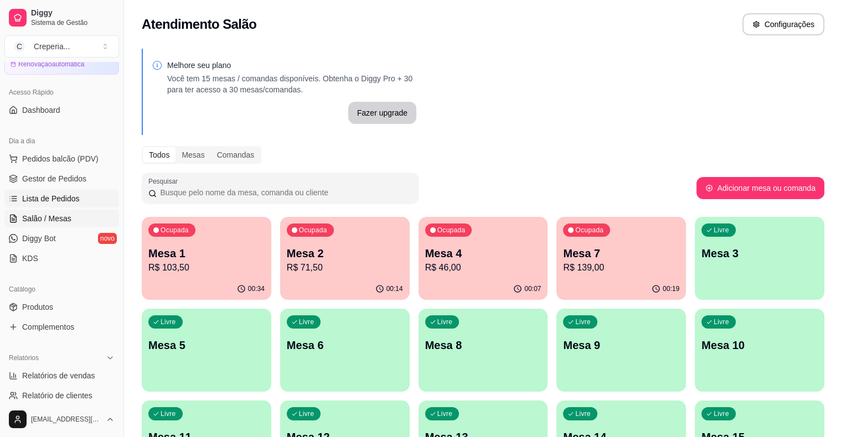
click at [56, 203] on span "Lista de Pedidos" at bounding box center [51, 198] width 58 height 11
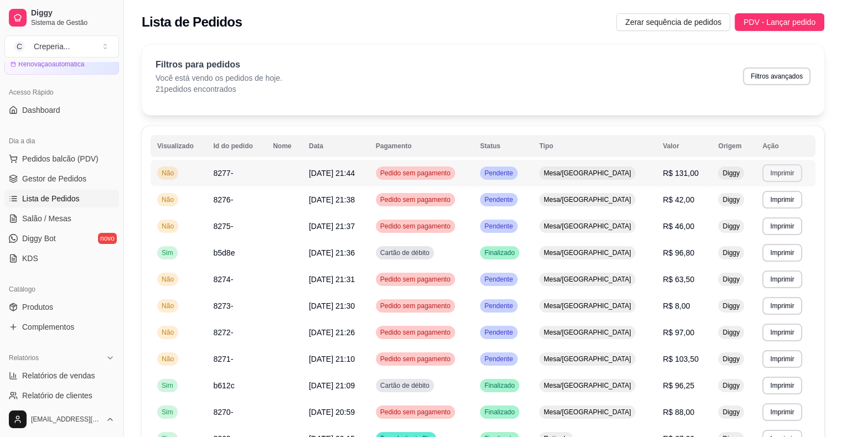
click at [775, 171] on button "Imprimir" at bounding box center [781, 173] width 39 height 18
click at [748, 209] on button "IMPRESSORA" at bounding box center [758, 211] width 77 height 17
click at [68, 211] on link "Salão / Mesas" at bounding box center [61, 219] width 115 height 18
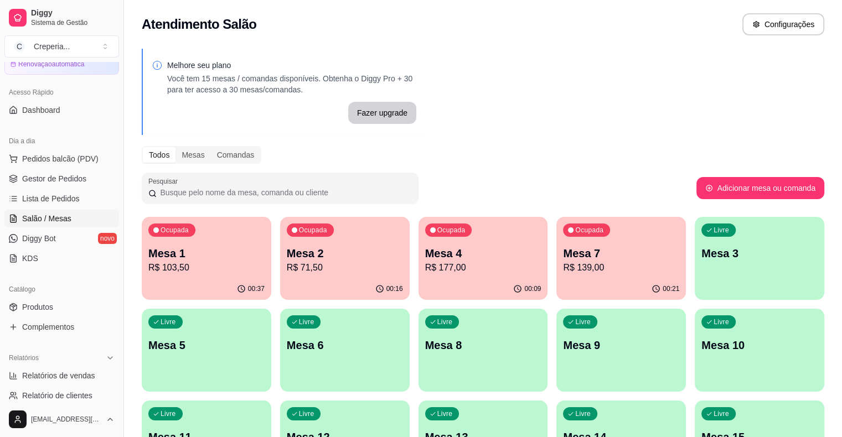
click at [695, 262] on div "Livre Mesa 3" at bounding box center [760, 252] width 130 height 70
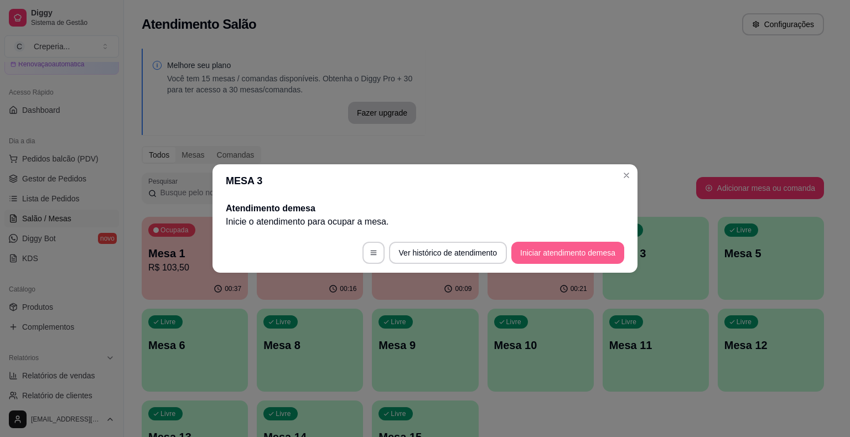
click at [547, 254] on button "Iniciar atendimento de mesa" at bounding box center [567, 253] width 113 height 22
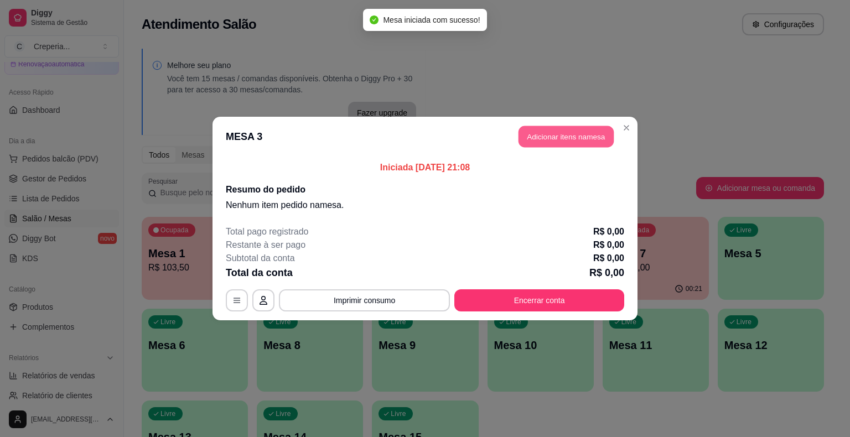
click at [547, 147] on button "Adicionar itens na mesa" at bounding box center [566, 137] width 95 height 22
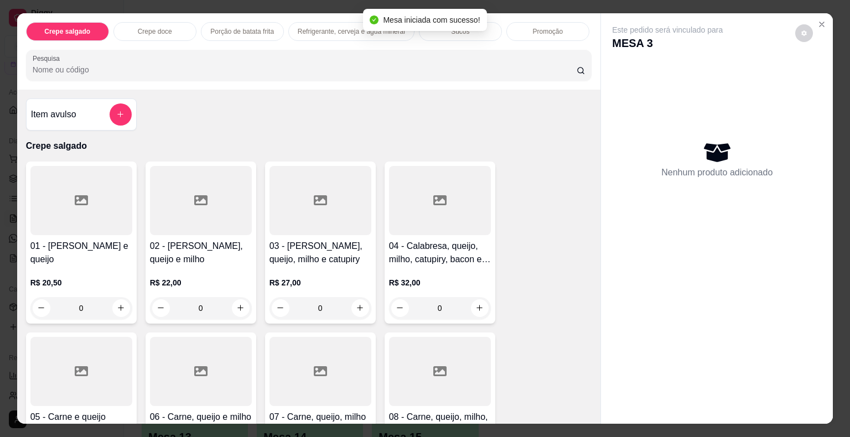
click at [70, 64] on input "Pesquisa" at bounding box center [305, 69] width 544 height 11
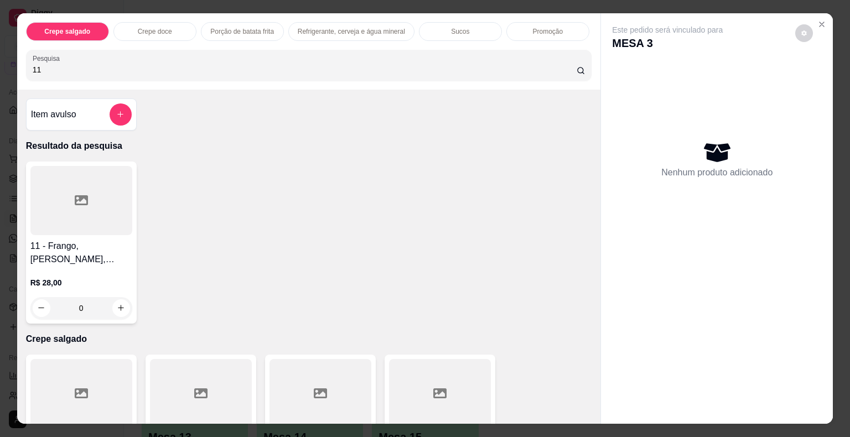
type input "11"
click at [79, 225] on div at bounding box center [81, 200] width 102 height 69
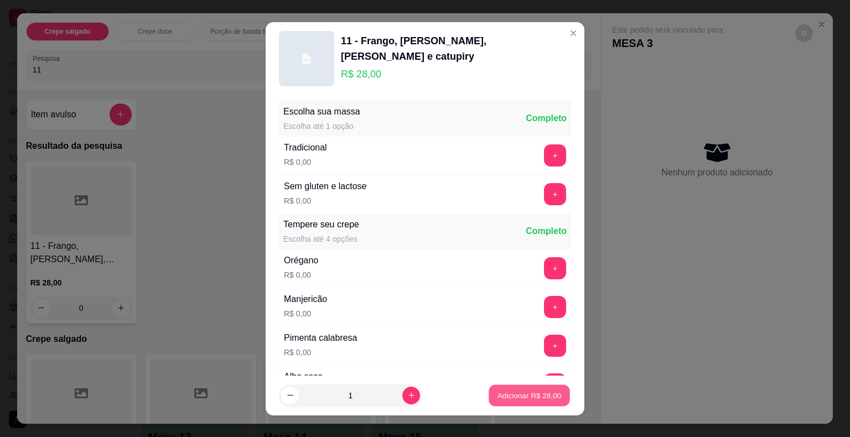
click at [507, 396] on p "Adicionar R$ 28,00" at bounding box center [530, 395] width 64 height 11
type input "1"
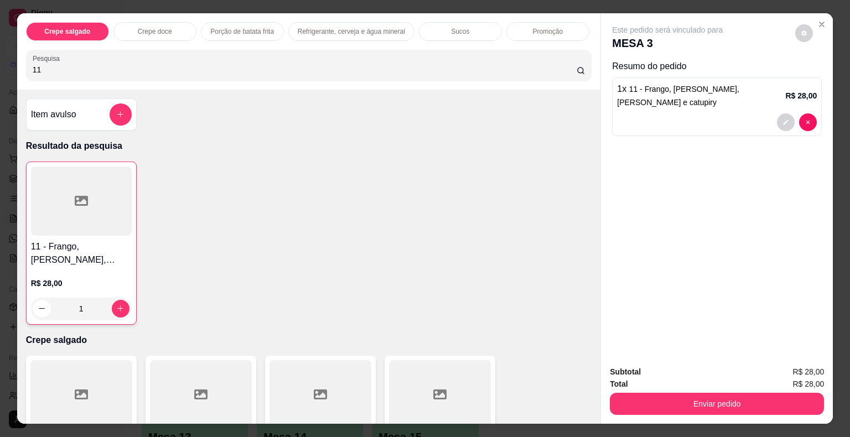
drag, startPoint x: 45, startPoint y: 61, endPoint x: 24, endPoint y: 54, distance: 22.1
click at [26, 54] on div "Pesquisa 11" at bounding box center [309, 65] width 566 height 31
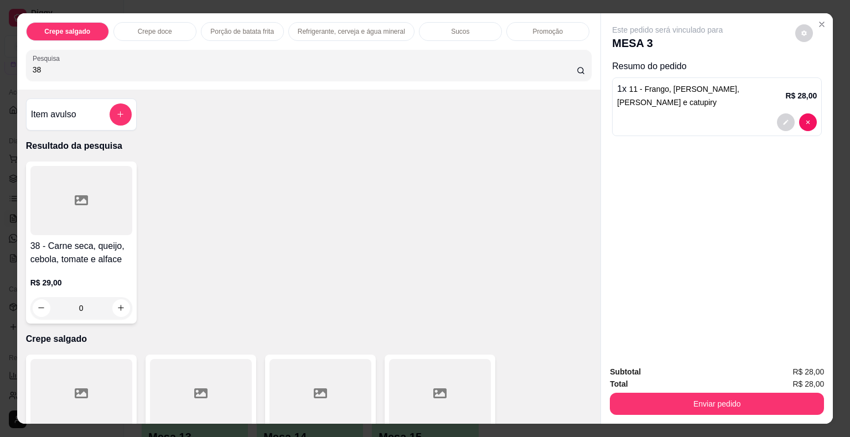
click at [58, 227] on div at bounding box center [81, 200] width 102 height 69
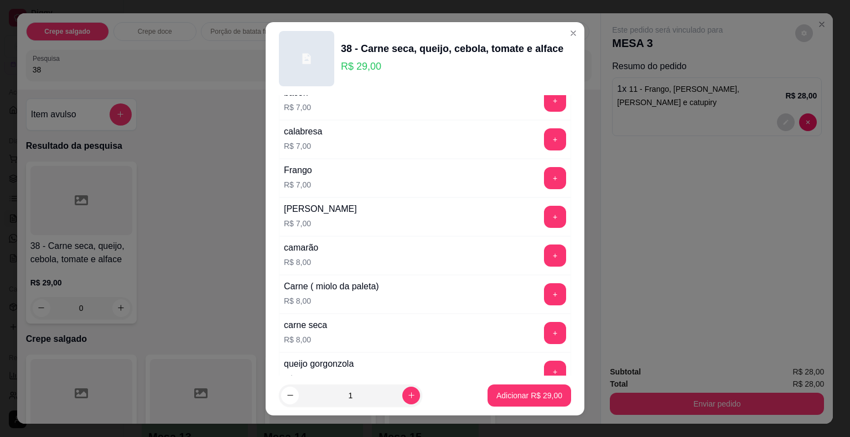
scroll to position [1733, 0]
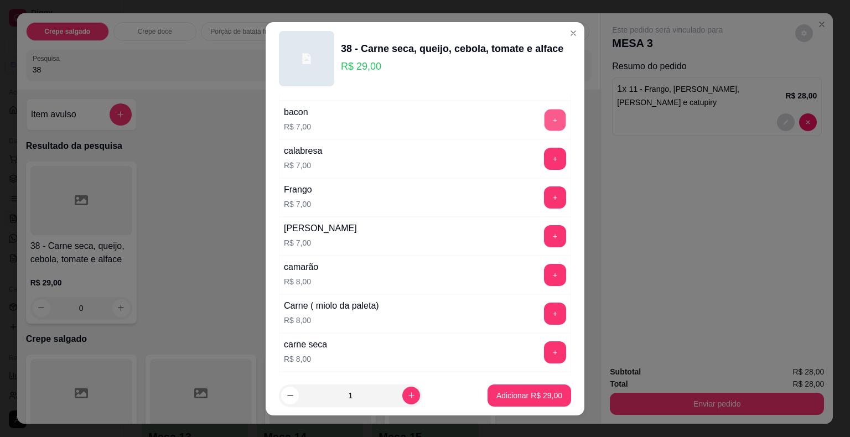
click at [545, 109] on button "+" at bounding box center [556, 120] width 22 height 22
click at [503, 395] on p "Adicionar R$ 36,00" at bounding box center [529, 395] width 66 height 11
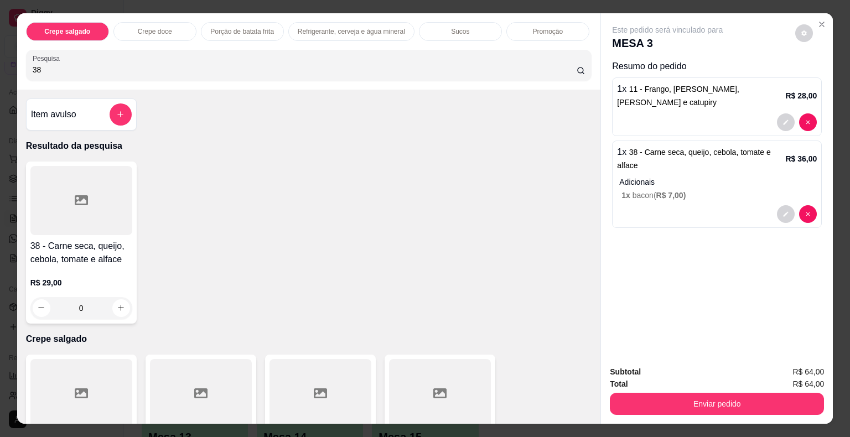
drag, startPoint x: 39, startPoint y: 66, endPoint x: 12, endPoint y: 59, distance: 28.1
click at [12, 59] on div "Crepe salgado Crepe doce Porção de batata frita Refrigerante, cerveja e água mi…" at bounding box center [425, 218] width 850 height 437
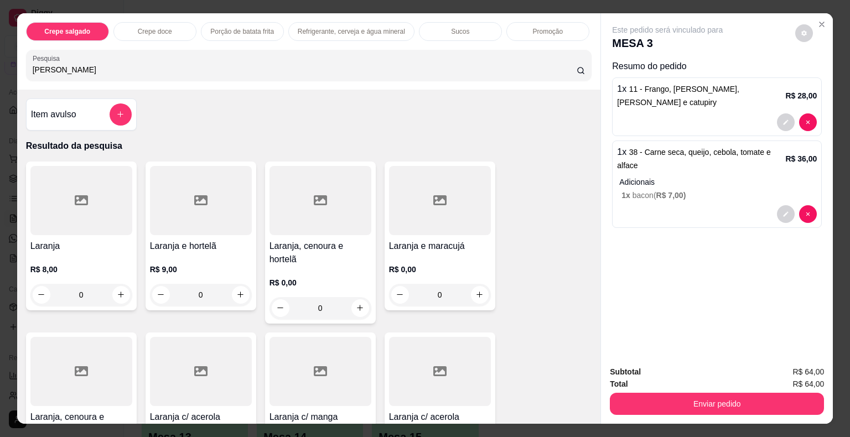
type input "[PERSON_NAME]"
click at [75, 216] on div at bounding box center [81, 200] width 102 height 69
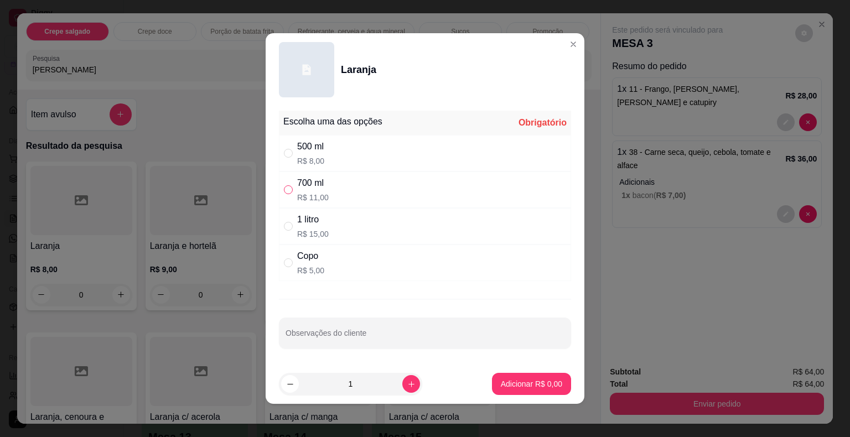
click at [284, 189] on input "" at bounding box center [288, 189] width 9 height 9
radio input "true"
click at [323, 338] on input "Observações do cliente" at bounding box center [425, 337] width 279 height 11
type input "g"
type input "GELO A PARTE / POUCO AÇÚCAR"
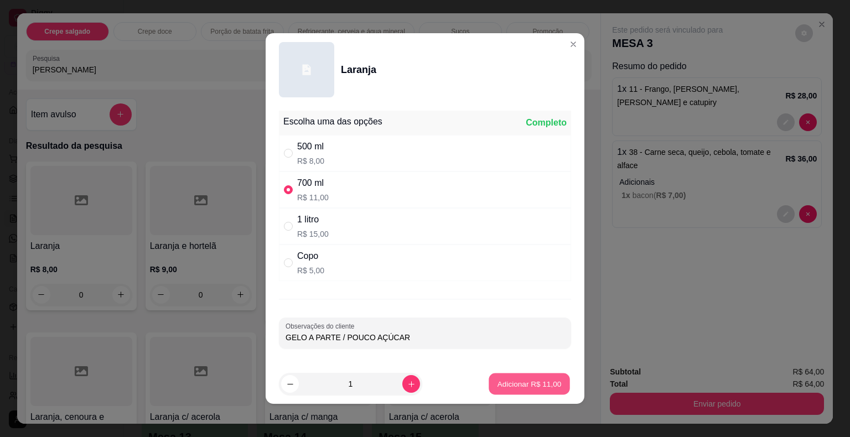
click at [527, 386] on p "Adicionar R$ 11,00" at bounding box center [530, 384] width 64 height 11
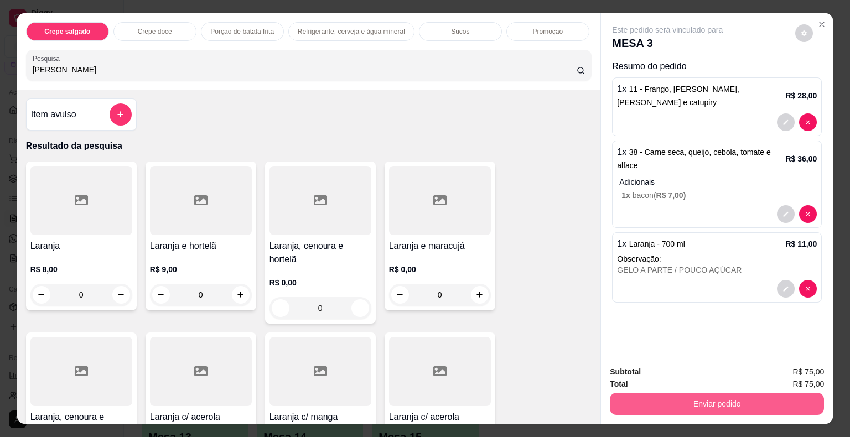
click at [693, 406] on button "Enviar pedido" at bounding box center [717, 404] width 214 height 22
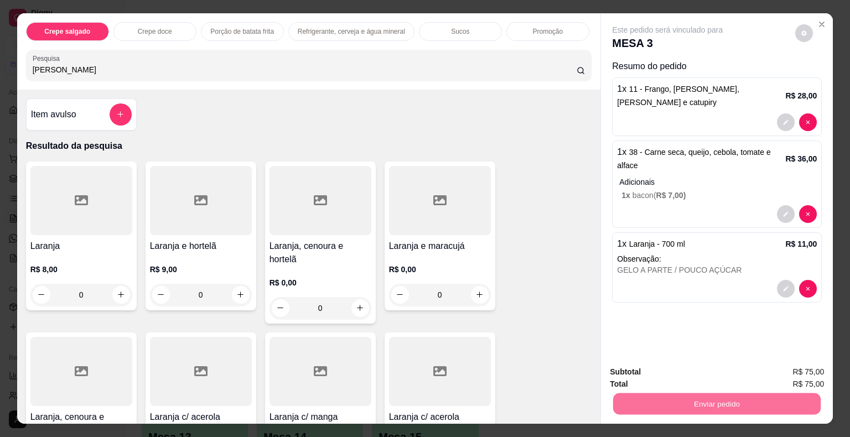
click at [694, 372] on button "Não registrar e enviar pedido" at bounding box center [680, 373] width 112 height 20
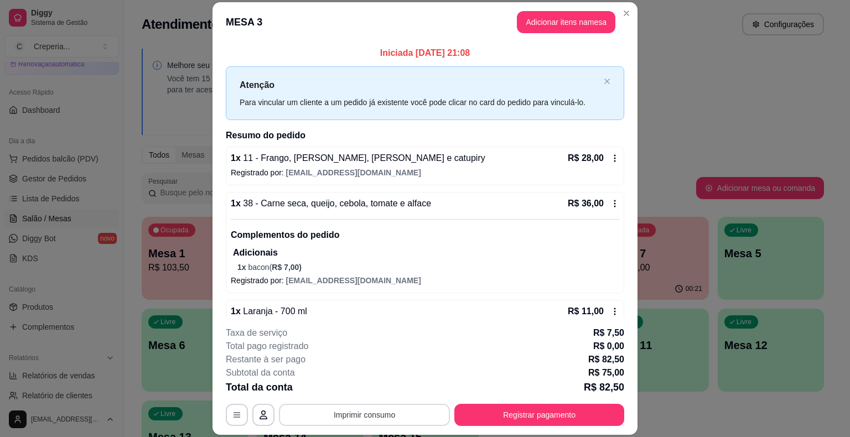
click at [374, 411] on button "Imprimir consumo" at bounding box center [364, 415] width 171 height 22
click at [366, 385] on button "IMPRESSORA" at bounding box center [363, 389] width 77 height 17
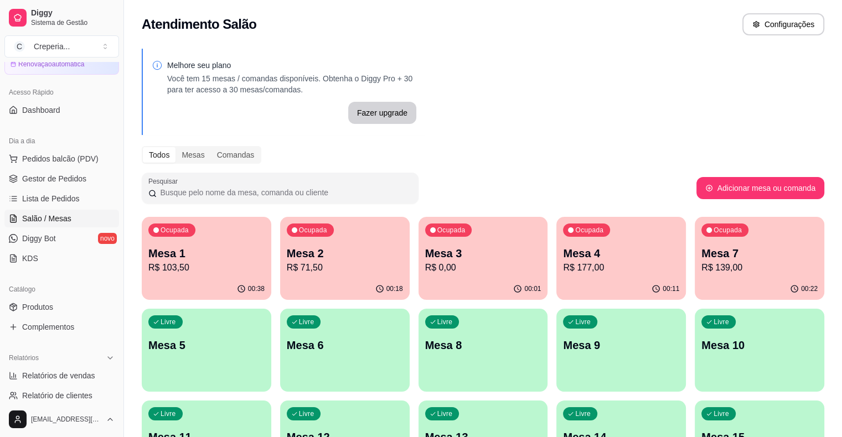
click at [201, 264] on p "R$ 103,50" at bounding box center [206, 267] width 116 height 13
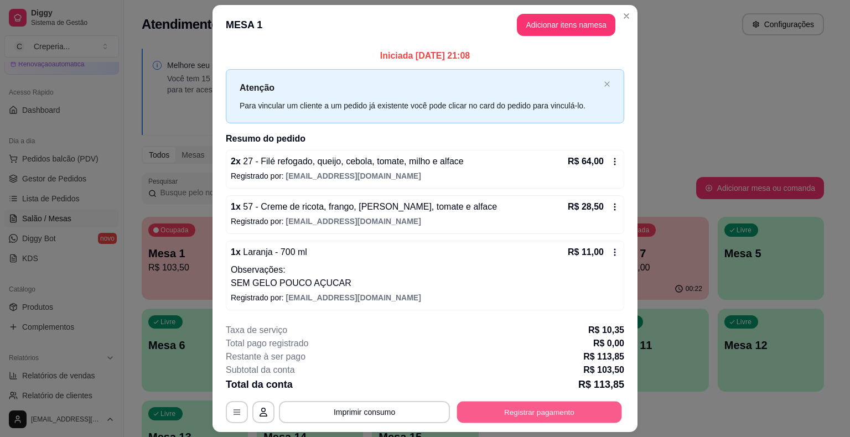
click at [547, 417] on button "Registrar pagamento" at bounding box center [539, 412] width 165 height 22
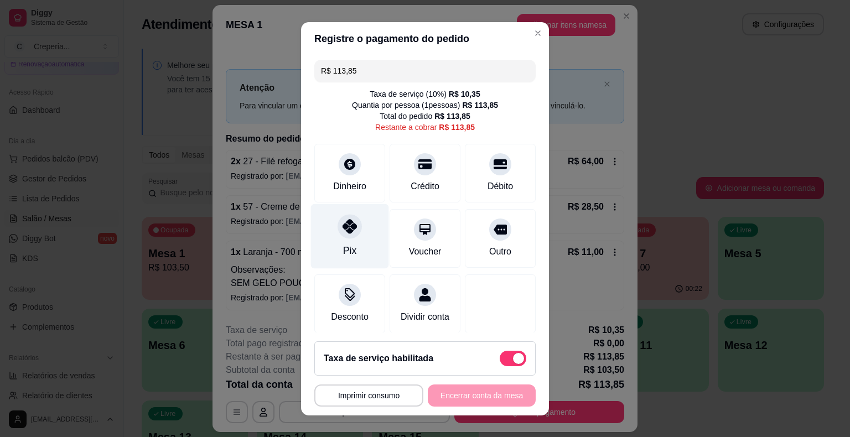
click at [343, 244] on div "Pix" at bounding box center [349, 251] width 13 height 14
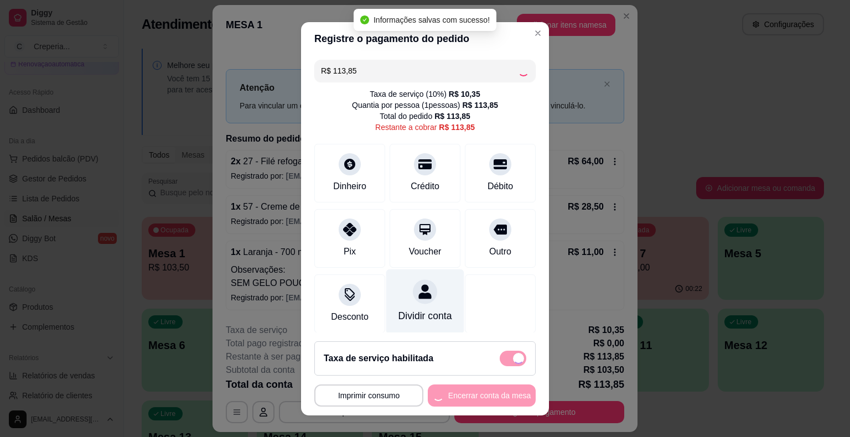
type input "R$ 0,00"
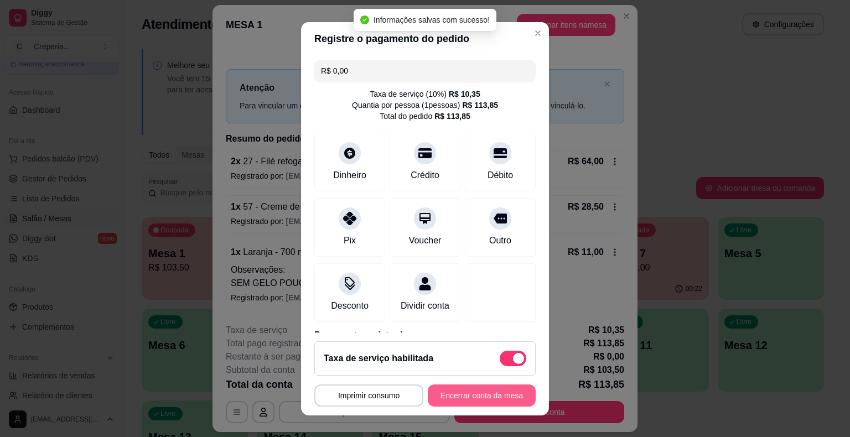
click at [487, 399] on button "Encerrar conta da mesa" at bounding box center [482, 396] width 108 height 22
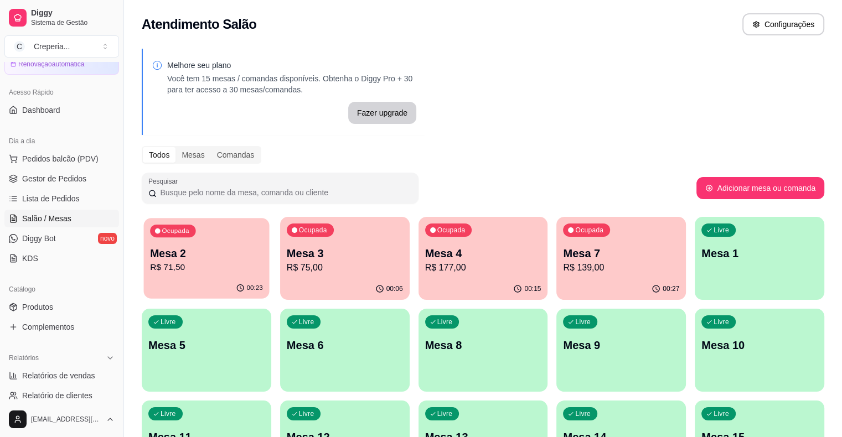
click at [190, 257] on p "Mesa 2" at bounding box center [206, 253] width 113 height 15
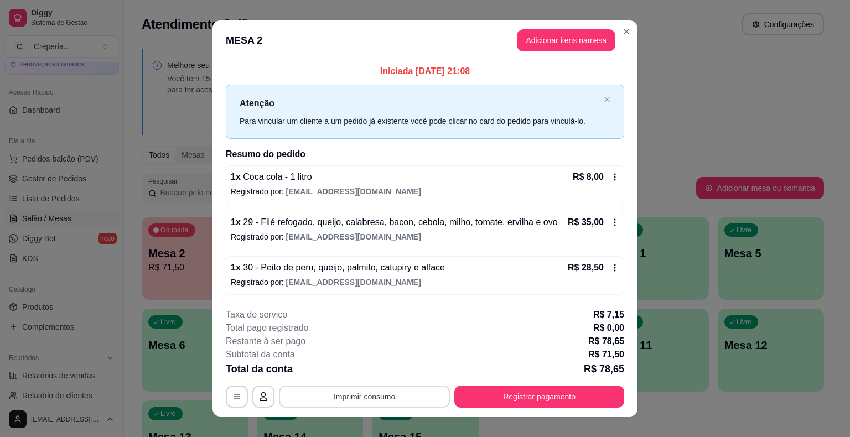
click at [389, 403] on button "Imprimir consumo" at bounding box center [364, 397] width 171 height 22
click at [374, 363] on button "IMPRESSORA" at bounding box center [364, 371] width 80 height 18
click at [525, 394] on button "Registrar pagamento" at bounding box center [539, 397] width 170 height 22
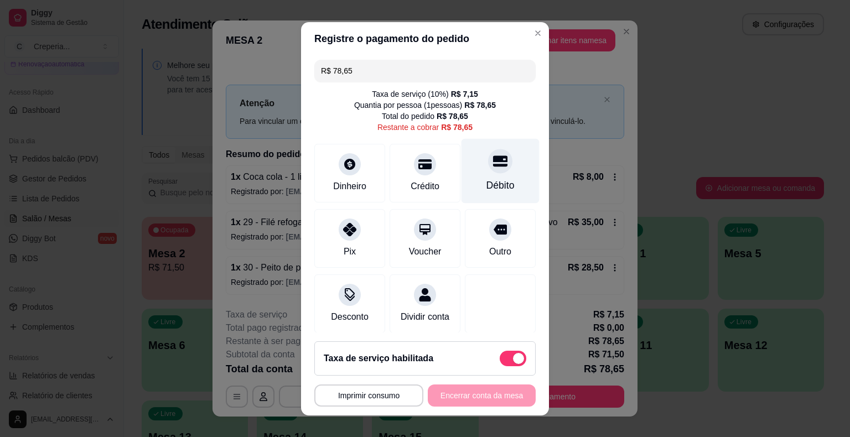
click at [467, 183] on div "Débito" at bounding box center [501, 170] width 78 height 65
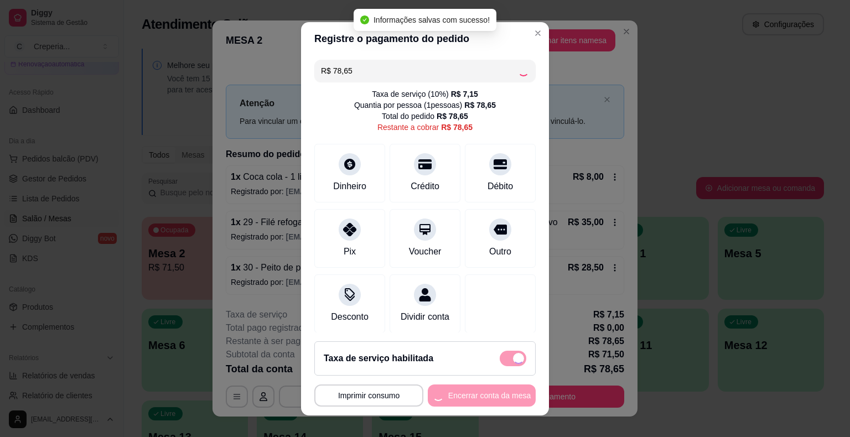
type input "R$ 0,00"
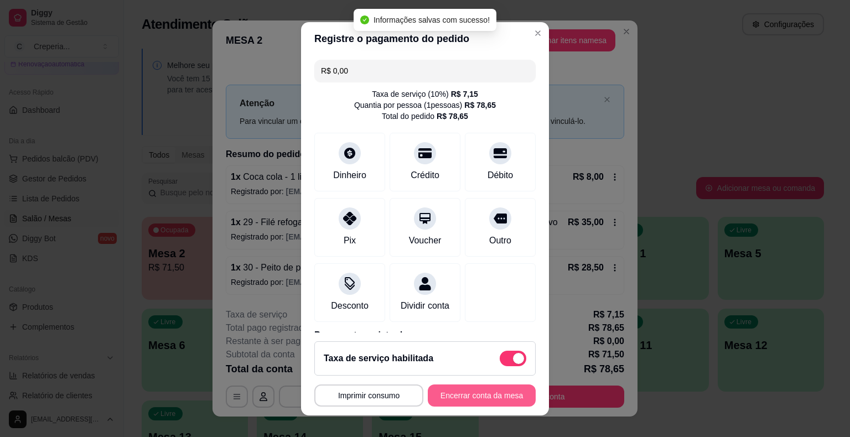
click at [467, 400] on button "Encerrar conta da mesa" at bounding box center [482, 396] width 108 height 22
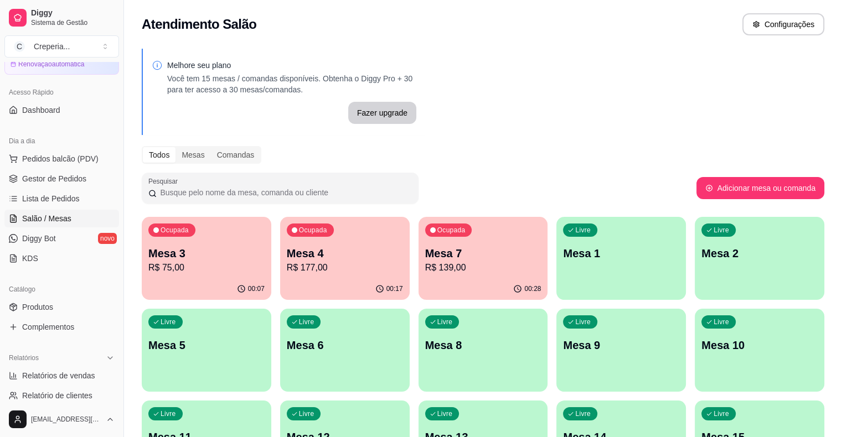
click at [425, 253] on p "Mesa 7" at bounding box center [483, 253] width 116 height 15
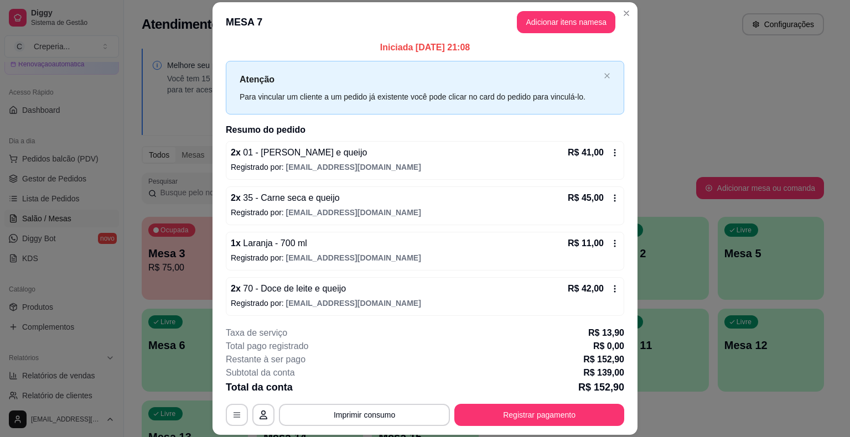
scroll to position [7, 0]
click at [349, 418] on button "Imprimir consumo" at bounding box center [364, 415] width 171 height 22
click at [353, 392] on button "IMPRESSORA" at bounding box center [364, 390] width 80 height 18
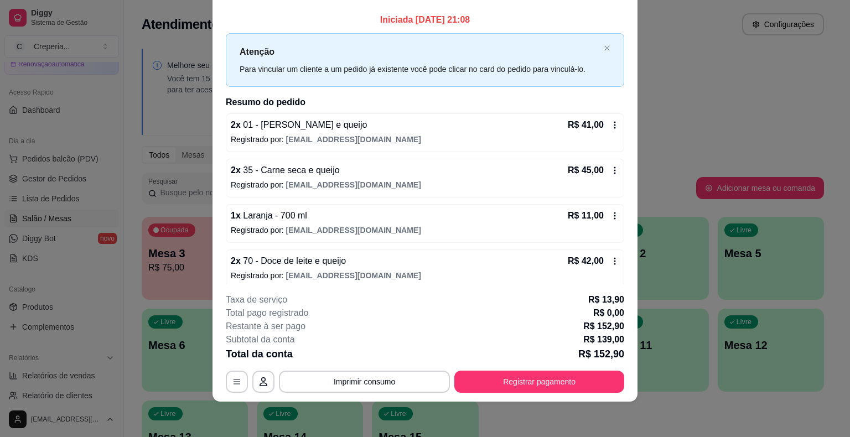
scroll to position [0, 0]
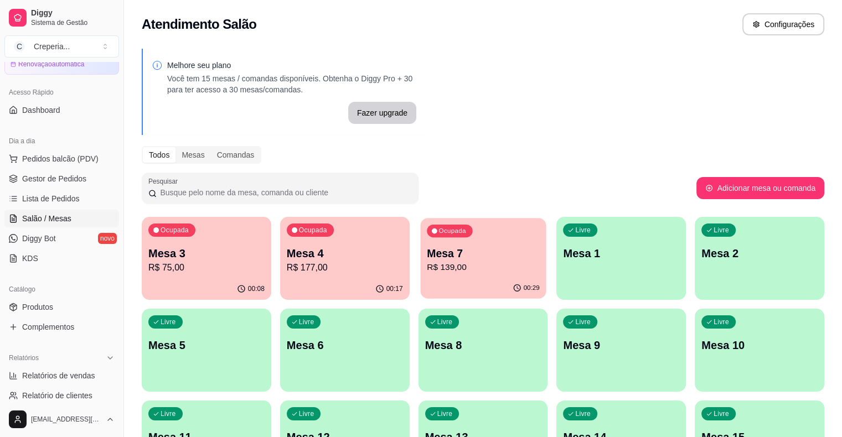
click at [432, 258] on p "Mesa 7" at bounding box center [483, 253] width 113 height 15
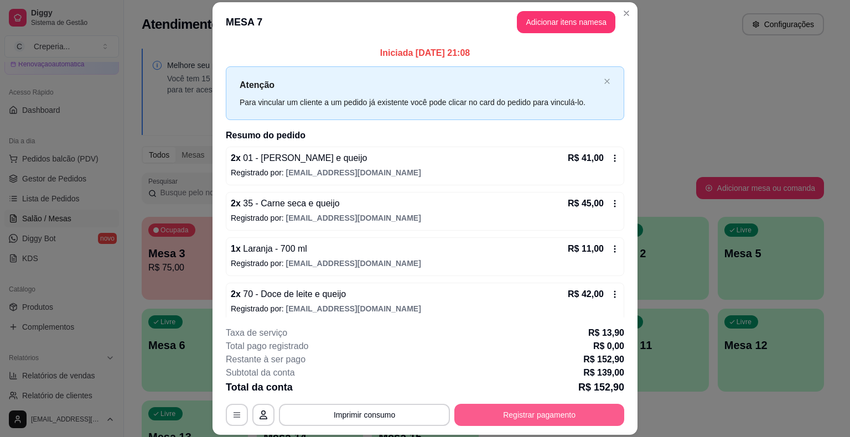
click at [561, 418] on button "Registrar pagamento" at bounding box center [539, 415] width 170 height 22
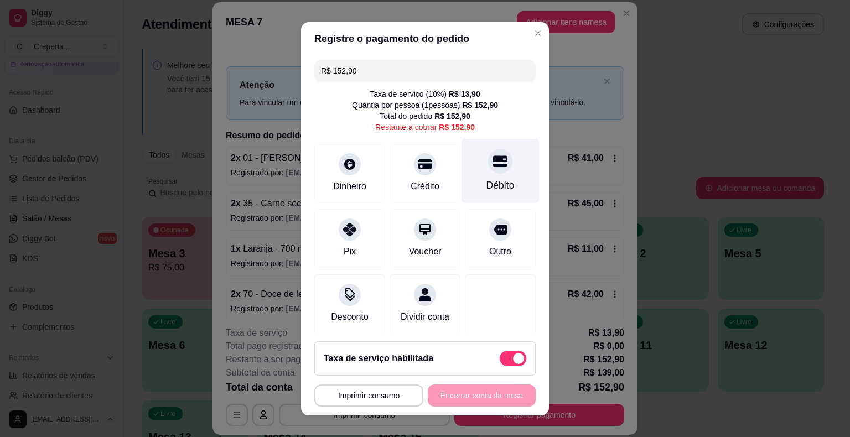
click at [486, 184] on div "Débito" at bounding box center [500, 185] width 28 height 14
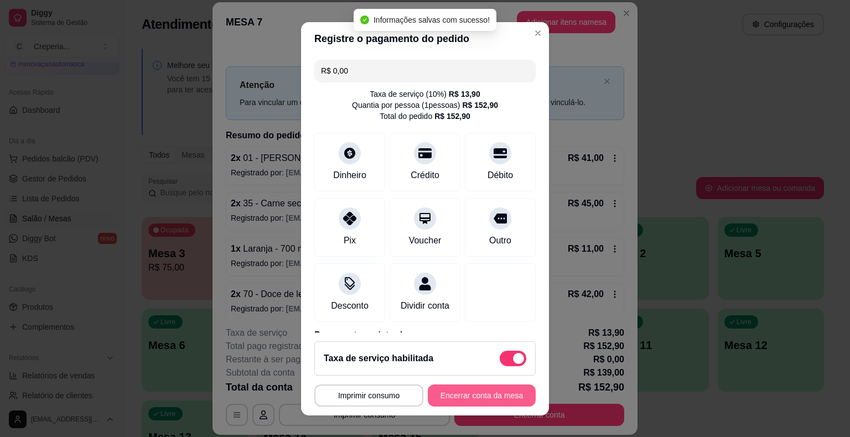
type input "R$ 0,00"
click at [460, 398] on button "Encerrar conta da mesa" at bounding box center [481, 396] width 105 height 22
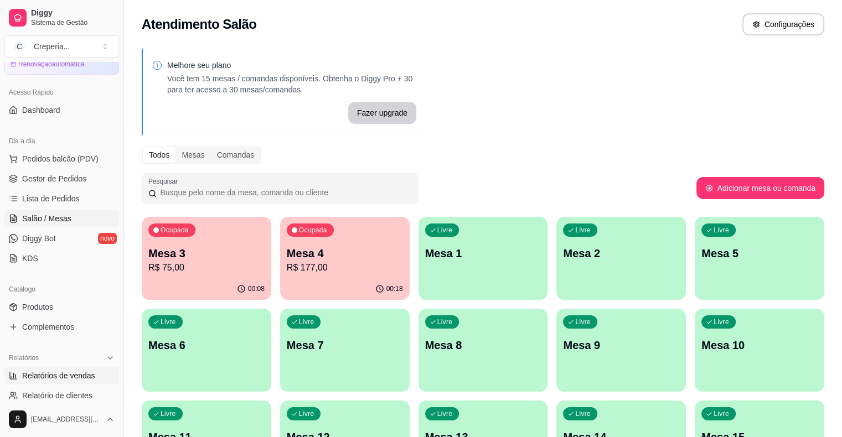
click at [51, 380] on span "Relatórios de vendas" at bounding box center [58, 375] width 73 height 11
select select "ALL"
select select "0"
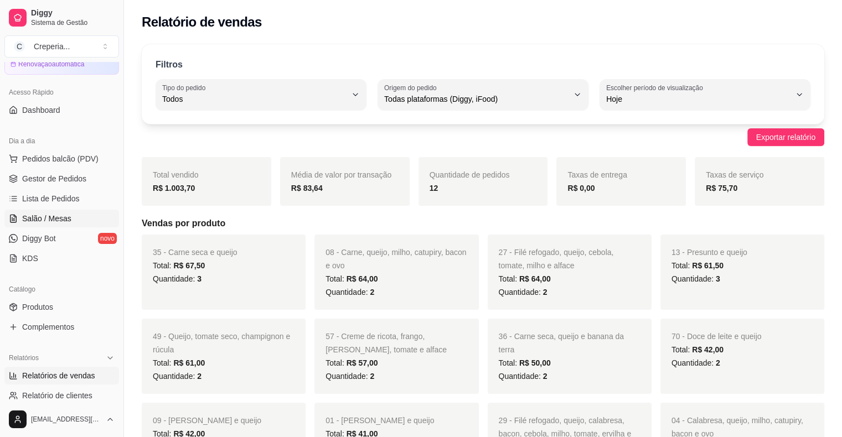
click at [62, 217] on span "Salão / Mesas" at bounding box center [46, 218] width 49 height 11
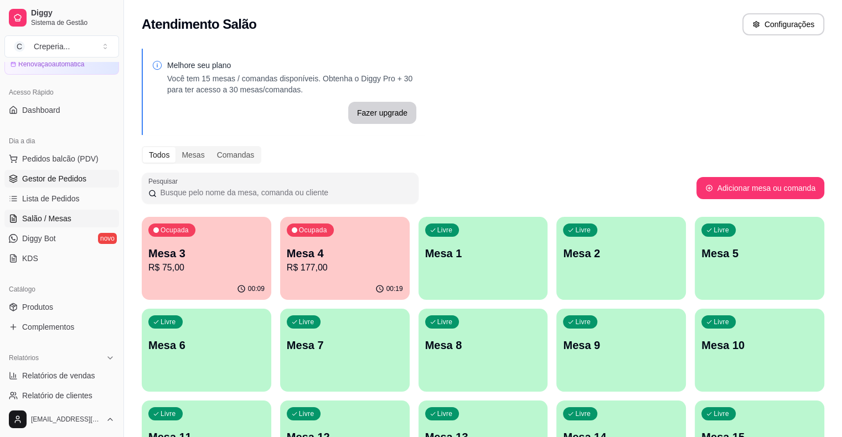
click at [61, 183] on span "Gestor de Pedidos" at bounding box center [54, 178] width 64 height 11
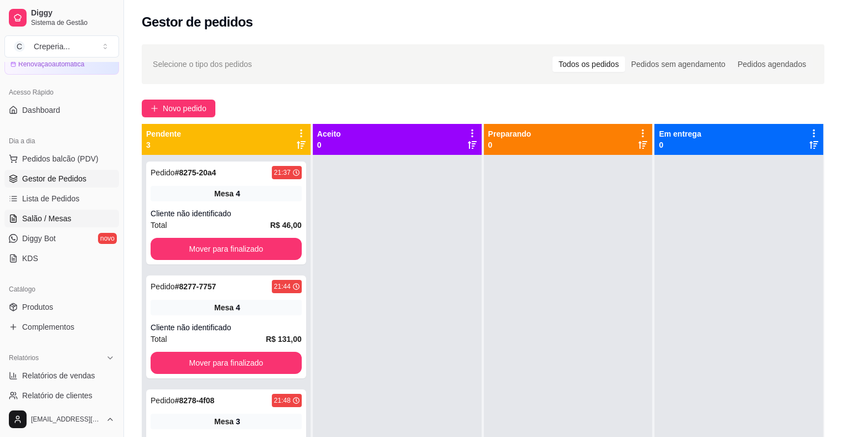
click at [51, 222] on span "Salão / Mesas" at bounding box center [46, 218] width 49 height 11
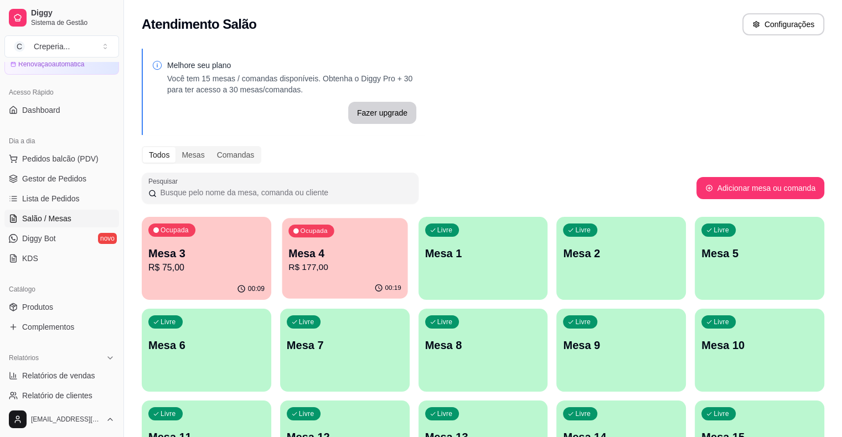
click at [330, 251] on p "Mesa 4" at bounding box center [344, 253] width 113 height 15
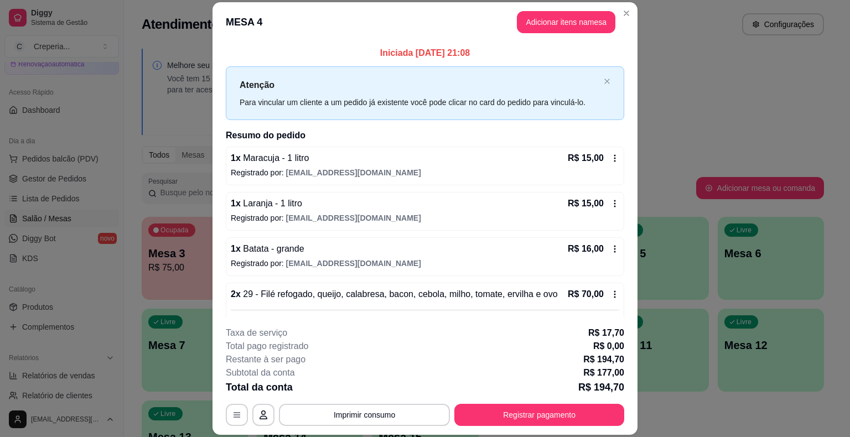
click at [542, 34] on header "MESA 4 Adicionar itens na mesa" at bounding box center [425, 22] width 425 height 40
click at [544, 25] on button "Adicionar itens na mesa" at bounding box center [566, 23] width 95 height 22
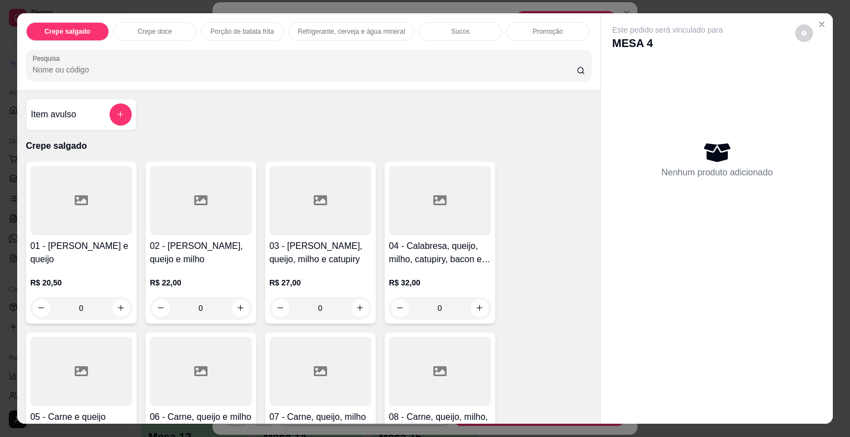
click at [84, 64] on input "Pesquisa" at bounding box center [305, 69] width 544 height 11
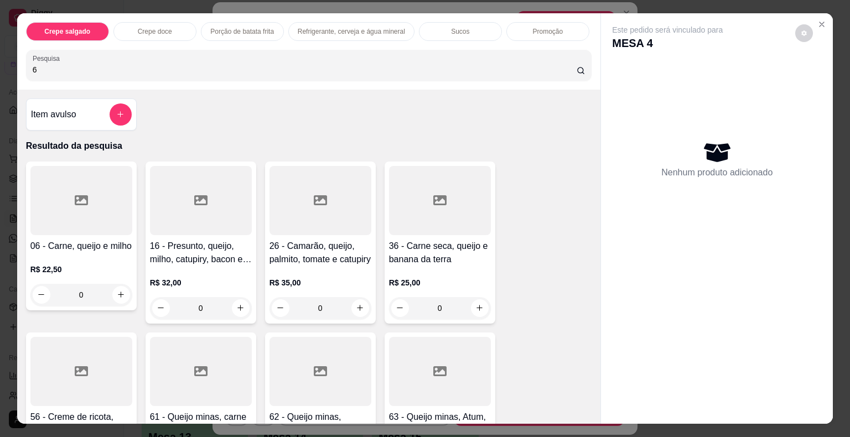
type input "6"
click at [103, 258] on div "R$ 22,50 0" at bounding box center [81, 279] width 102 height 53
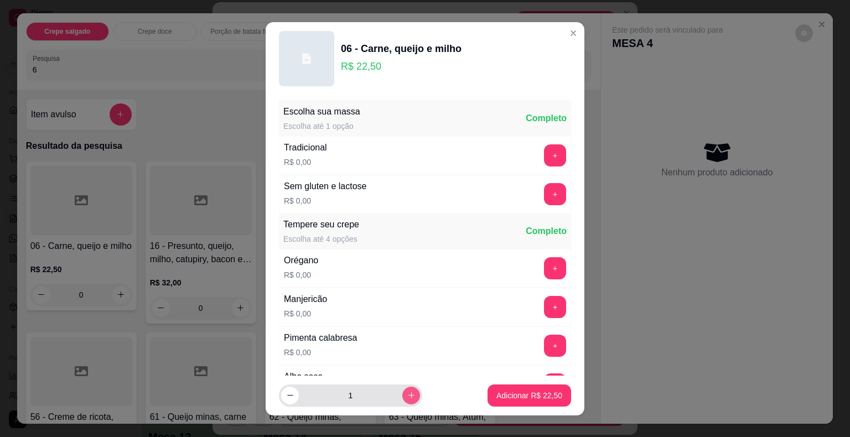
click at [404, 400] on button "increase-product-quantity" at bounding box center [411, 396] width 18 height 18
type input "2"
click at [529, 395] on p "Adicionar R$ 45,00" at bounding box center [529, 395] width 66 height 11
type input "2"
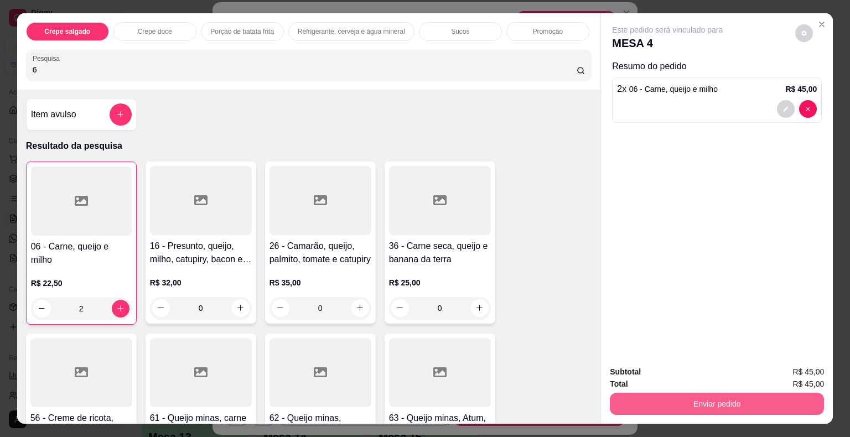
click at [646, 411] on button "Enviar pedido" at bounding box center [717, 404] width 214 height 22
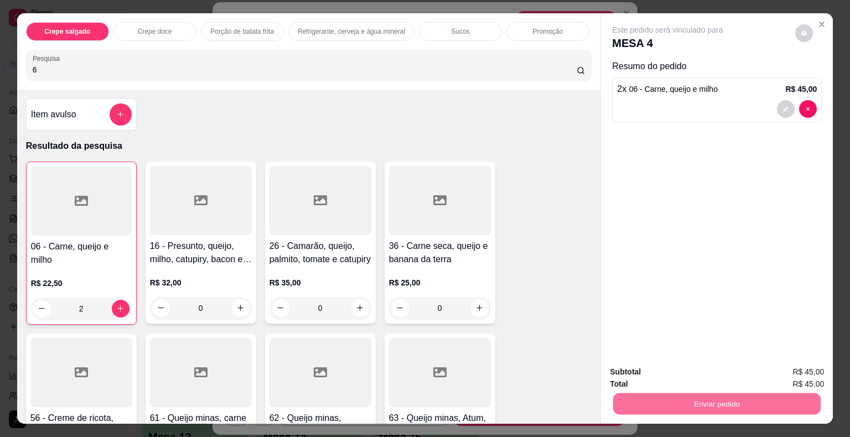
click at [671, 376] on button "Não registrar e enviar pedido" at bounding box center [680, 373] width 115 height 21
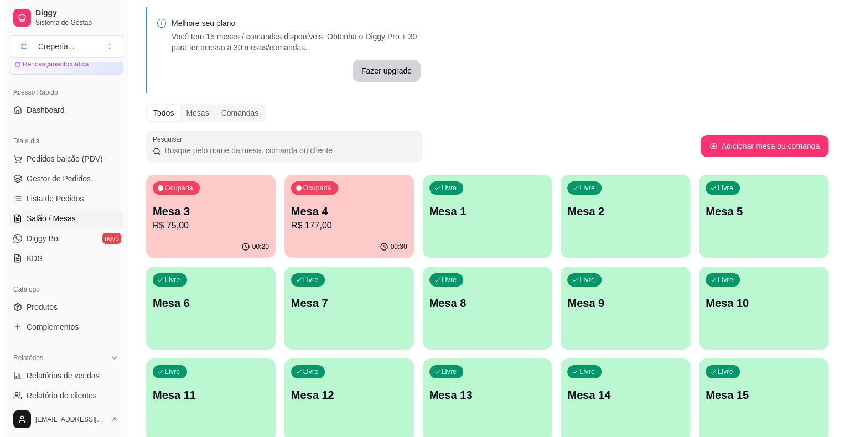
scroll to position [91, 0]
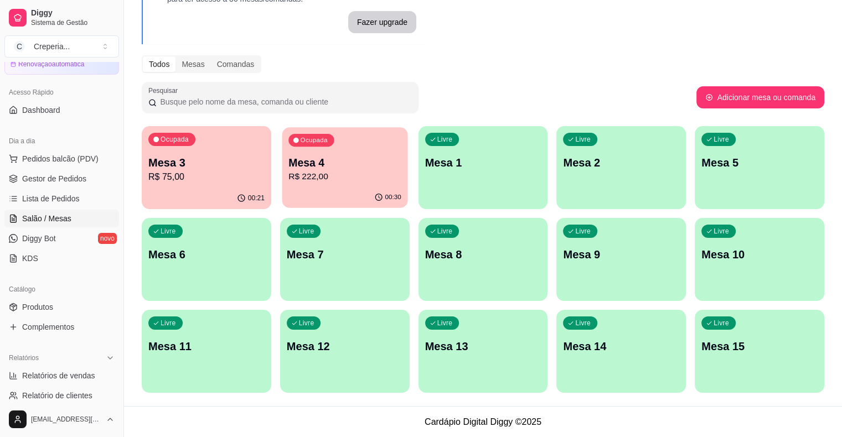
click at [299, 172] on p "R$ 222,00" at bounding box center [344, 176] width 113 height 13
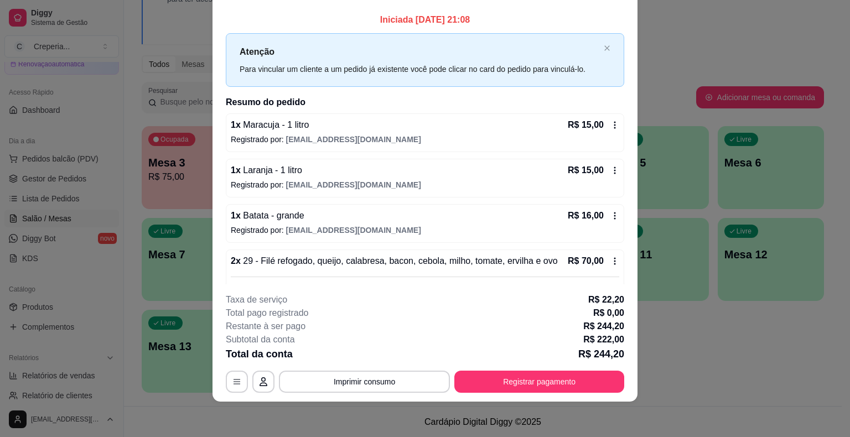
scroll to position [0, 0]
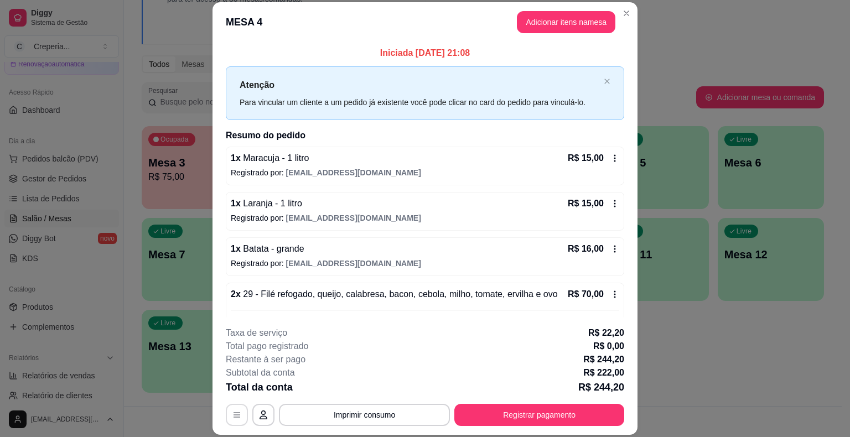
click at [236, 418] on icon "button" at bounding box center [236, 415] width 9 height 9
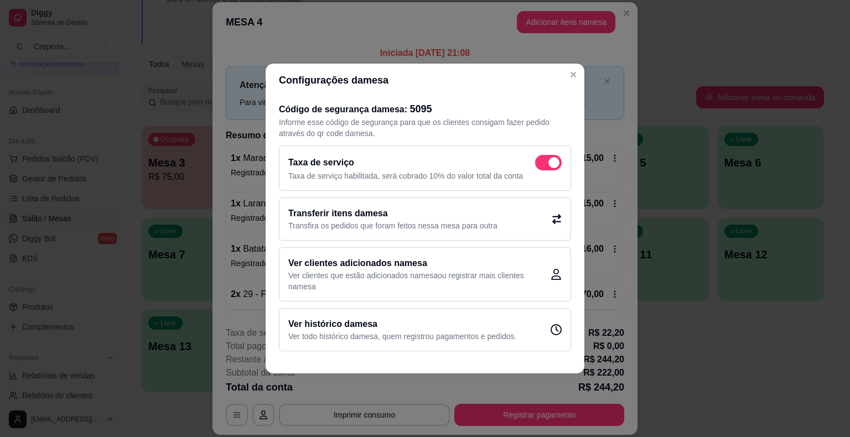
click at [549, 156] on span at bounding box center [548, 162] width 27 height 15
click at [542, 165] on input "checkbox" at bounding box center [538, 168] width 7 height 7
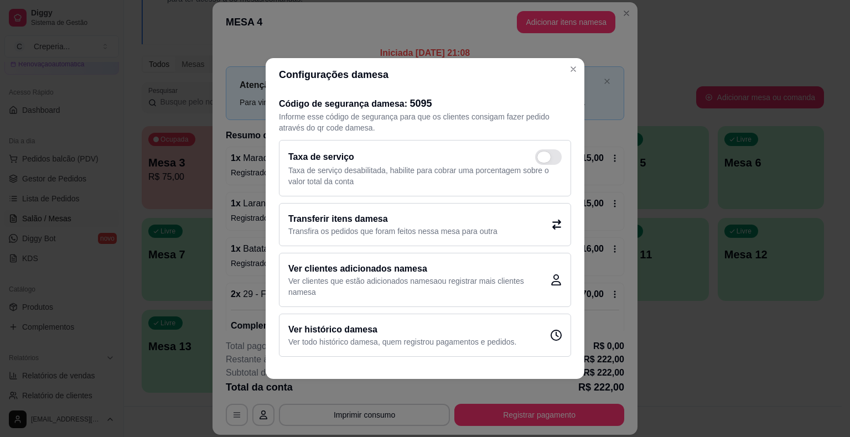
click at [545, 160] on span at bounding box center [543, 157] width 13 height 11
click at [542, 160] on input "checkbox" at bounding box center [538, 162] width 7 height 7
checkbox input "true"
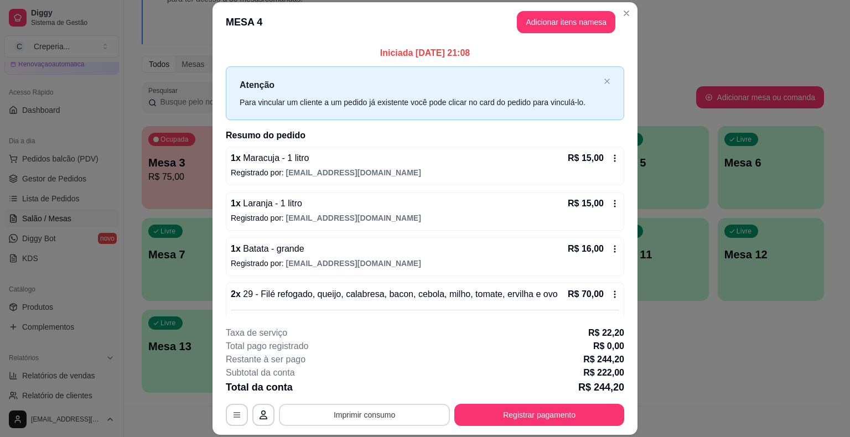
click at [375, 413] on button "Imprimir consumo" at bounding box center [364, 415] width 171 height 22
click at [372, 392] on button "IMPRESSORA" at bounding box center [363, 389] width 77 height 17
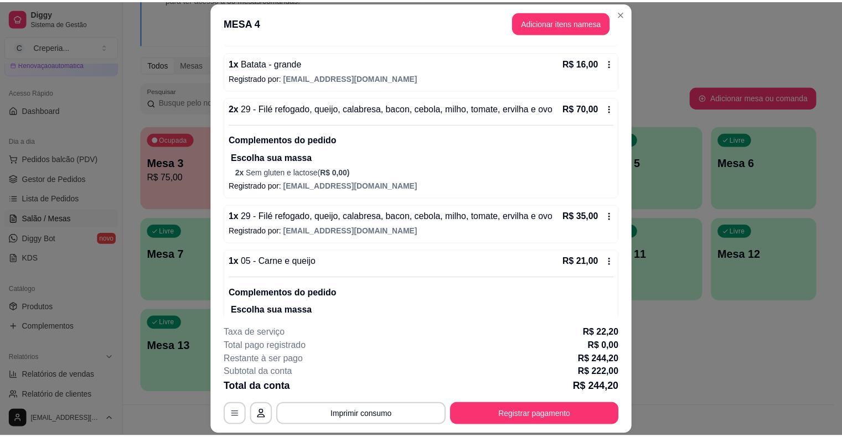
scroll to position [312, 0]
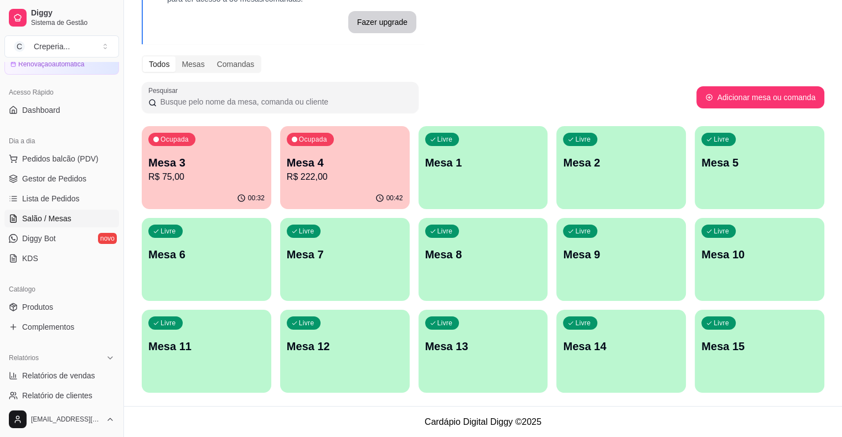
click at [328, 179] on p "R$ 222,00" at bounding box center [345, 176] width 116 height 13
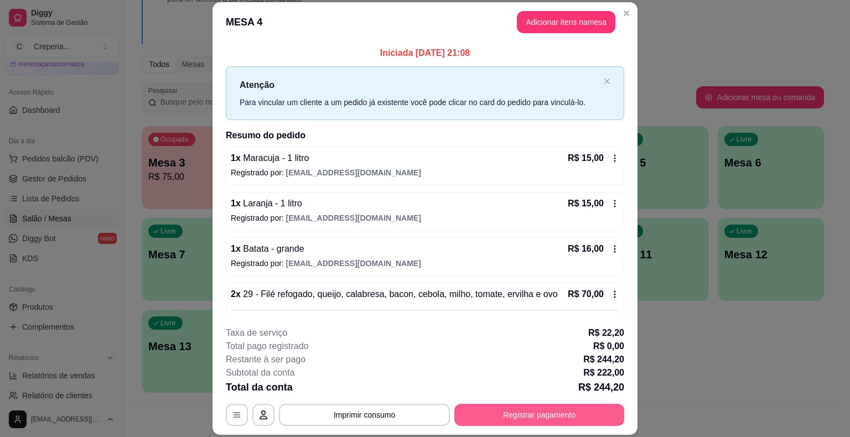
click at [591, 424] on button "Registrar pagamento" at bounding box center [539, 415] width 170 height 22
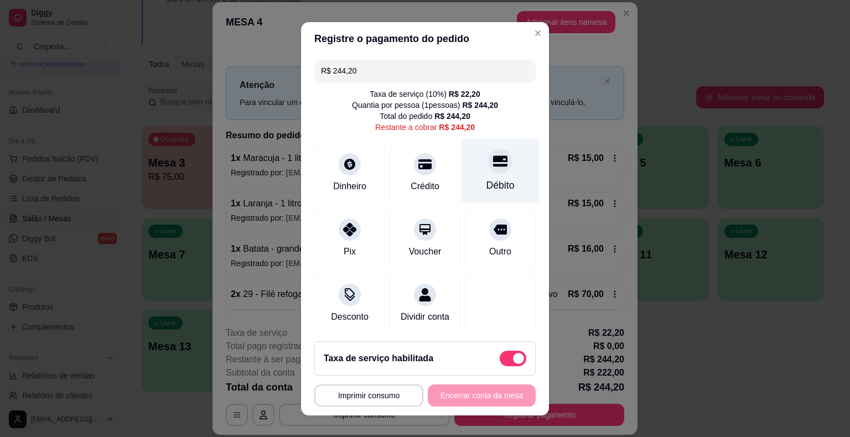
click at [489, 173] on div "Débito" at bounding box center [501, 170] width 78 height 65
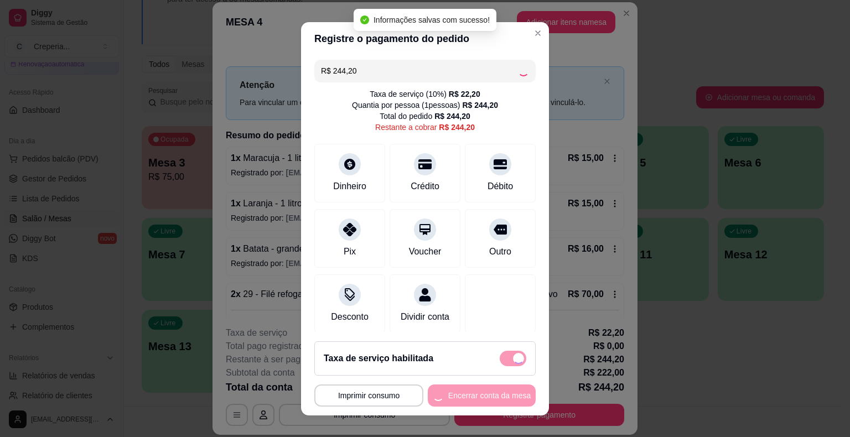
type input "R$ 0,00"
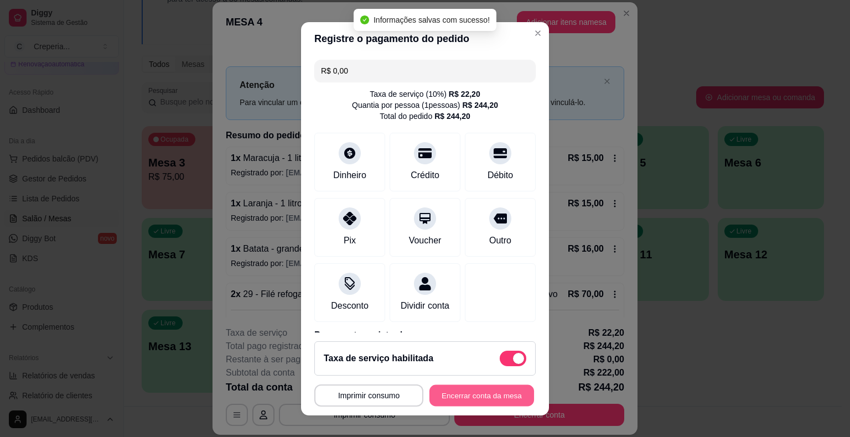
click at [481, 391] on button "Encerrar conta da mesa" at bounding box center [481, 396] width 105 height 22
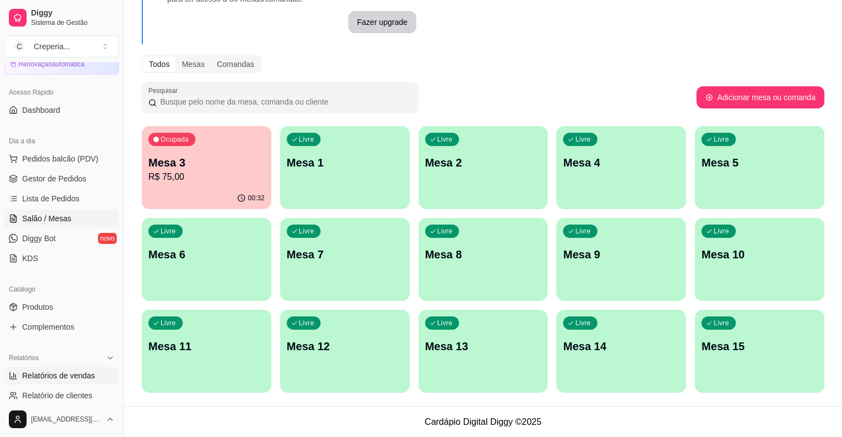
click at [81, 370] on span "Relatórios de vendas" at bounding box center [58, 375] width 73 height 11
select select "ALL"
select select "0"
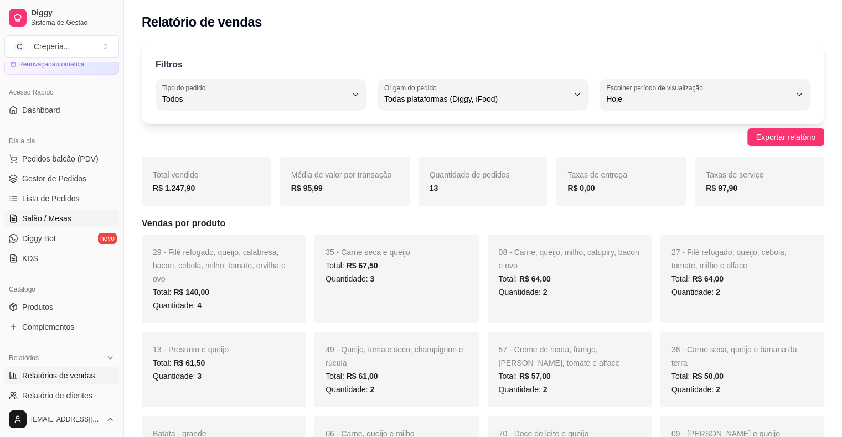
click at [69, 221] on span "Salão / Mesas" at bounding box center [46, 218] width 49 height 11
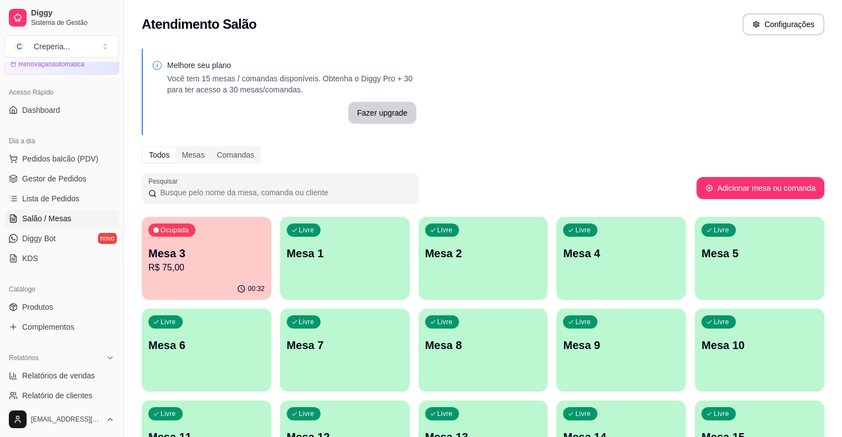
click at [217, 268] on p "R$ 75,00" at bounding box center [206, 267] width 116 height 13
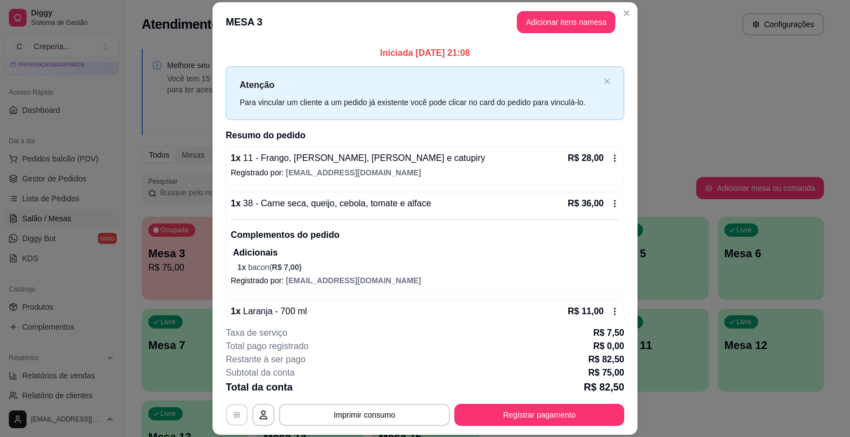
click at [229, 409] on button "button" at bounding box center [237, 416] width 22 height 22
click at [385, 411] on button "Imprimir consumo" at bounding box center [364, 415] width 171 height 22
click at [376, 389] on button "IMPRESSORA" at bounding box center [364, 390] width 80 height 18
click at [471, 409] on button "Registrar pagamento" at bounding box center [539, 415] width 170 height 22
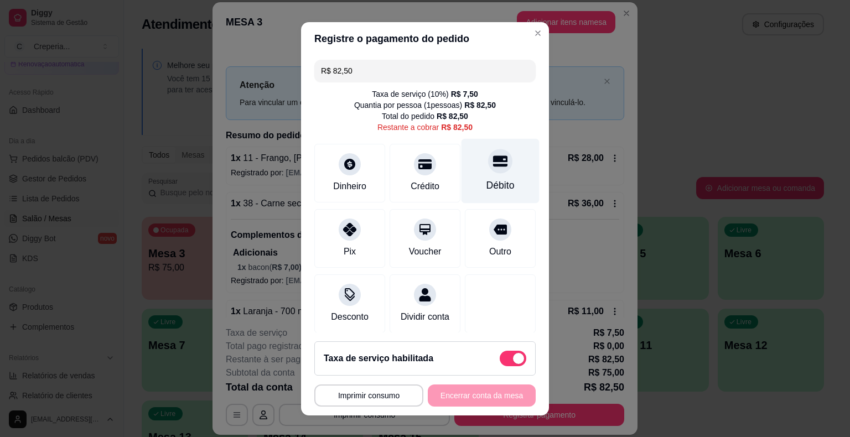
click at [488, 168] on div at bounding box center [500, 161] width 24 height 24
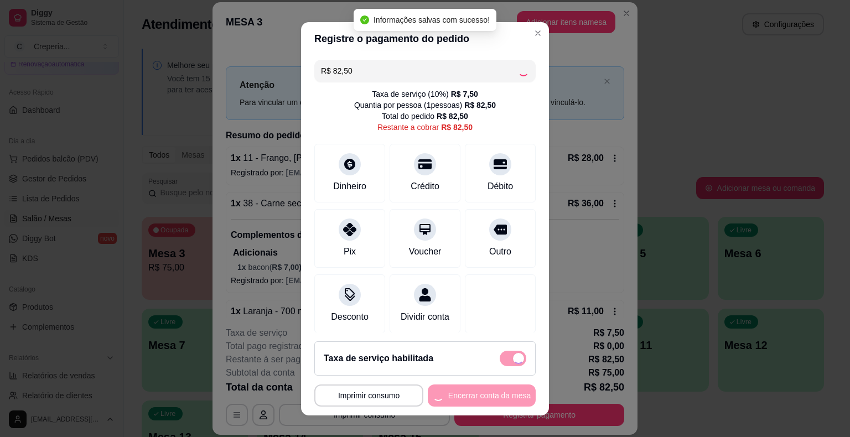
type input "R$ 0,00"
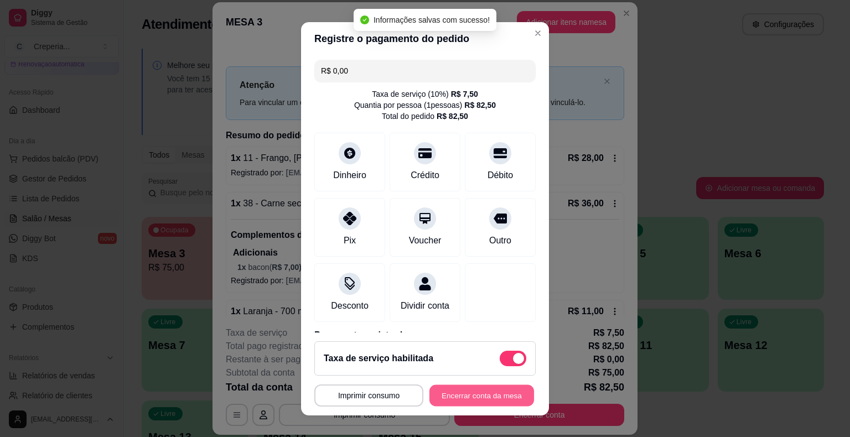
click at [448, 397] on button "Encerrar conta da mesa" at bounding box center [481, 396] width 105 height 22
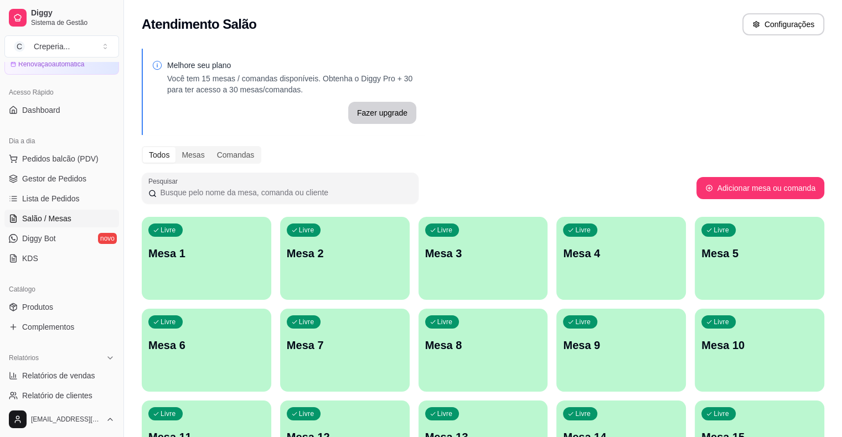
scroll to position [91, 0]
